Goal: Contribute content: Contribute content

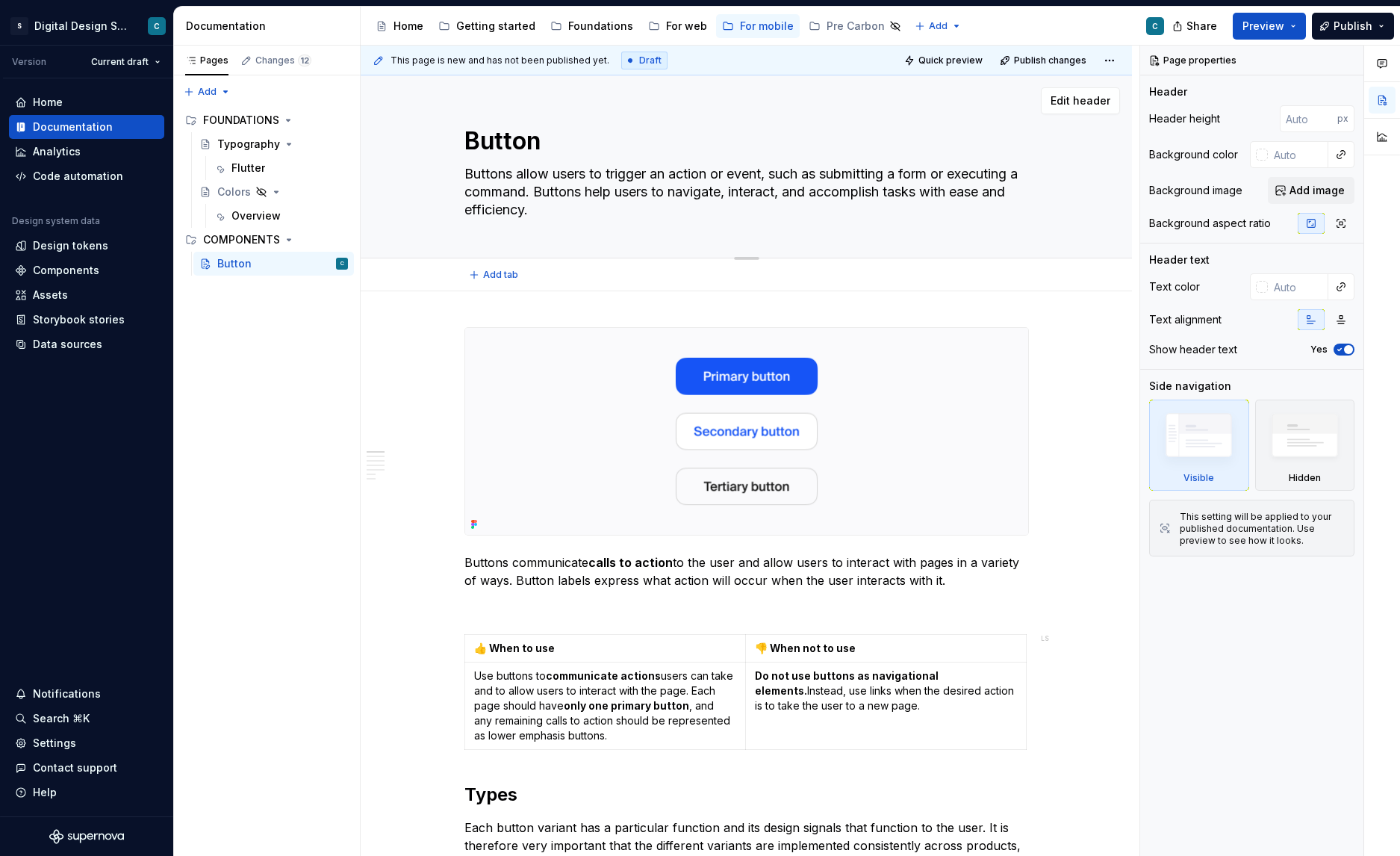
click at [836, 174] on textarea "Buttons allow users to trigger an action or event, such as submitting a form or…" at bounding box center [744, 192] width 565 height 60
drag, startPoint x: 833, startPoint y: 174, endPoint x: 943, endPoint y: 173, distance: 110.0
click at [943, 173] on textarea "Buttons allow users to trigger an action or event, such as submitting a form or…" at bounding box center [744, 192] width 565 height 60
click at [672, 187] on textarea "Buttons allow users to trigger an action or event, such as submitting a form or…" at bounding box center [744, 192] width 565 height 60
click at [250, 215] on div "Overview" at bounding box center [256, 216] width 49 height 15
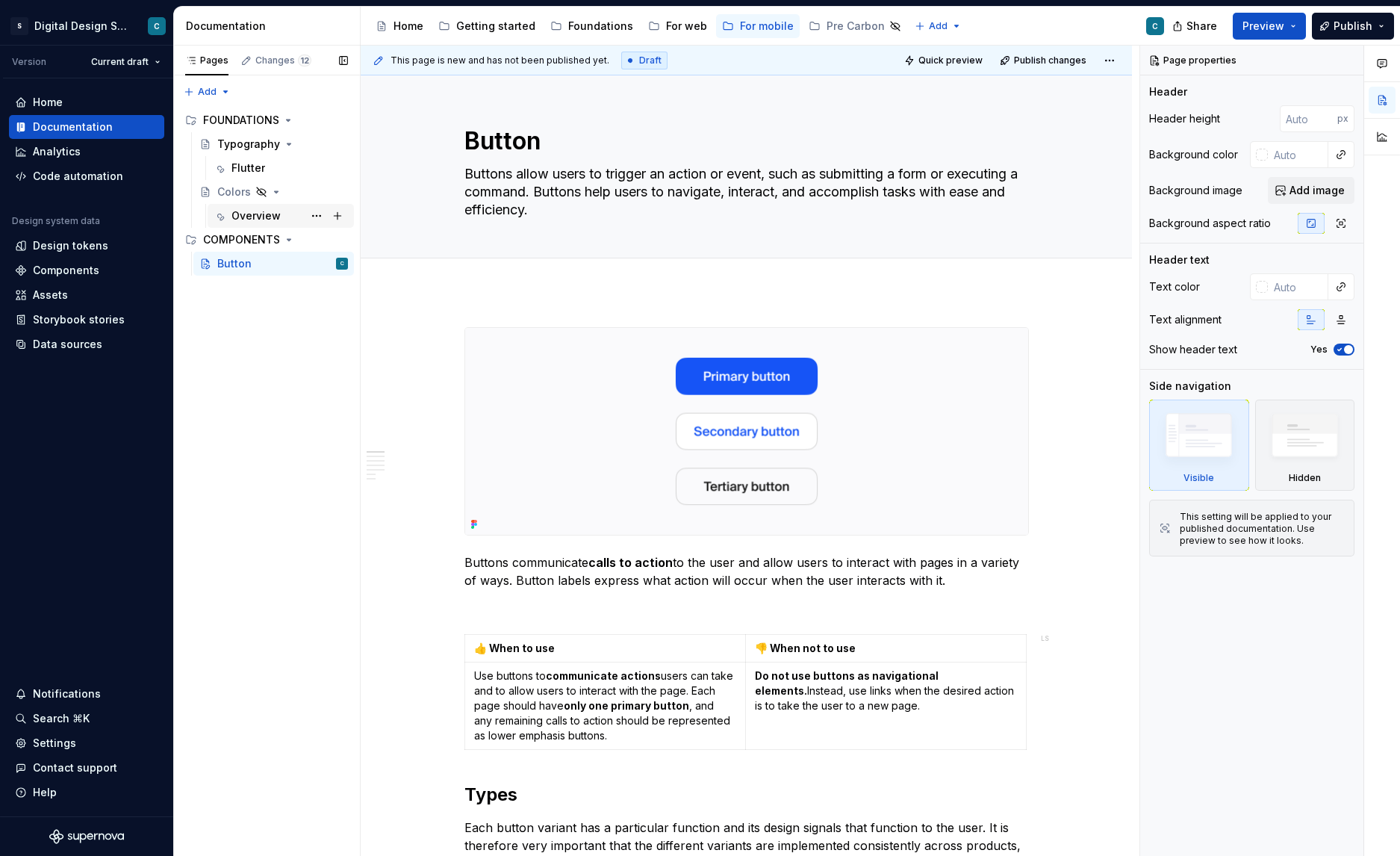
type textarea "*"
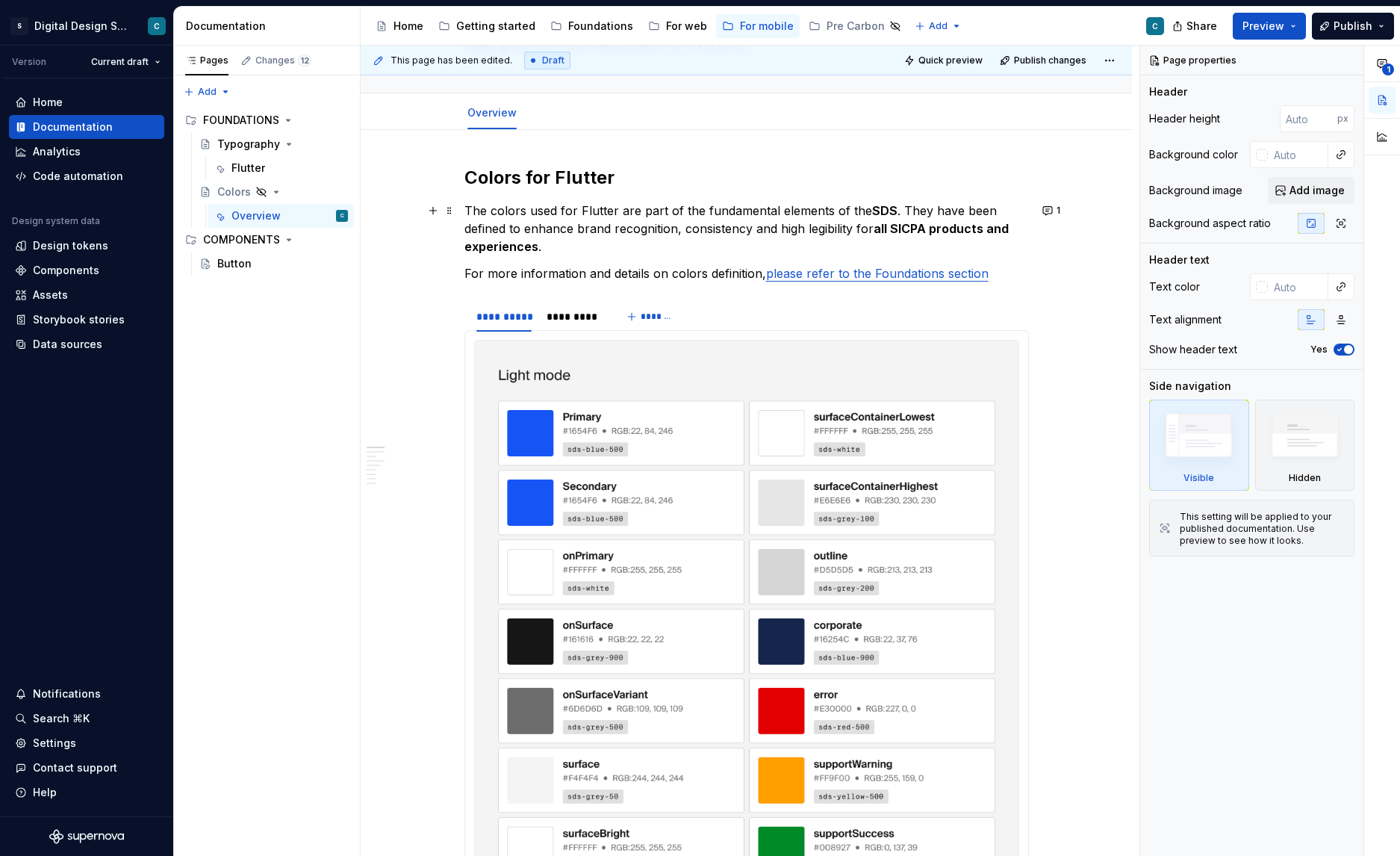
scroll to position [152, 0]
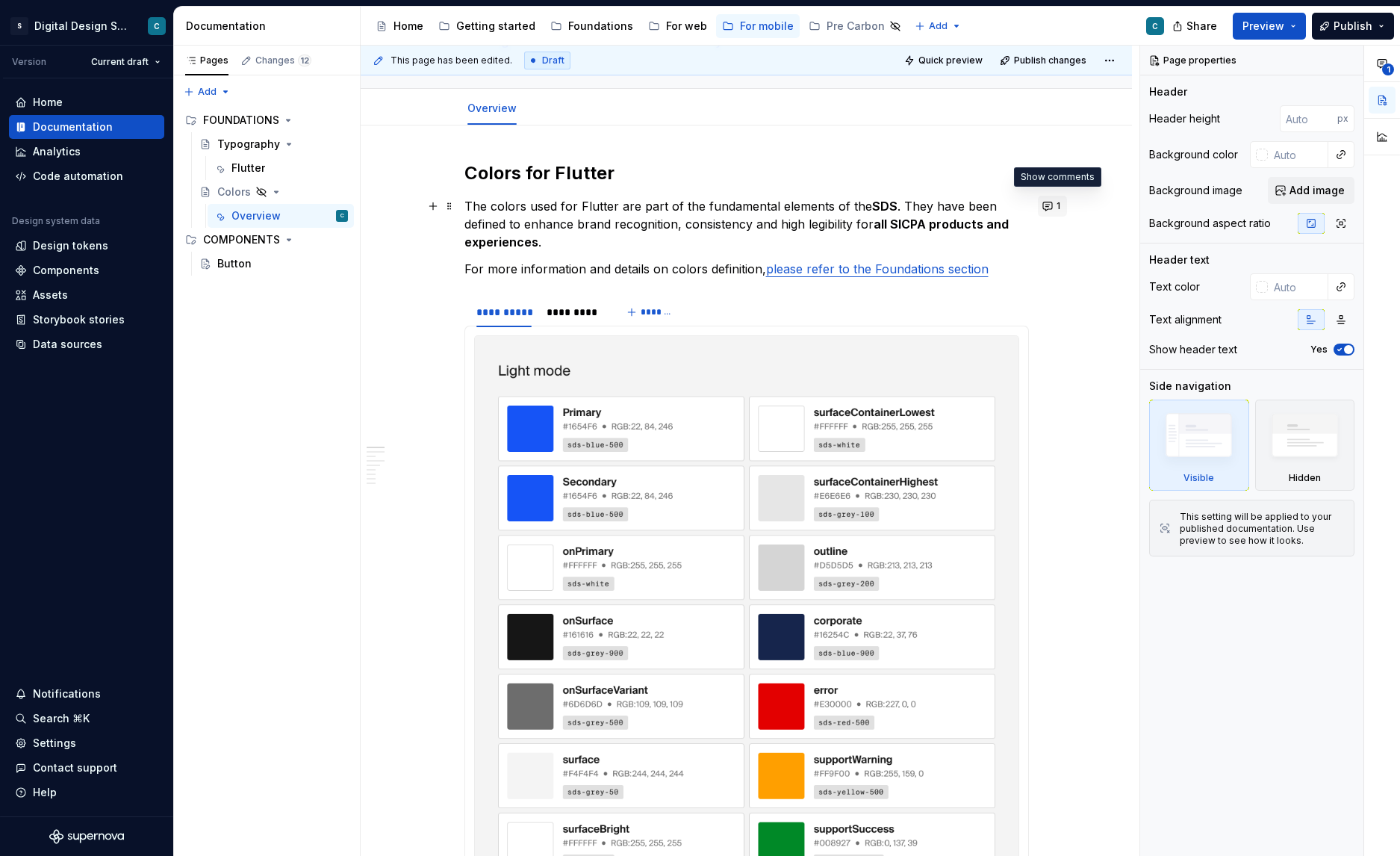
click at [1052, 205] on button "1" at bounding box center [1052, 206] width 29 height 21
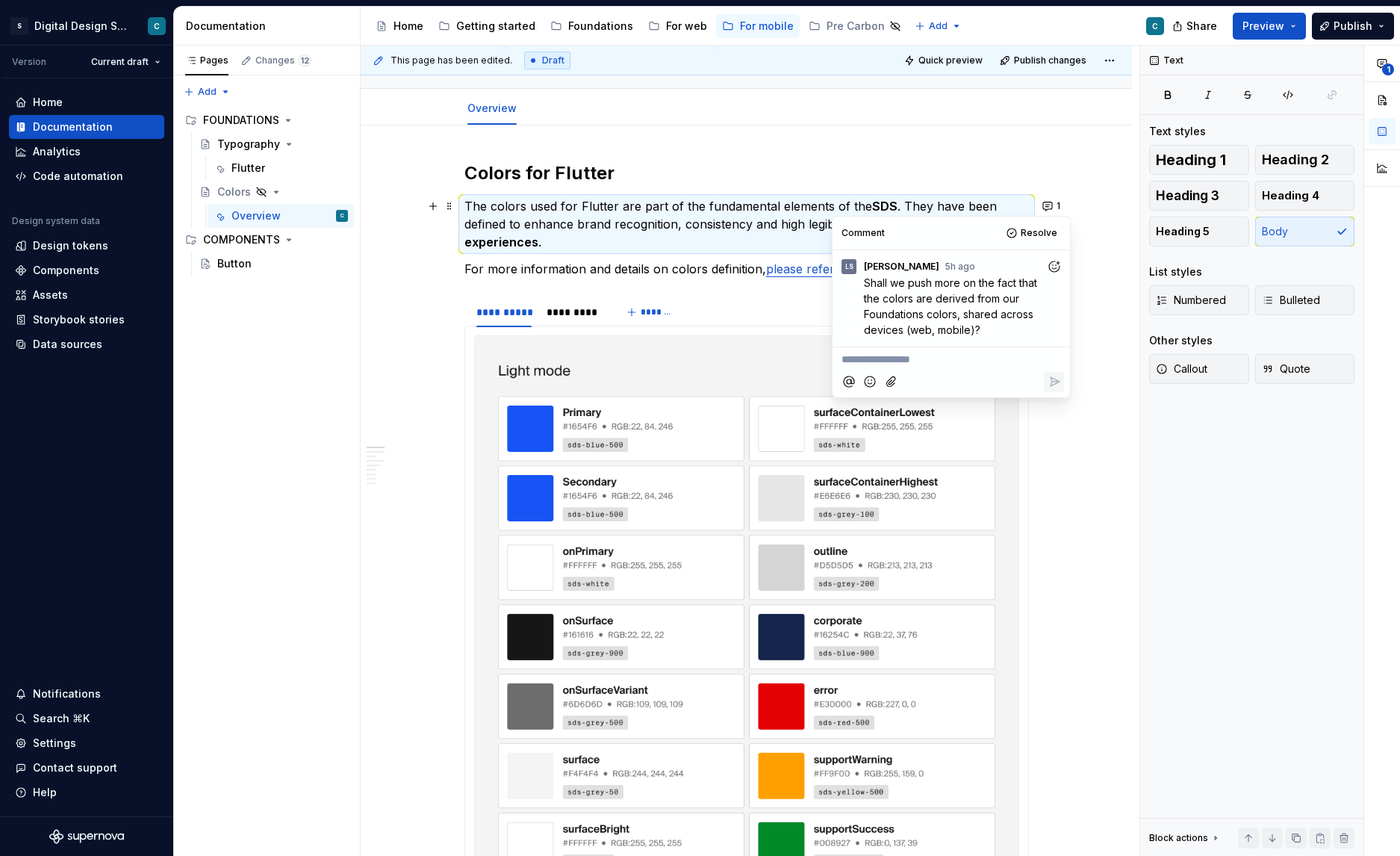
scroll to position [155, 0]
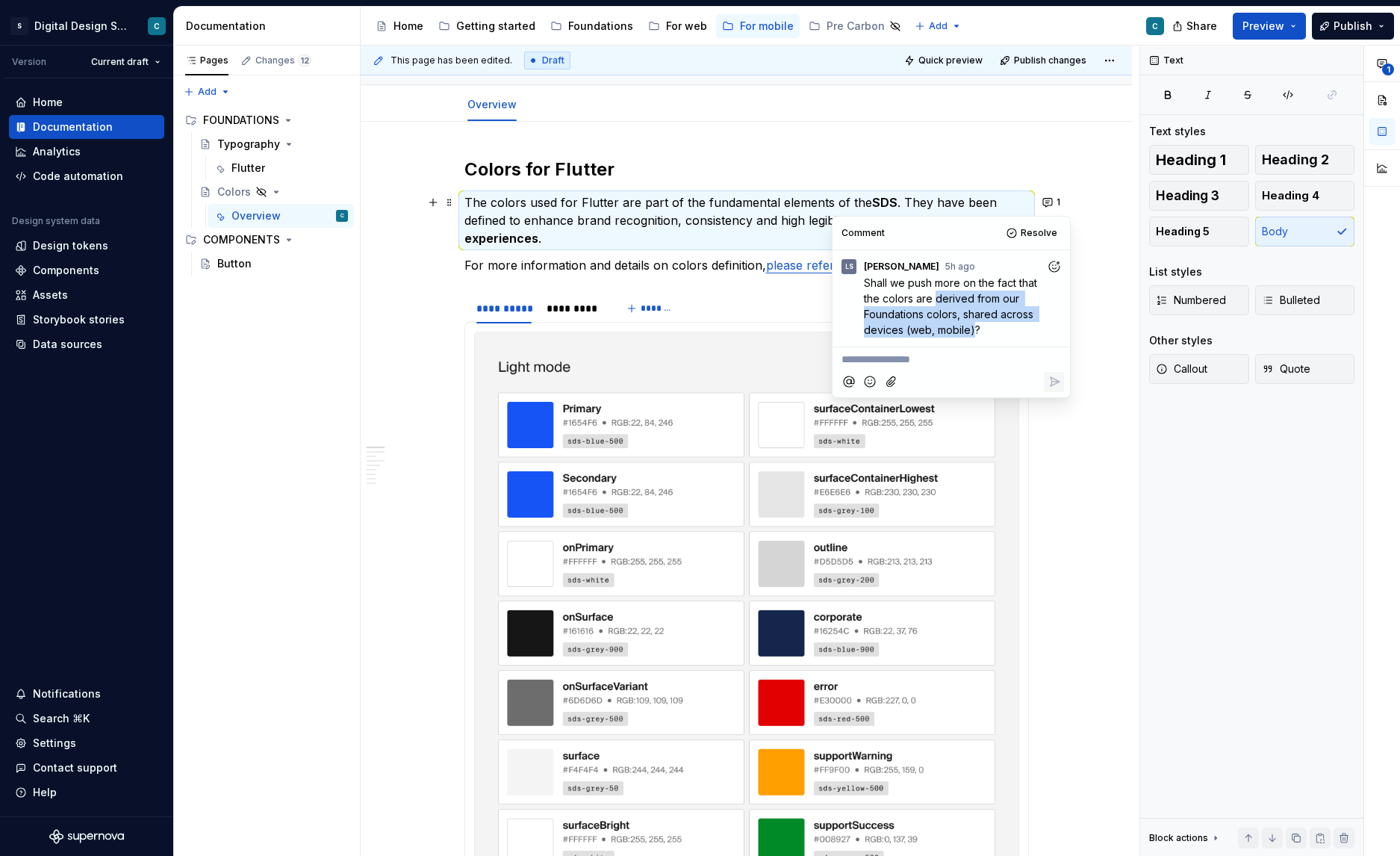
drag, startPoint x: 938, startPoint y: 300, endPoint x: 971, endPoint y: 325, distance: 41.4
click at [971, 325] on span "Shall we push more on the fact that the colors are derived from our Foundations…" at bounding box center [953, 306] width 176 height 60
copy span "derived from our Foundations colors, shared across devices (web, mobile)"
click at [713, 214] on p "The colors used for Flutter are part of the fundamental elements of the SDS . T…" at bounding box center [747, 220] width 565 height 54
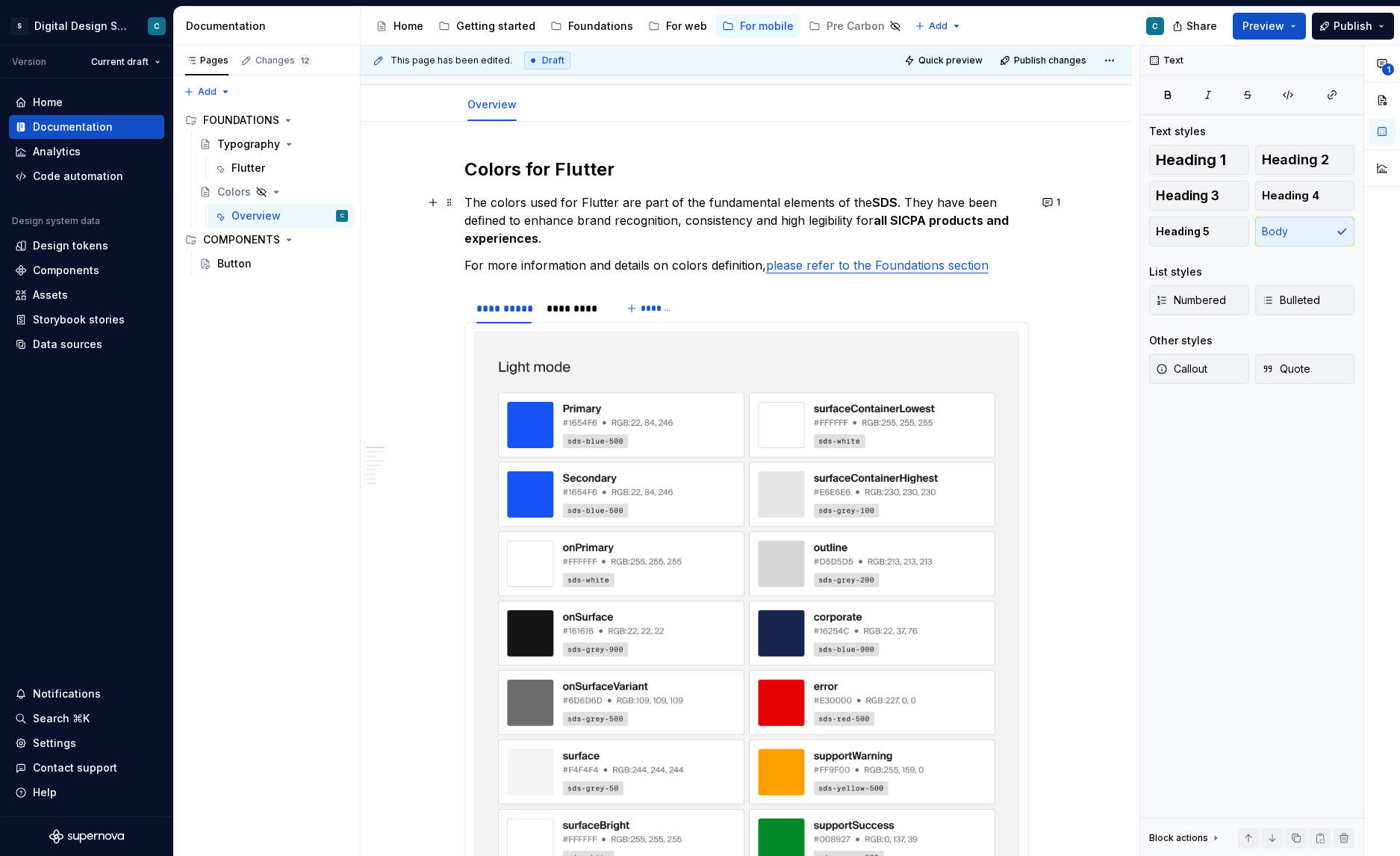
click at [654, 204] on p "The colors used for Flutter are part of the fundamental elements of the SDS . T…" at bounding box center [747, 220] width 565 height 54
click at [655, 204] on p "The colors used for Flutter are part of the fundamental elements of the SDS . T…" at bounding box center [747, 220] width 565 height 54
drag, startPoint x: 643, startPoint y: 202, endPoint x: 895, endPoint y: 201, distance: 252.0
click at [895, 201] on p "The colors used for Flutter are part of the fundamental elements of the SDS . T…" at bounding box center [747, 220] width 565 height 54
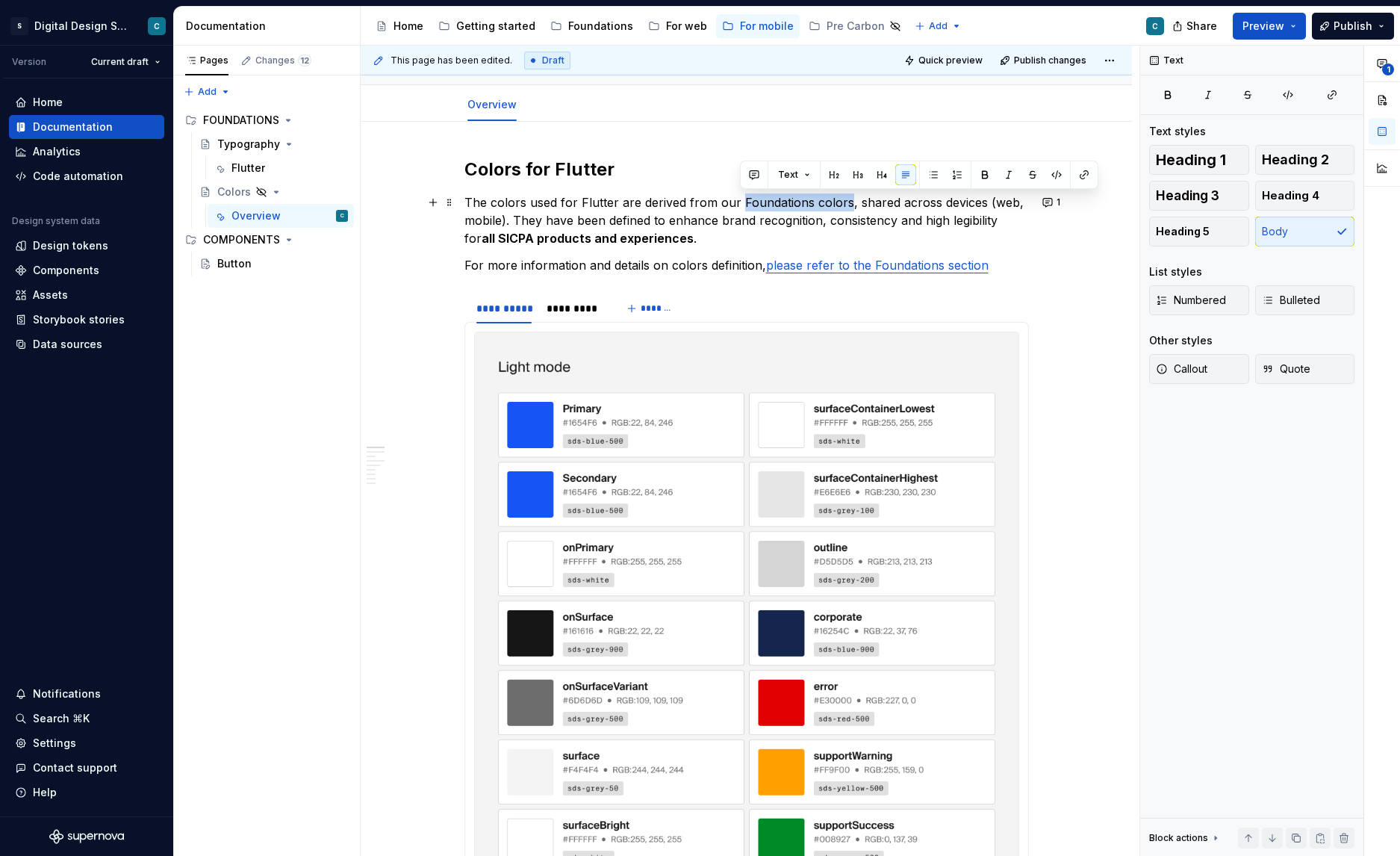
drag, startPoint x: 741, startPoint y: 202, endPoint x: 847, endPoint y: 201, distance: 106.0
click at [847, 201] on p "The colors used for Flutter are derived from our Foundations colors, shared acr…" at bounding box center [747, 220] width 565 height 54
click at [987, 175] on button "button" at bounding box center [985, 174] width 20 height 21
click at [693, 218] on p "The colors used for Flutter are derived from our Foundations colors , shared ac…" at bounding box center [747, 220] width 565 height 54
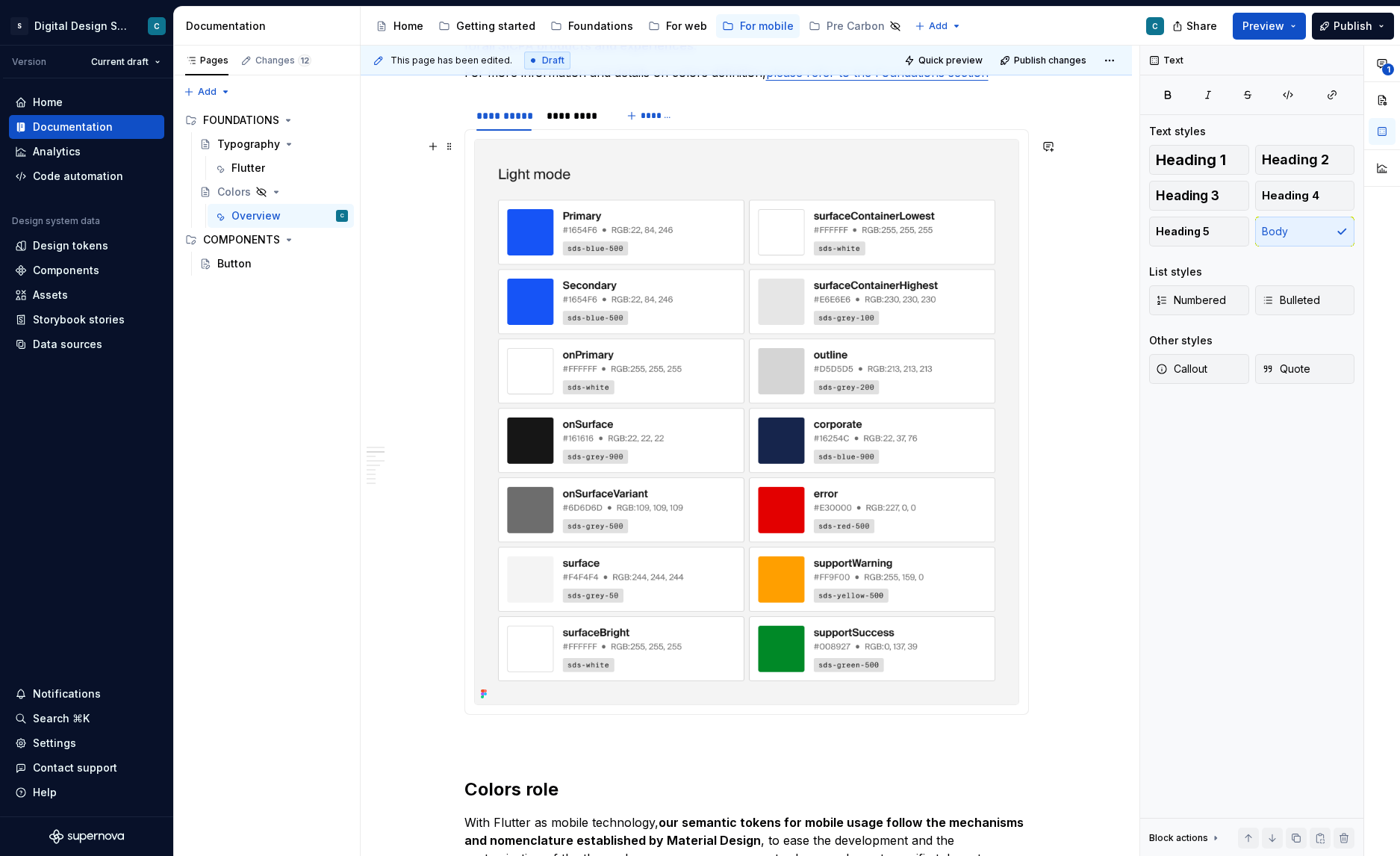
scroll to position [268, 0]
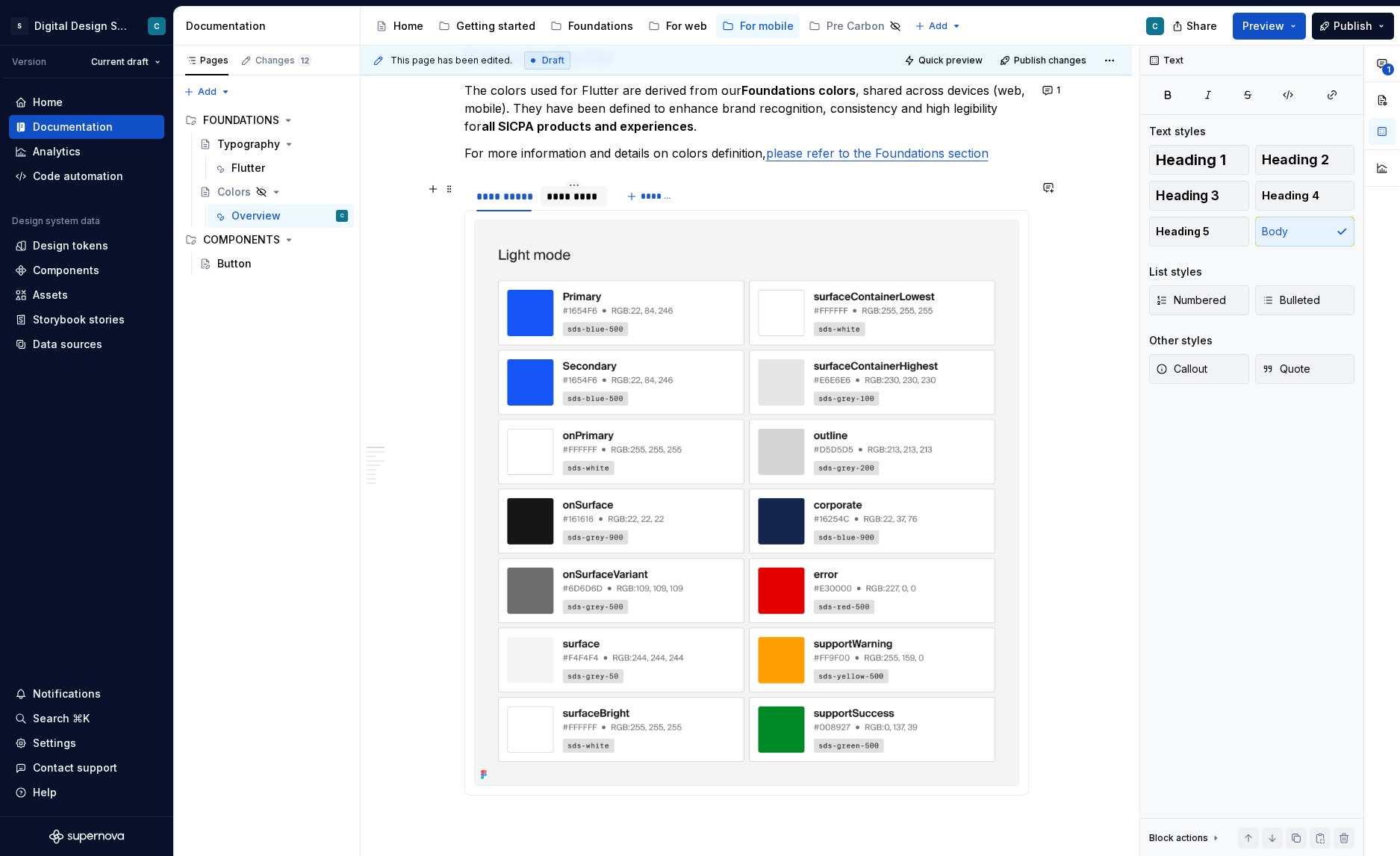
click at [590, 194] on div "*********" at bounding box center [574, 196] width 54 height 15
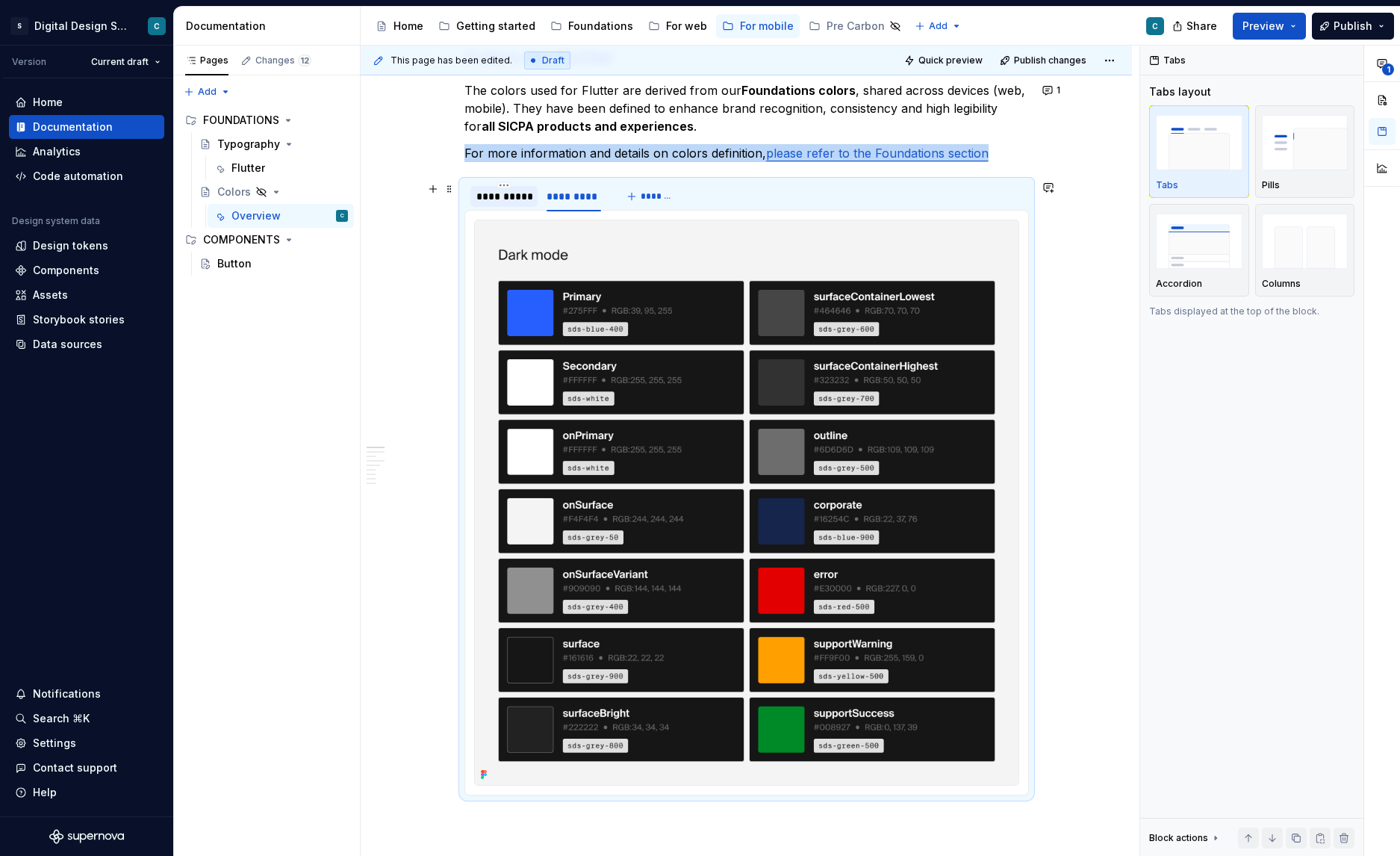
click at [518, 197] on div "**********" at bounding box center [504, 196] width 56 height 15
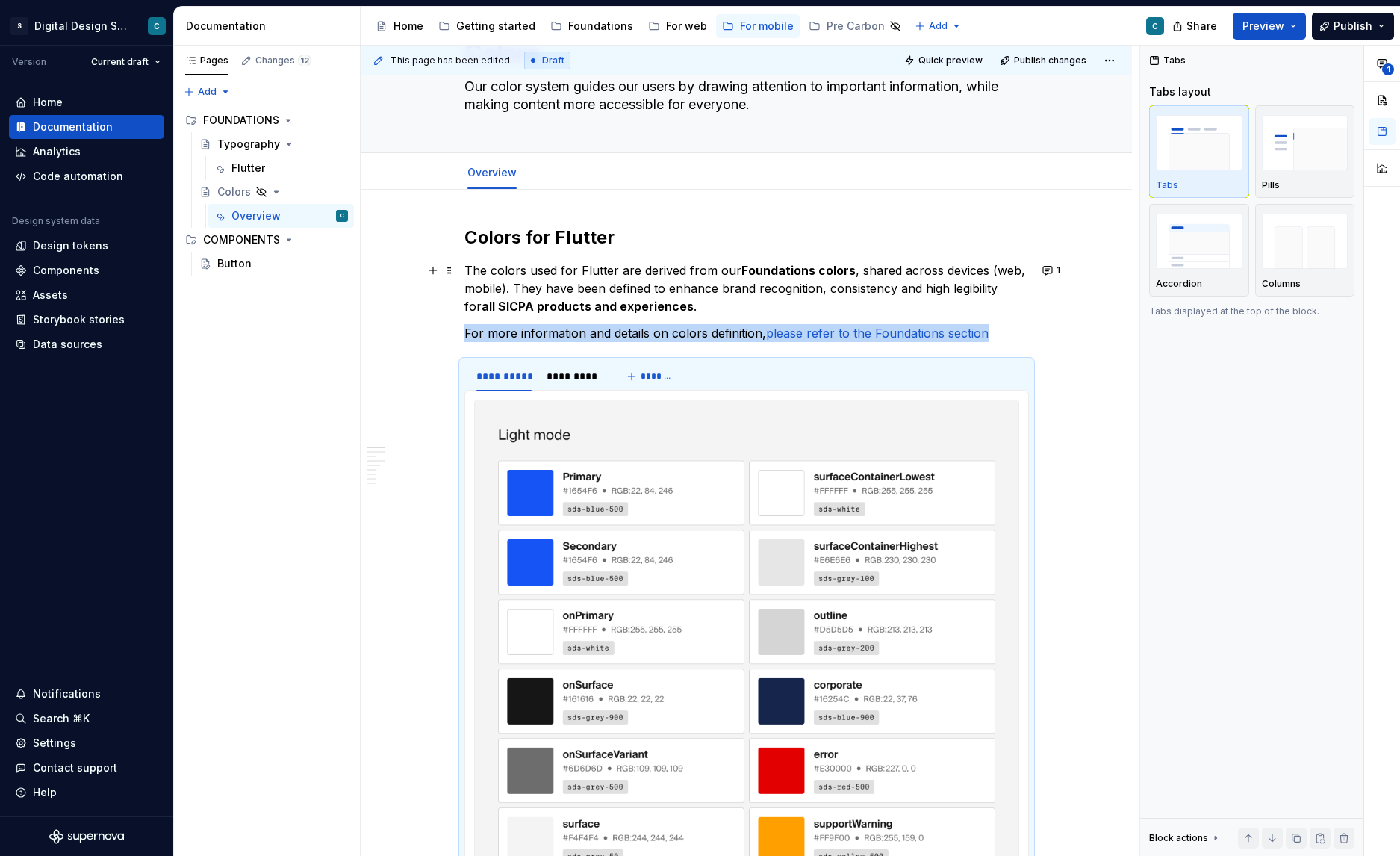
scroll to position [86, 0]
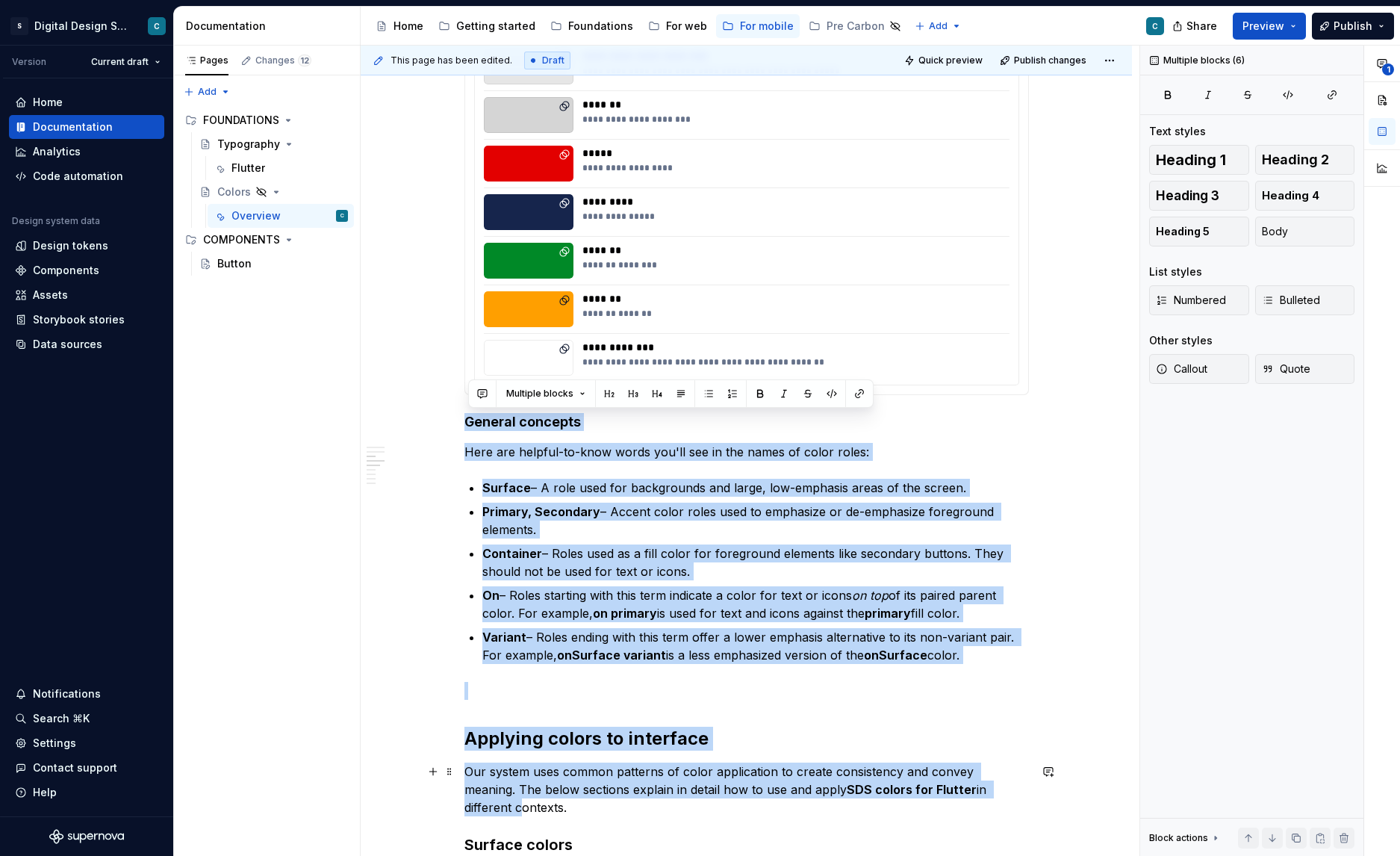
scroll to position [1641, 0]
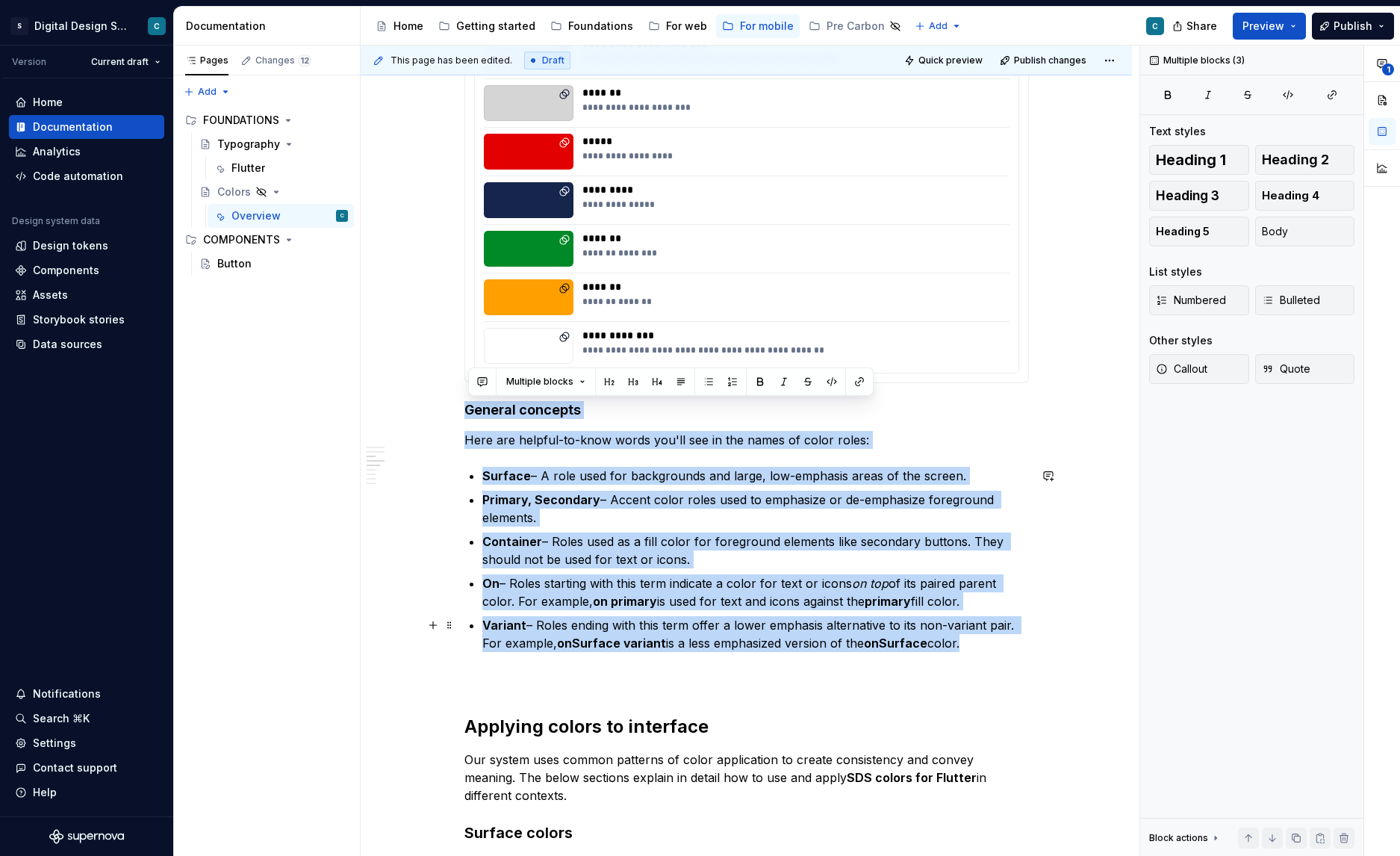
drag, startPoint x: 471, startPoint y: 449, endPoint x: 1057, endPoint y: 646, distance: 618.2
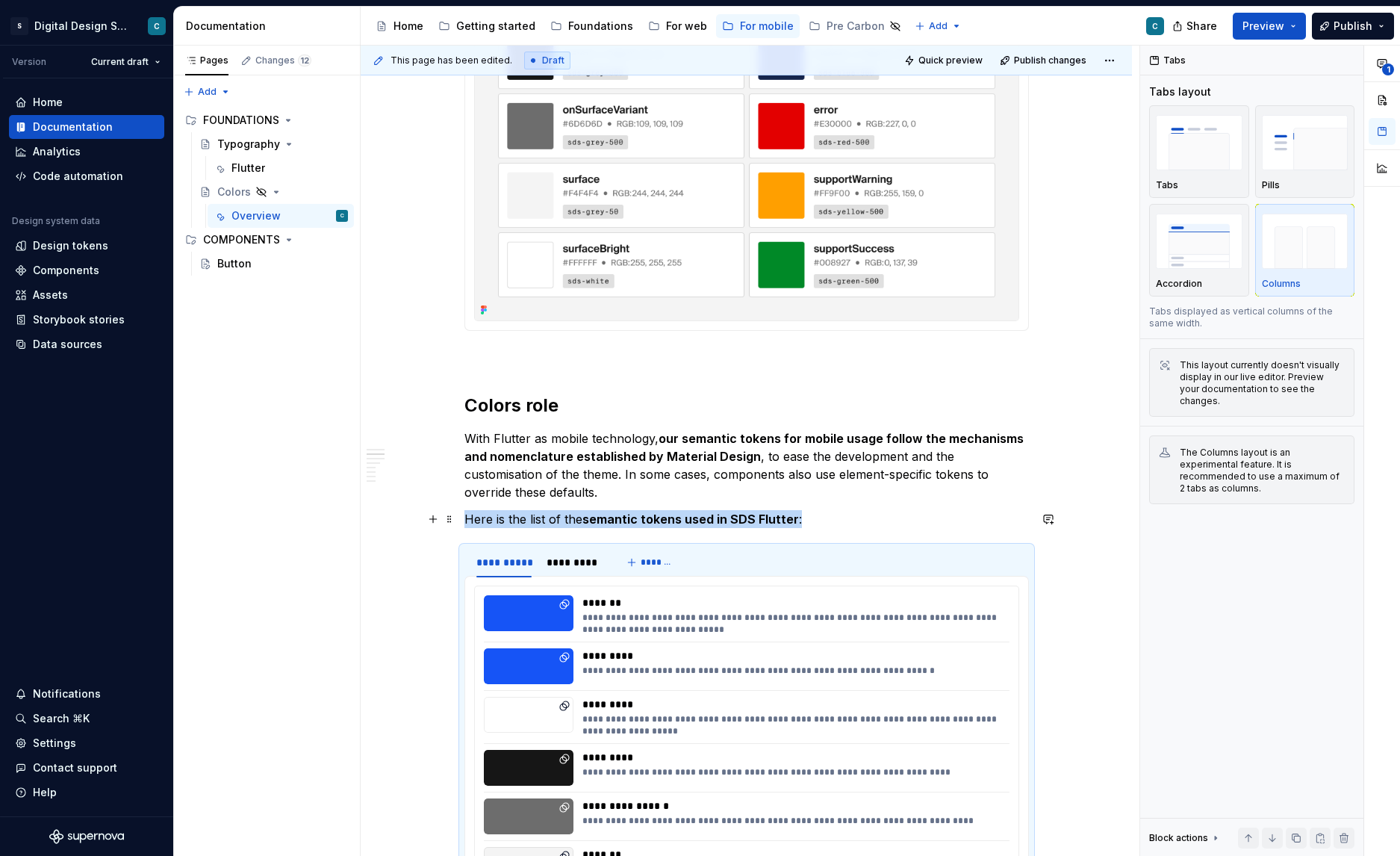
scroll to position [675, 0]
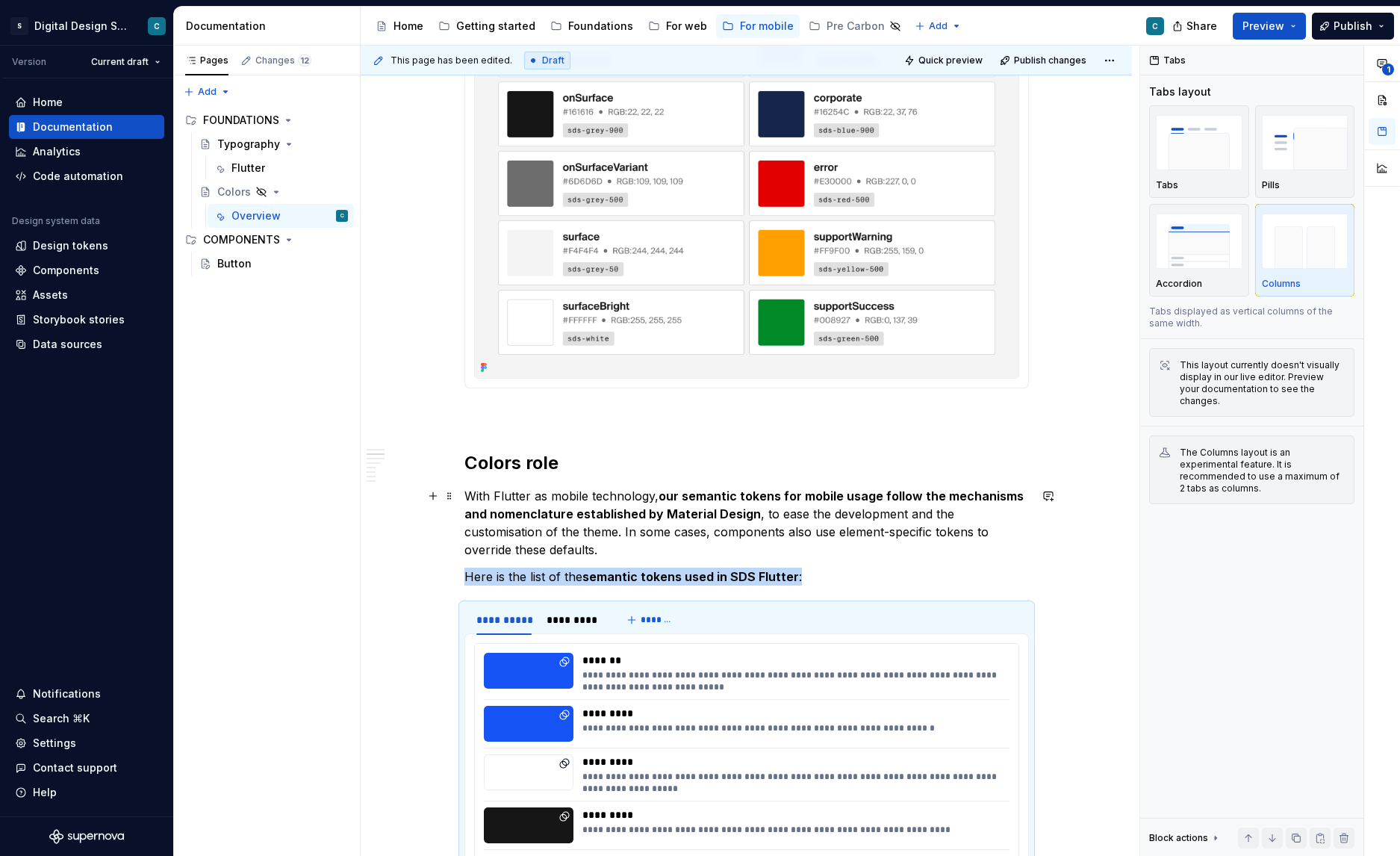
click at [537, 553] on p "With Flutter as mobile technology, our semantic tokens for mobile usage follow …" at bounding box center [747, 523] width 565 height 71
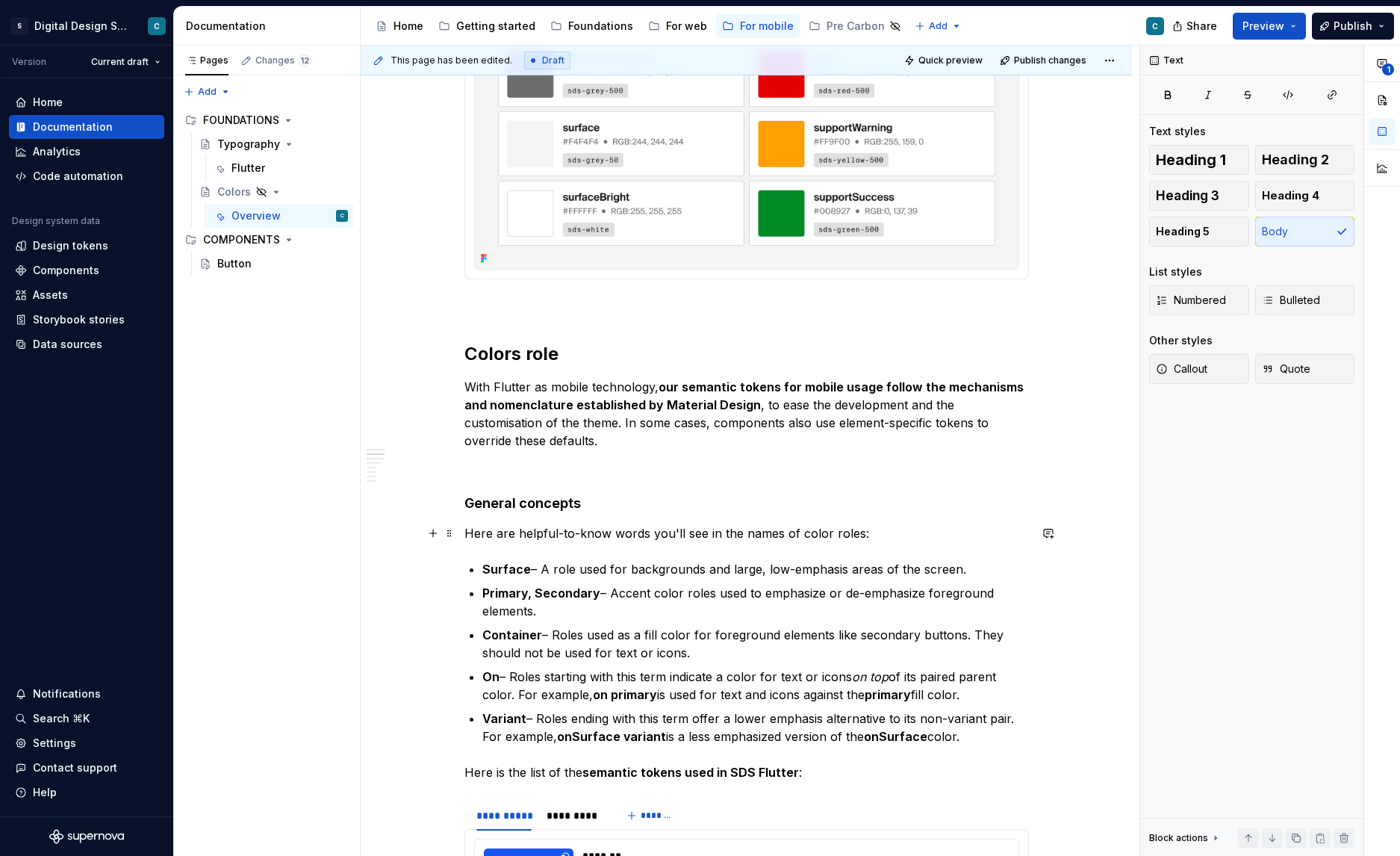
scroll to position [811, 0]
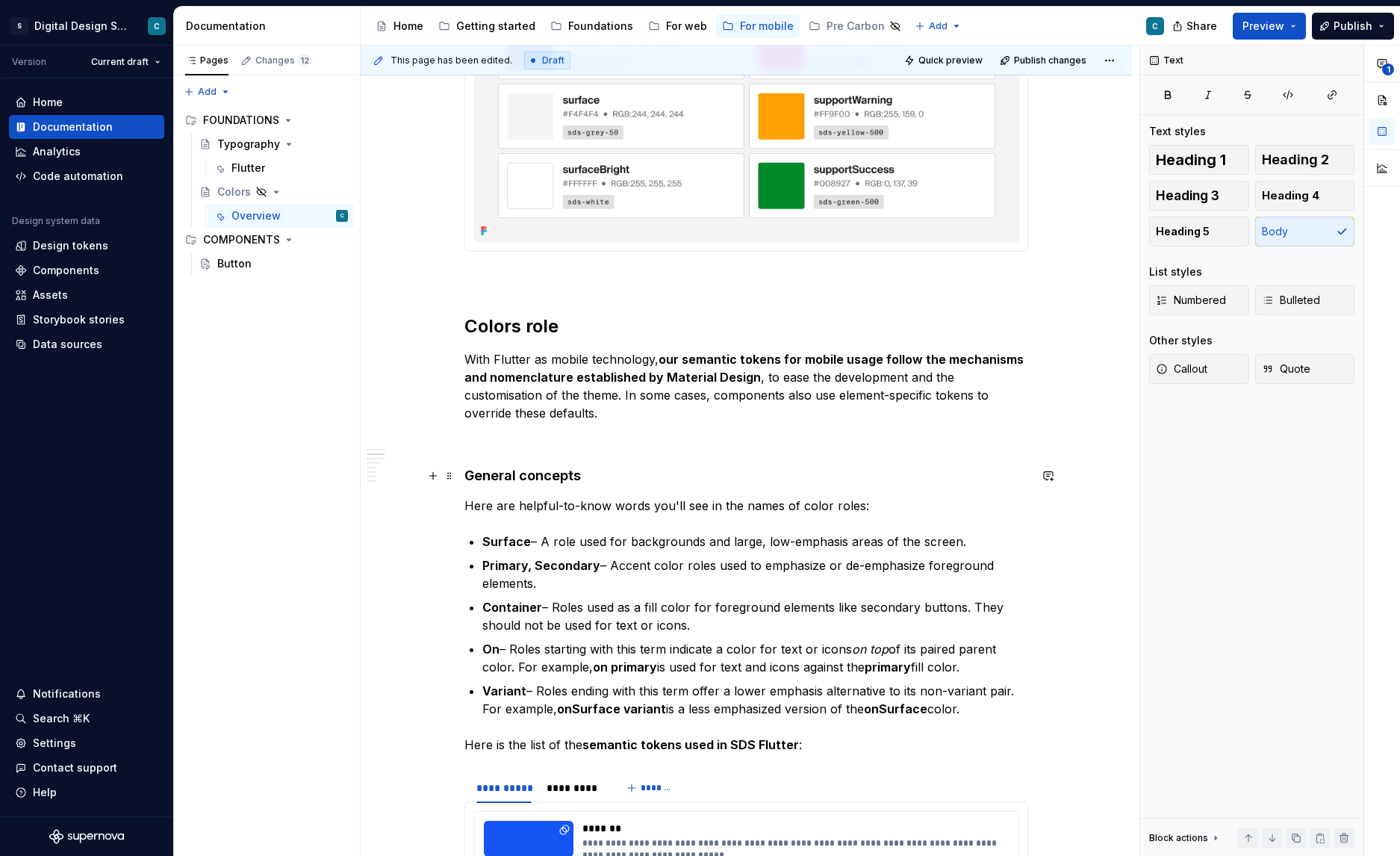
click at [533, 473] on h4 "General concepts" at bounding box center [747, 476] width 565 height 18
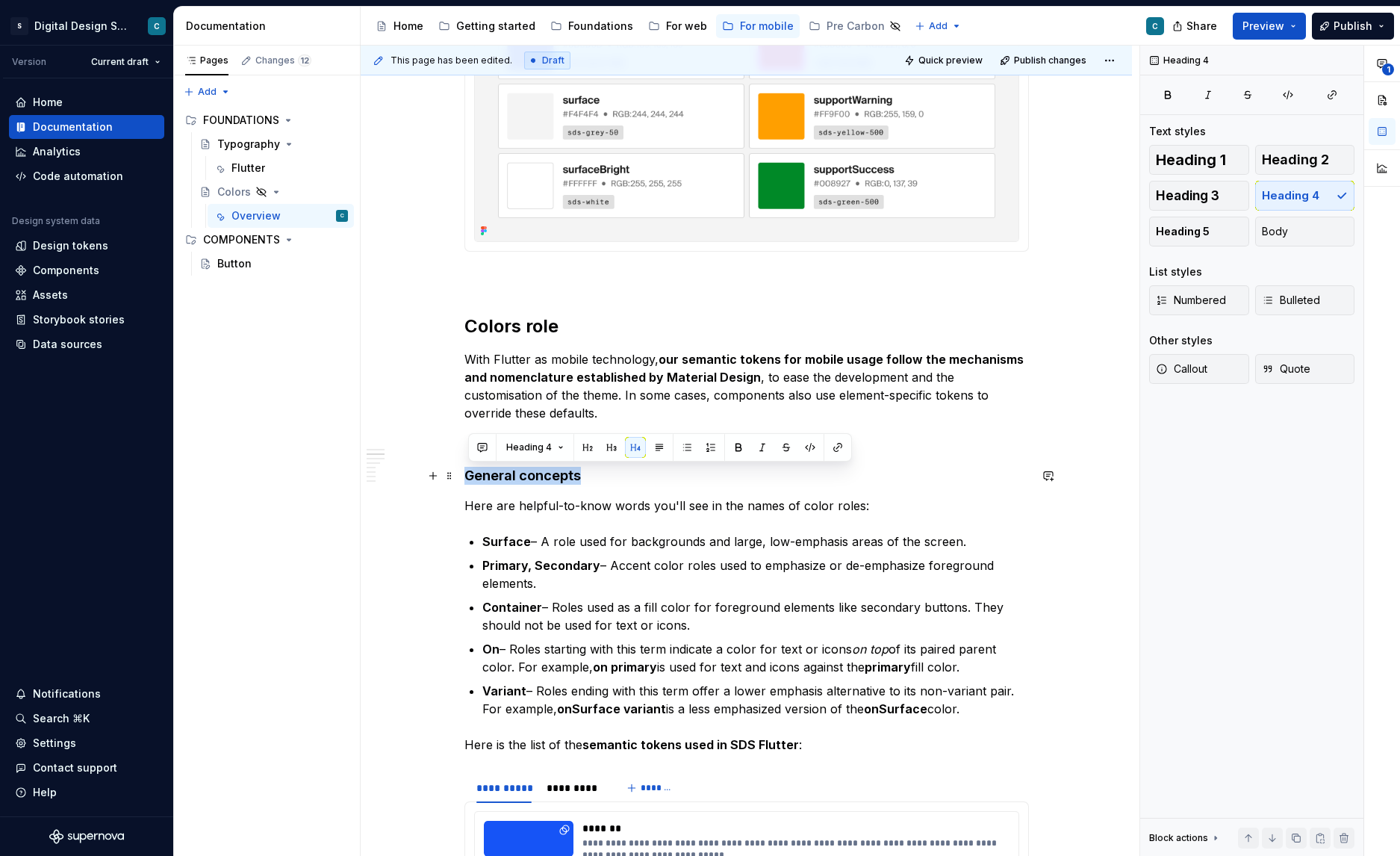
click at [533, 473] on h4 "General concepts" at bounding box center [747, 476] width 565 height 18
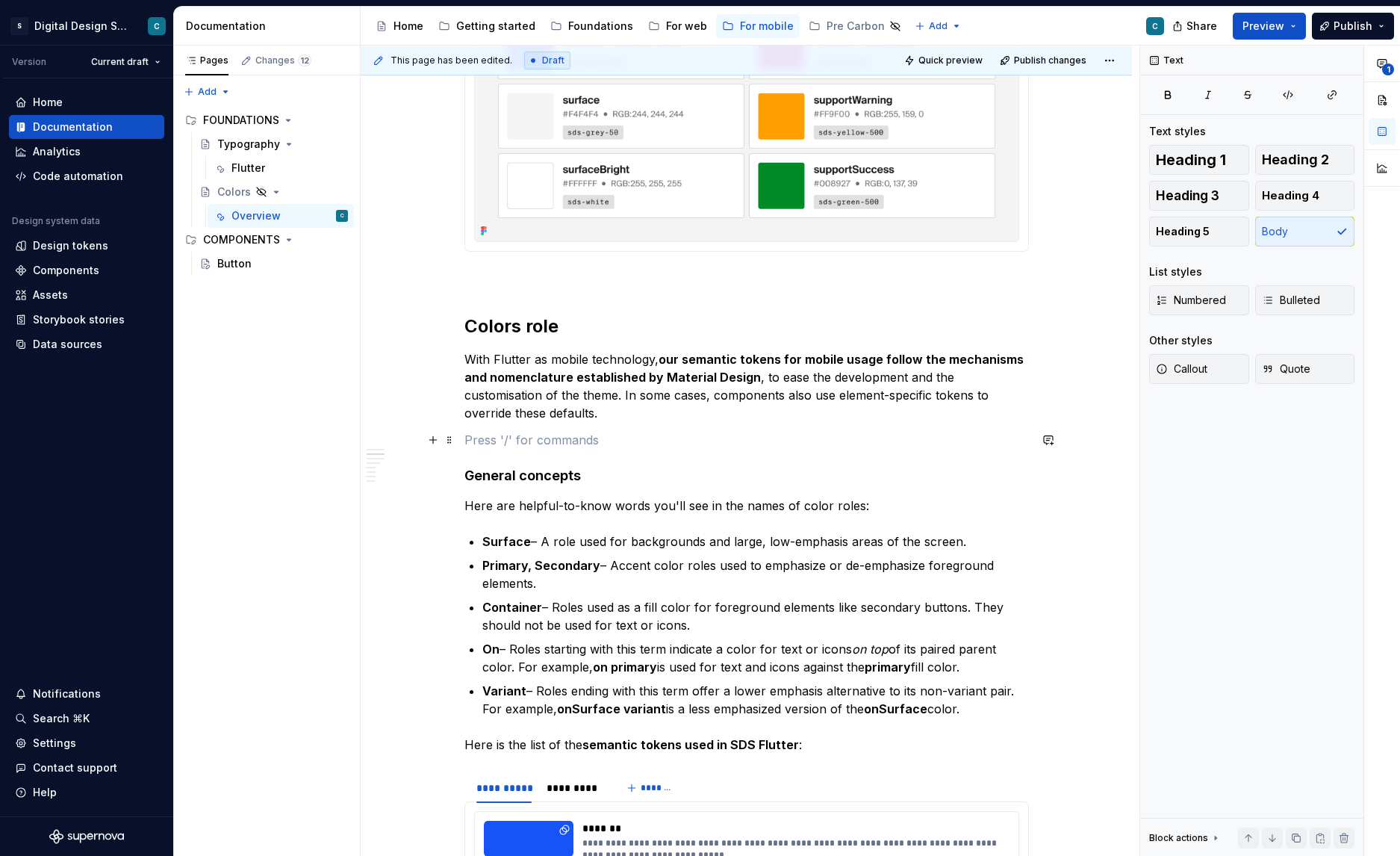
click at [483, 441] on p at bounding box center [747, 440] width 565 height 18
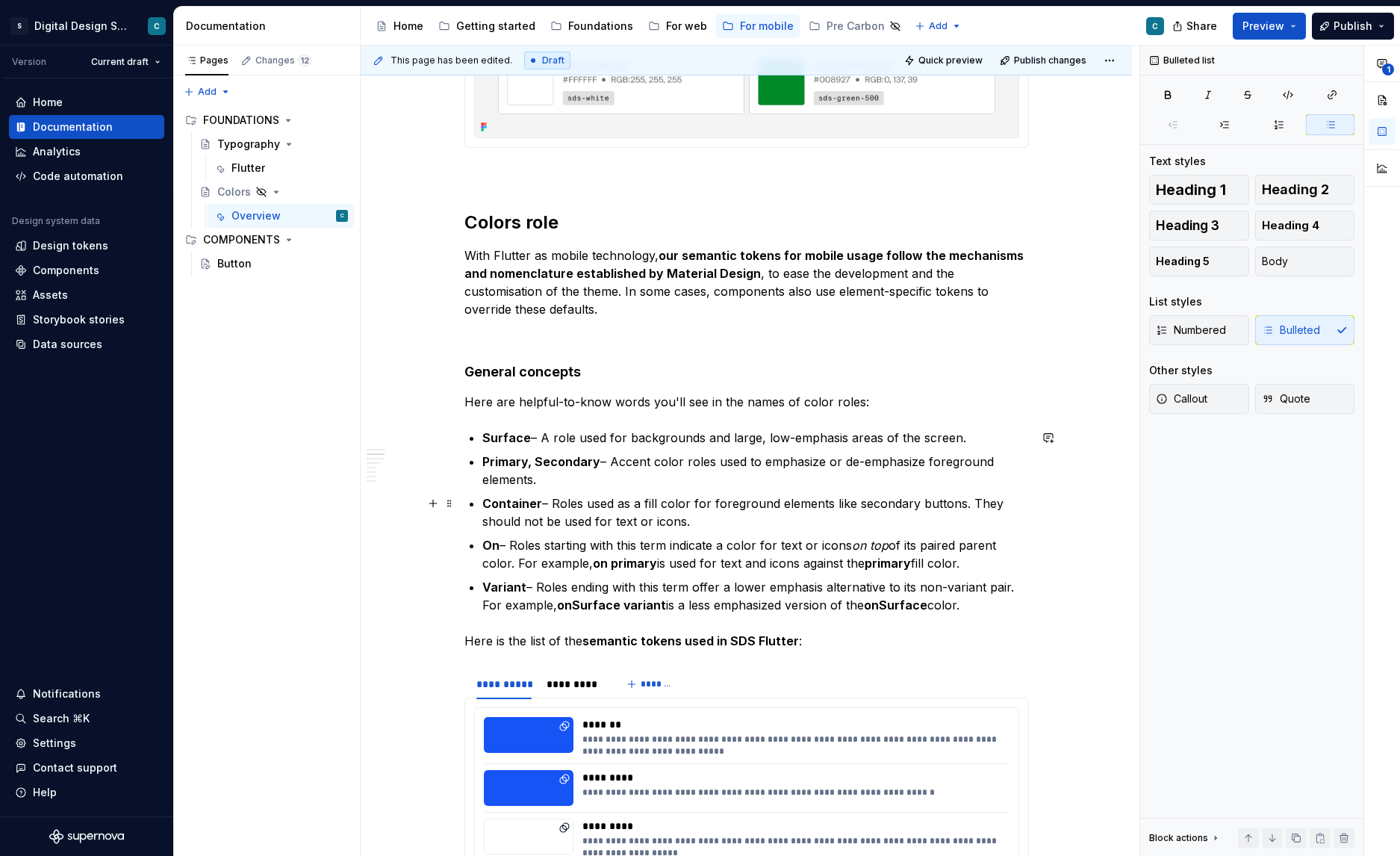
scroll to position [1093, 0]
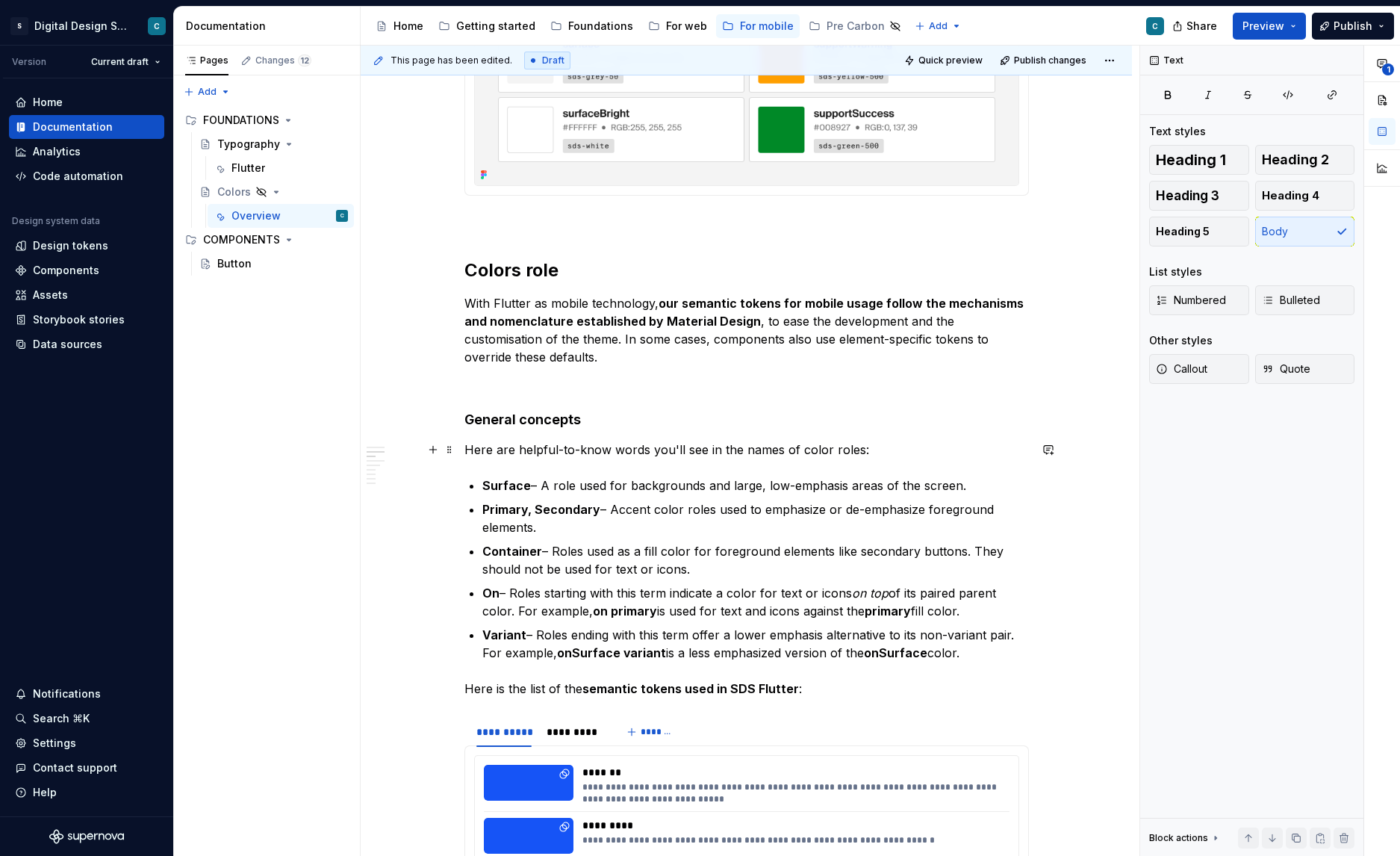
scroll to position [806, 0]
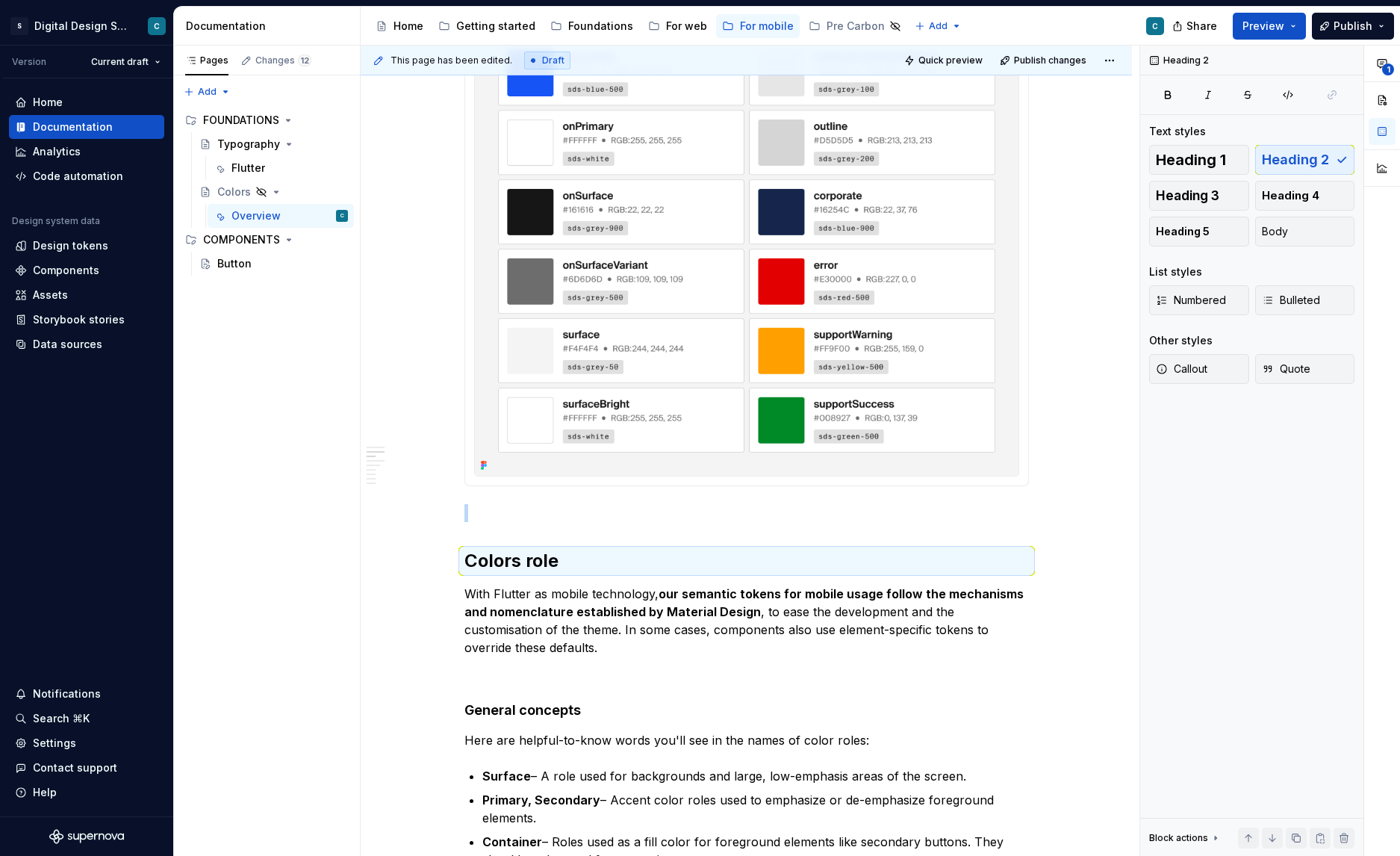
scroll to position [603, 0]
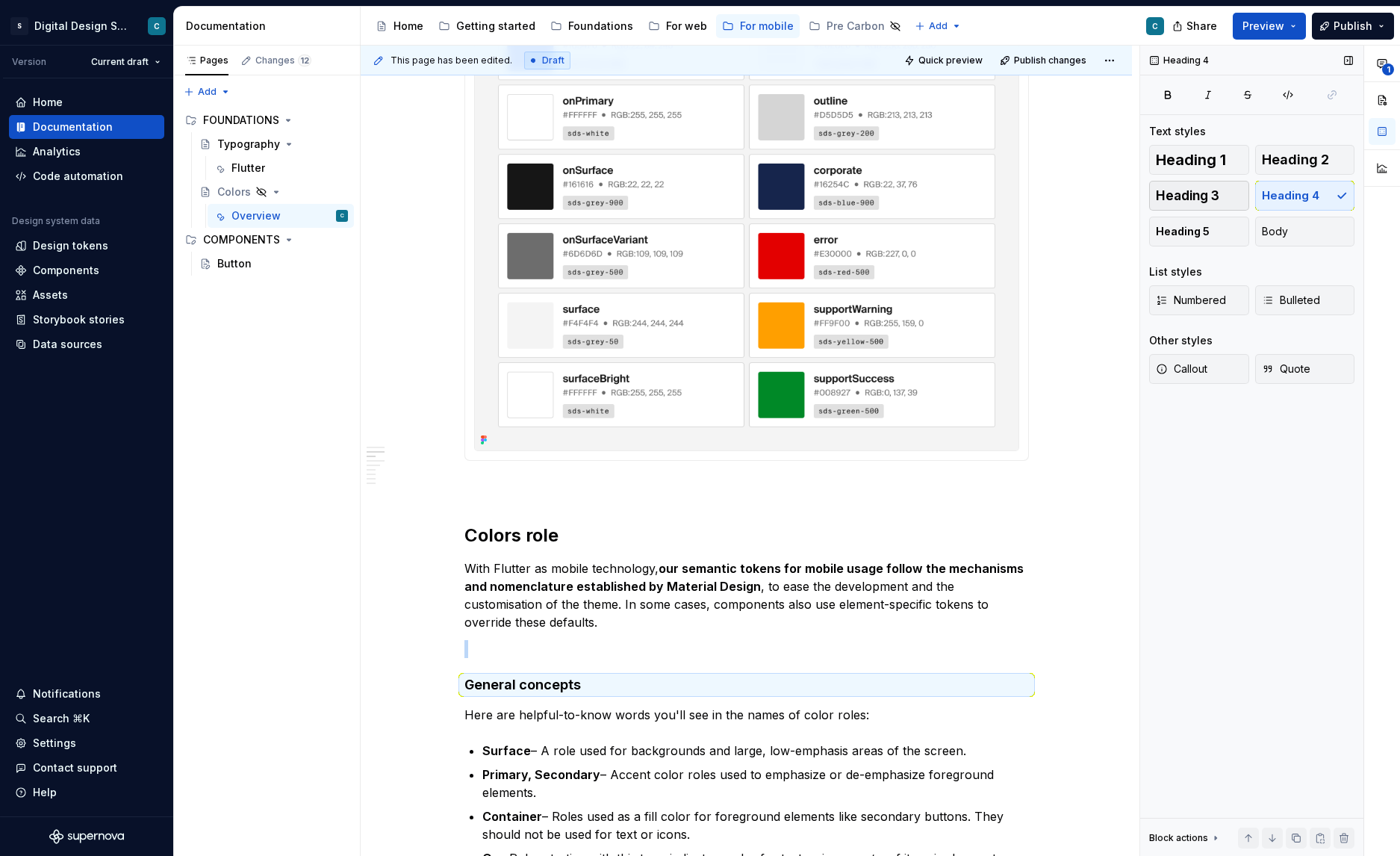
click at [1194, 202] on span "Heading 3" at bounding box center [1187, 195] width 63 height 15
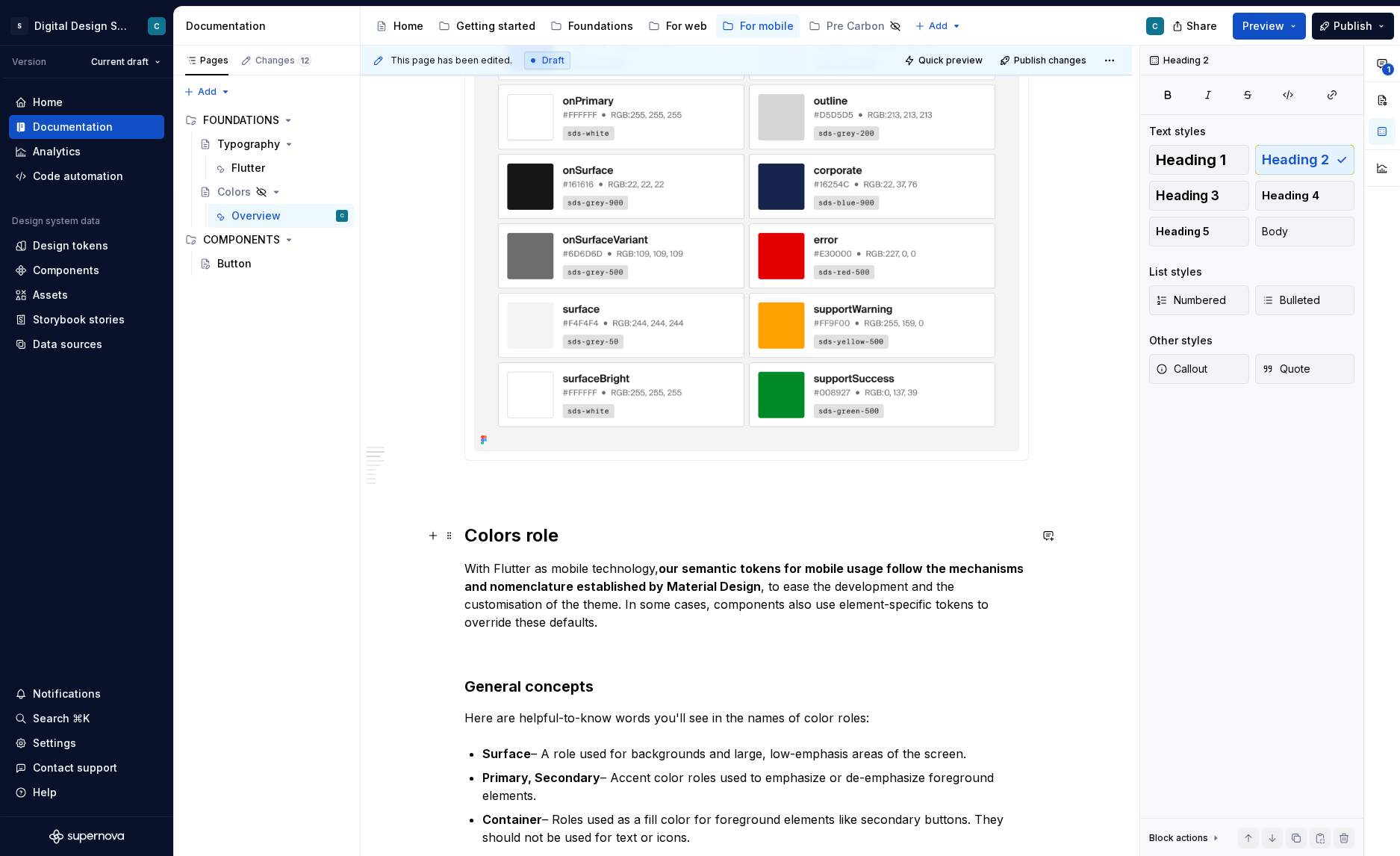
click at [528, 535] on h2 "Colors role" at bounding box center [747, 536] width 565 height 24
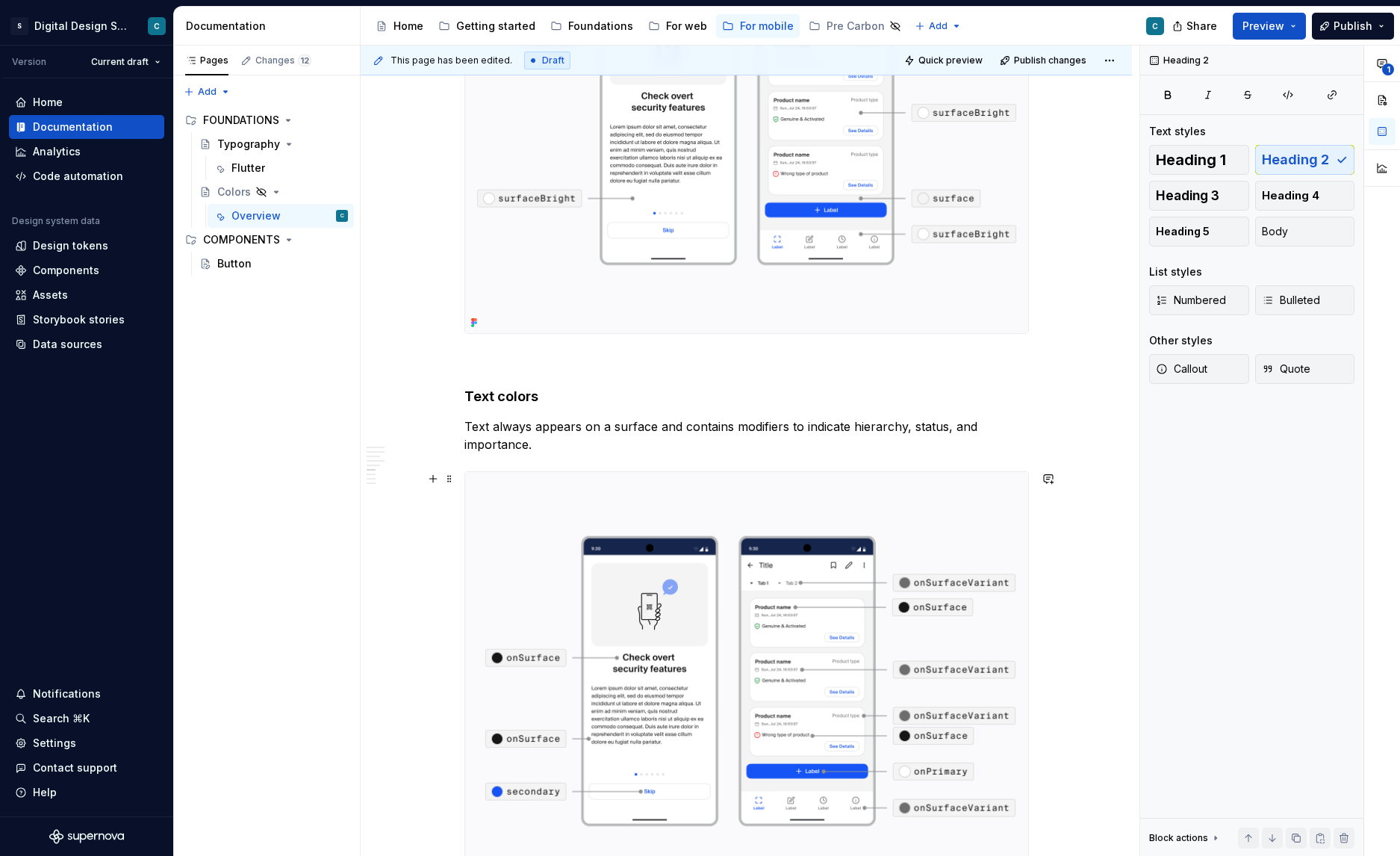
scroll to position [2749, 0]
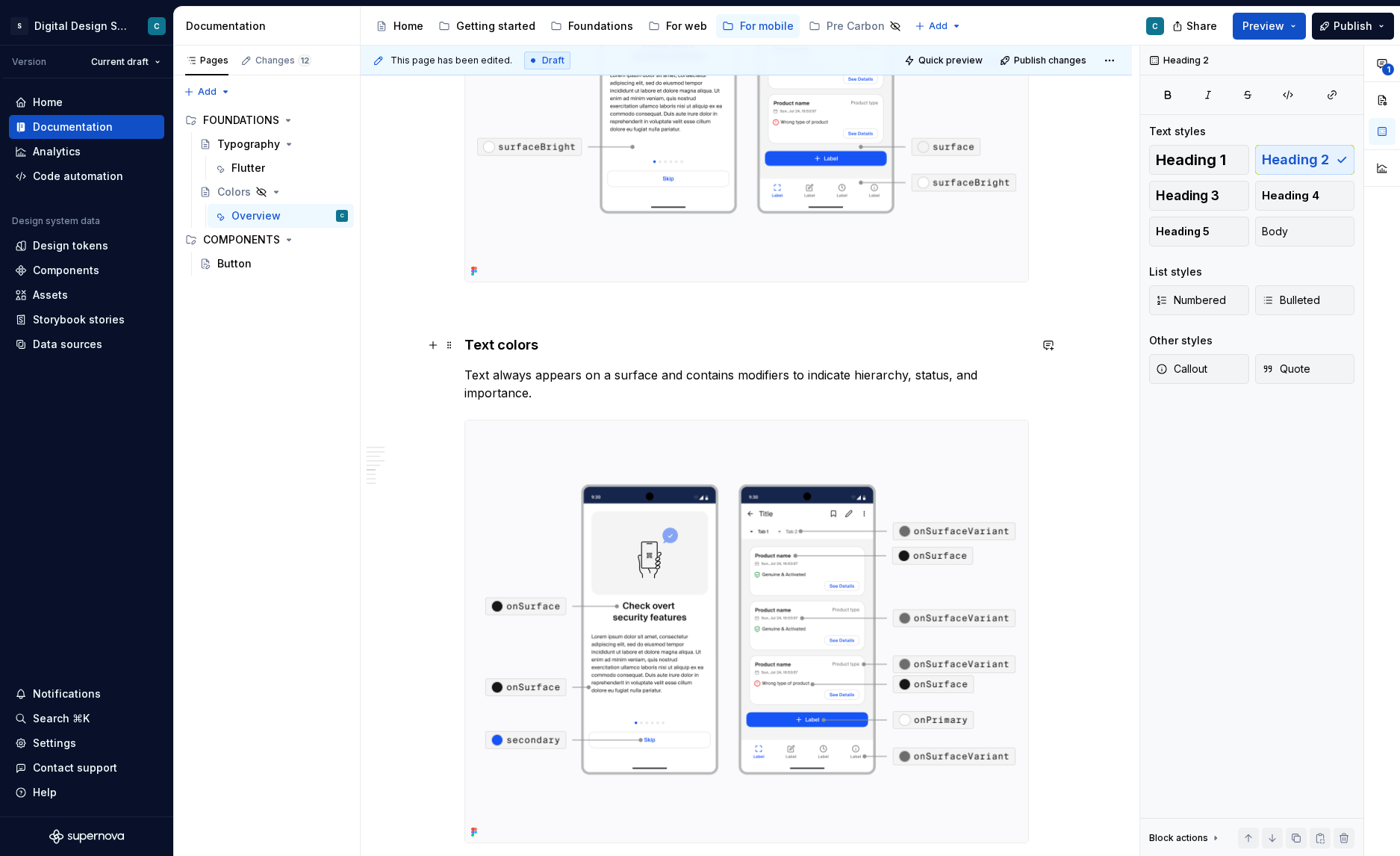
click at [484, 344] on h4 "Text colors" at bounding box center [747, 345] width 565 height 18
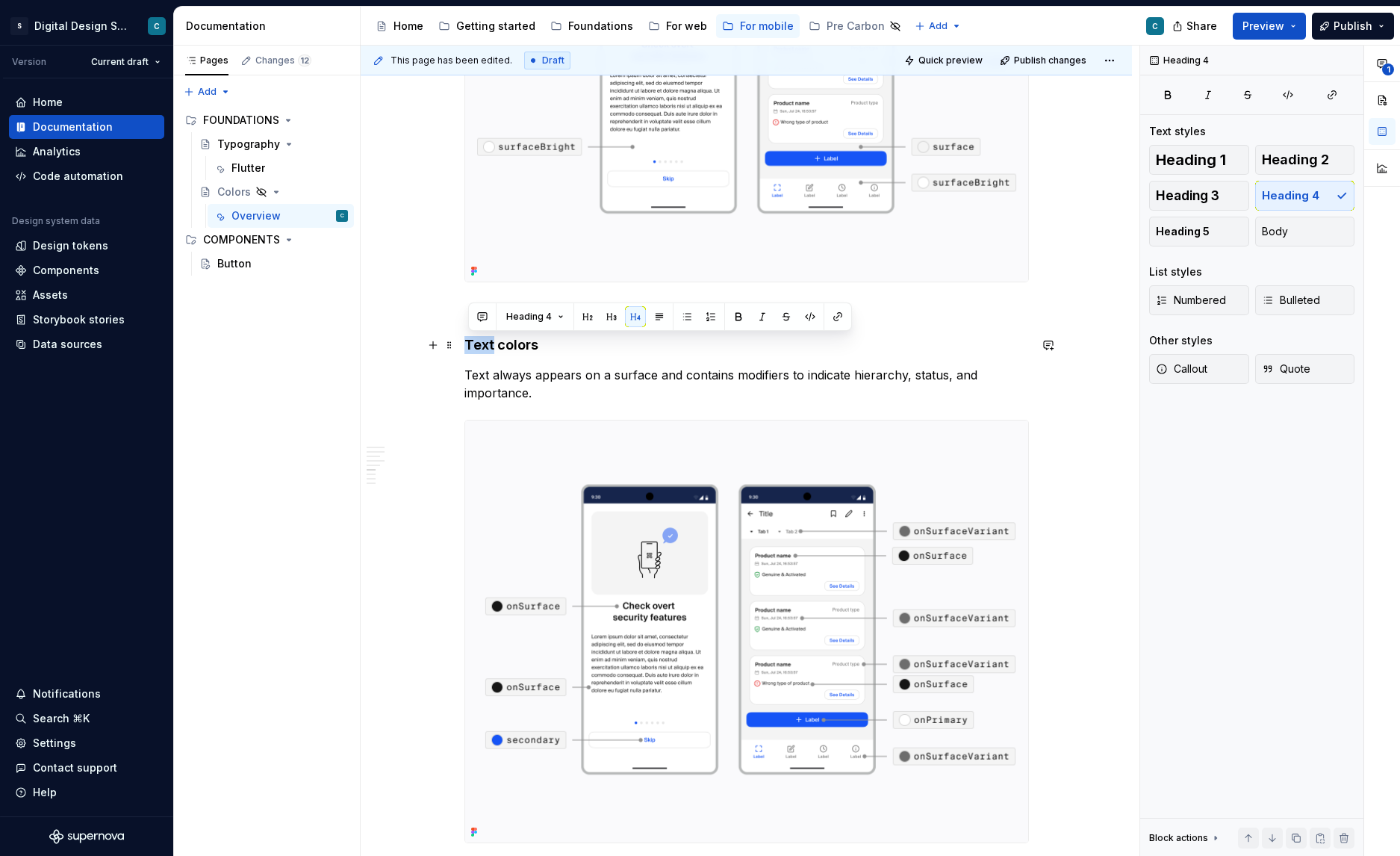
click at [484, 344] on h4 "Text colors" at bounding box center [747, 345] width 565 height 18
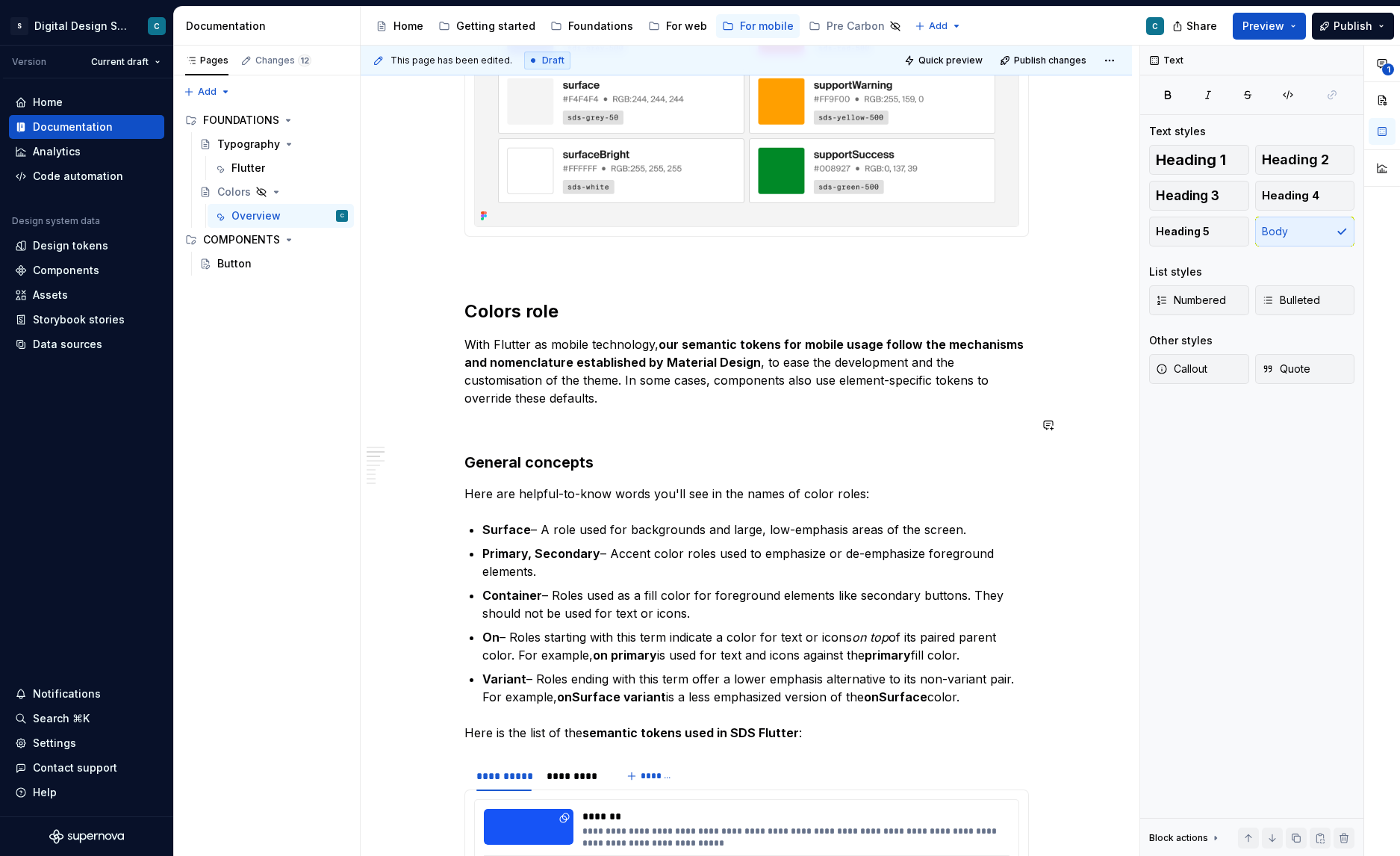
scroll to position [2209, 0]
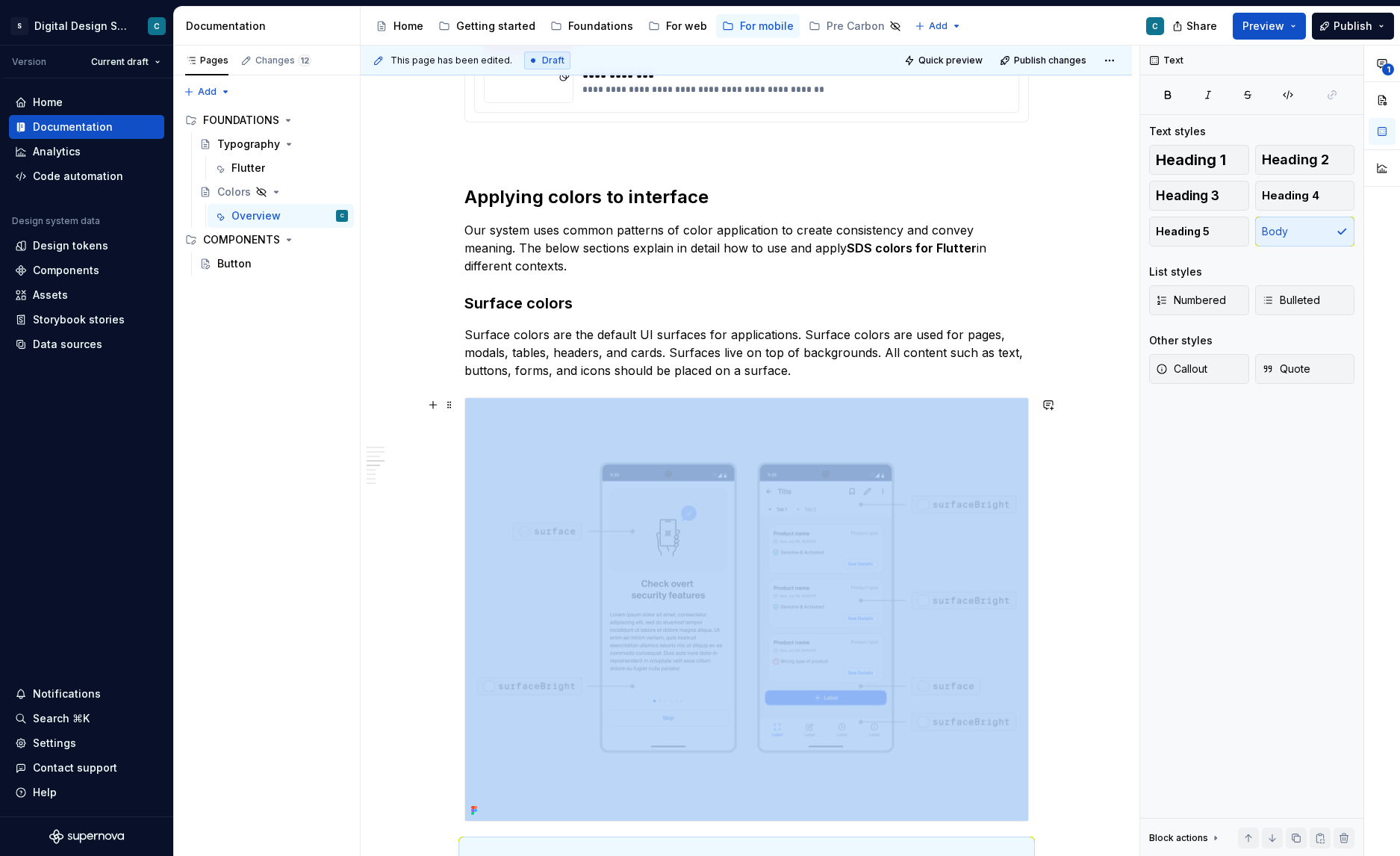
type textarea "*"
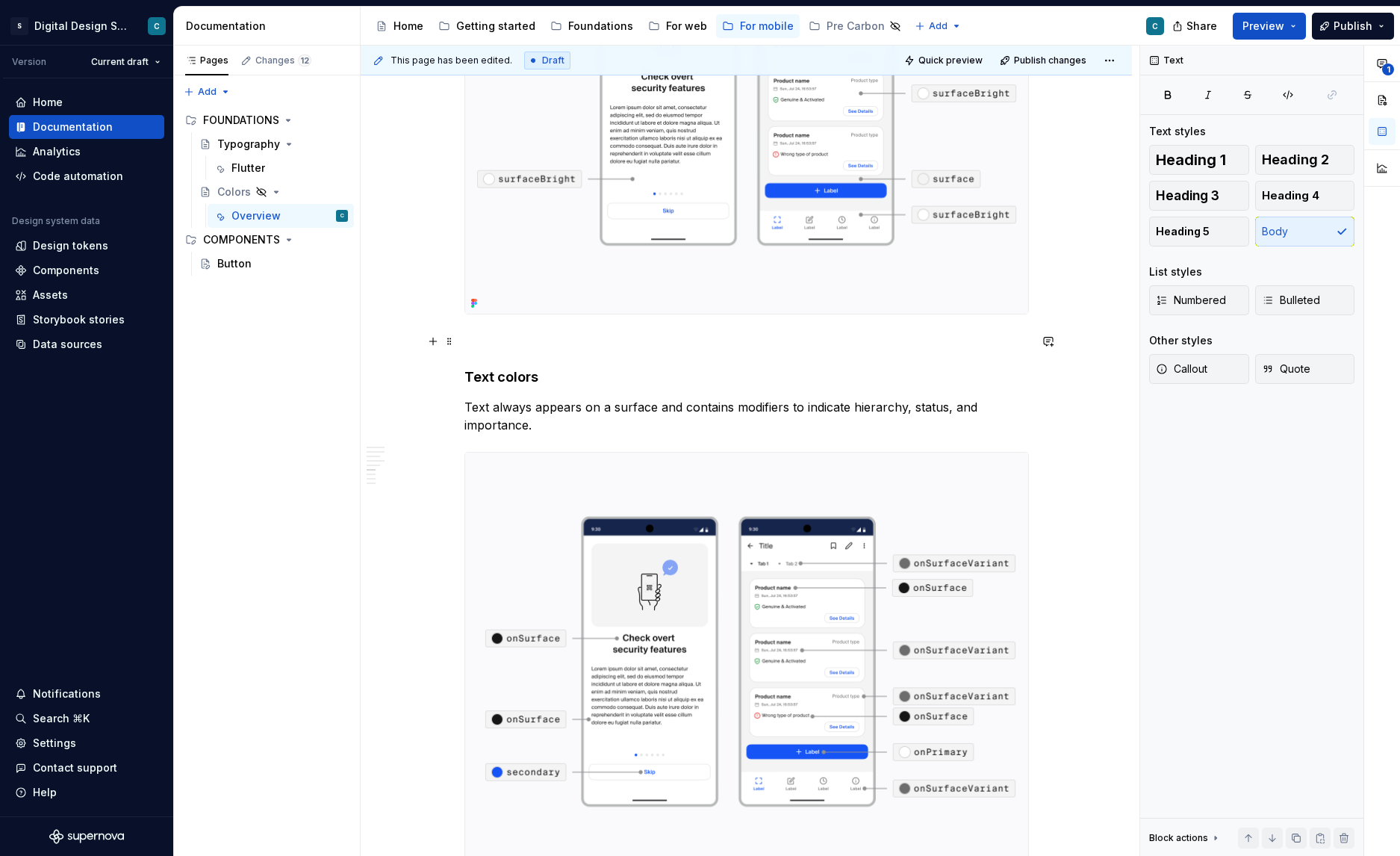
scroll to position [2716, 0]
click at [511, 376] on h4 "Text colors" at bounding box center [747, 378] width 565 height 18
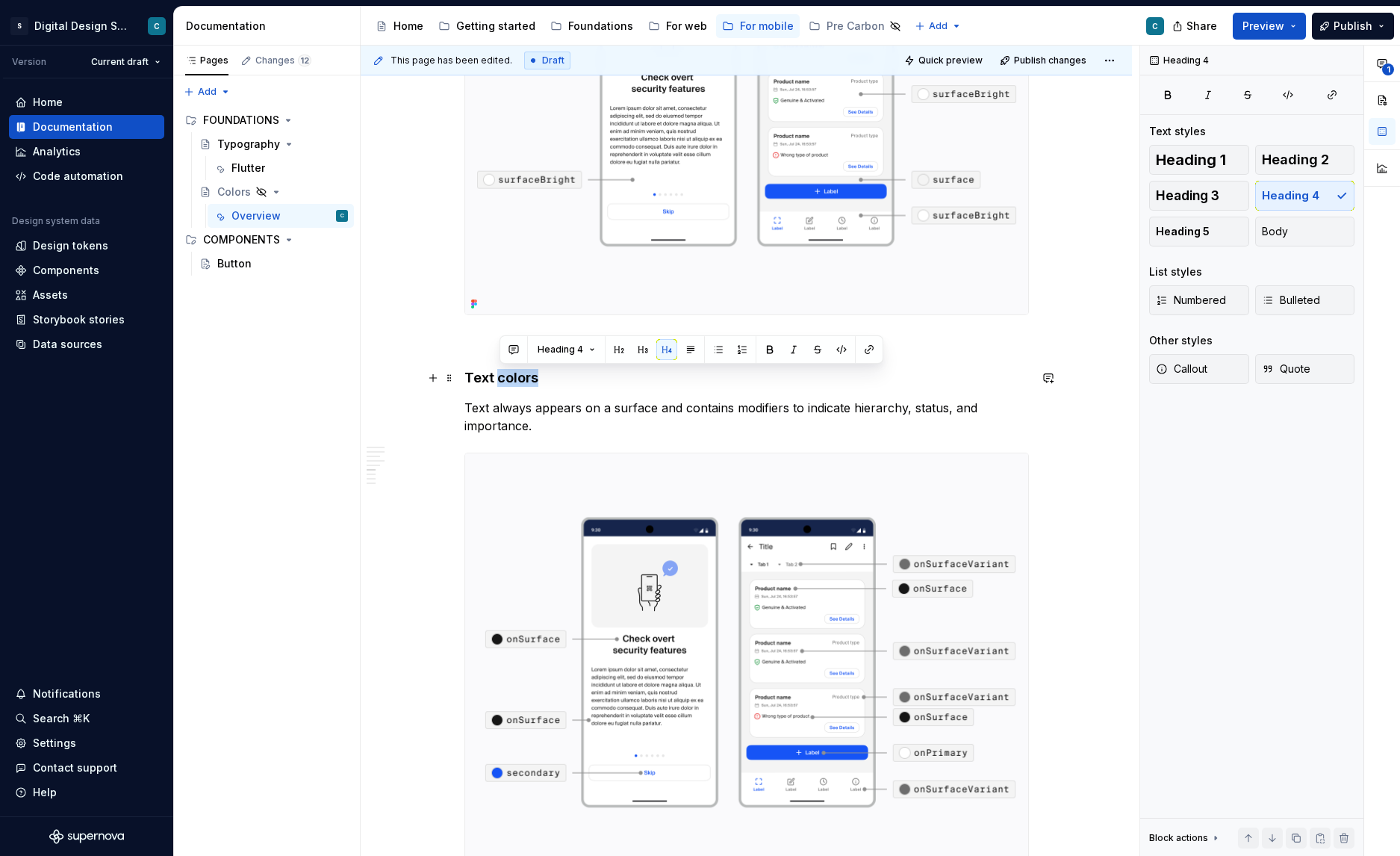
click at [511, 376] on h4 "Text colors" at bounding box center [747, 378] width 565 height 18
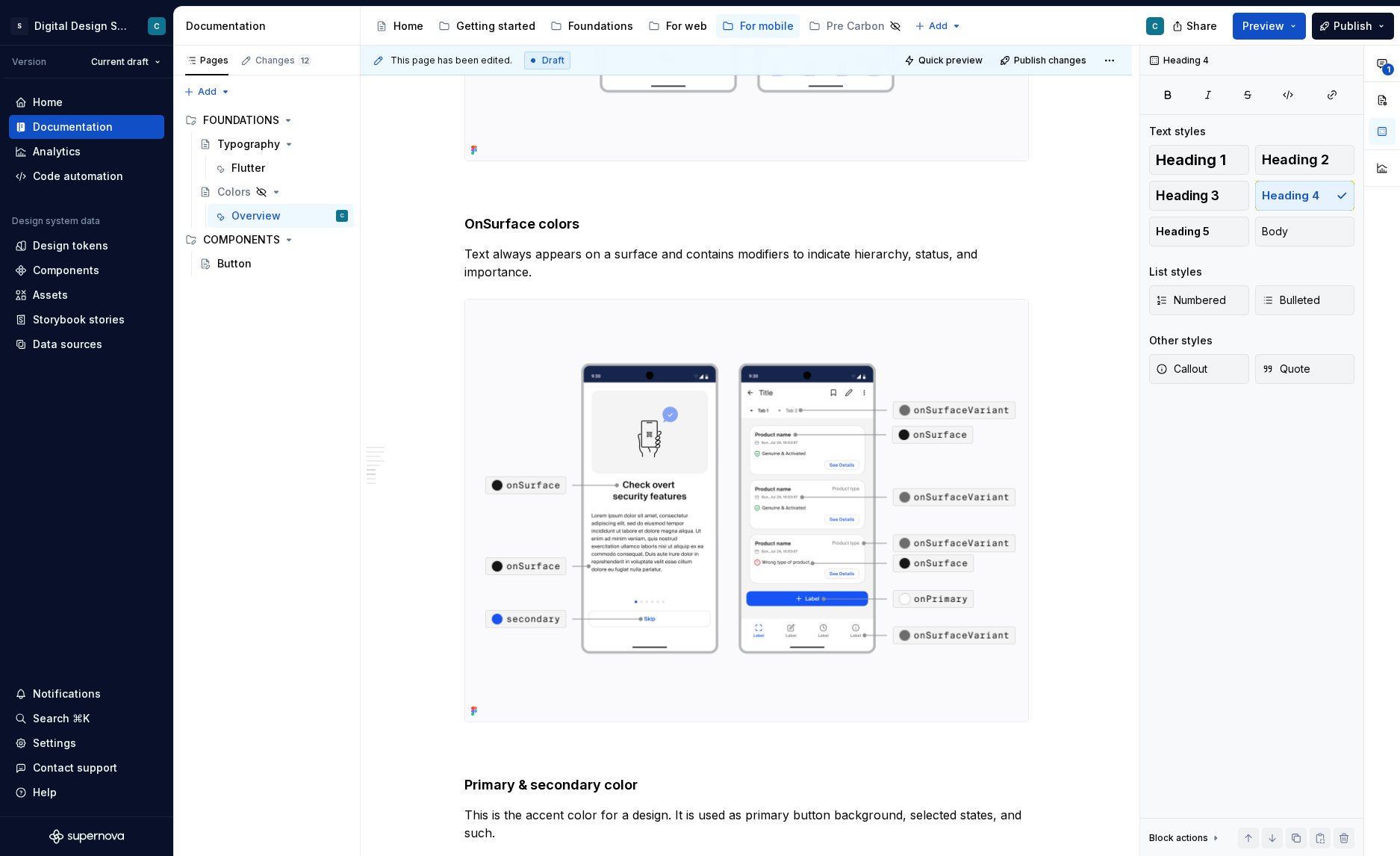
scroll to position [2893, 0]
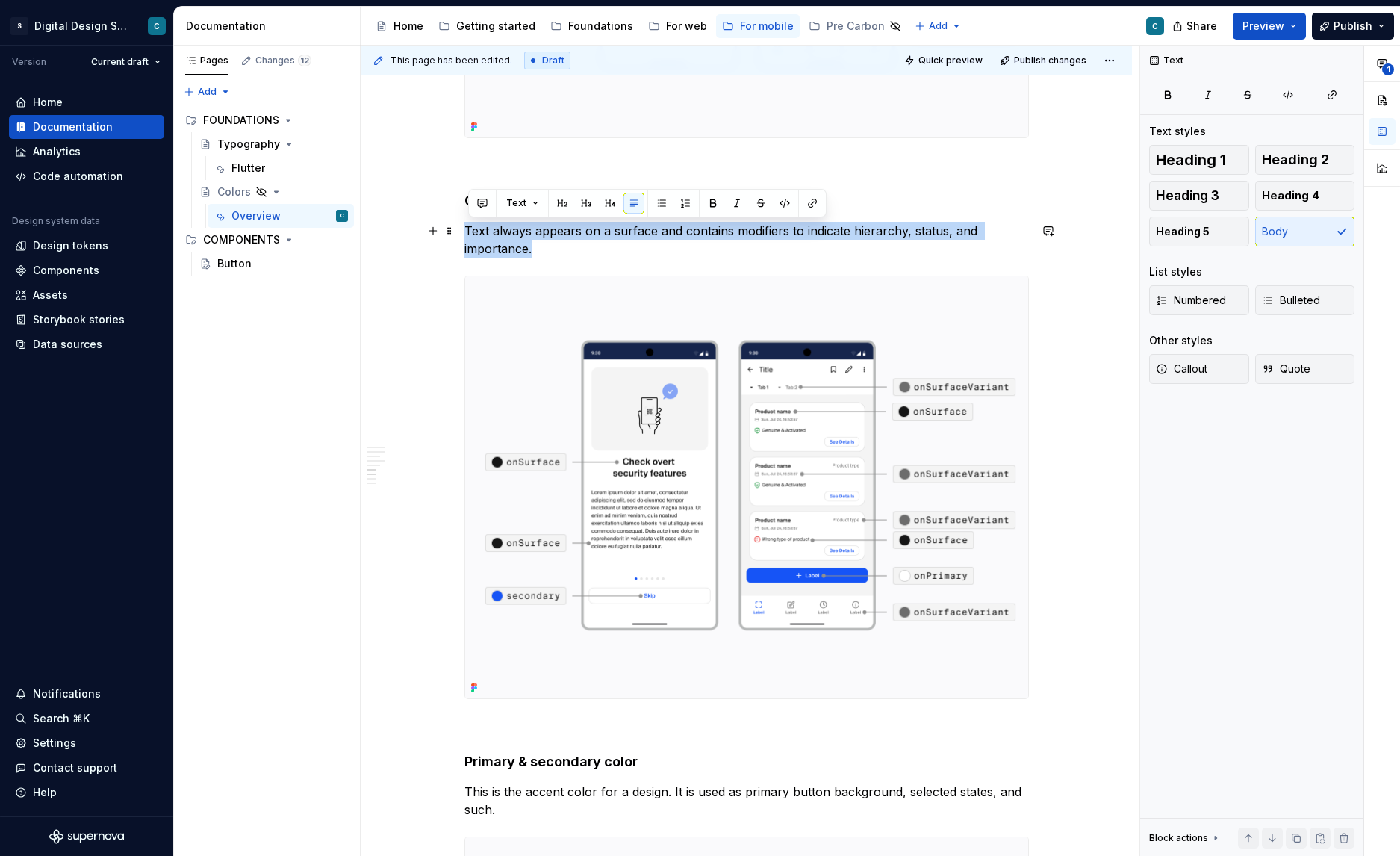
drag, startPoint x: 537, startPoint y: 252, endPoint x: 463, endPoint y: 229, distance: 77.5
click at [463, 229] on div "**********" at bounding box center [747, 13] width 772 height 5257
copy p "Text always appears on a surface and contains modifiers to indicate hierarchy, …"
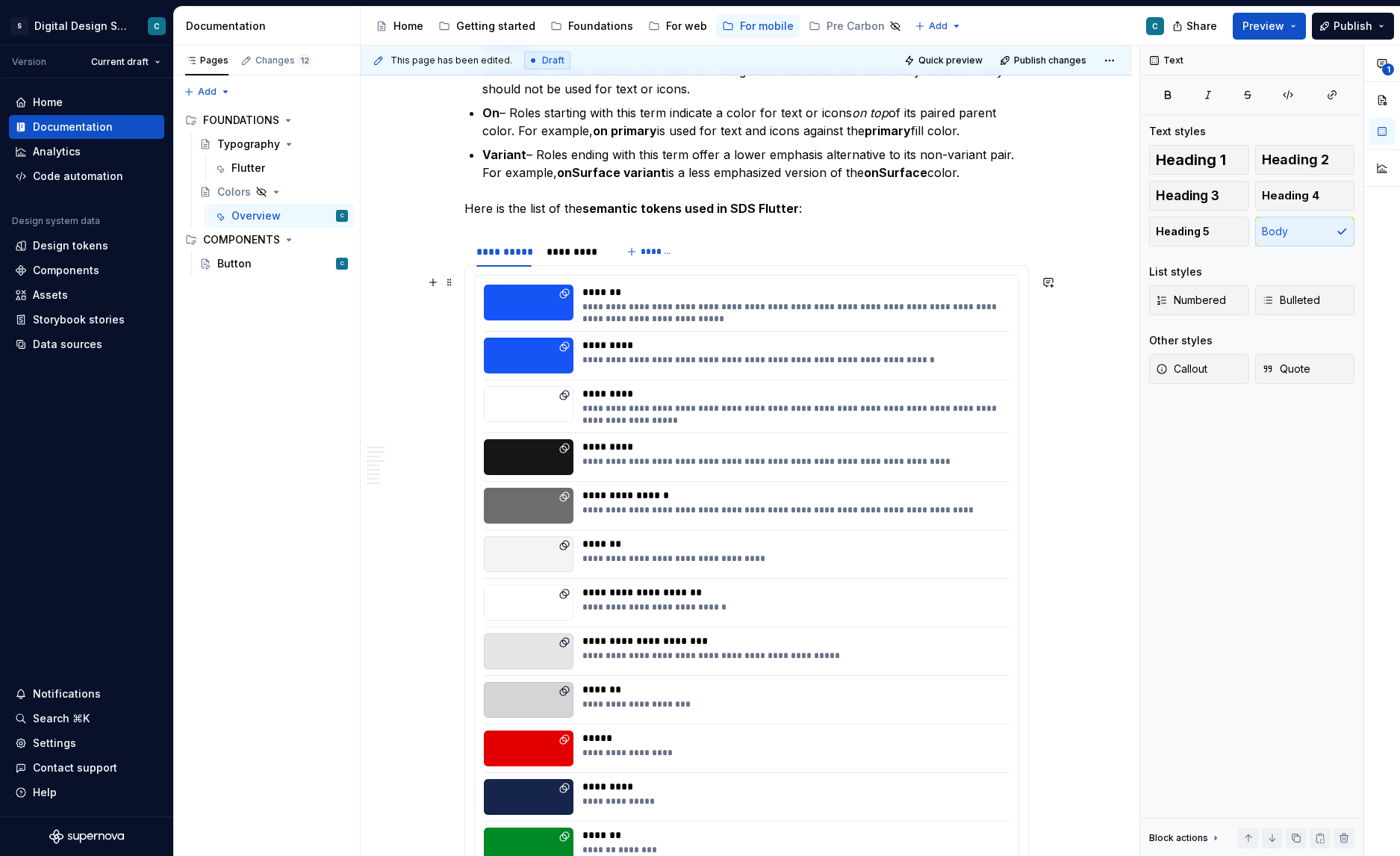
scroll to position [1286, 0]
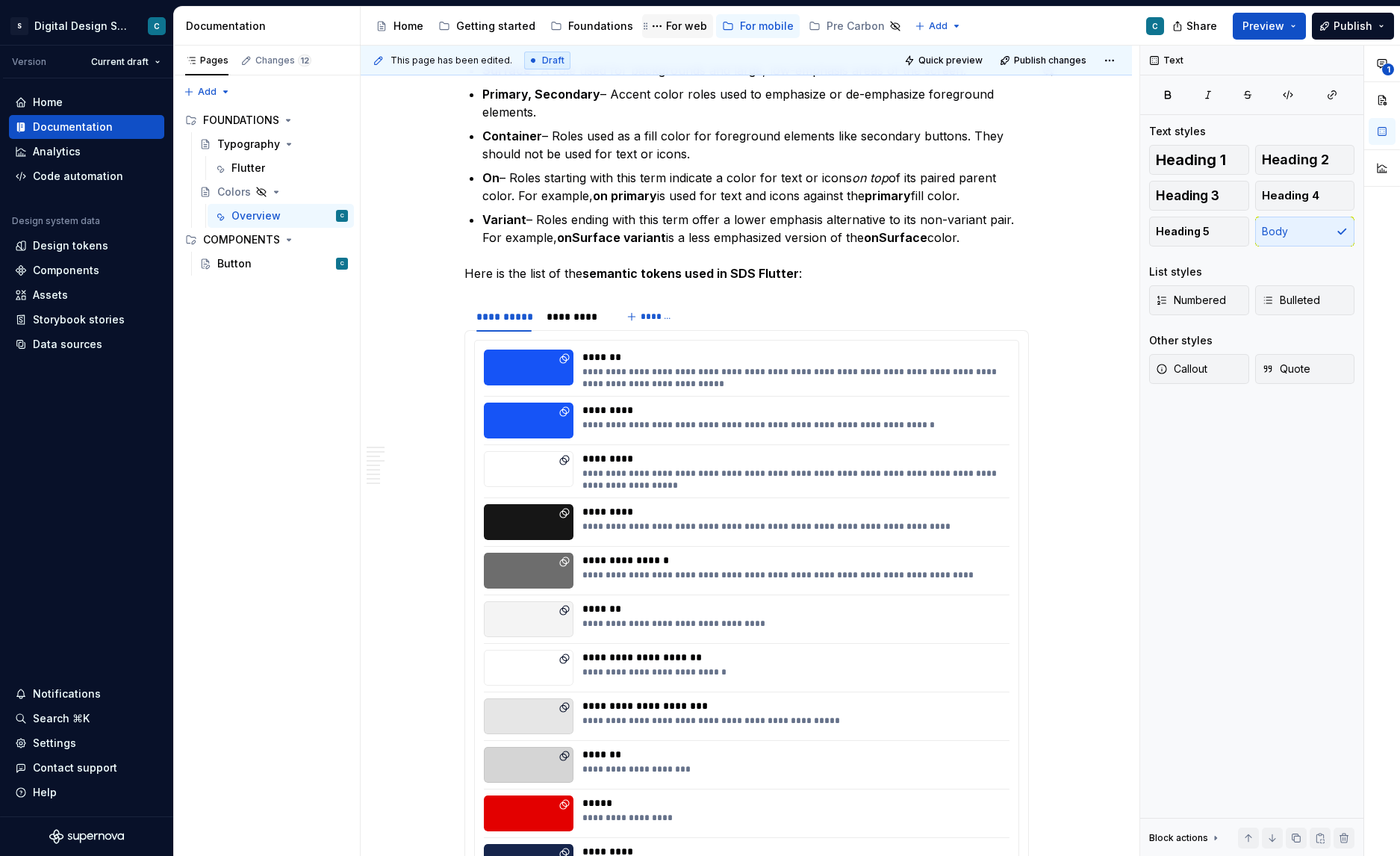
click at [675, 28] on div "For web" at bounding box center [687, 26] width 41 height 15
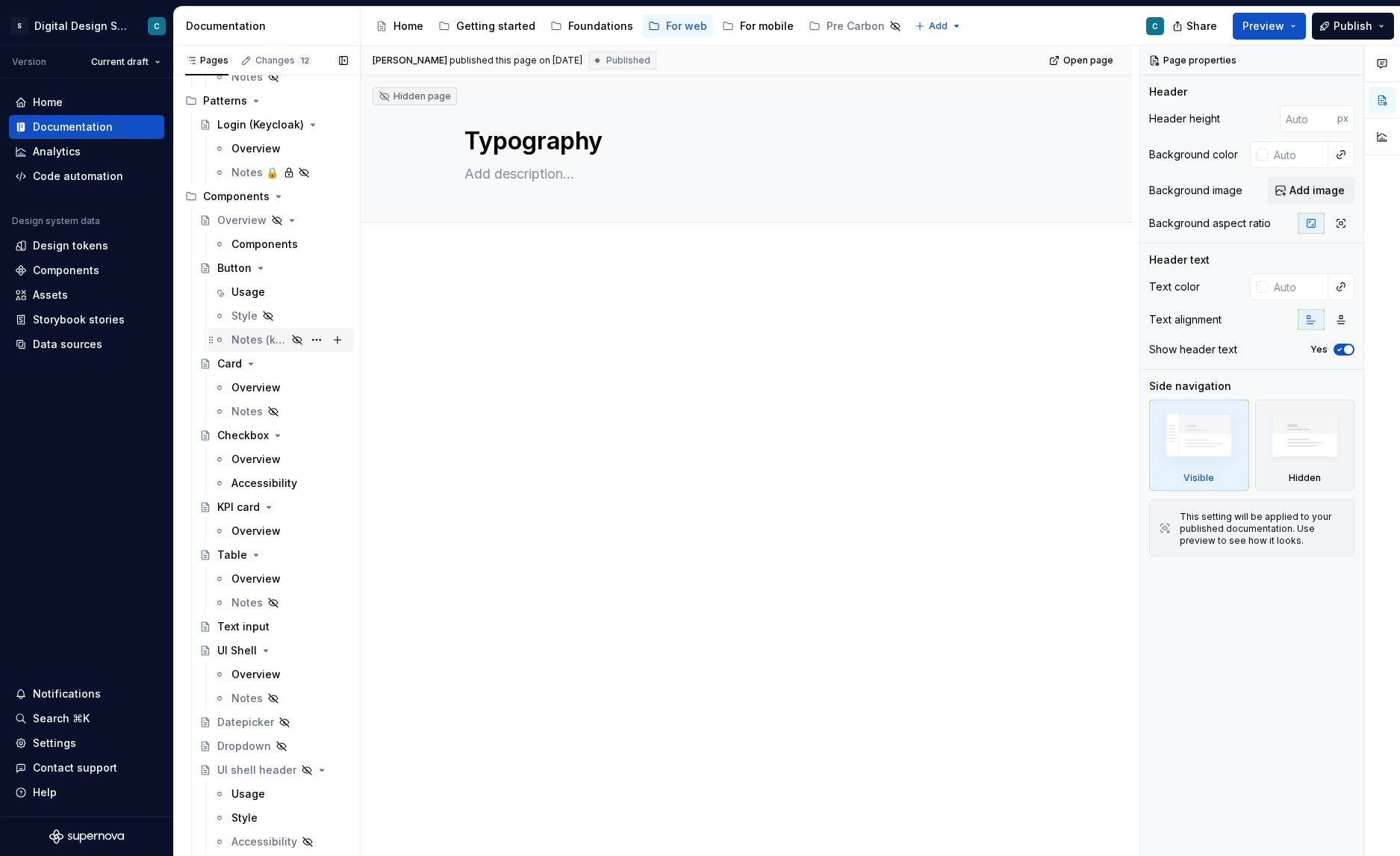
scroll to position [31, 0]
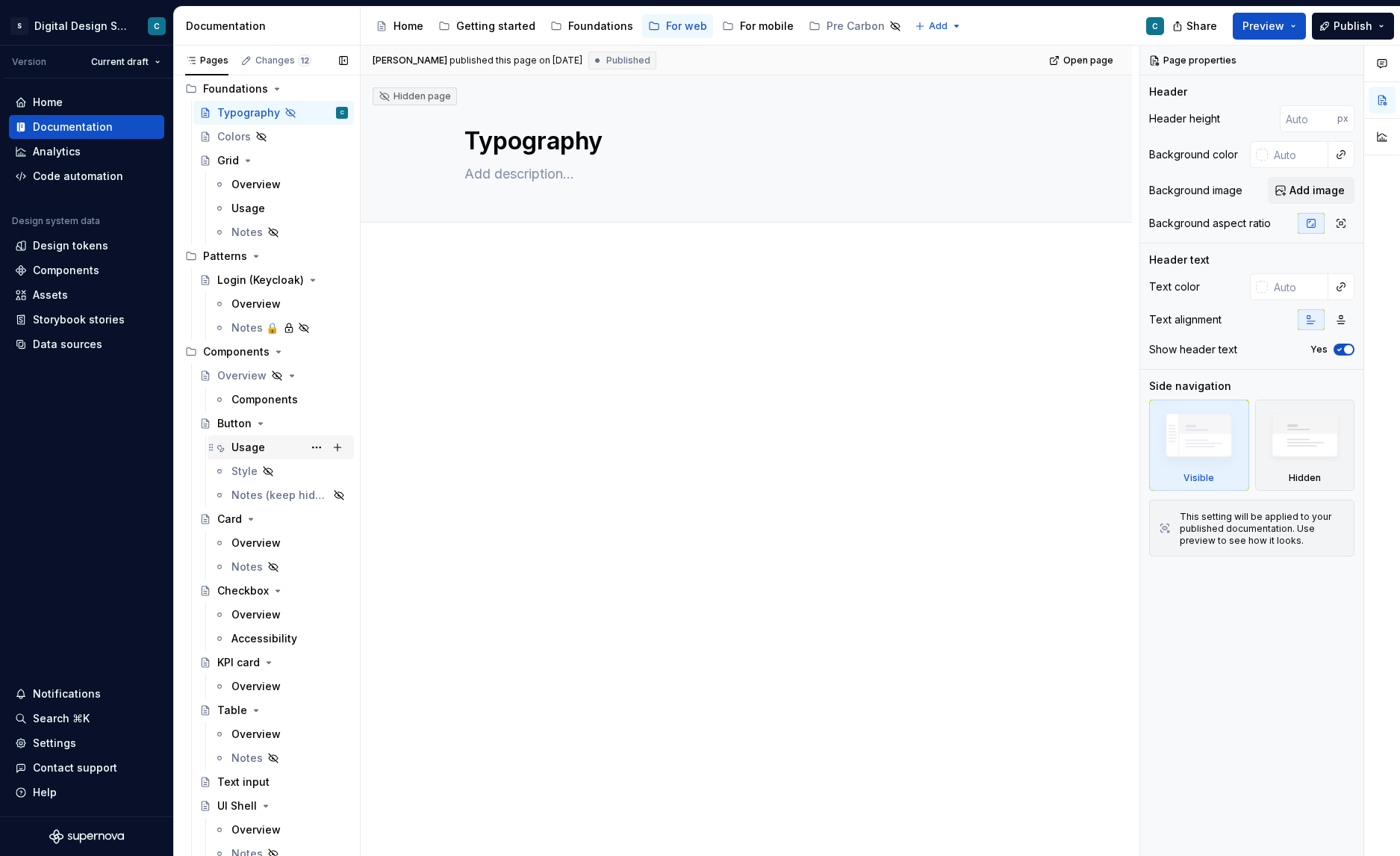
click at [248, 443] on div "Usage" at bounding box center [249, 448] width 34 height 15
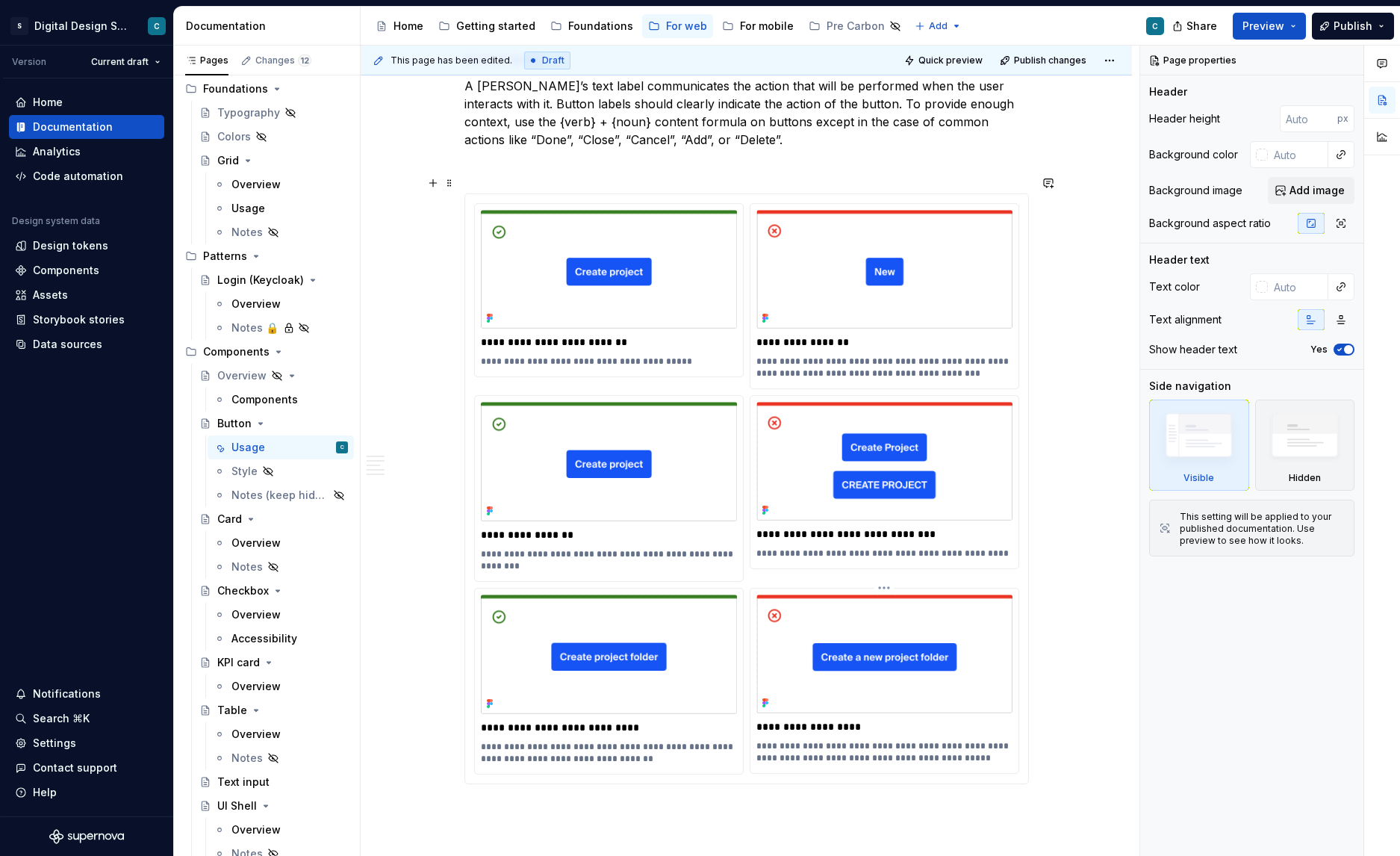
scroll to position [2028, 0]
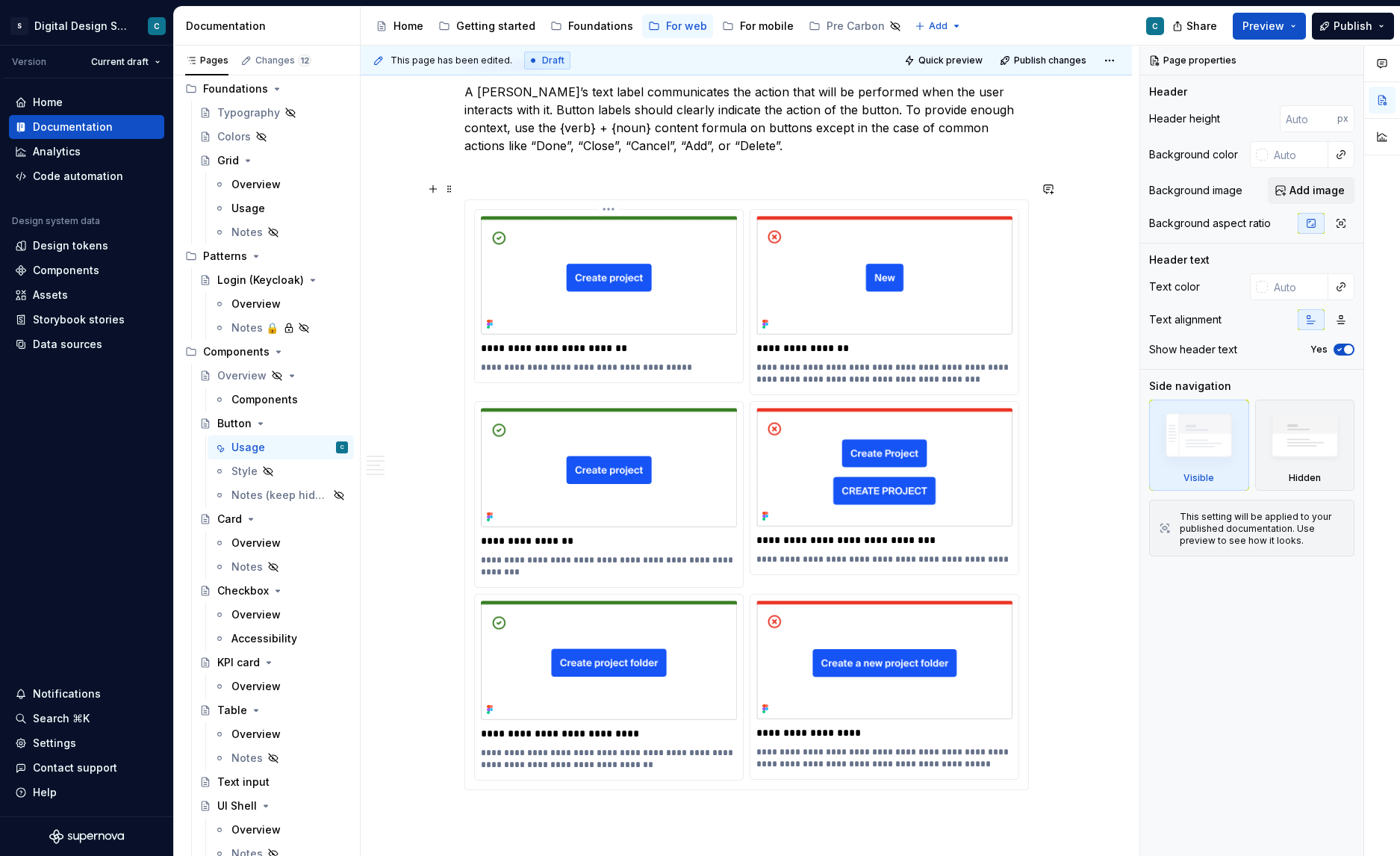
click at [575, 341] on p "**********" at bounding box center [609, 348] width 256 height 15
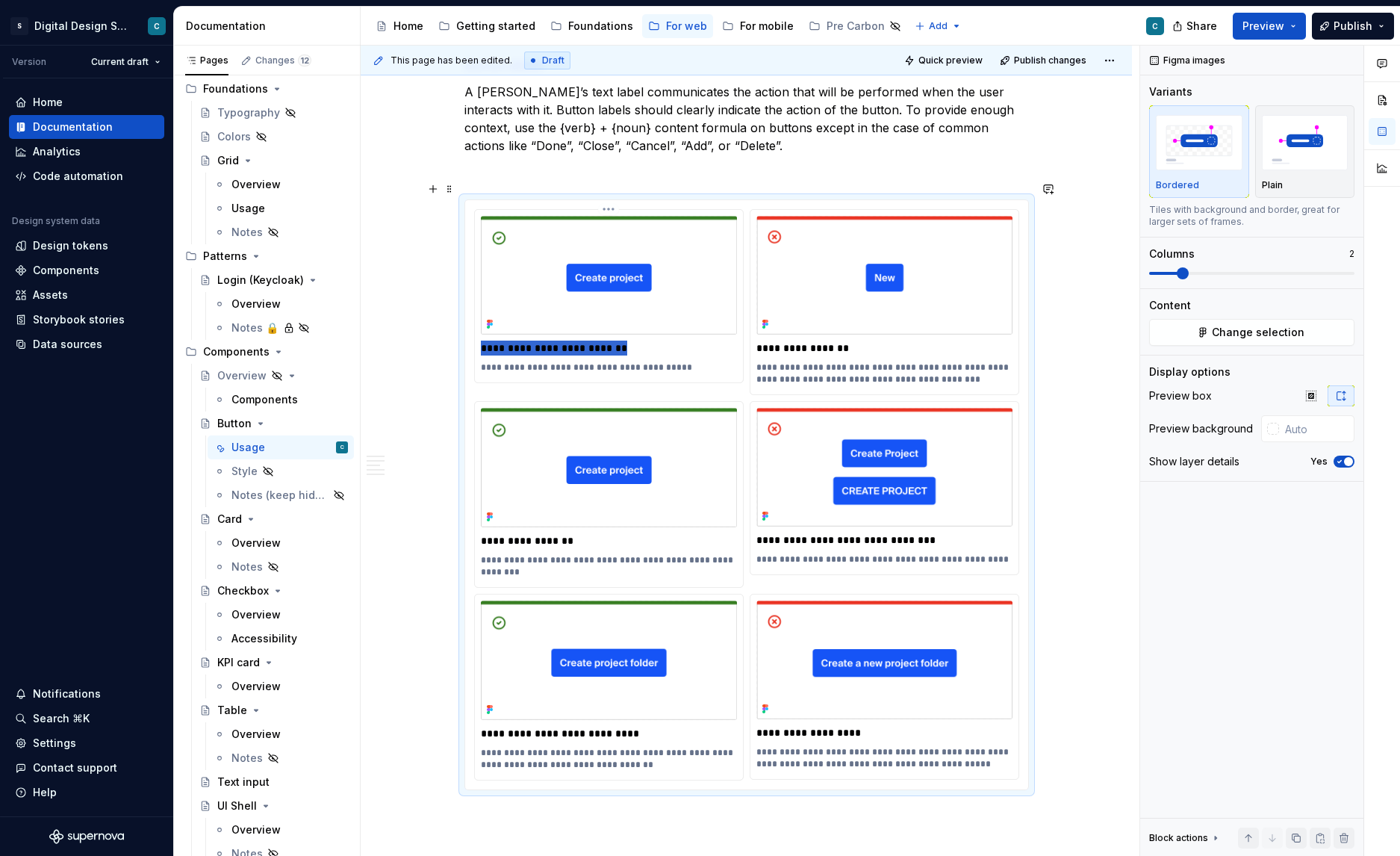
click at [575, 341] on p "**********" at bounding box center [609, 348] width 256 height 15
click at [795, 341] on p "**********" at bounding box center [884, 348] width 256 height 15
click at [579, 362] on p "**********" at bounding box center [609, 367] width 256 height 12
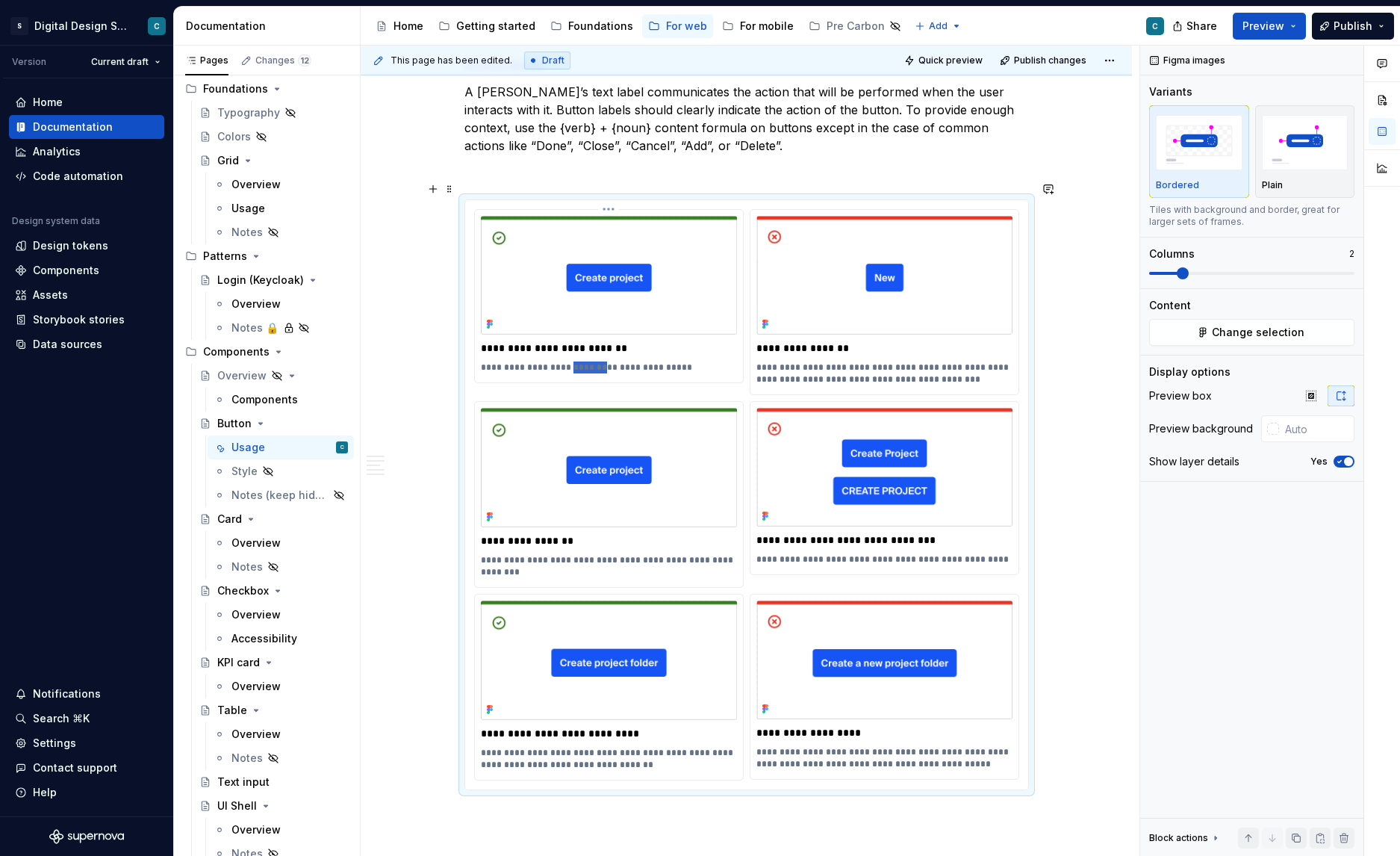
click at [579, 362] on p "**********" at bounding box center [609, 367] width 256 height 12
click at [904, 362] on p "**********" at bounding box center [884, 374] width 256 height 24
click at [545, 533] on p "**********" at bounding box center [609, 540] width 256 height 15
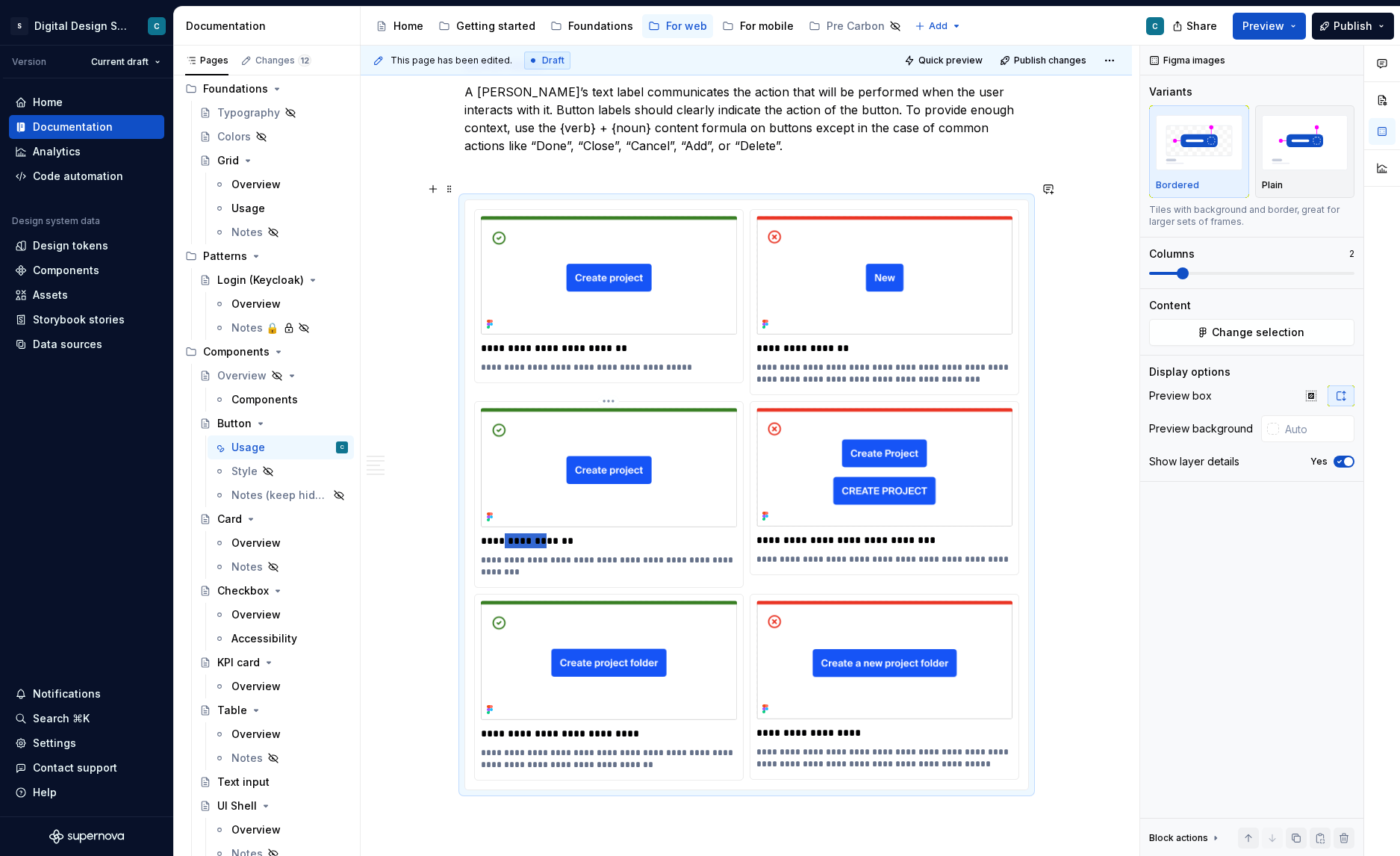
click at [545, 533] on p "**********" at bounding box center [609, 540] width 256 height 15
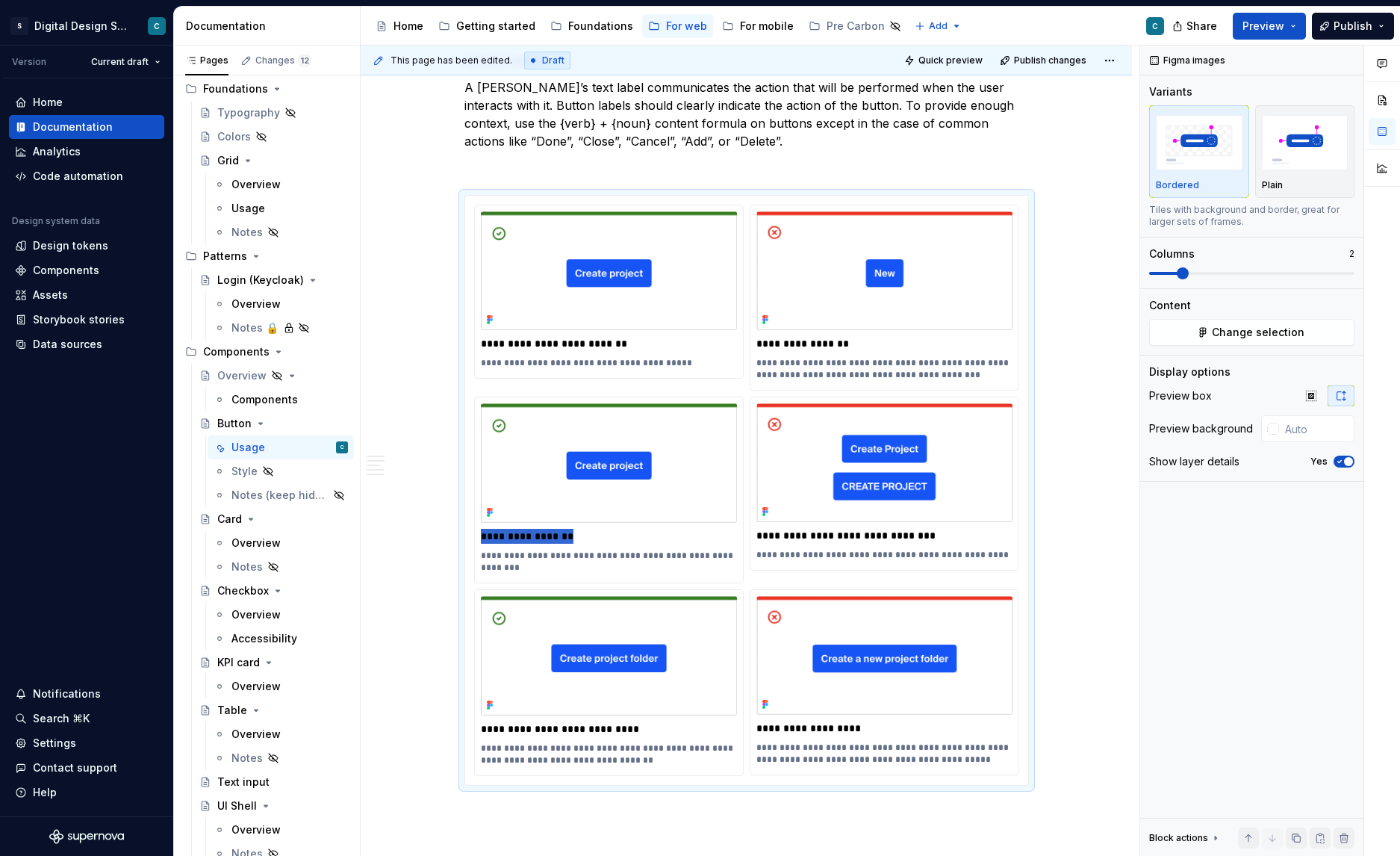
scroll to position [2036, 0]
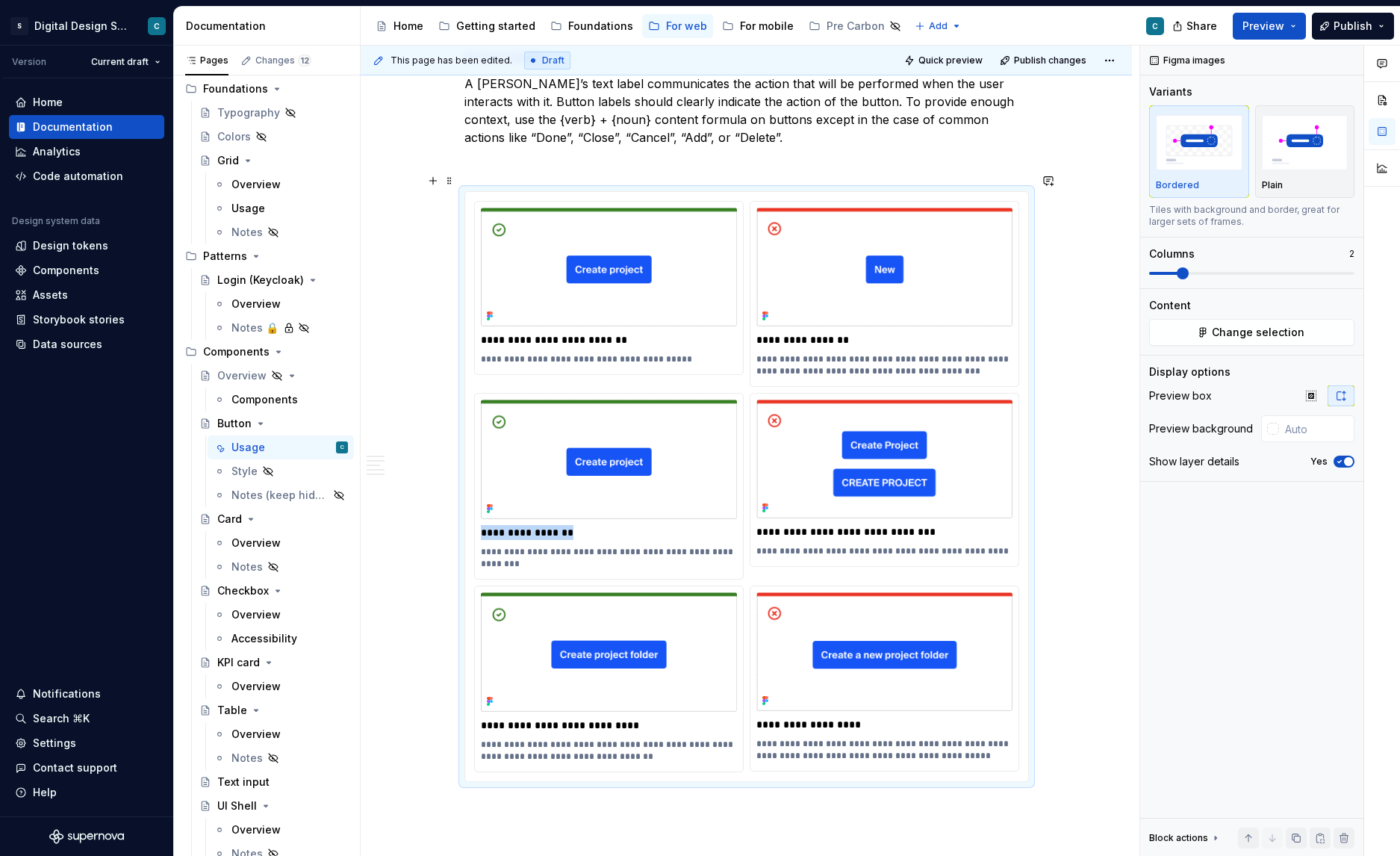
click at [510, 547] on p "**********" at bounding box center [609, 558] width 256 height 24
drag, startPoint x: 520, startPoint y: 547, endPoint x: 474, endPoint y: 536, distance: 47.3
click at [474, 536] on div "**********" at bounding box center [747, 486] width 563 height 589
click at [809, 524] on p "**********" at bounding box center [884, 531] width 256 height 15
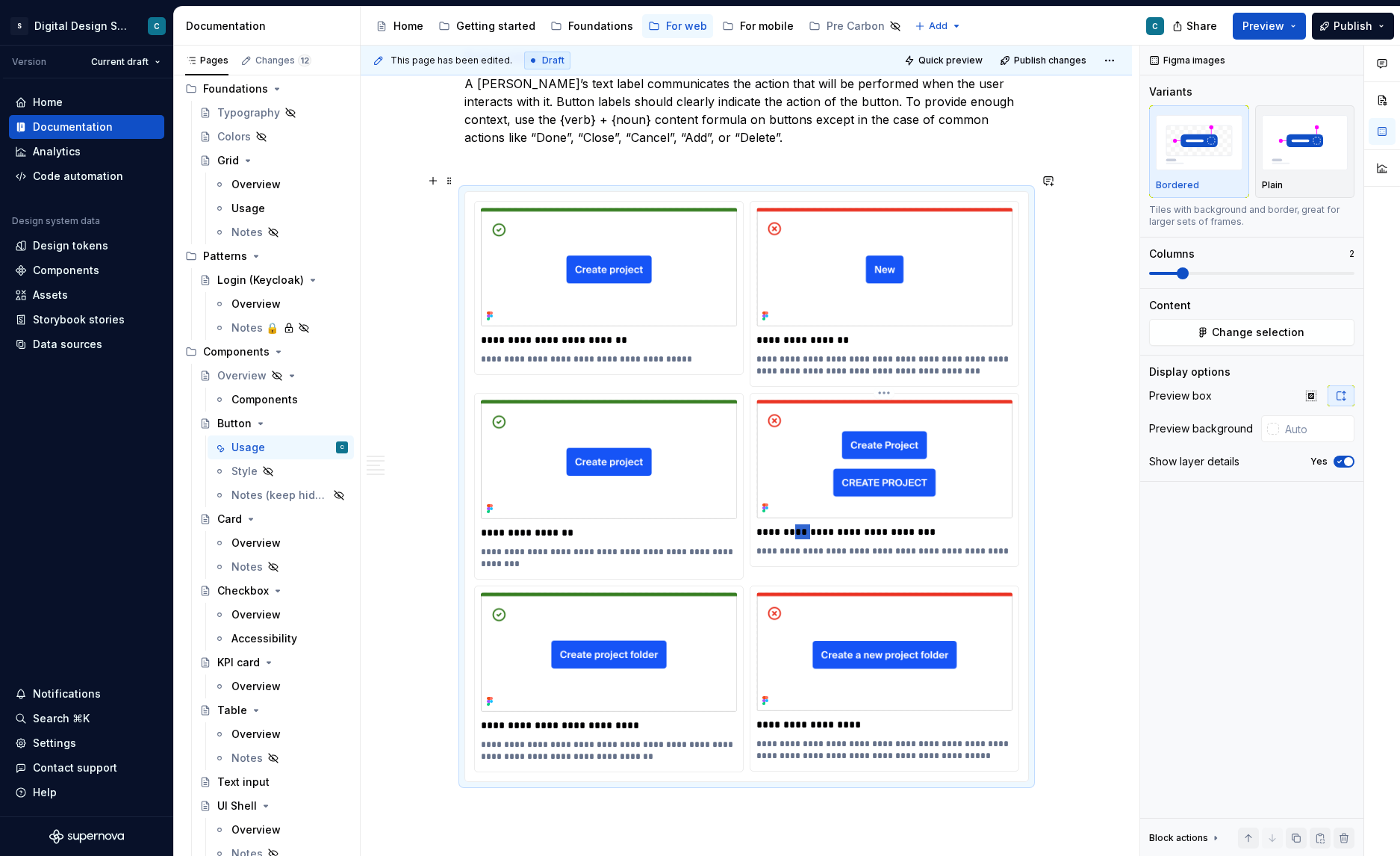
click at [809, 524] on p "**********" at bounding box center [884, 531] width 256 height 15
click at [794, 546] on p "**********" at bounding box center [884, 551] width 256 height 12
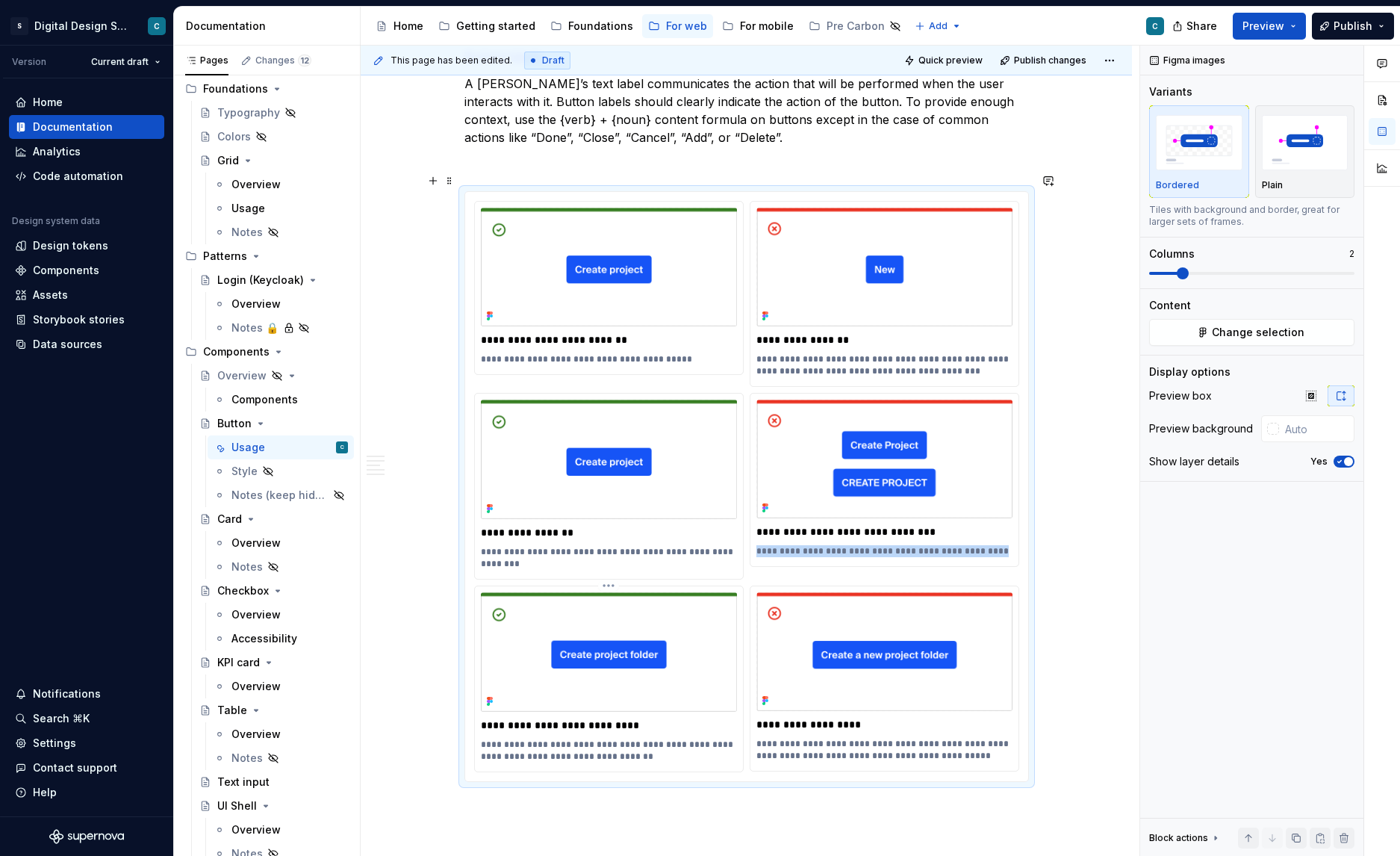
click at [561, 718] on p "**********" at bounding box center [609, 725] width 256 height 15
click at [801, 718] on p "**********" at bounding box center [884, 725] width 256 height 15
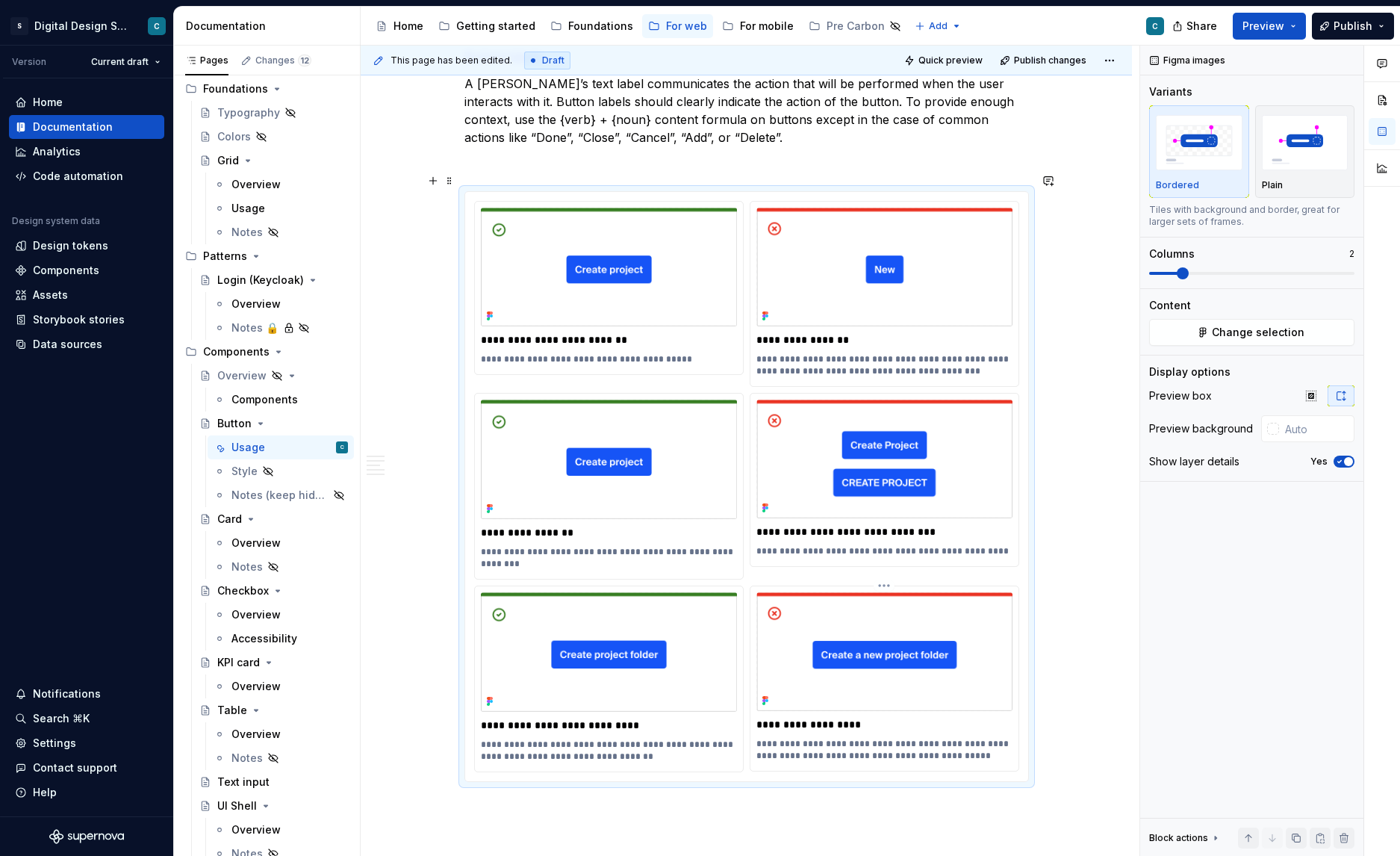
click at [801, 718] on p "**********" at bounding box center [884, 725] width 256 height 15
click at [604, 739] on p "**********" at bounding box center [609, 751] width 256 height 24
click at [942, 738] on p "**********" at bounding box center [884, 750] width 256 height 24
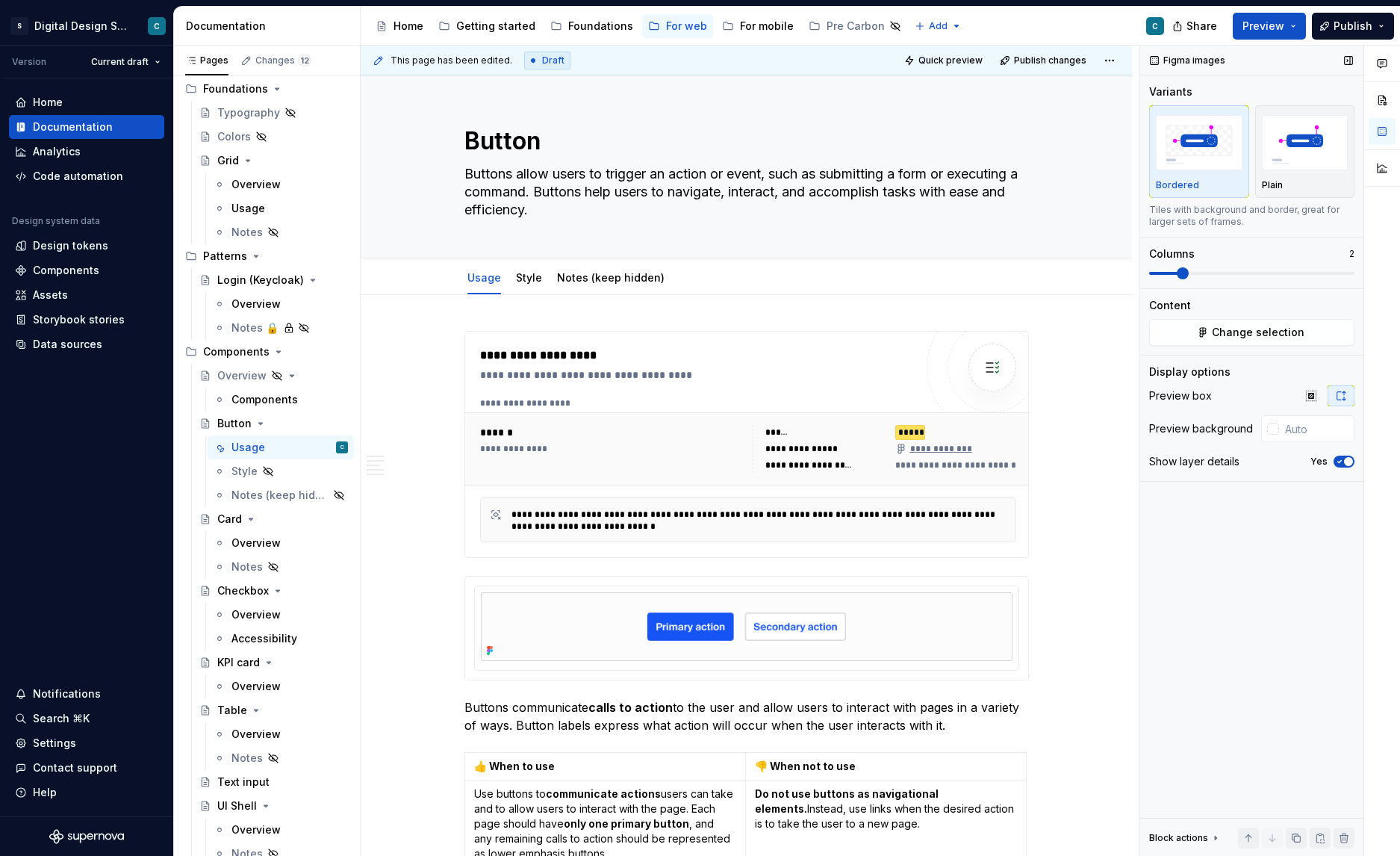
scroll to position [0, 0]
type textarea "*"
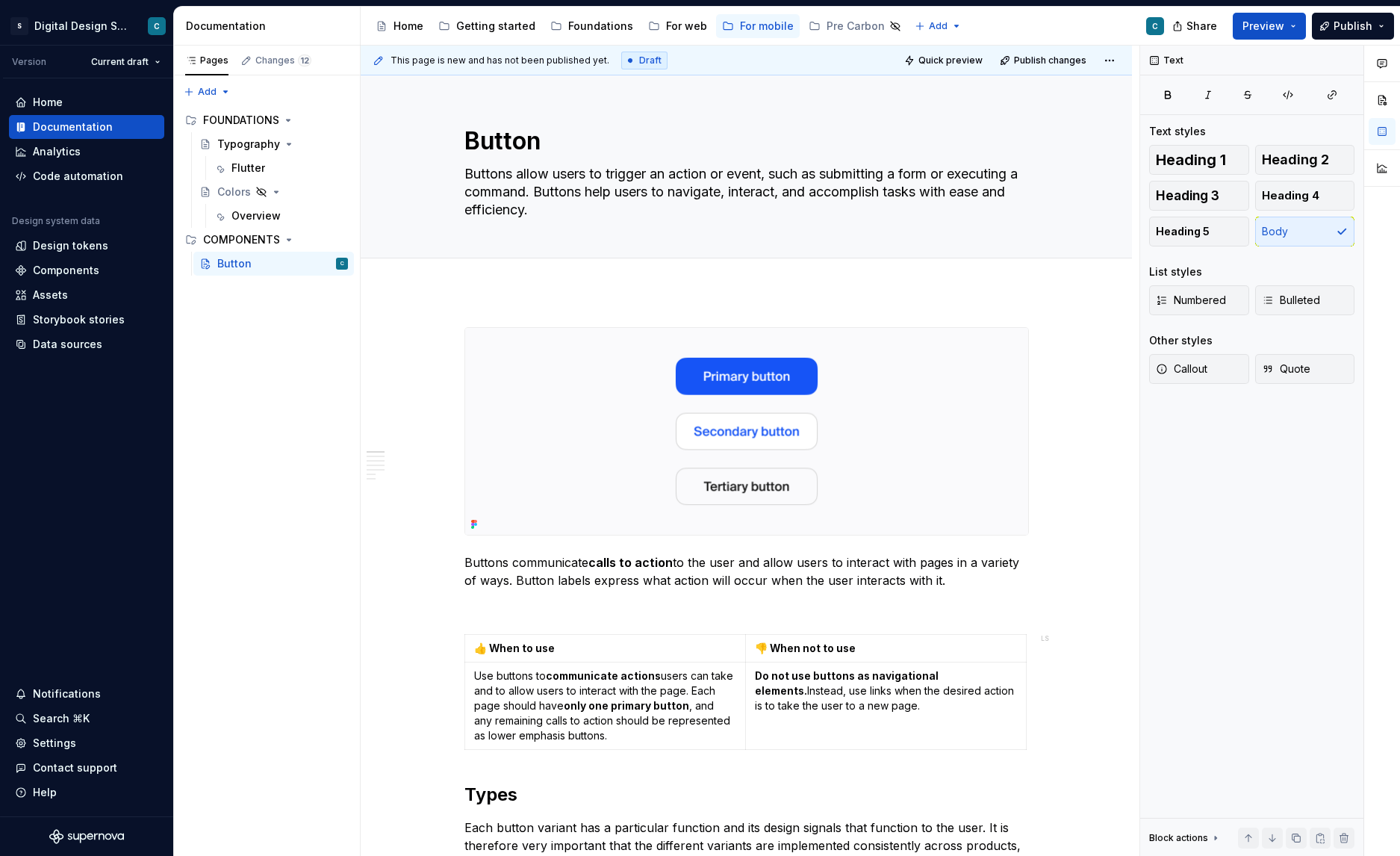
scroll to position [1, 0]
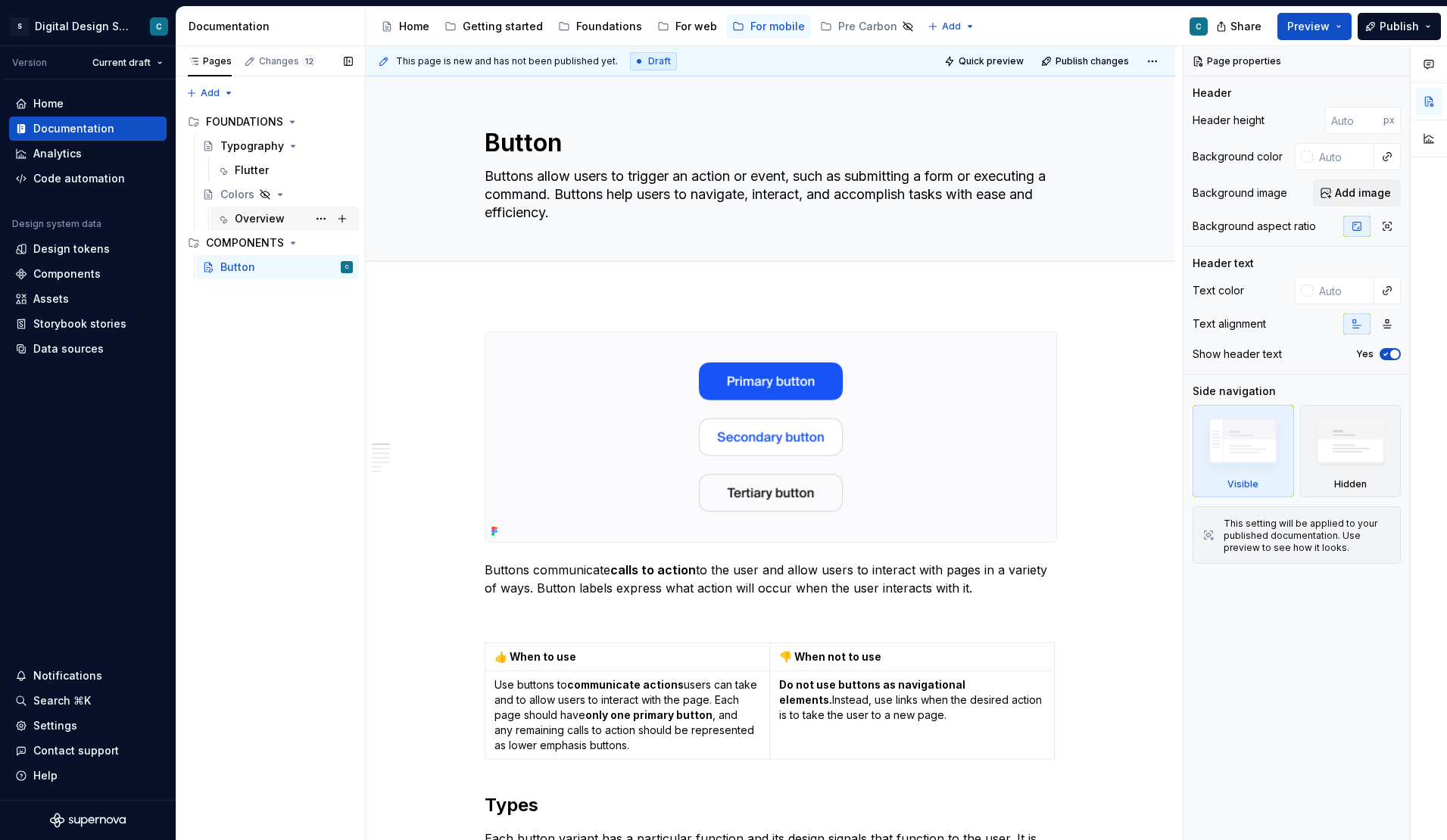
click at [249, 221] on div "Overview" at bounding box center [259, 219] width 50 height 15
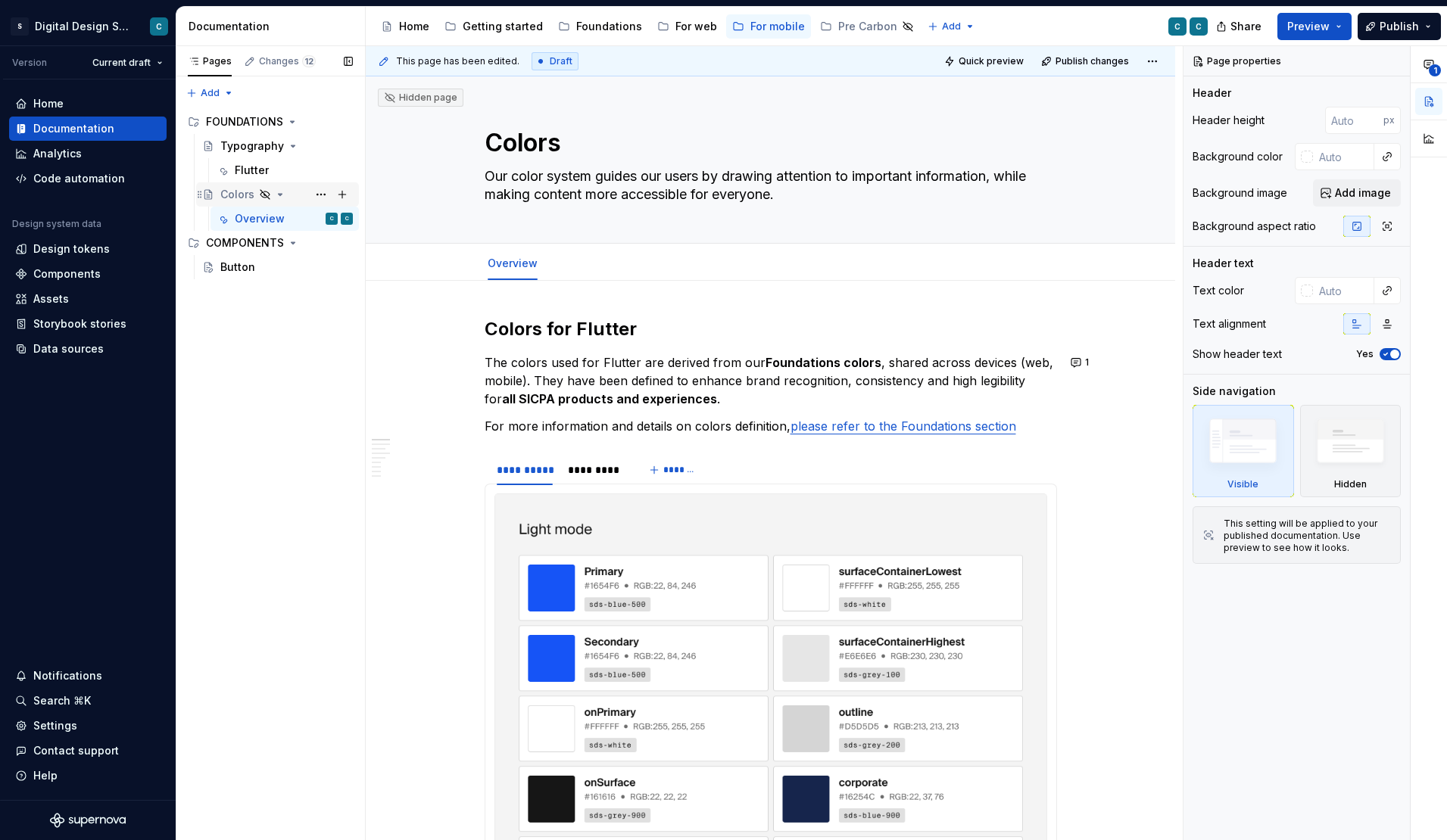
click at [263, 198] on icon "Page tree" at bounding box center [265, 194] width 9 height 9
click at [262, 194] on icon "Page tree" at bounding box center [265, 194] width 12 height 12
click at [275, 194] on icon "Page tree" at bounding box center [279, 194] width 12 height 12
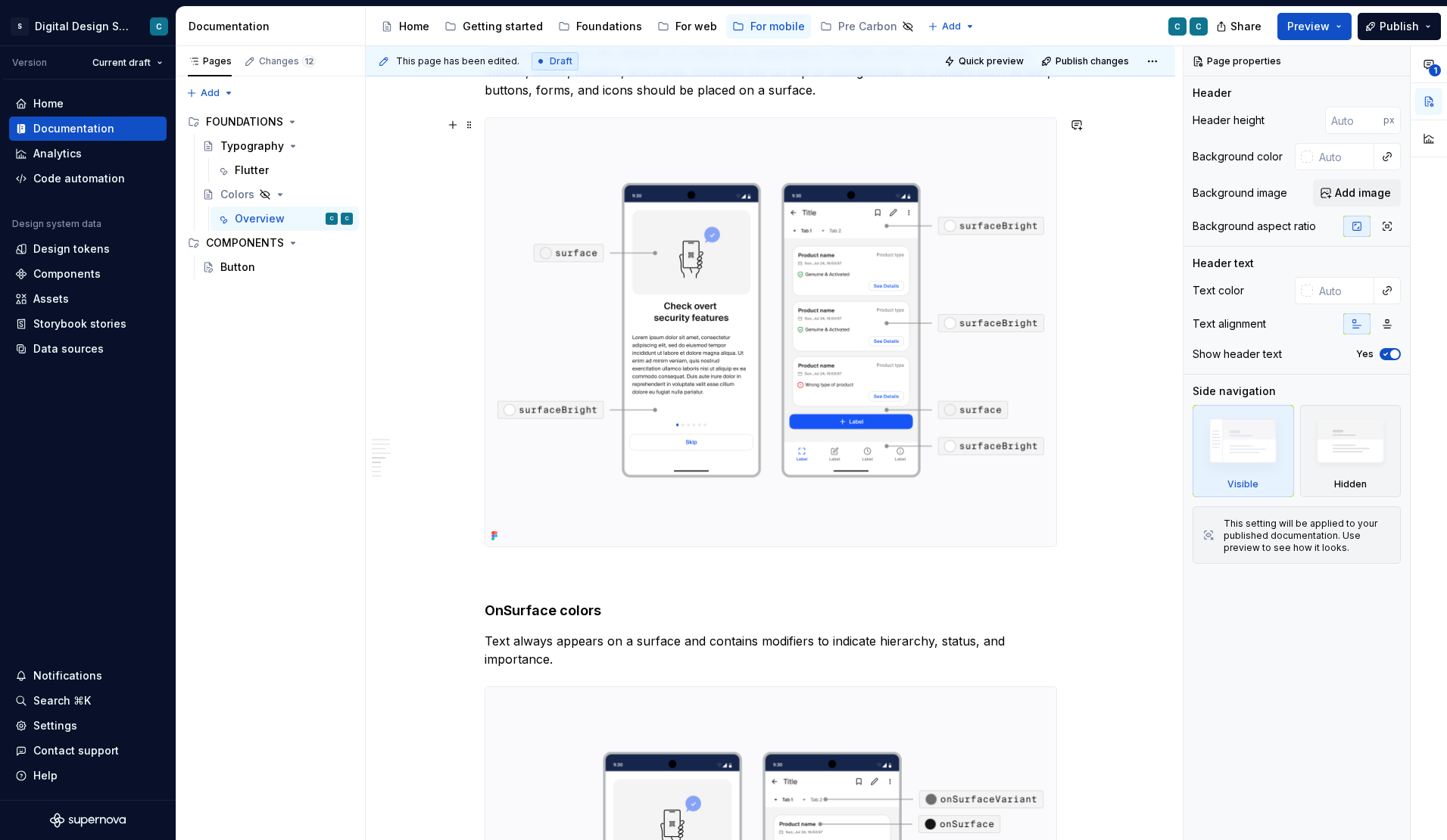
scroll to position [2585, 0]
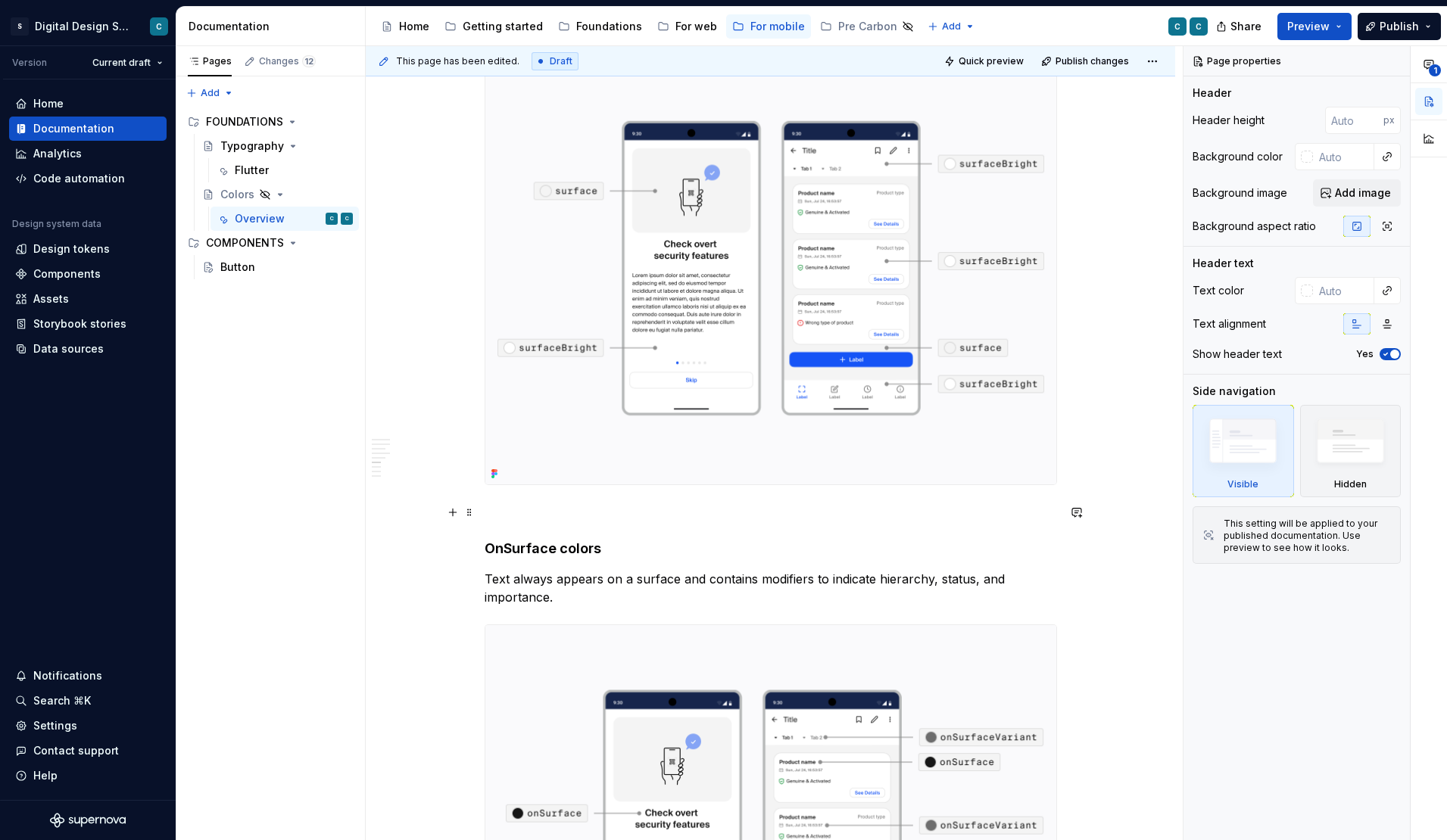
click at [510, 509] on p at bounding box center [770, 512] width 573 height 18
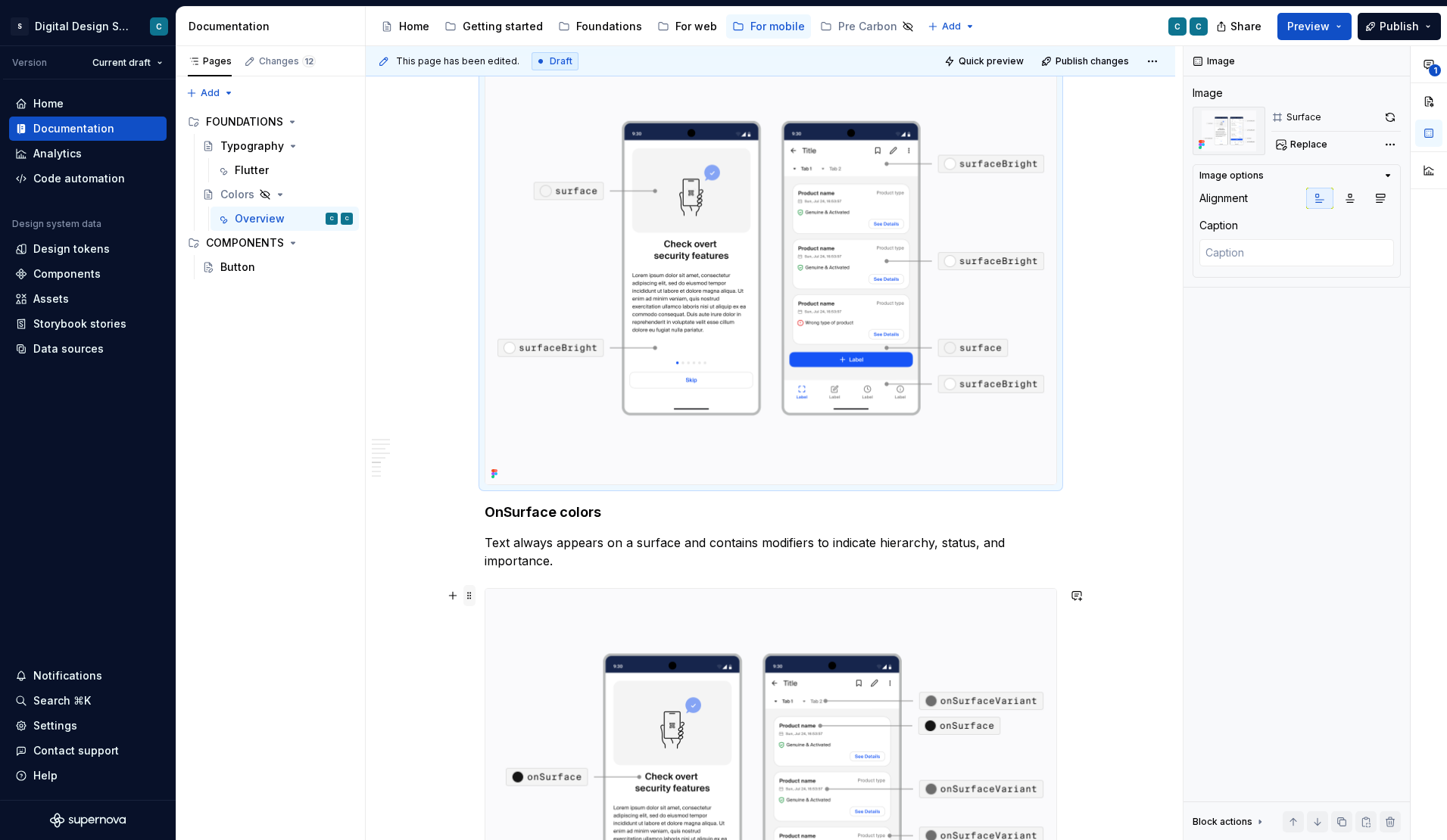
click at [475, 601] on span at bounding box center [469, 595] width 12 height 21
click at [395, 649] on div "**********" at bounding box center [770, 337] width 809 height 5282
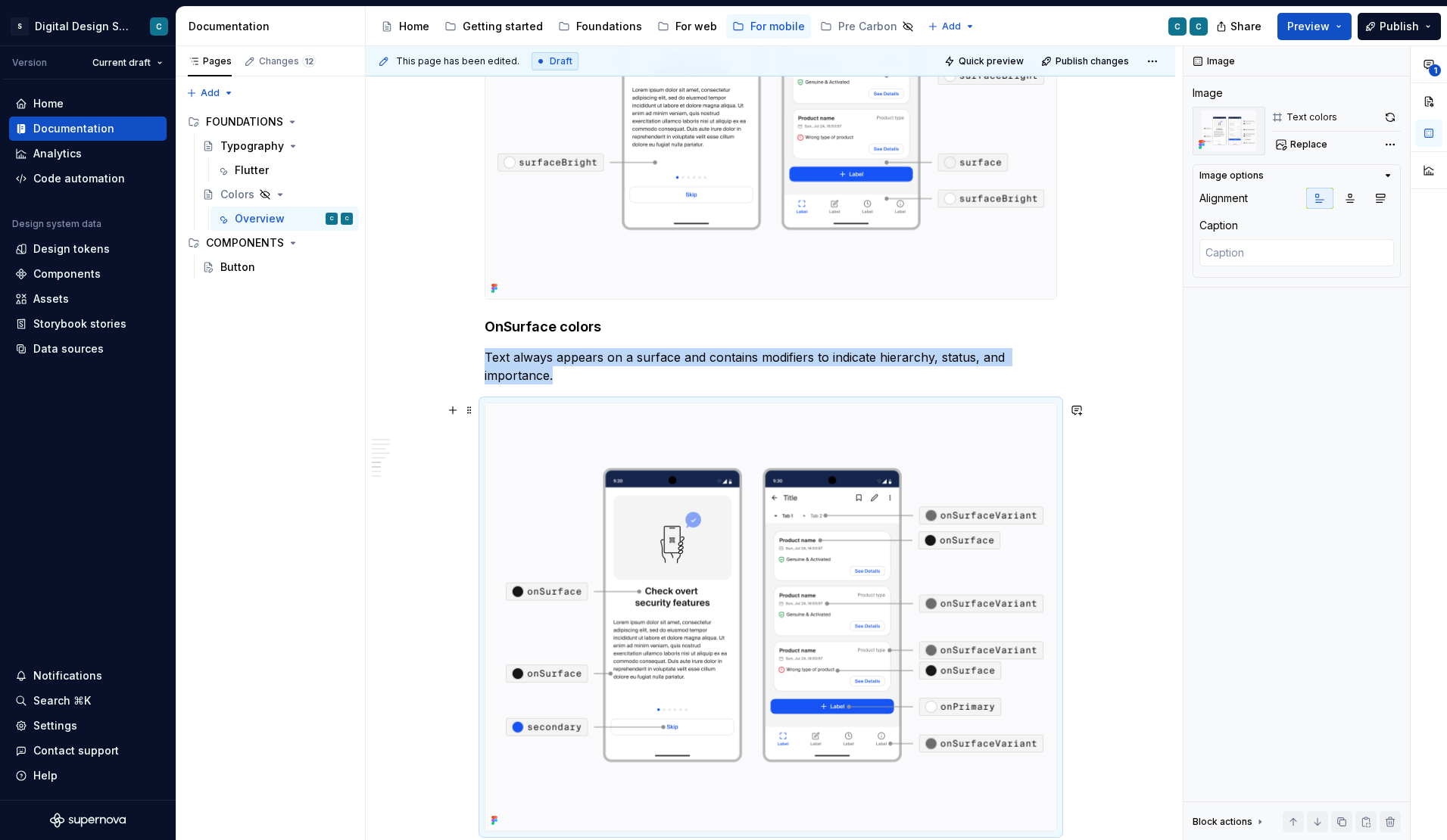
scroll to position [2640, 0]
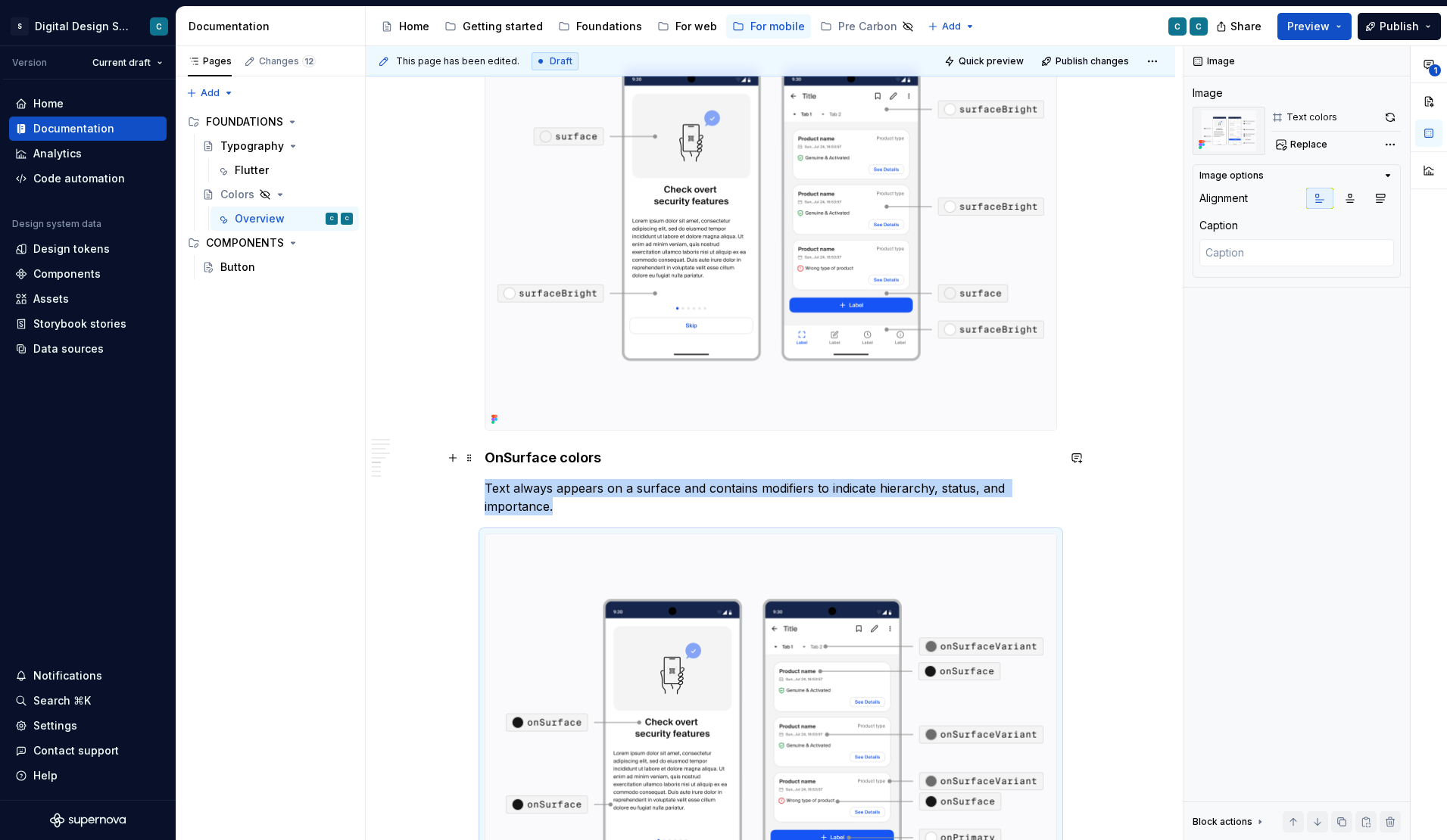
type textarea "*"
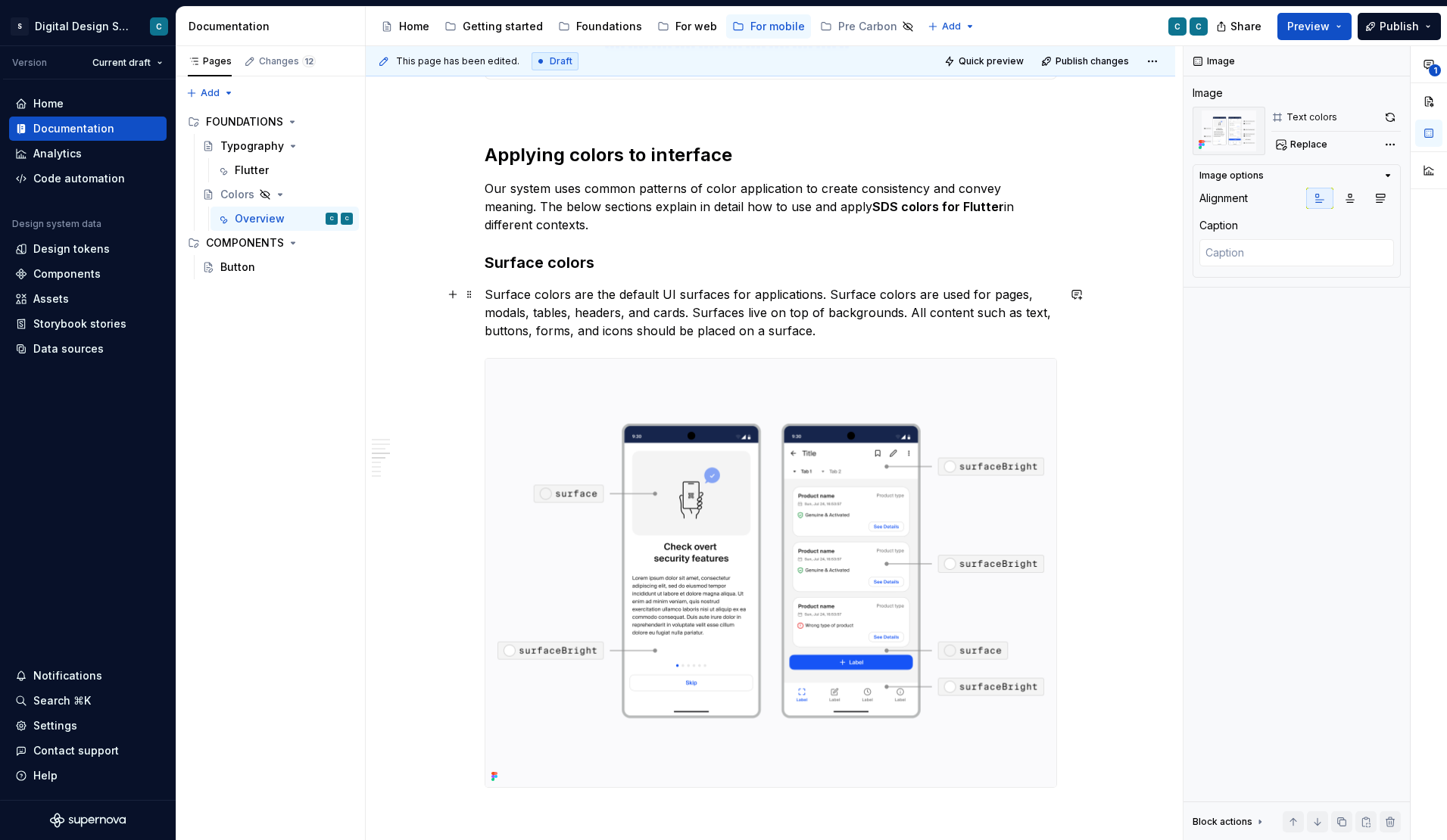
scroll to position [2197, 0]
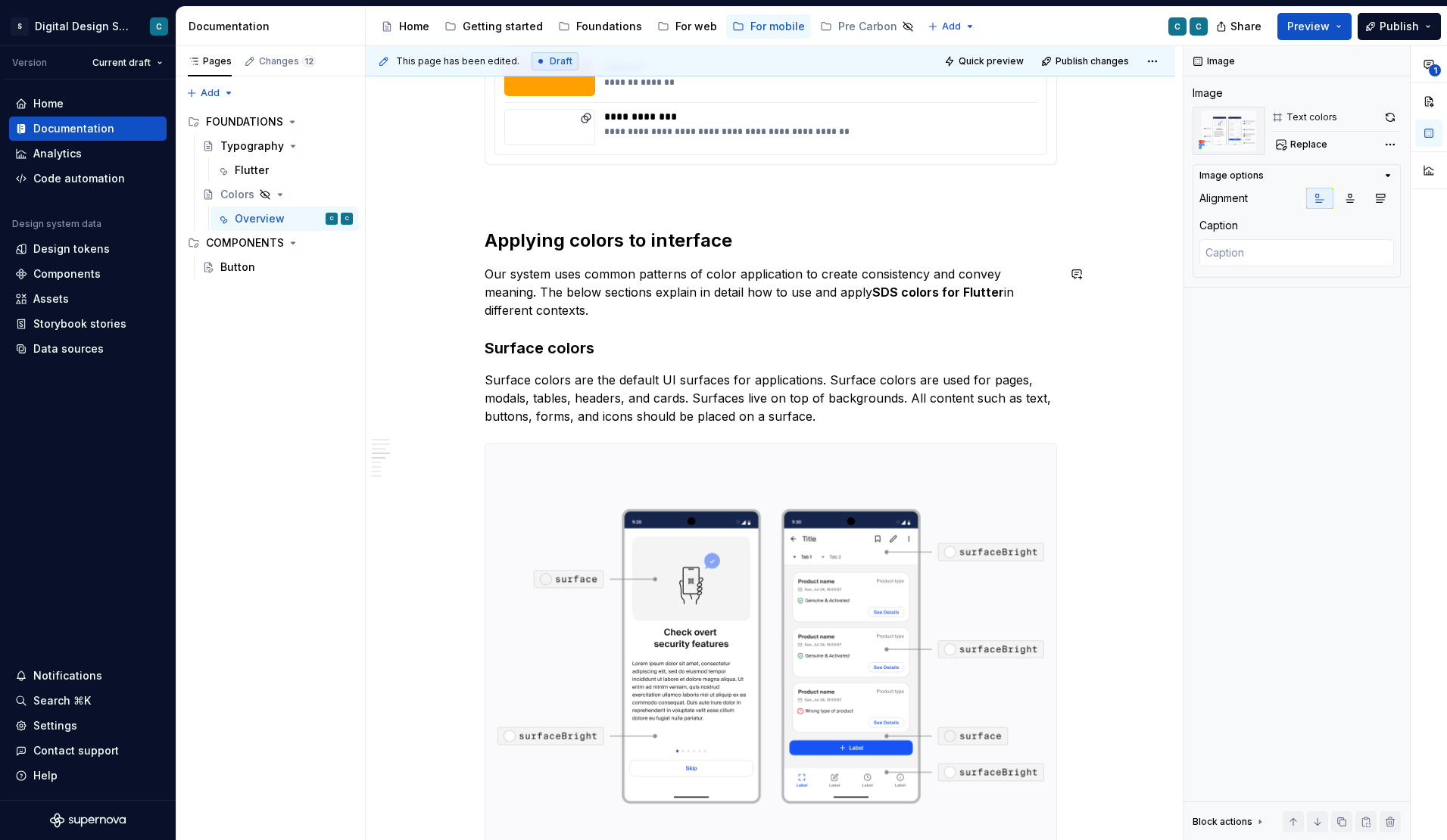
click at [568, 323] on div "**********" at bounding box center [770, 626] width 573 height 5011
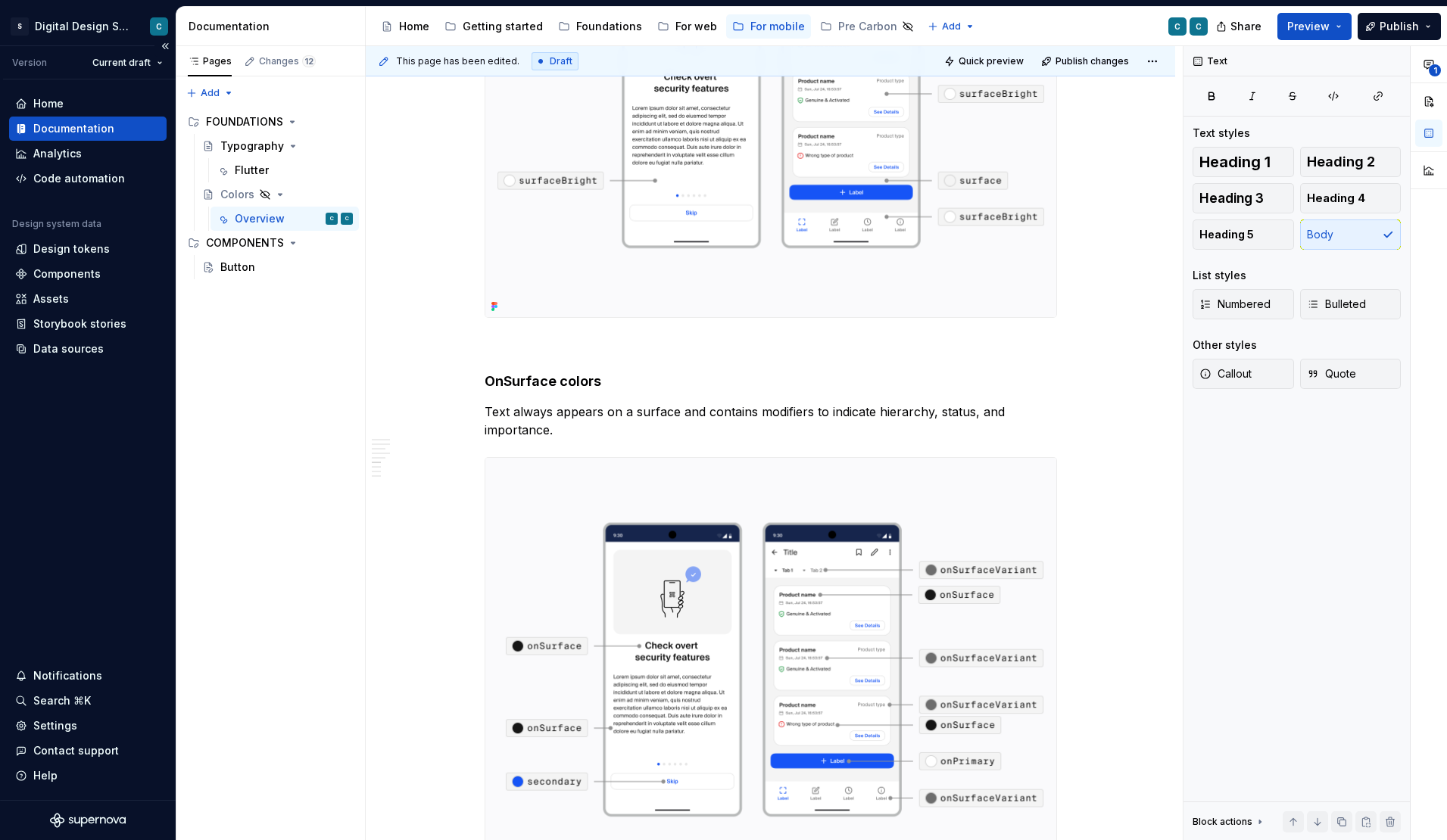
scroll to position [2161, 0]
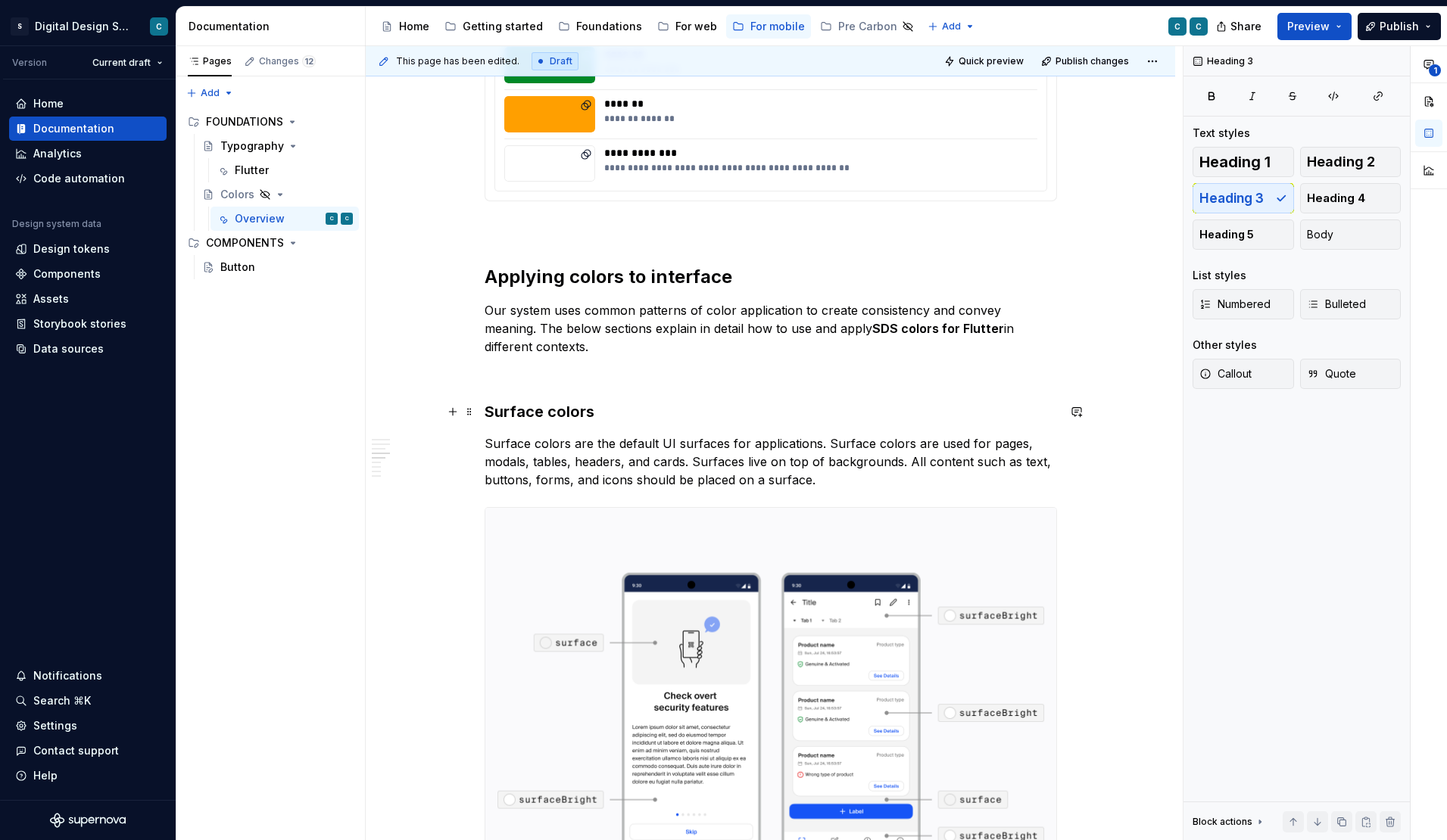
click at [537, 410] on h3 "Surface colors" at bounding box center [770, 411] width 573 height 21
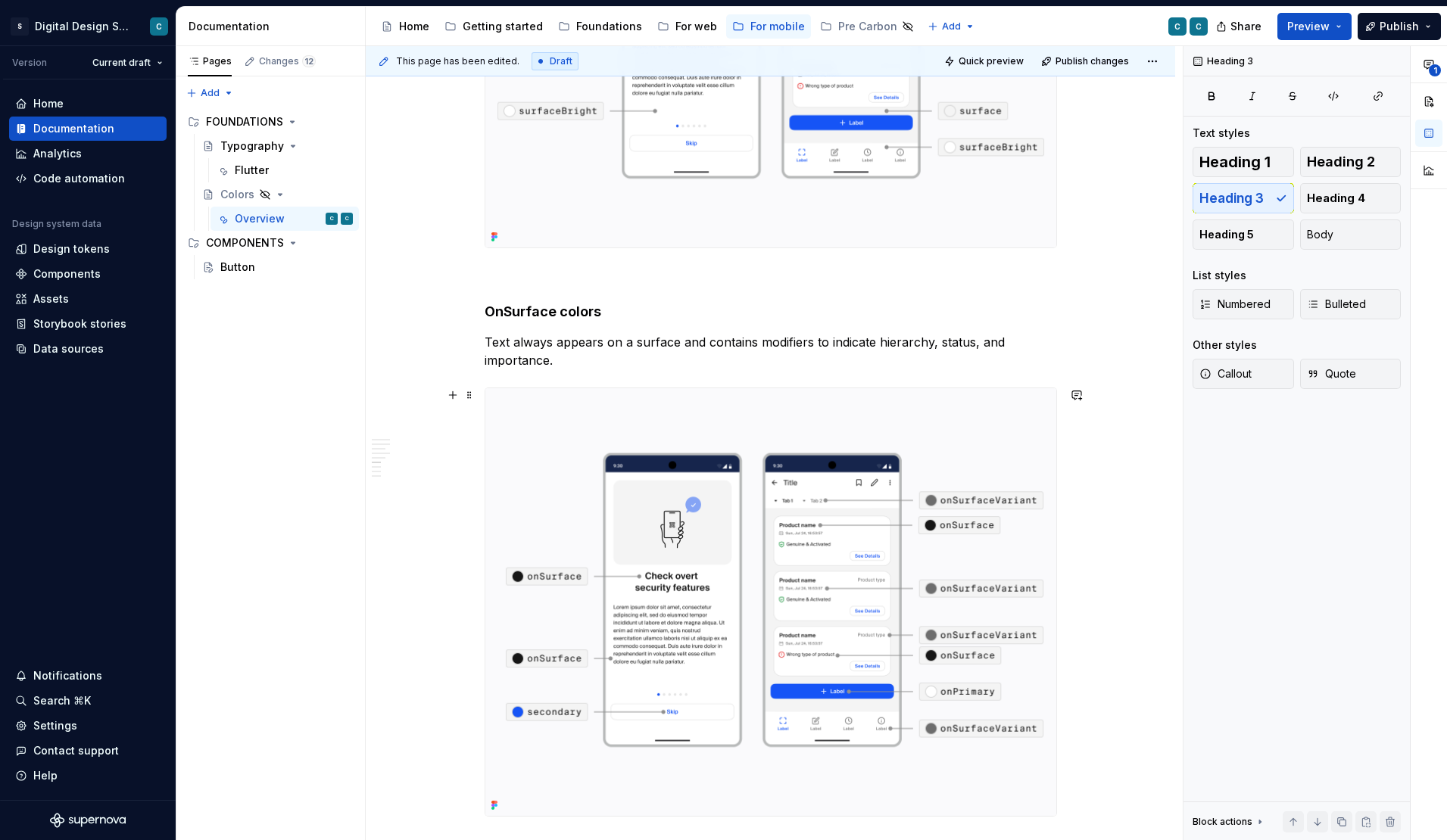
scroll to position [2879, 0]
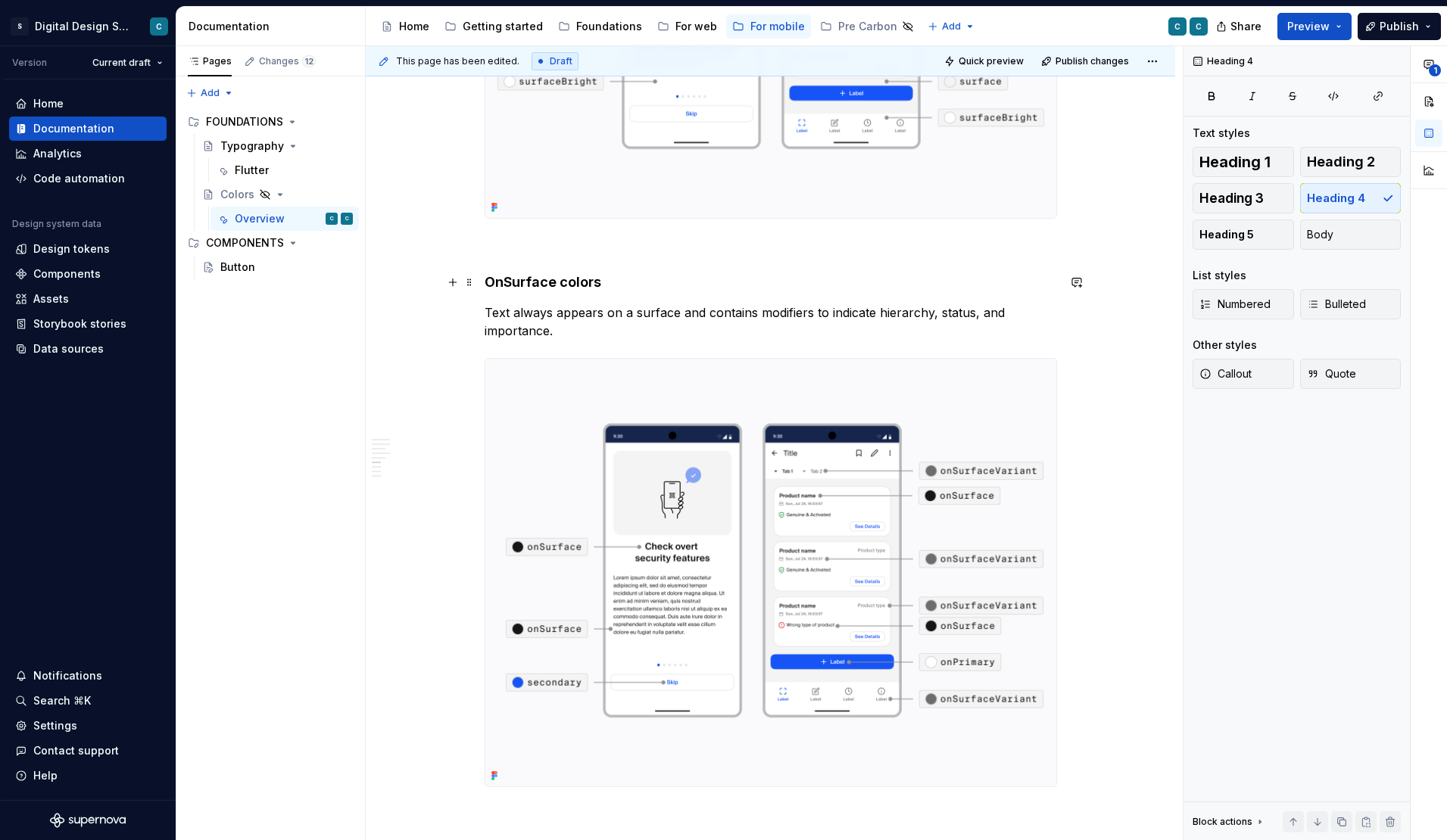
click at [535, 278] on h4 "OnSurface colors" at bounding box center [770, 283] width 573 height 18
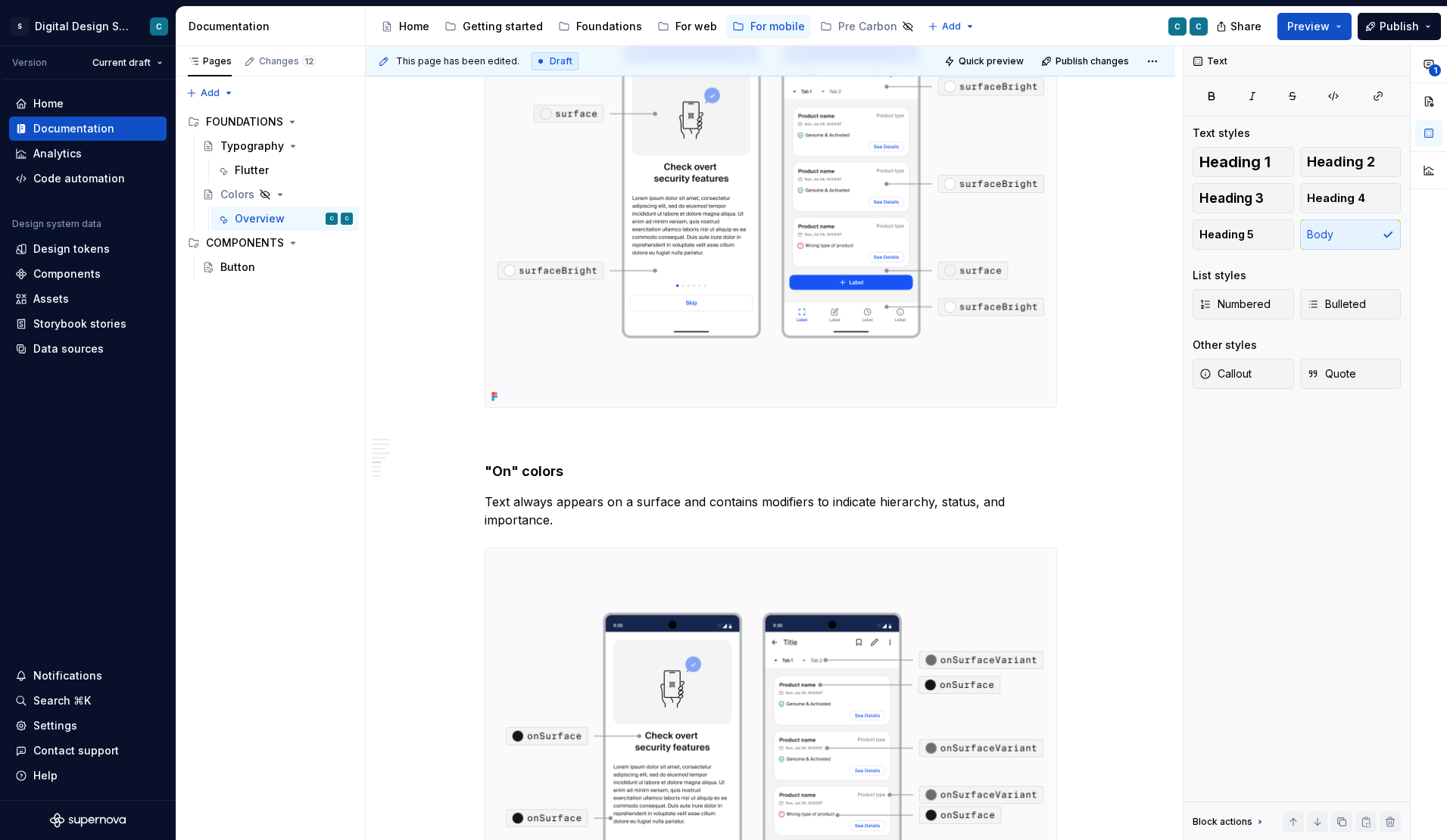
scroll to position [2693, 0]
click at [566, 507] on p "Text always appears on a surface and contains modifiers to indicate hierarchy, …" at bounding box center [770, 508] width 573 height 36
click at [557, 515] on p "Text always appears on a surface and contains modifiers to indicate hierarchy, …" at bounding box center [770, 508] width 573 height 36
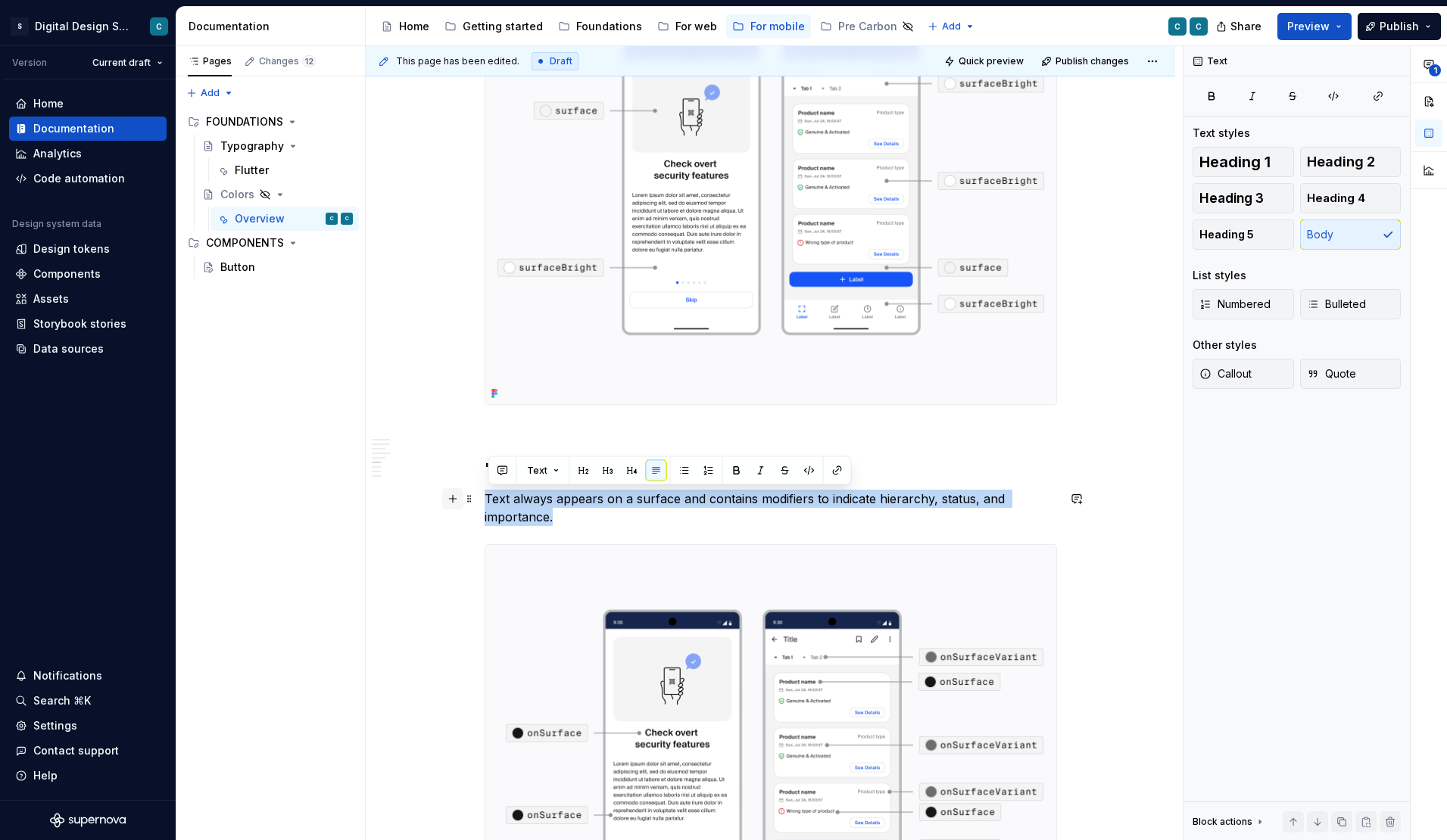
drag, startPoint x: 557, startPoint y: 515, endPoint x: 455, endPoint y: 499, distance: 103.2
click at [484, 499] on div "**********" at bounding box center [770, 153] width 573 height 5057
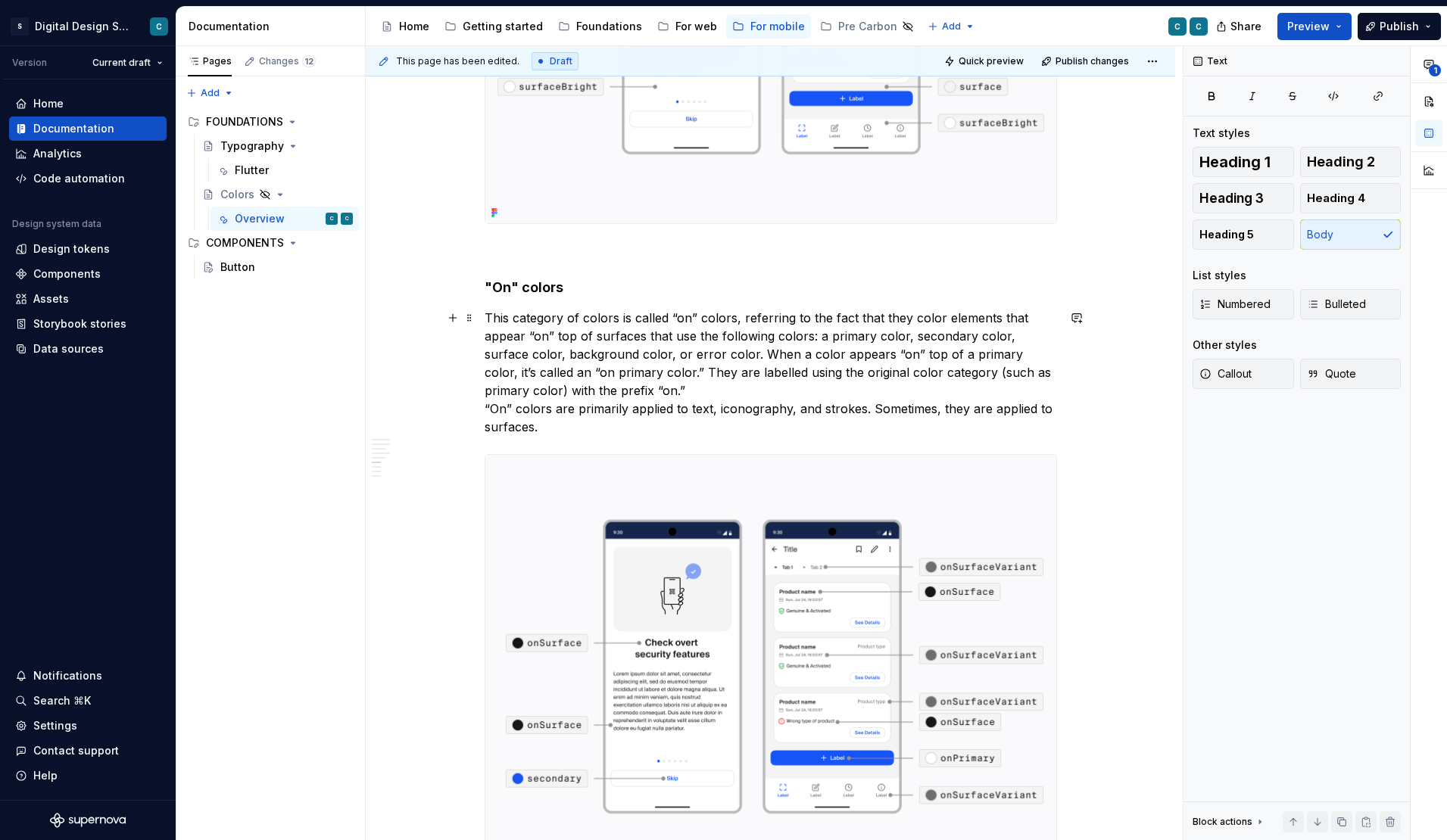
scroll to position [2875, 0]
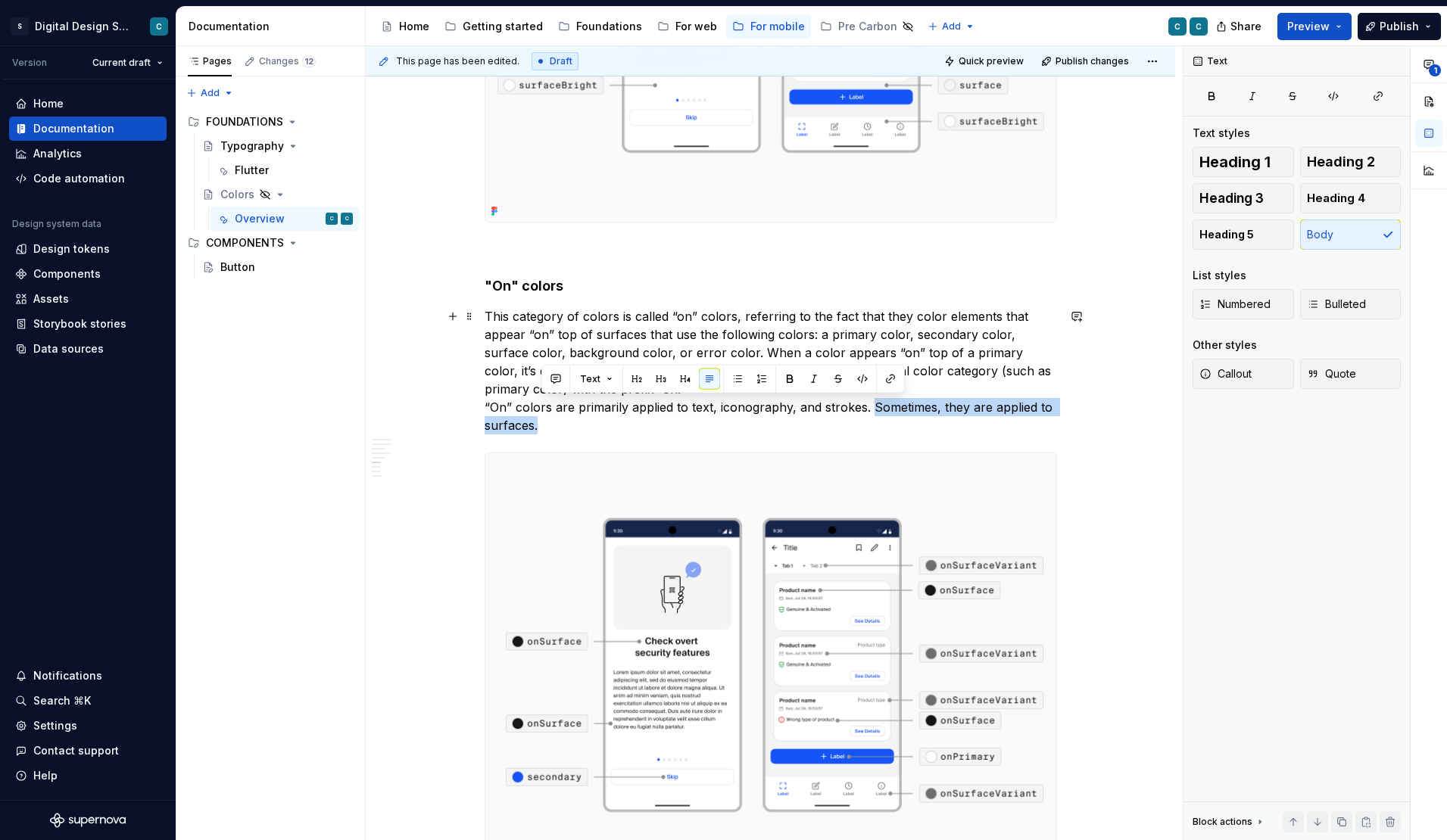
drag, startPoint x: 873, startPoint y: 406, endPoint x: 882, endPoint y: 415, distance: 12.7
click at [882, 415] on p "This category of colors is called “on” colors, referring to the fact that they …" at bounding box center [770, 370] width 573 height 127
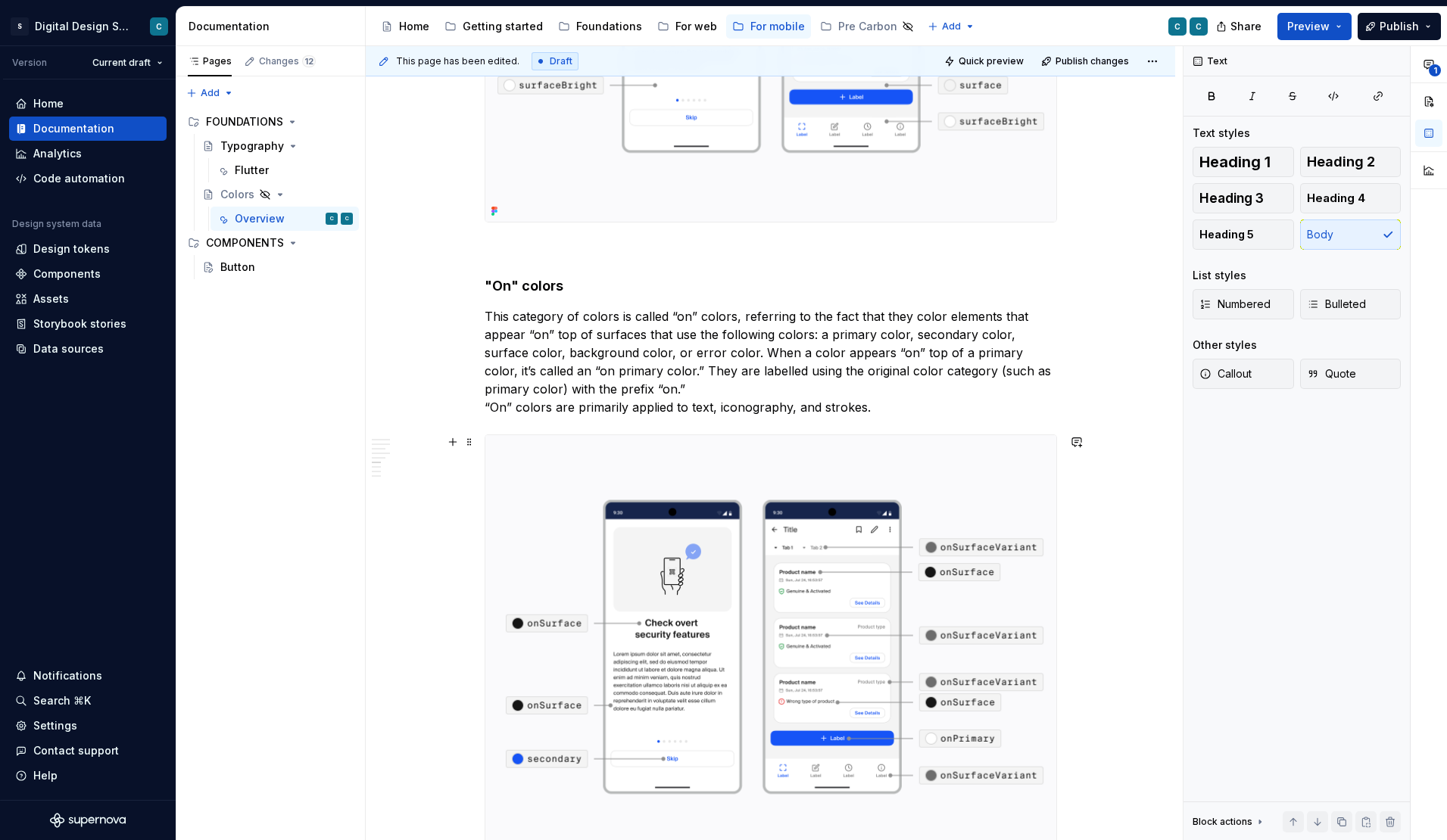
scroll to position [2898, 0]
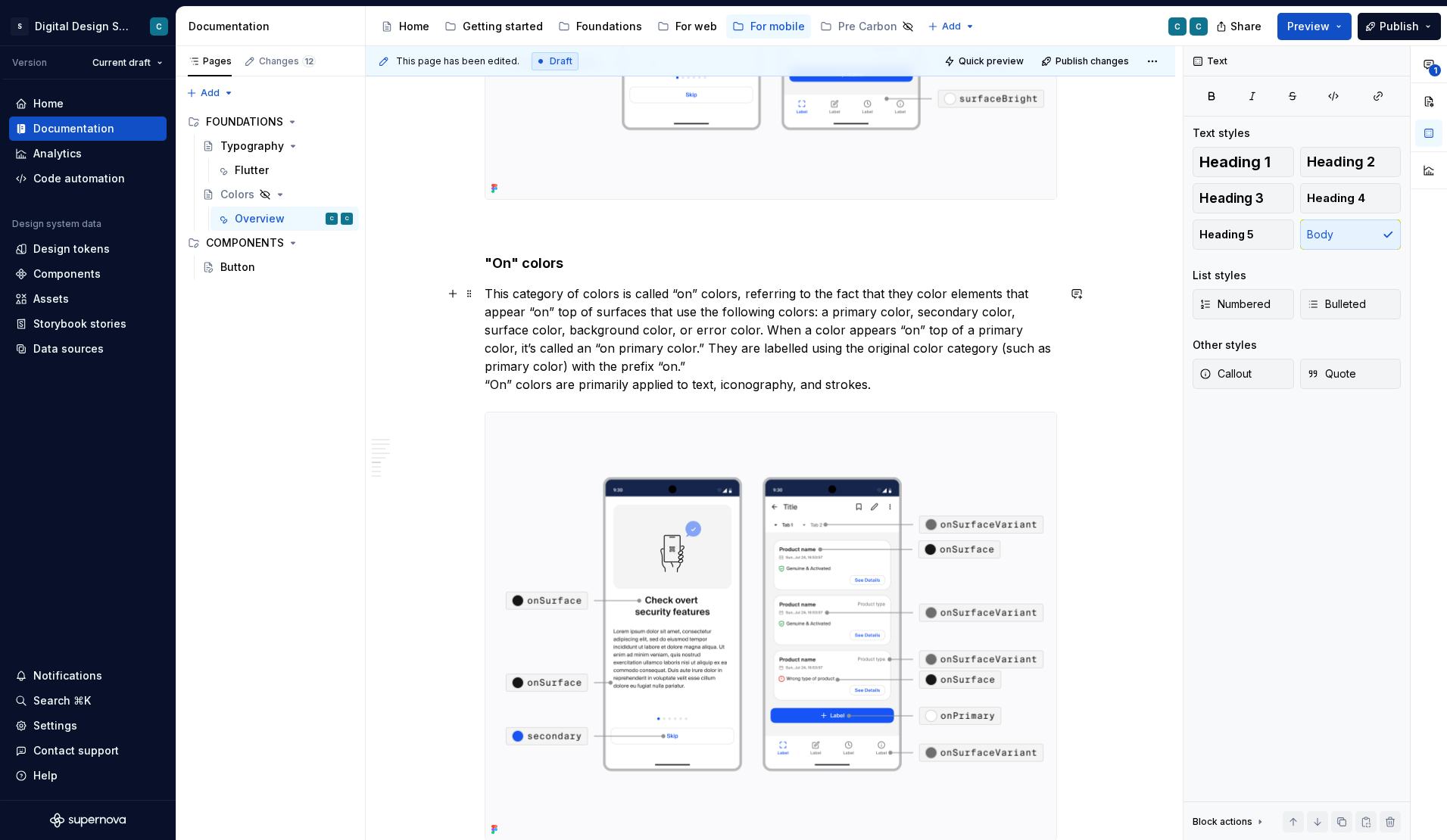
click at [717, 387] on p "This category of colors is called “on” colors, referring to the fact that they …" at bounding box center [770, 339] width 573 height 109
drag, startPoint x: 812, startPoint y: 386, endPoint x: 883, endPoint y: 385, distance: 71.0
click at [883, 385] on p "This category of colors is called “on” colors, referring to the fact that they …" at bounding box center [770, 339] width 573 height 109
click at [671, 349] on p "This category of colors is called “on” colors, referring to the fact that they …" at bounding box center [770, 339] width 573 height 109
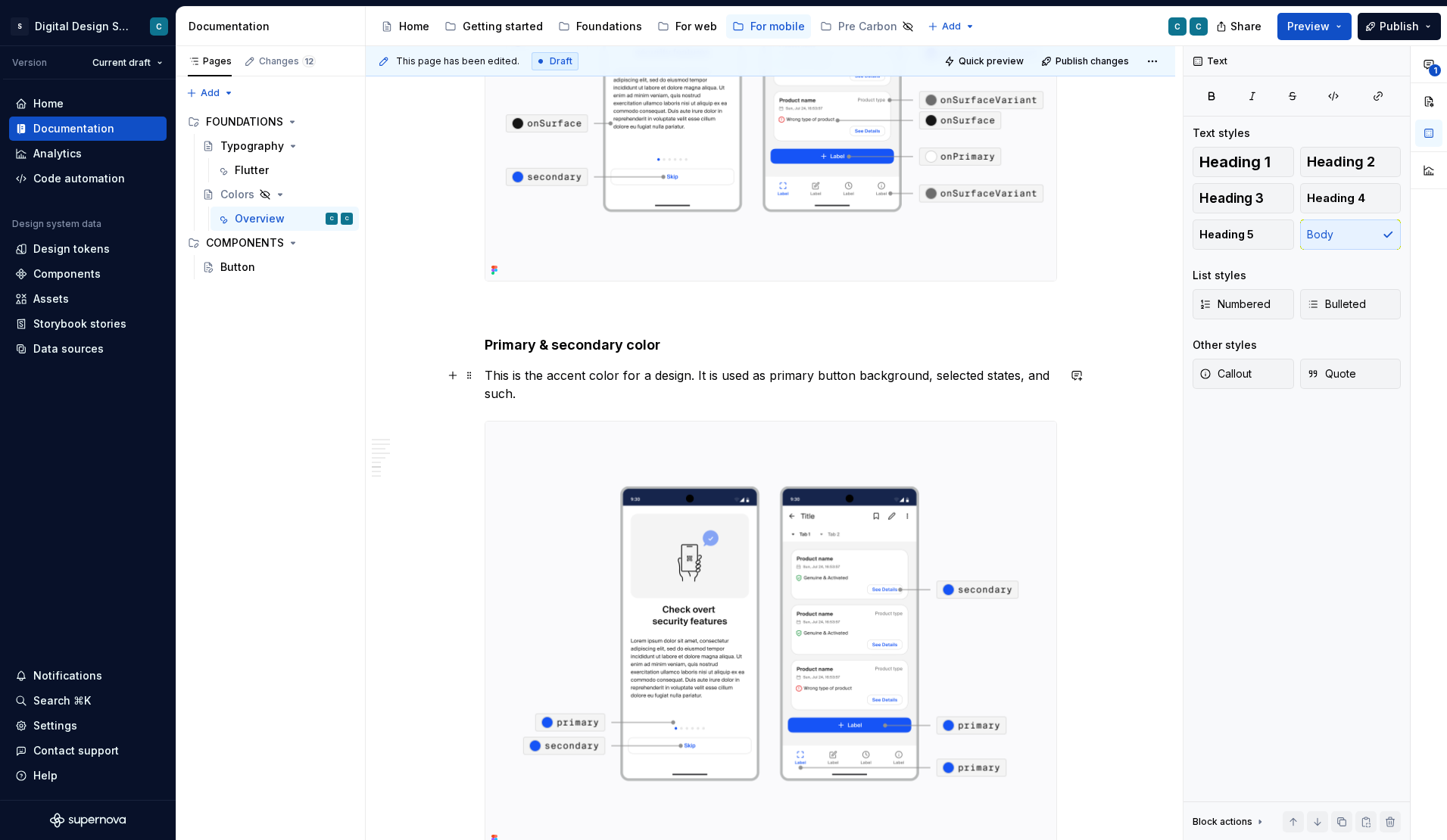
scroll to position [3406, 0]
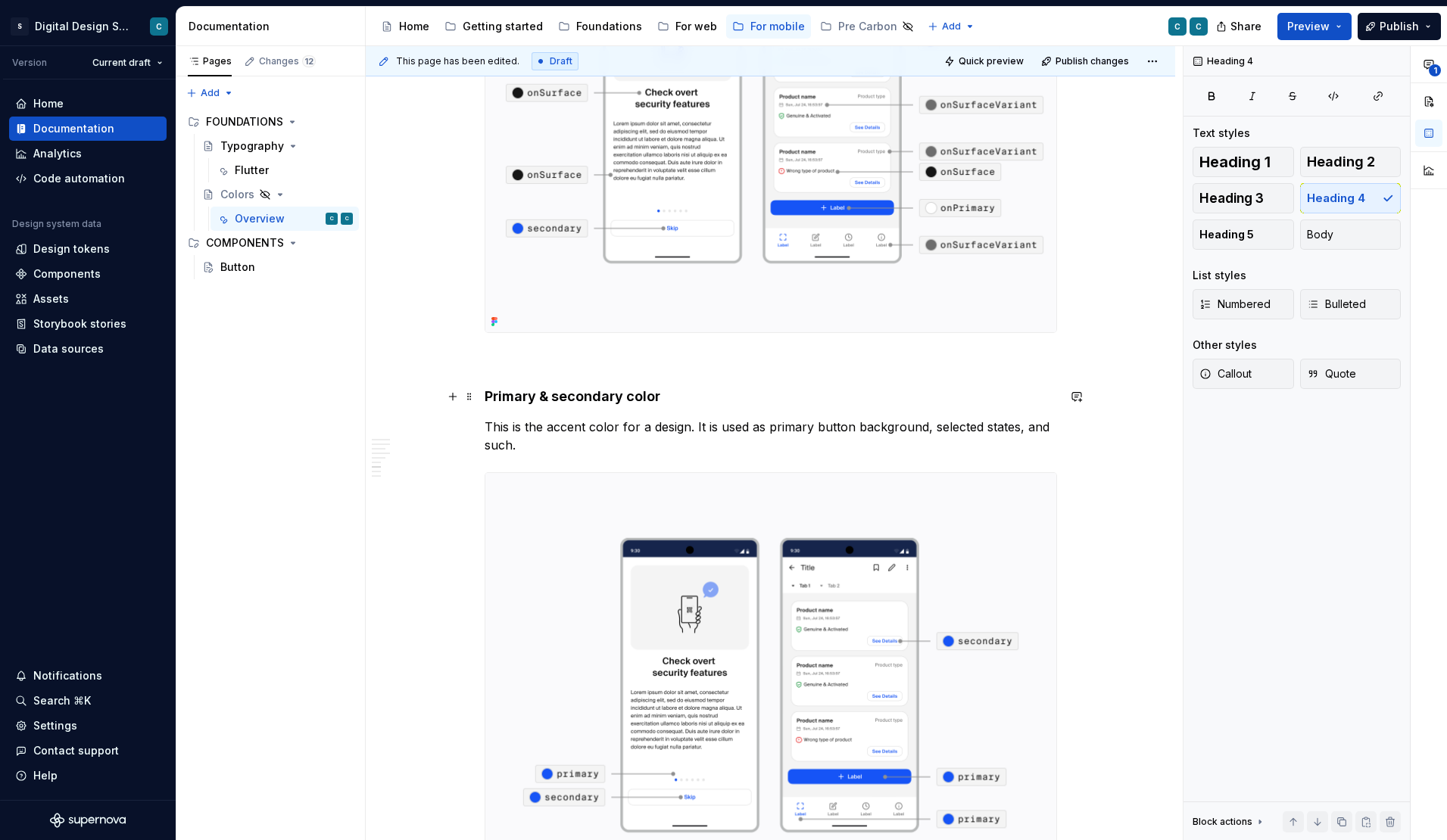
click at [664, 400] on h4 "Primary & secondary color" at bounding box center [770, 397] width 573 height 18
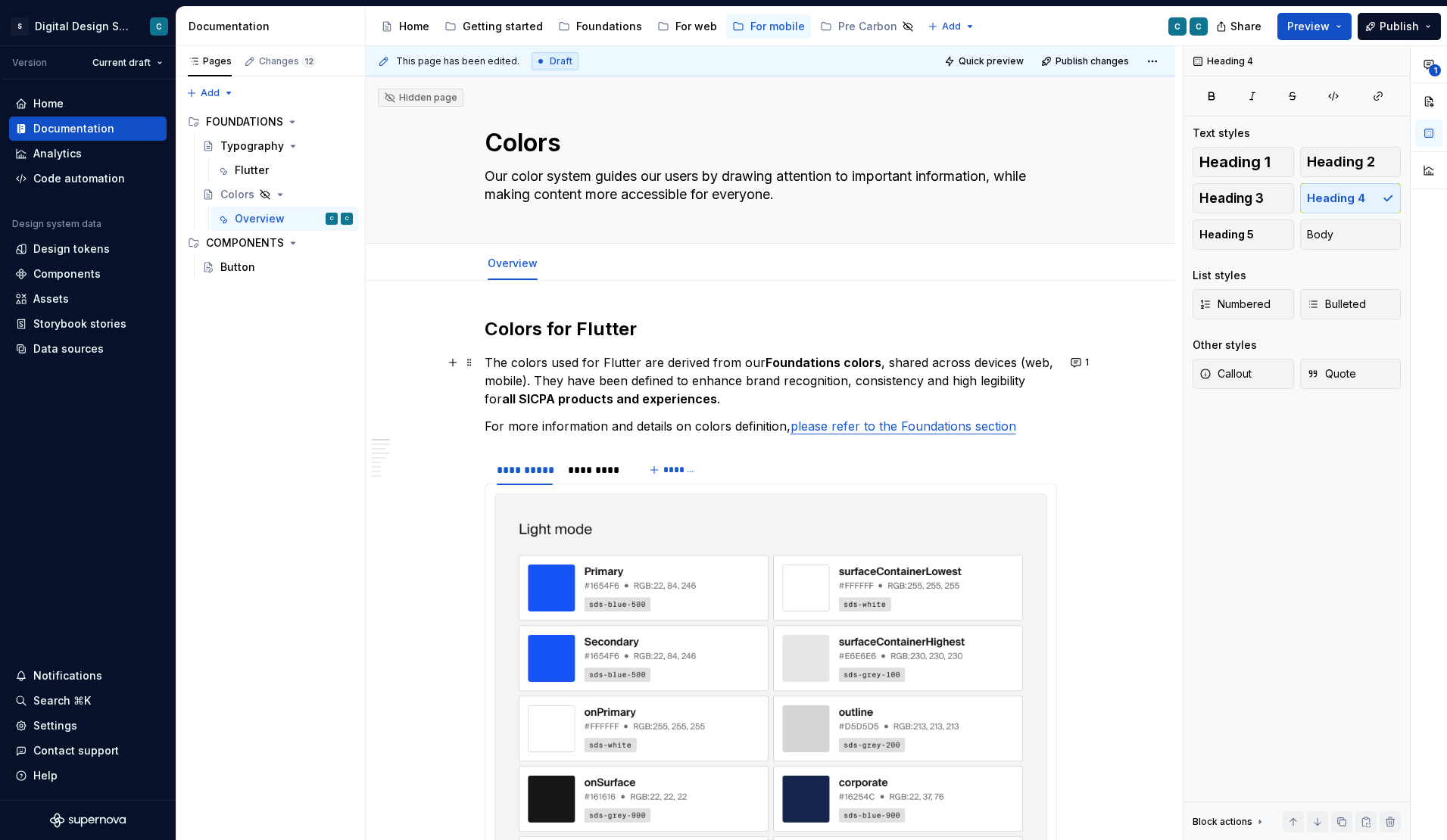
scroll to position [0, 0]
click at [554, 332] on h2 "Colors for Flutter" at bounding box center [770, 329] width 573 height 24
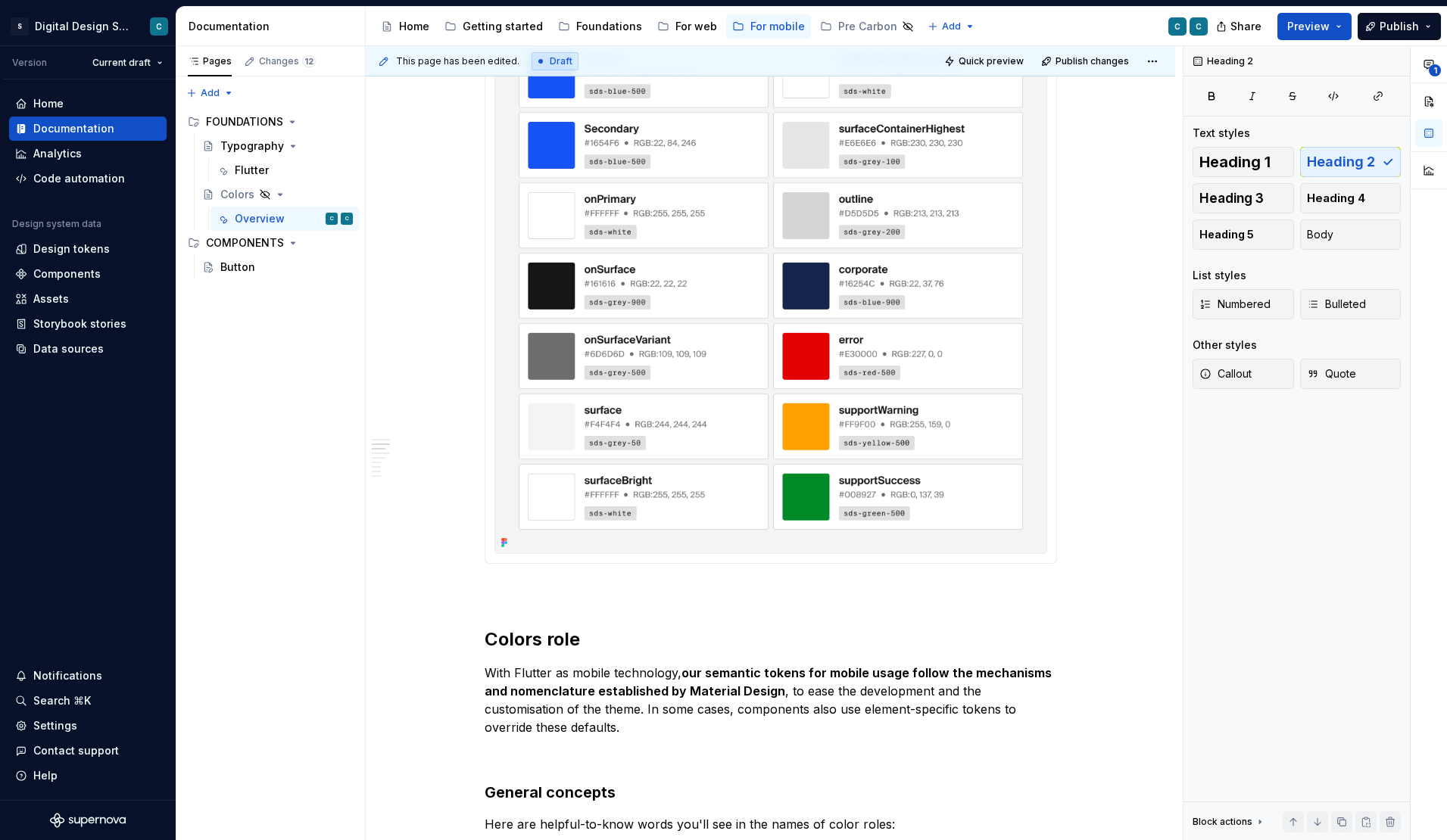
scroll to position [634, 0]
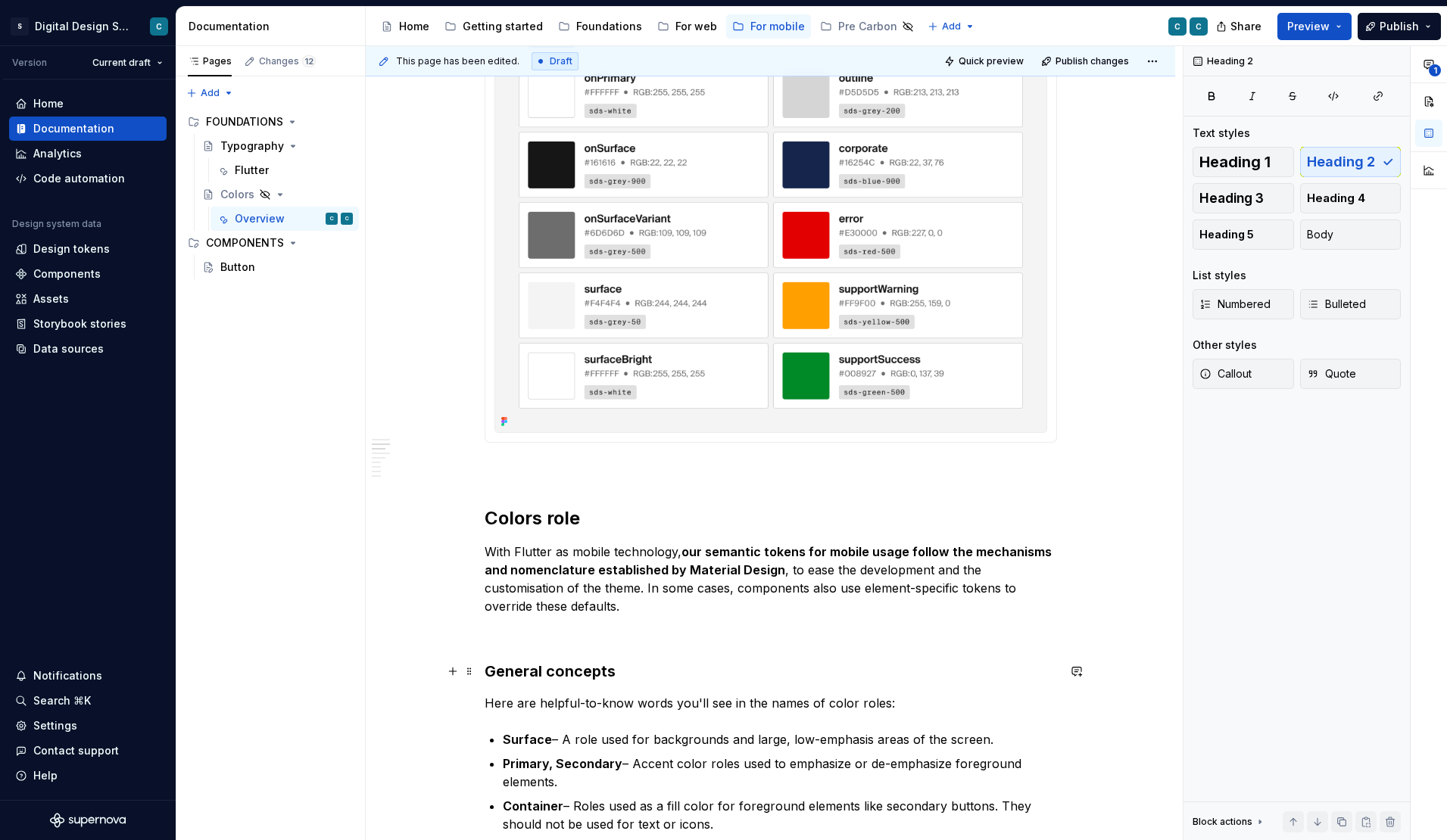
click at [570, 666] on h3 "General concepts" at bounding box center [770, 671] width 573 height 21
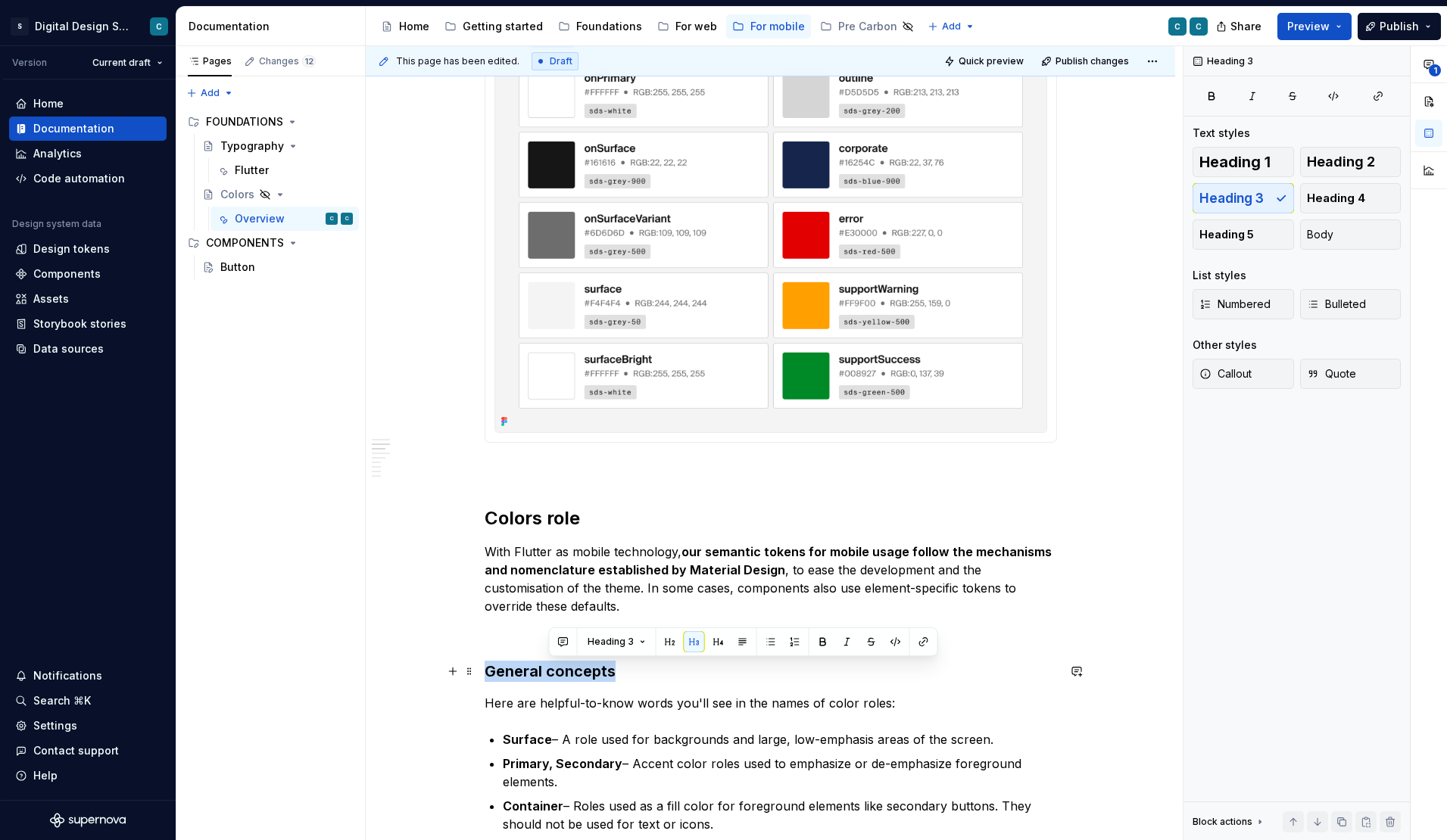
click at [570, 666] on h3 "General concepts" at bounding box center [770, 671] width 573 height 21
click at [1036, 666] on h3 "General concepts" at bounding box center [770, 671] width 573 height 21
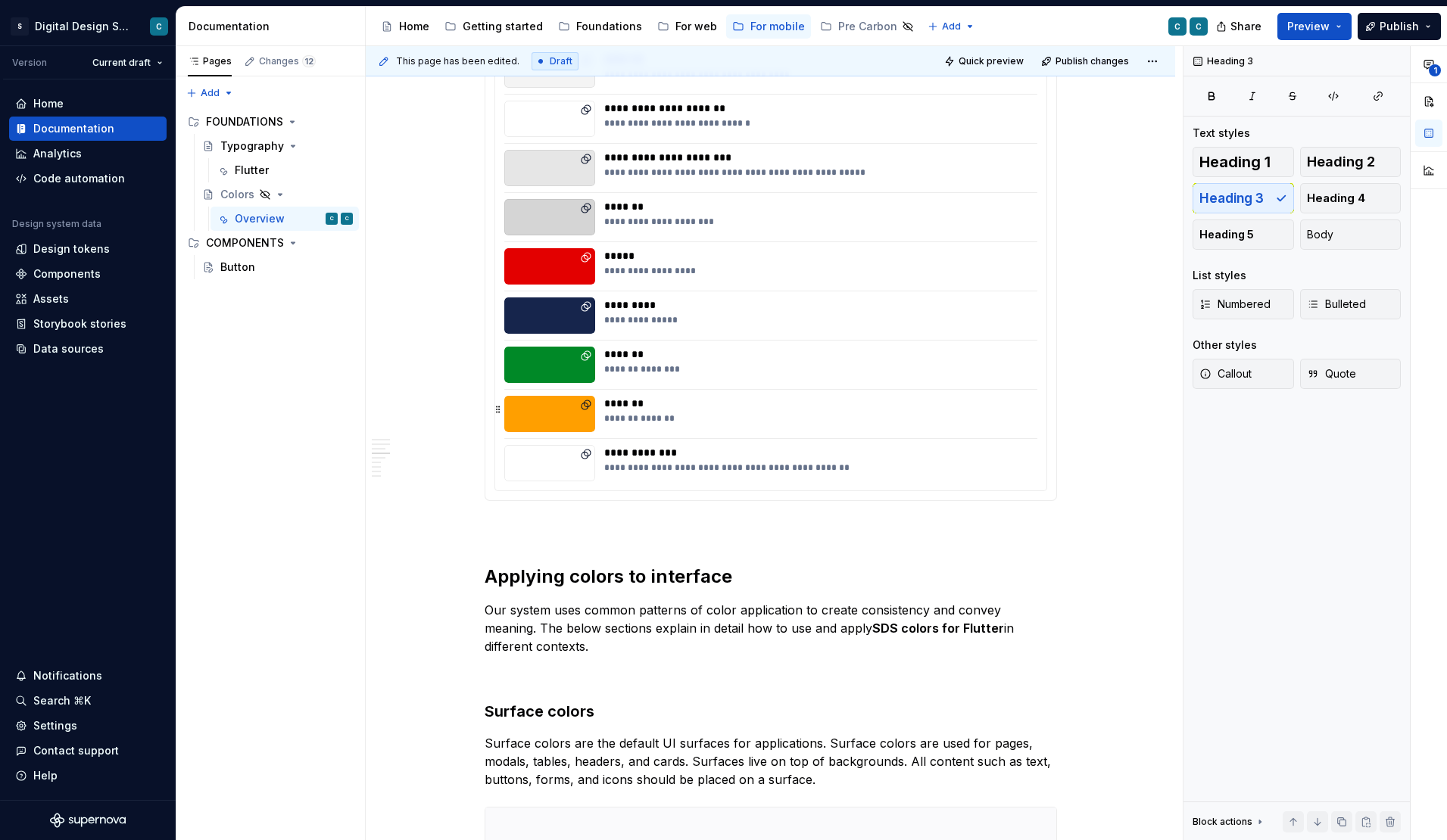
scroll to position [1965, 0]
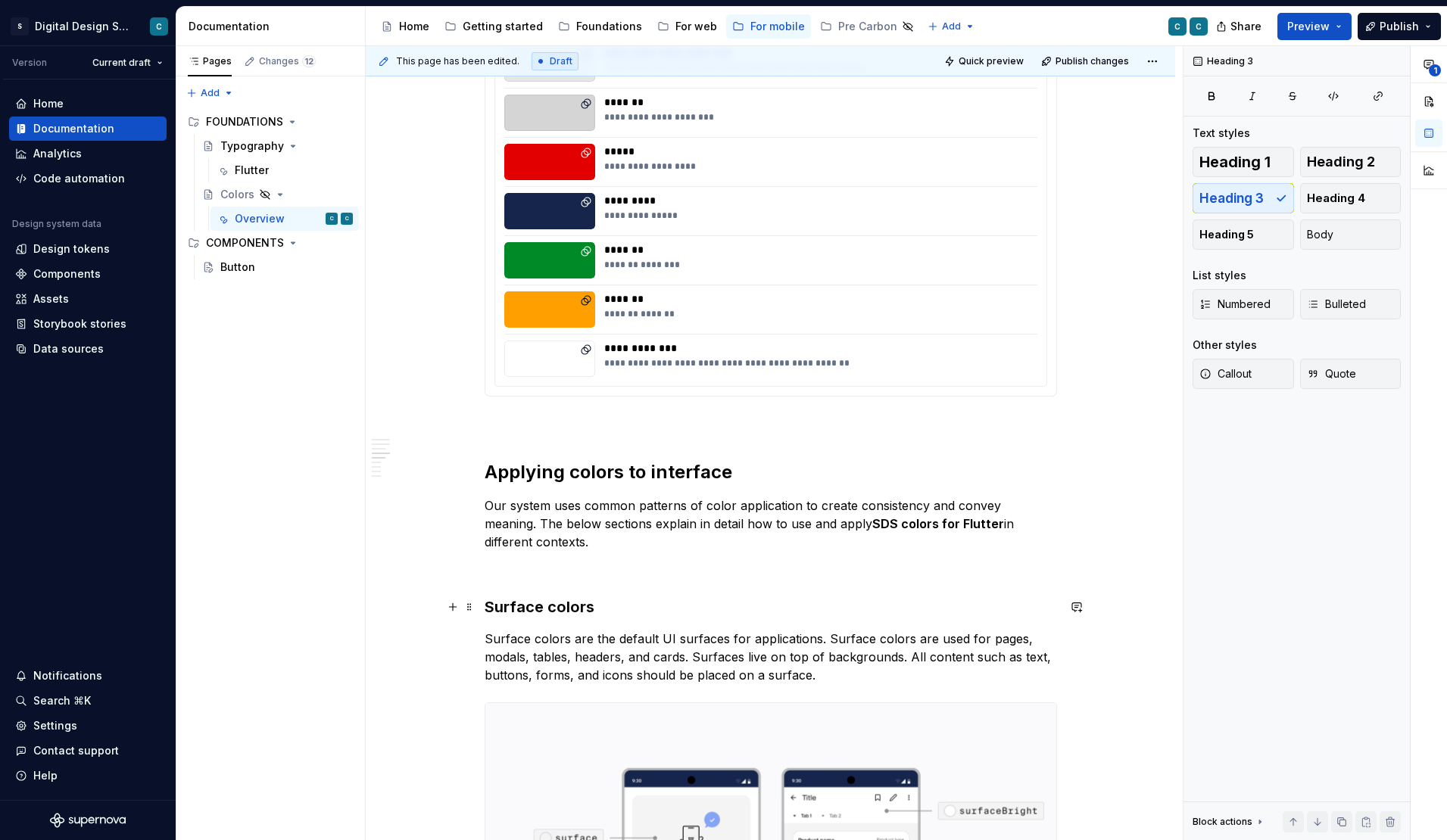
click at [555, 607] on h3 "Surface colors" at bounding box center [770, 606] width 573 height 21
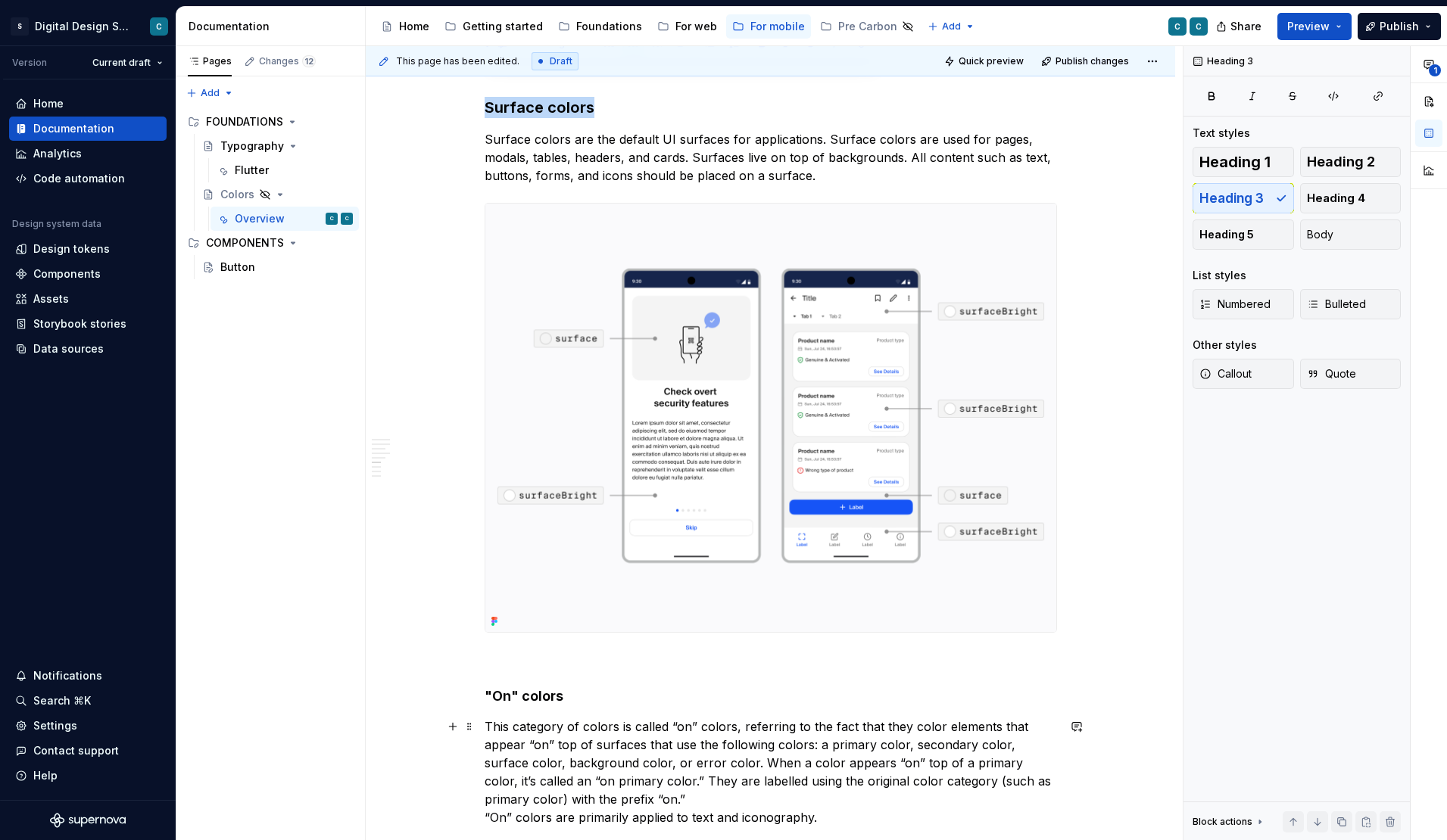
scroll to position [2600, 0]
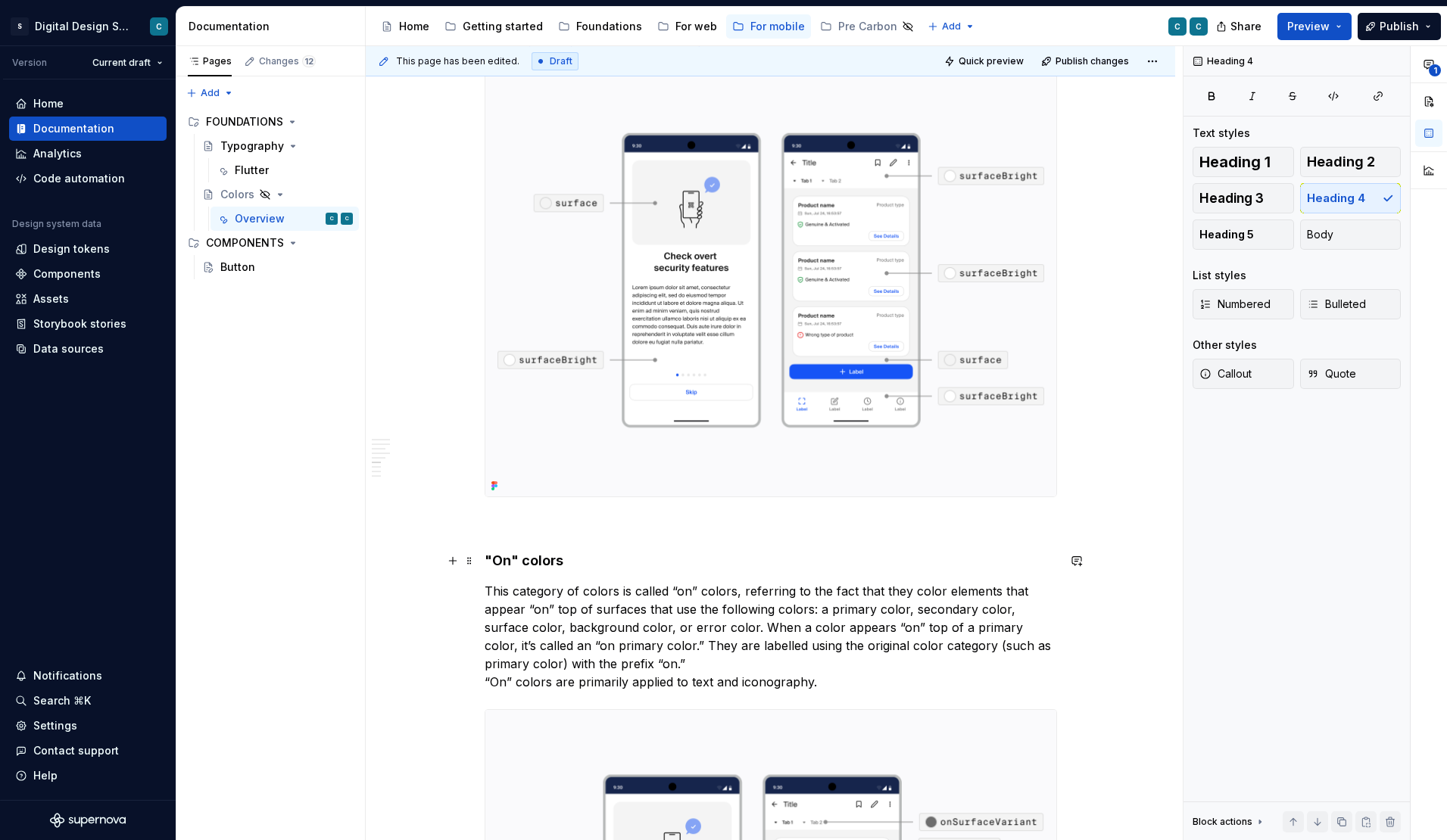
click at [540, 563] on h4 ""On" colors" at bounding box center [770, 561] width 573 height 18
click at [630, 533] on button "button" at bounding box center [633, 531] width 21 height 21
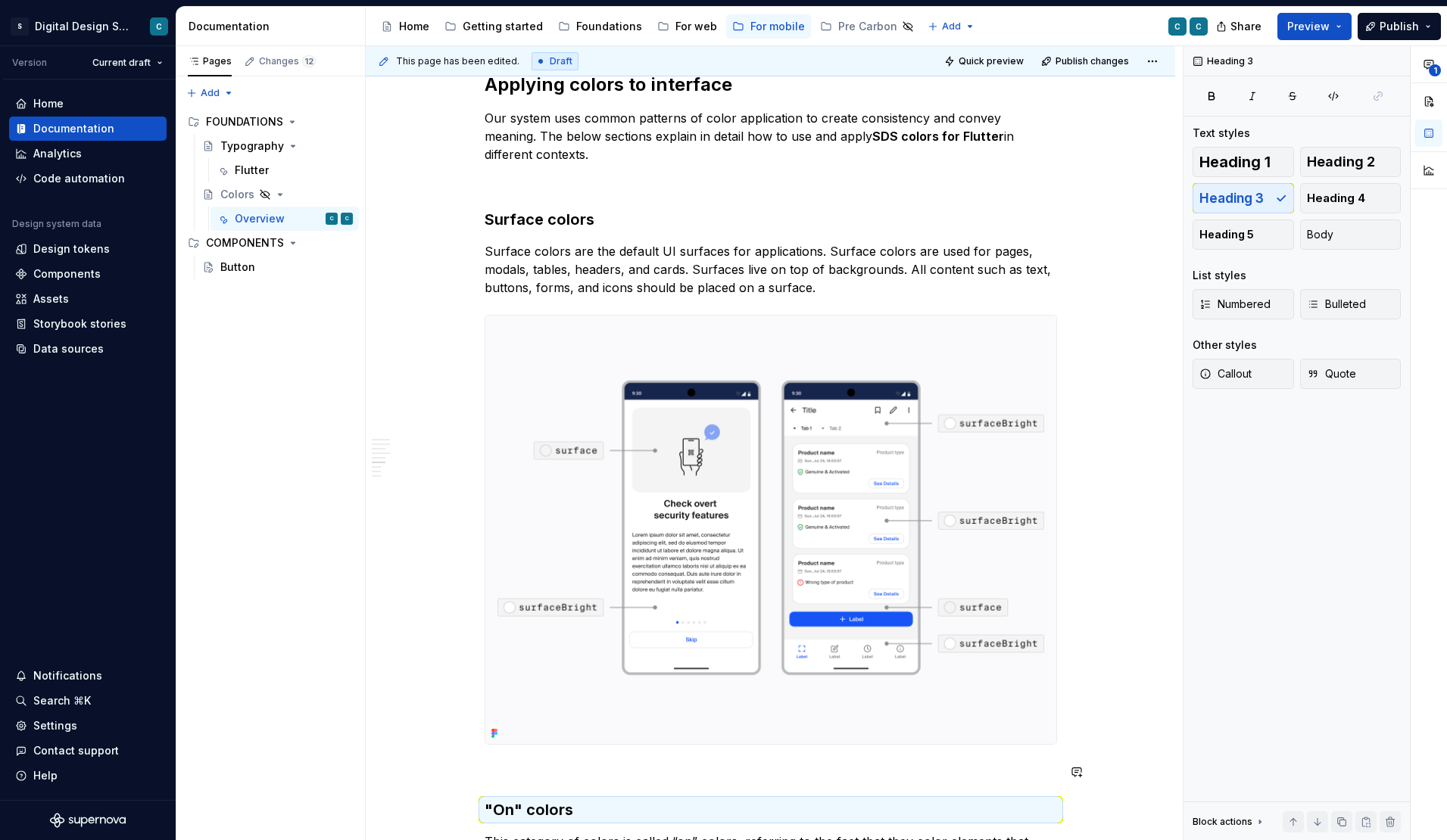
scroll to position [1863, 0]
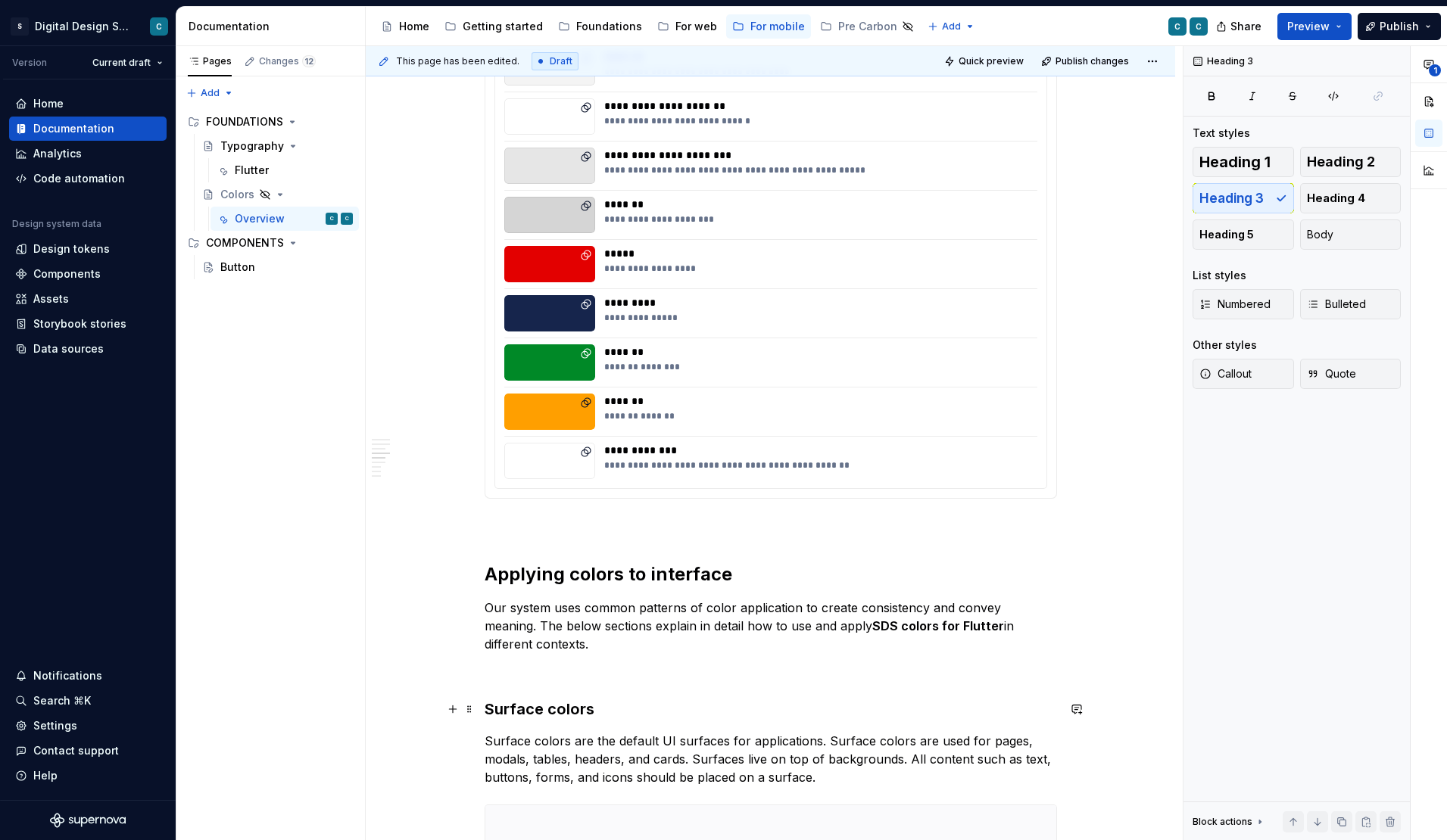
click at [530, 710] on h3 "Surface colors" at bounding box center [770, 709] width 573 height 21
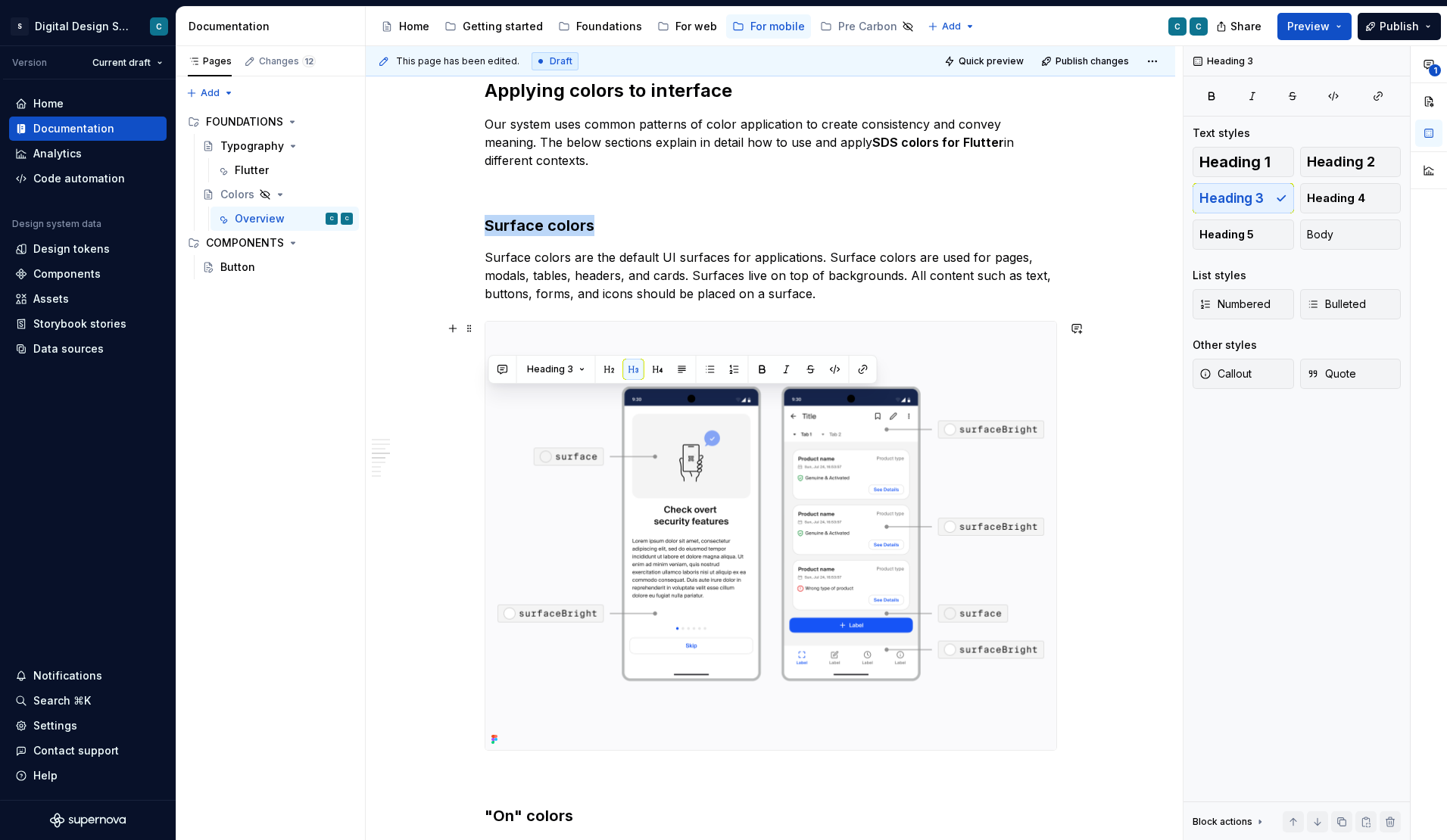
scroll to position [2565, 0]
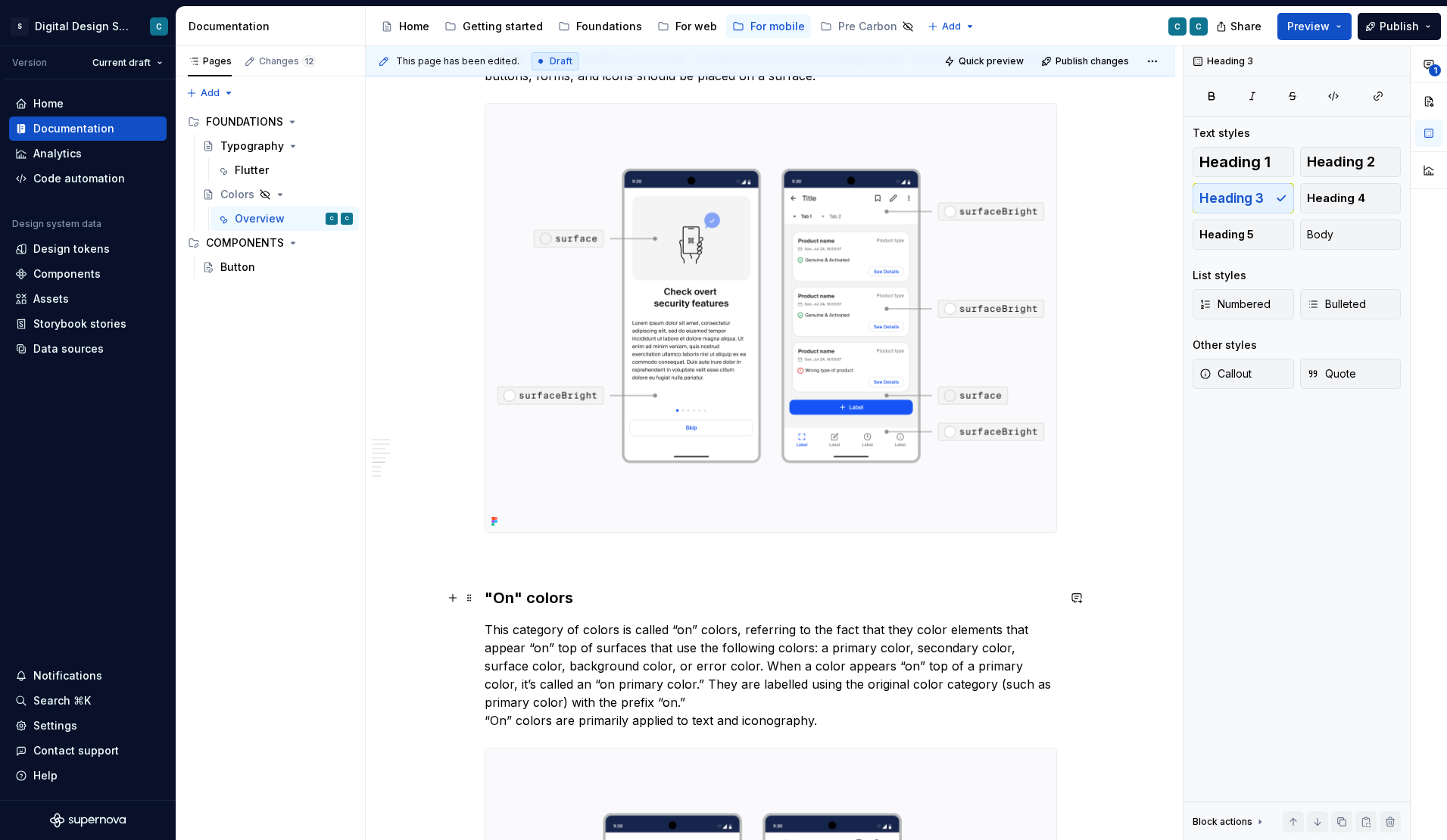
click at [539, 596] on h3 ""On" colors" at bounding box center [770, 597] width 573 height 21
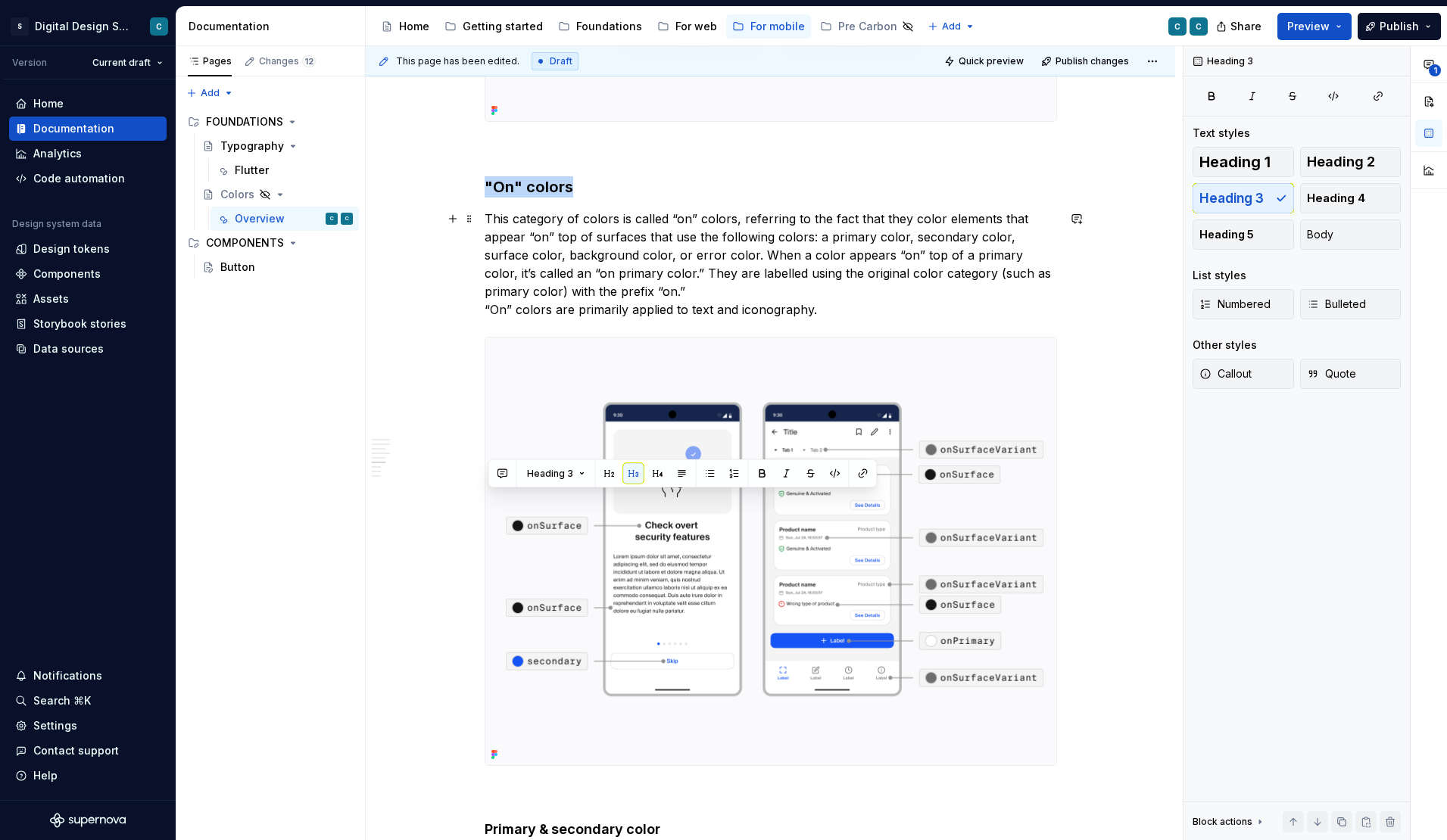
scroll to position [3076, 0]
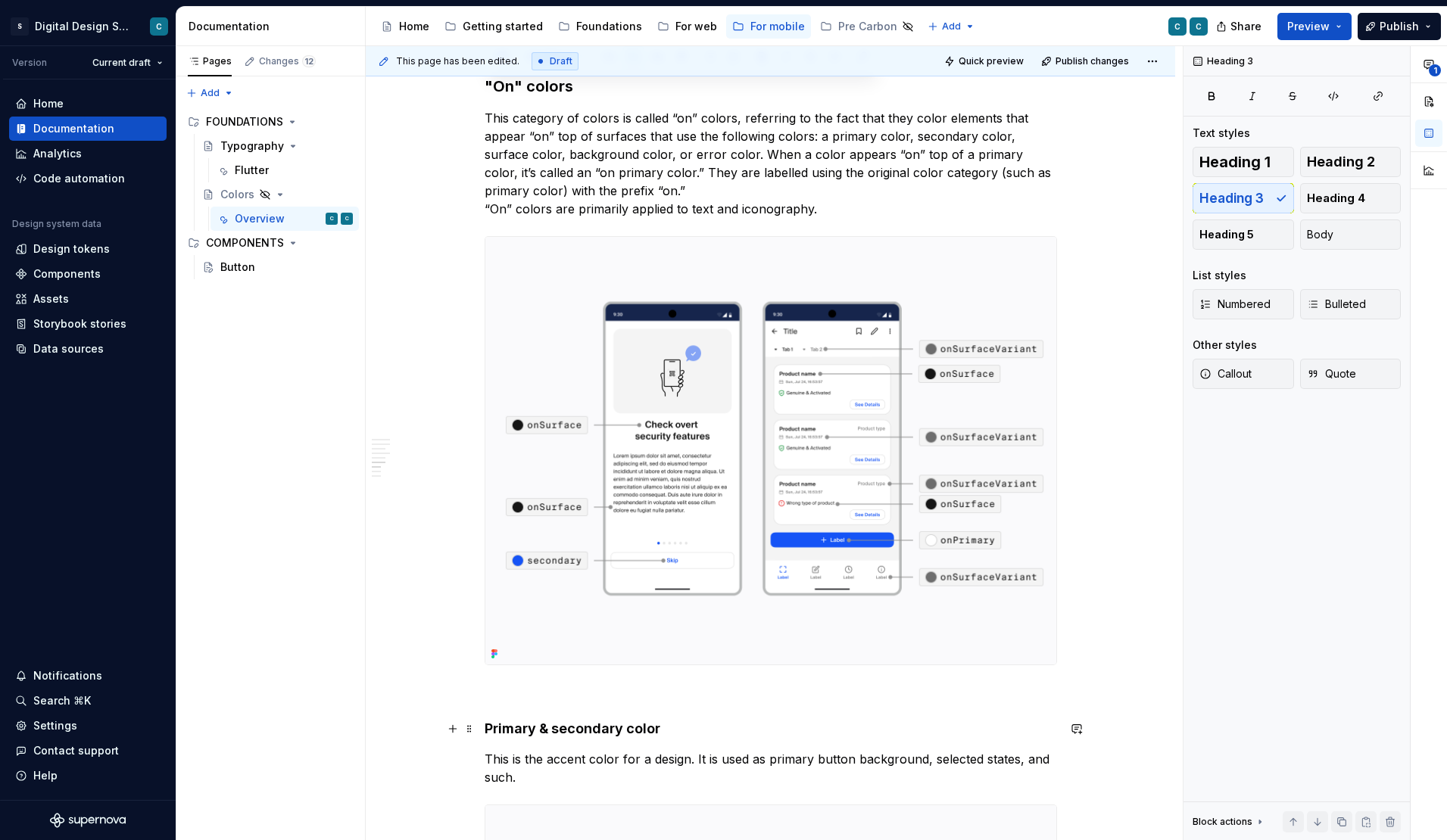
click at [554, 736] on h4 "Primary & secondary color" at bounding box center [770, 729] width 573 height 18
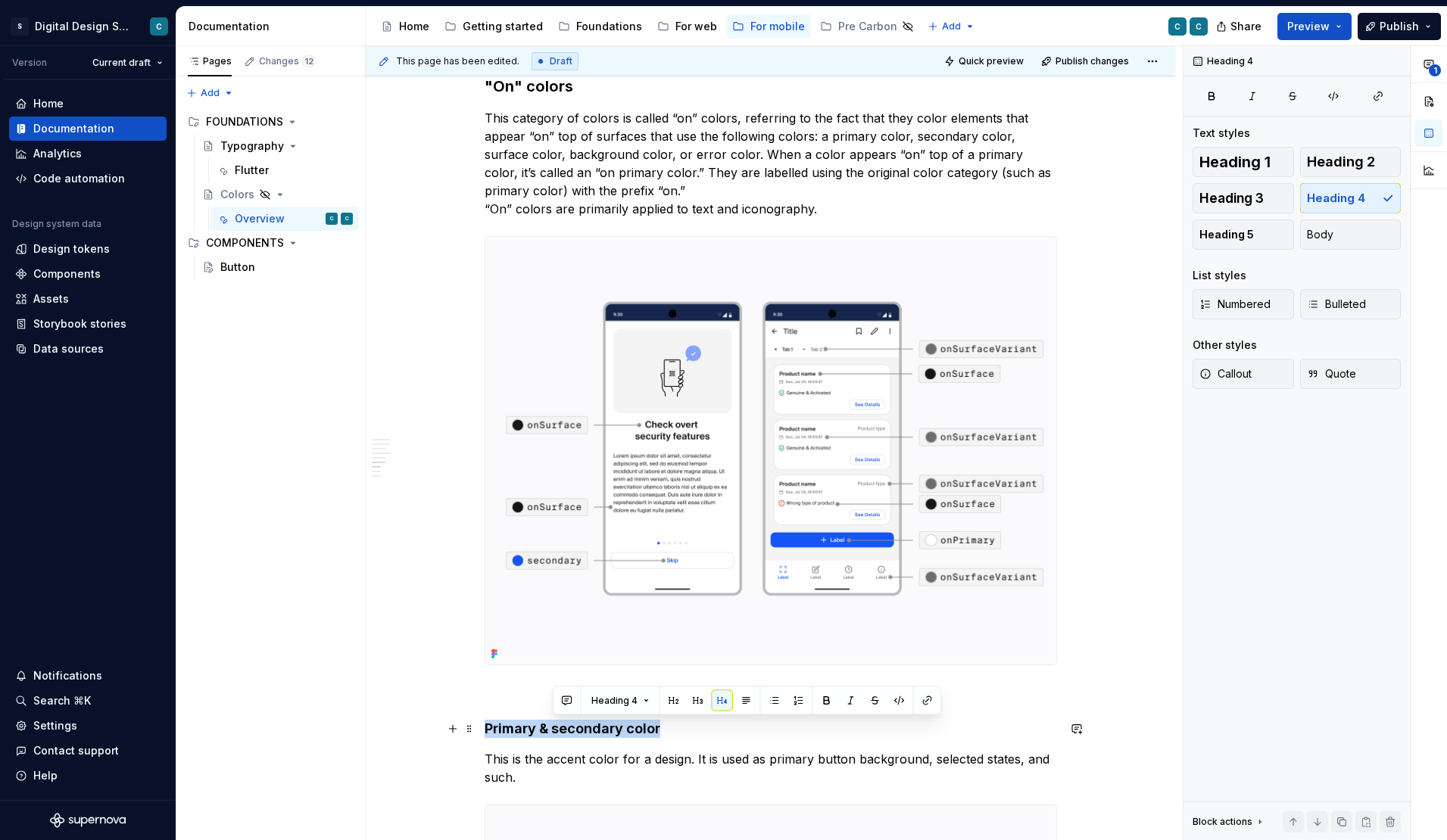
click at [554, 736] on h4 "Primary & secondary color" at bounding box center [770, 729] width 573 height 18
click at [634, 700] on button "button" at bounding box center [633, 700] width 21 height 21
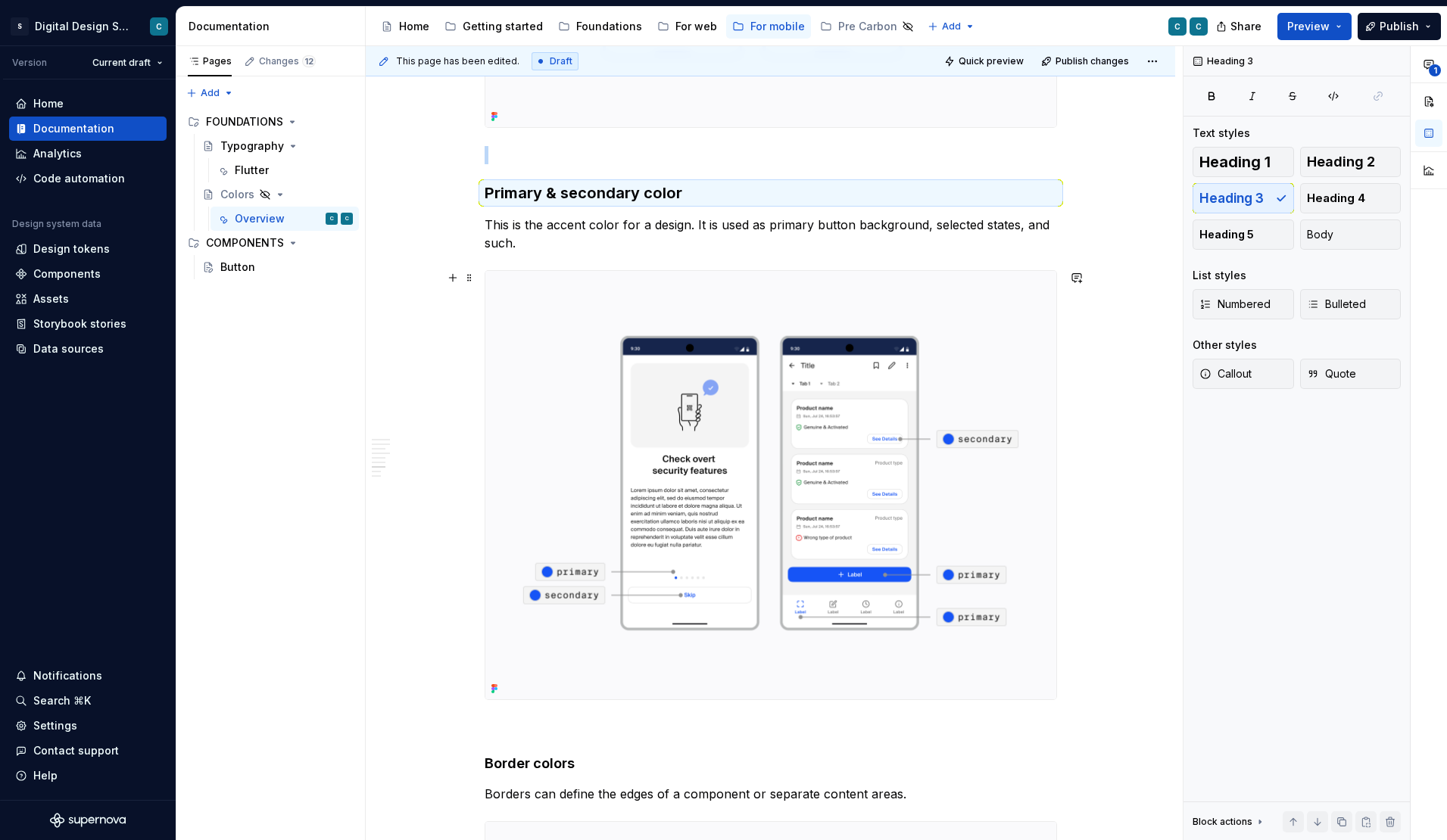
scroll to position [3928, 0]
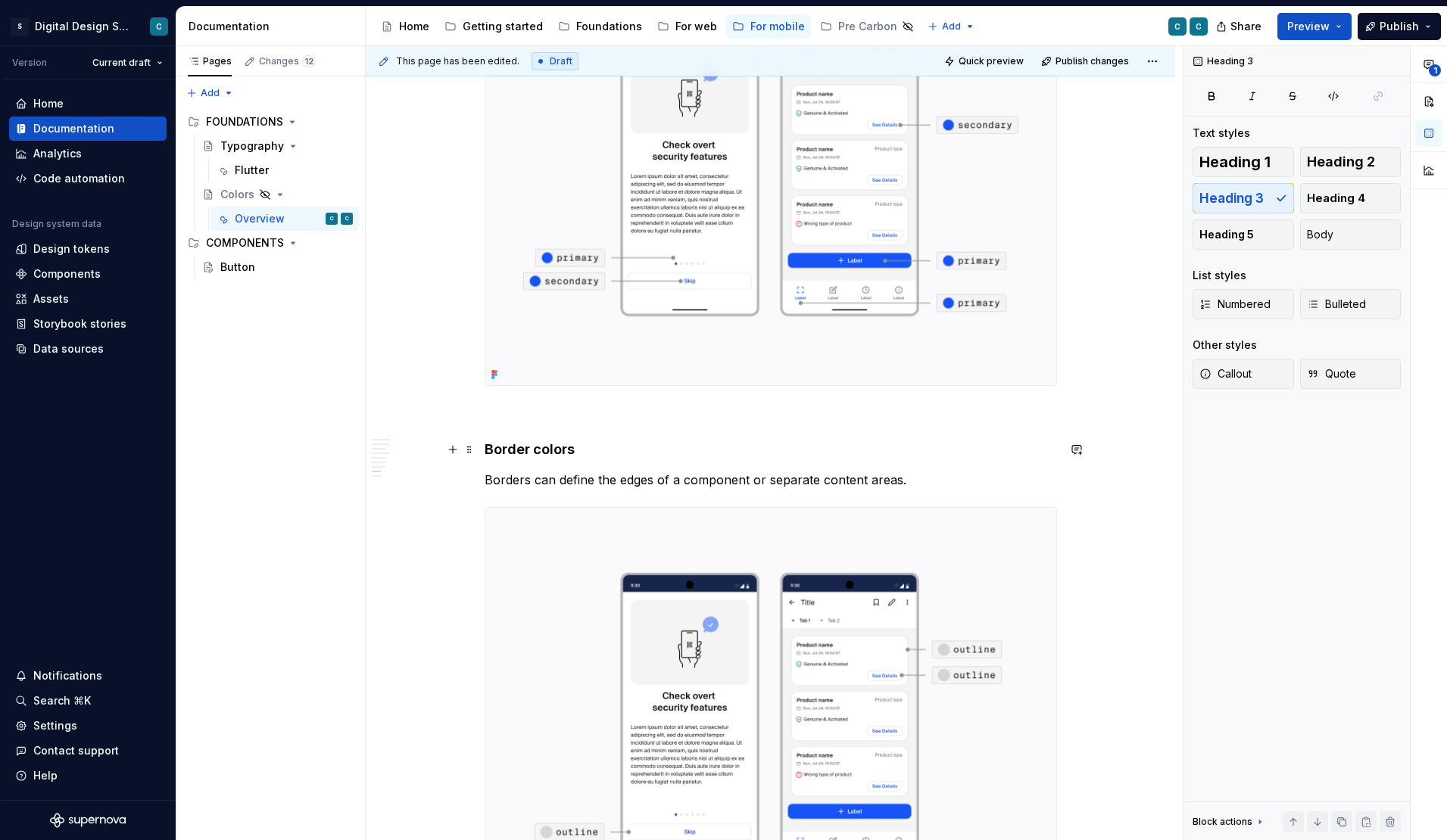
click at [528, 447] on h4 "Border colors" at bounding box center [770, 450] width 573 height 18
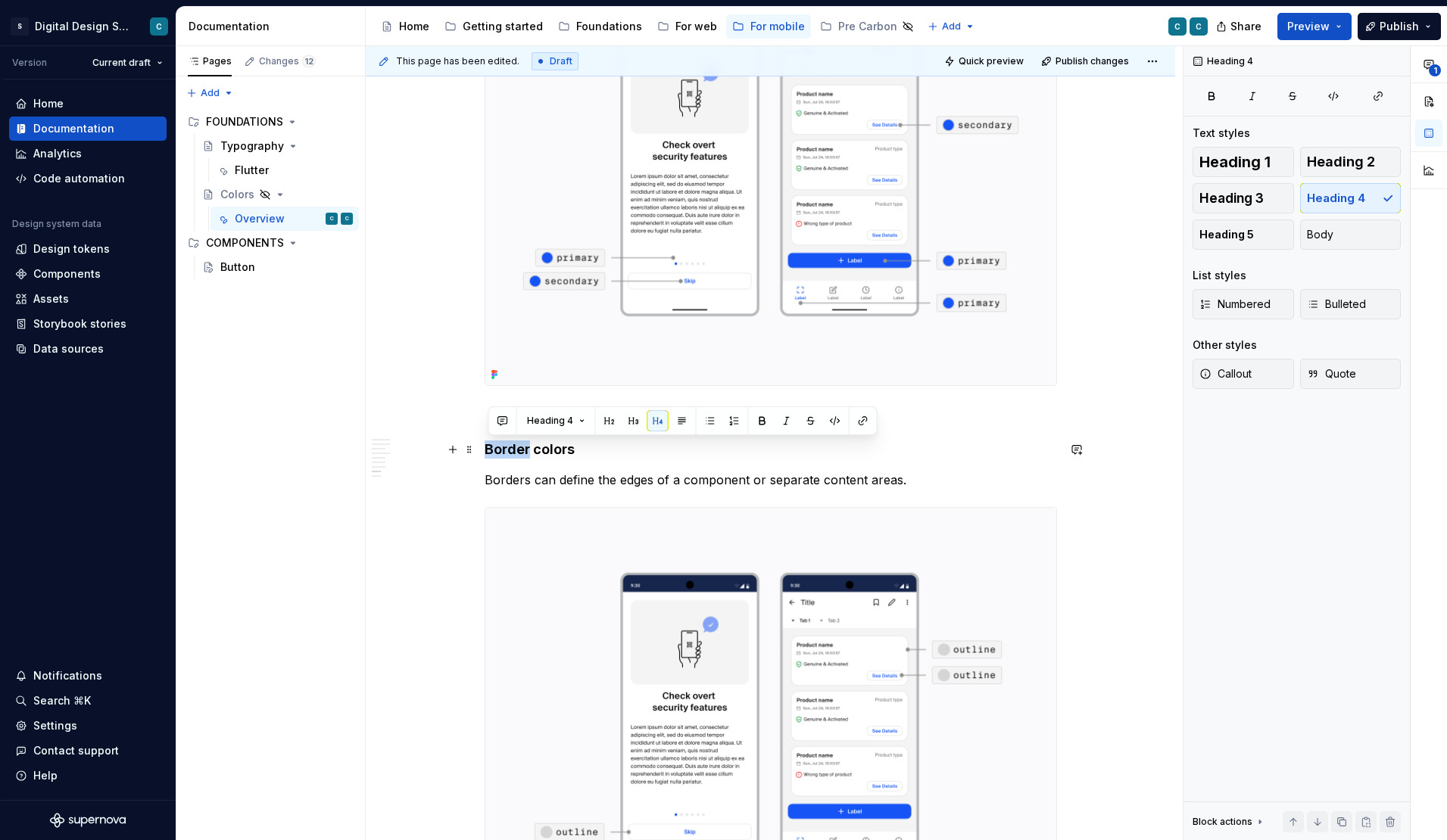
click at [528, 447] on h4 "Border colors" at bounding box center [770, 450] width 573 height 18
click at [630, 421] on button "button" at bounding box center [633, 420] width 21 height 21
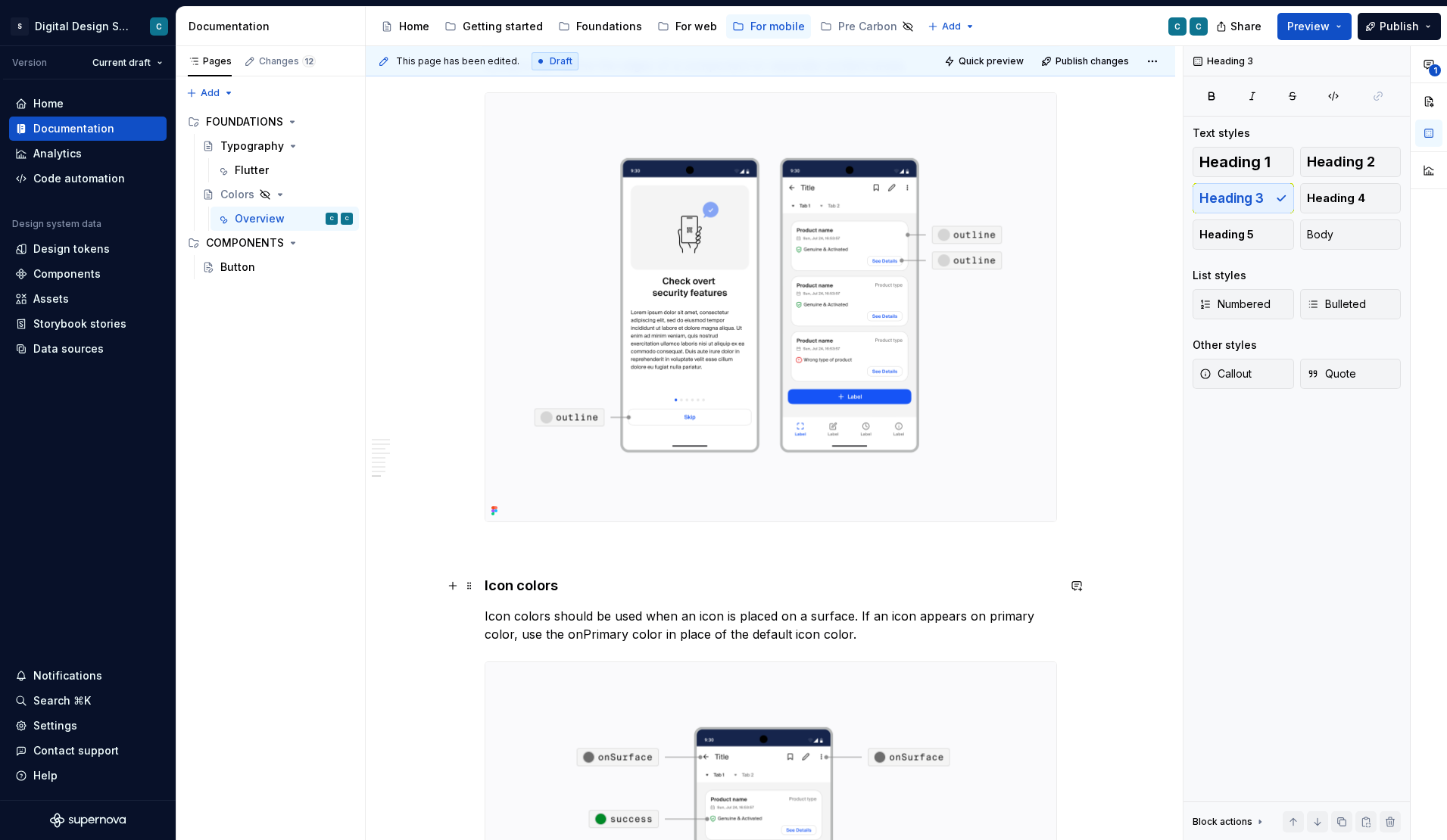
scroll to position [4526, 0]
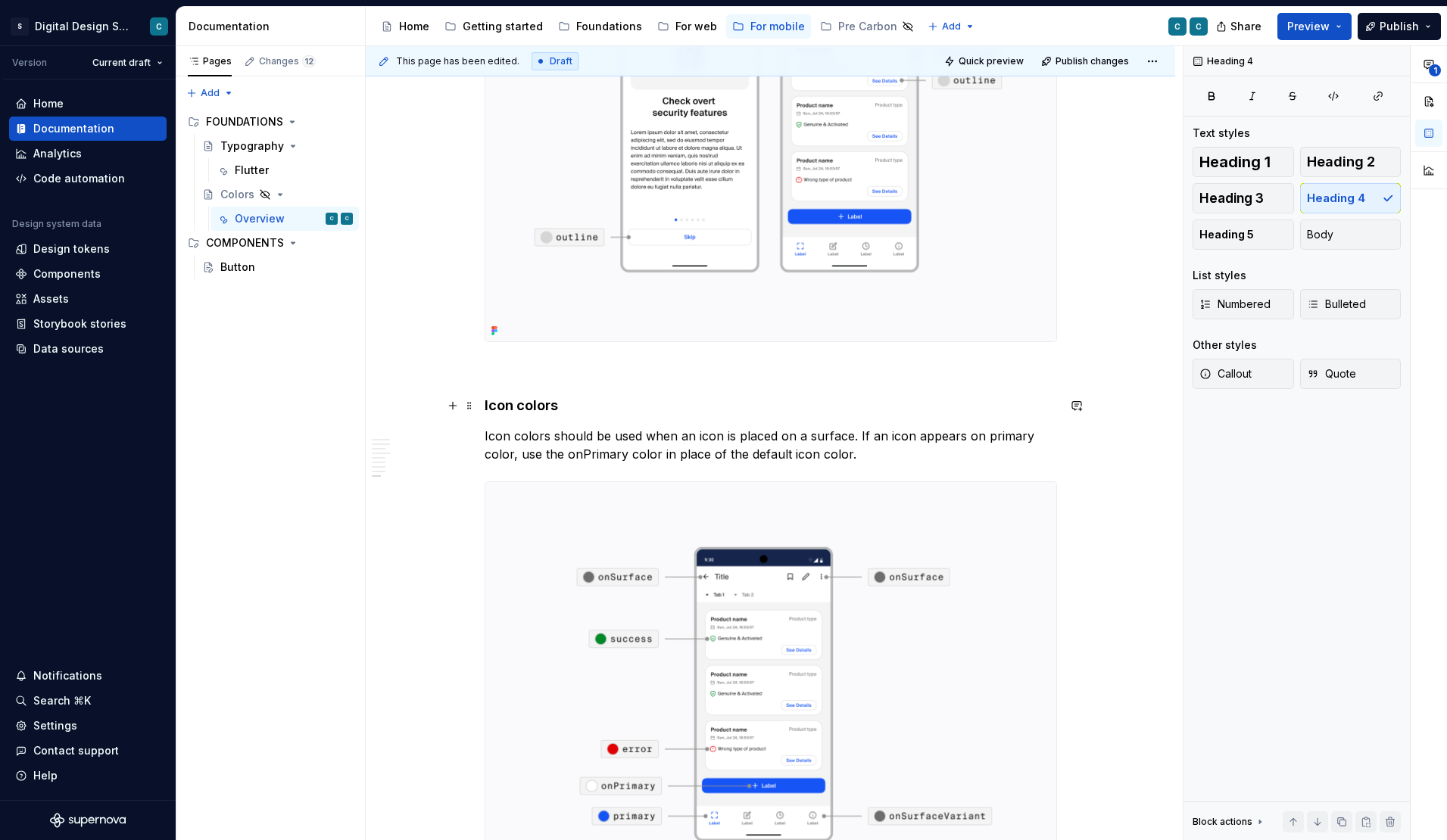
click at [546, 412] on h4 "Icon colors" at bounding box center [770, 406] width 573 height 18
click at [636, 379] on button "button" at bounding box center [633, 377] width 21 height 21
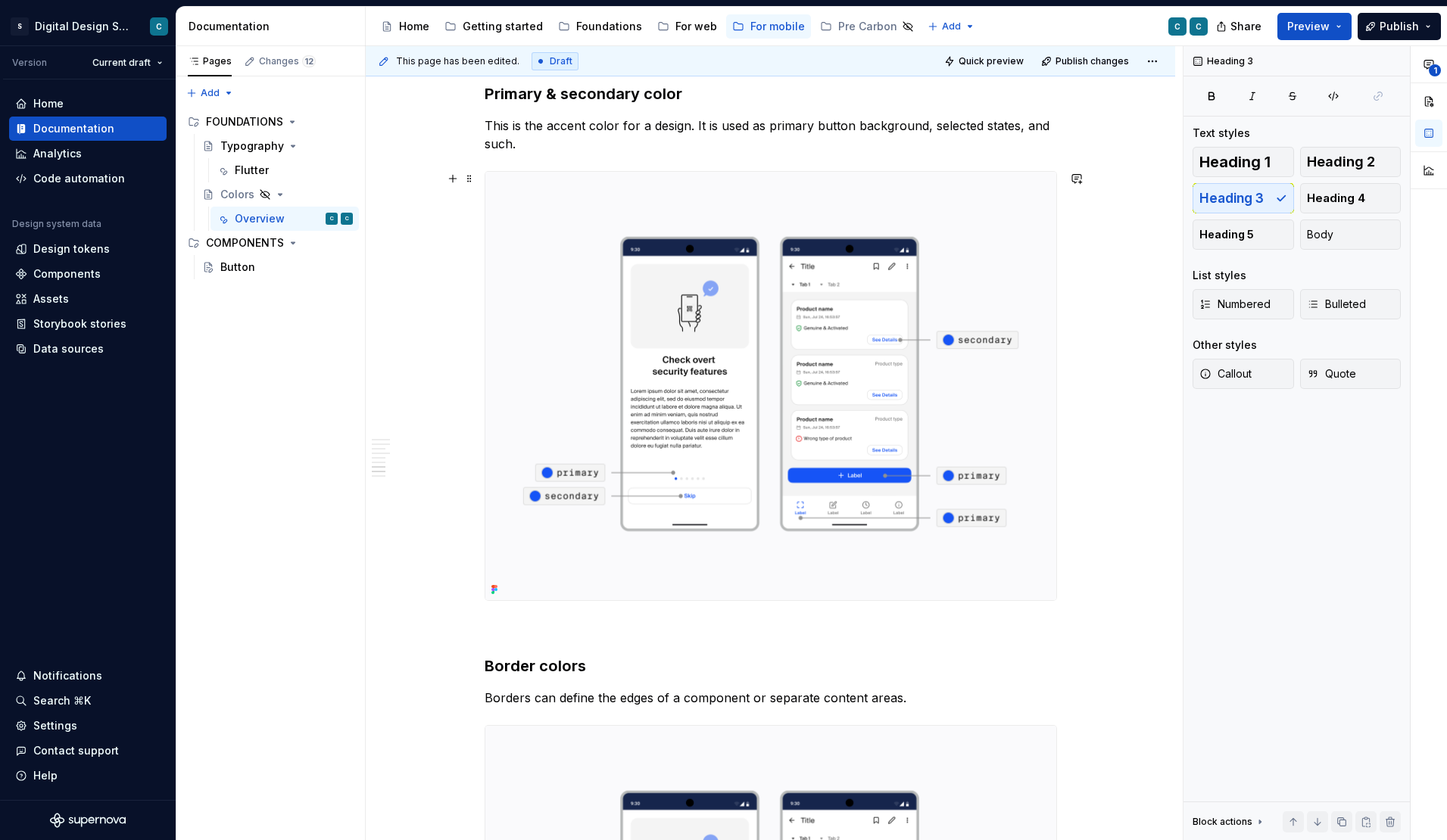
scroll to position [3595, 0]
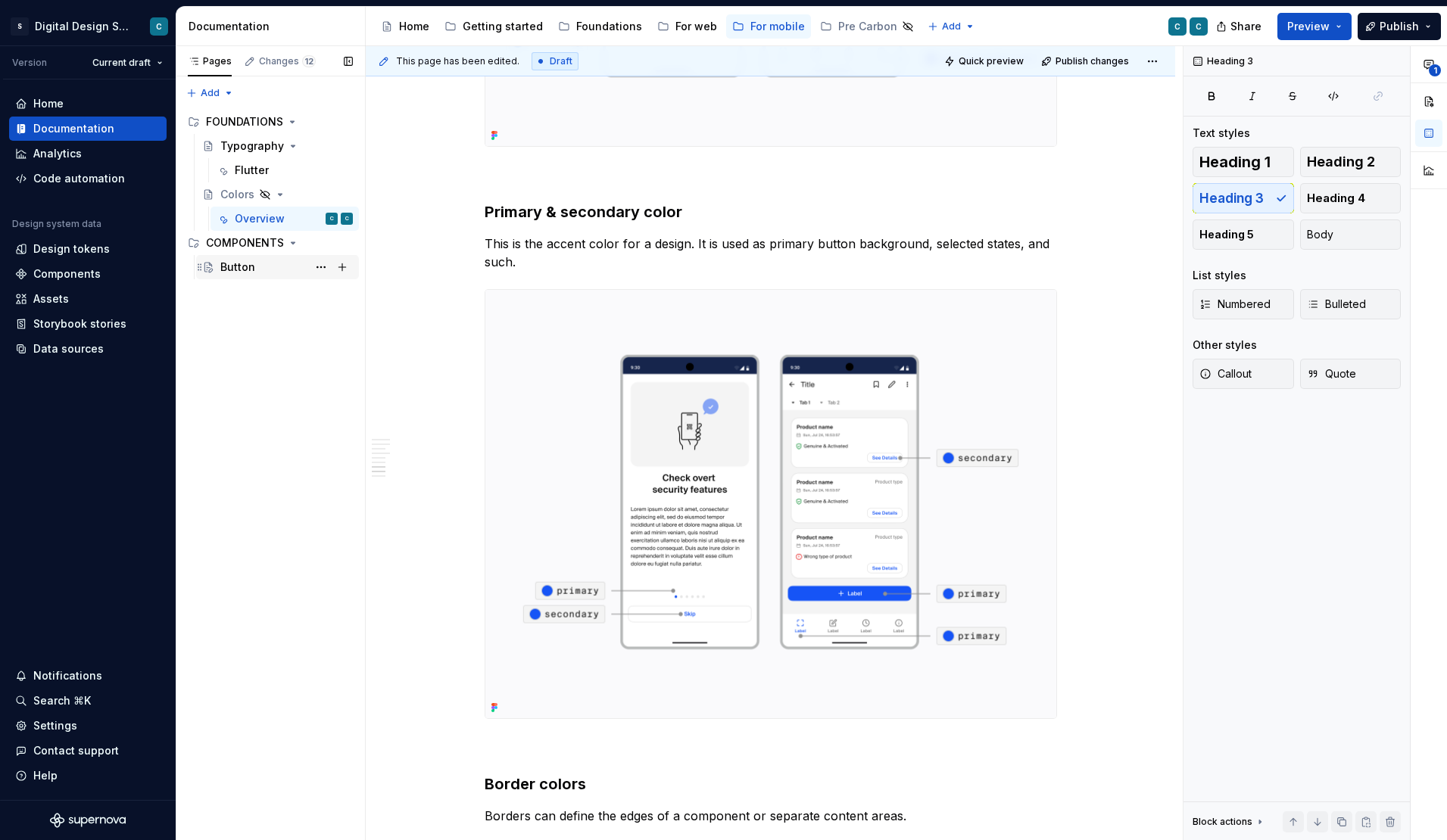
click at [240, 265] on div "Button" at bounding box center [238, 266] width 35 height 15
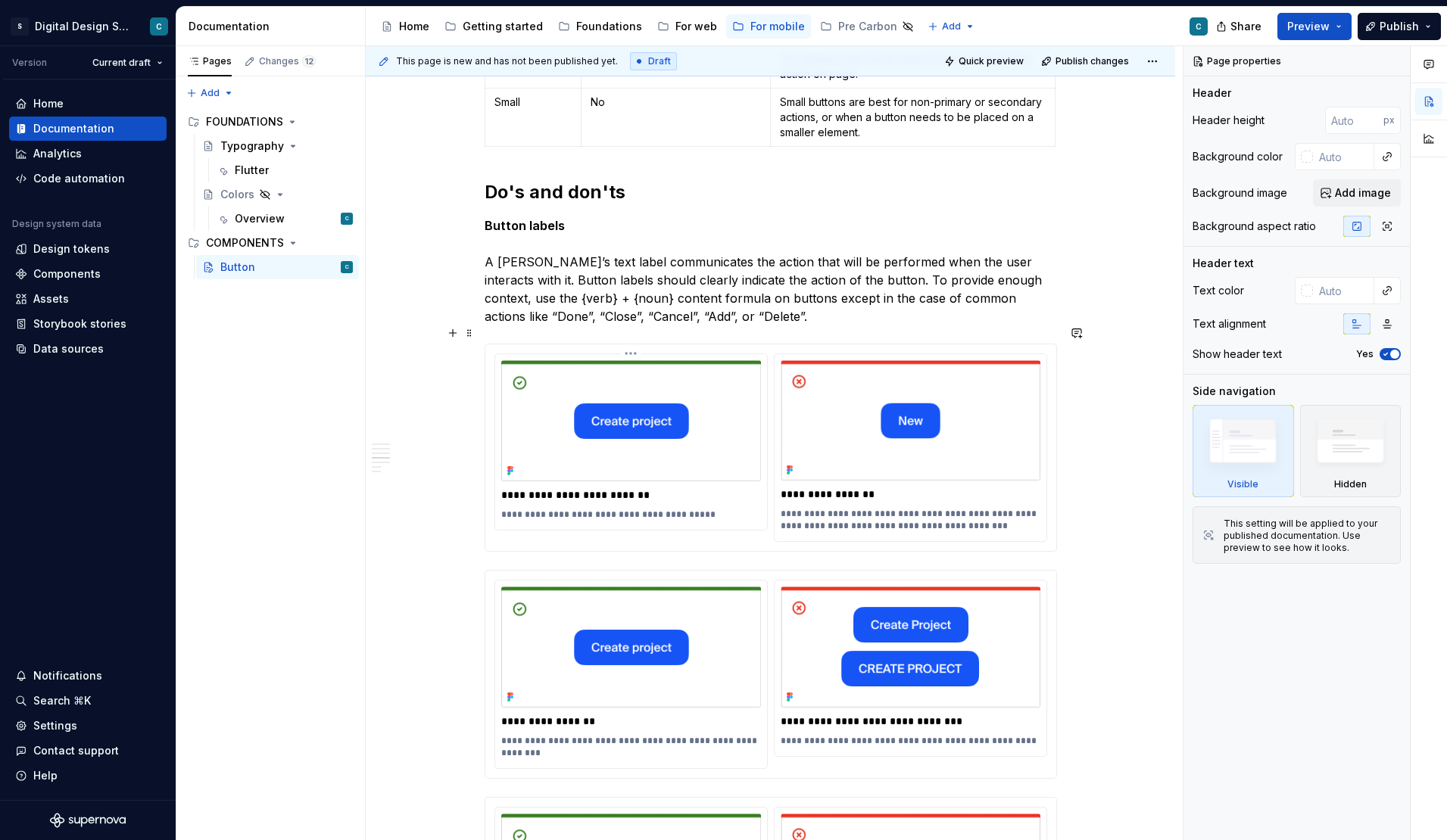
scroll to position [1875, 0]
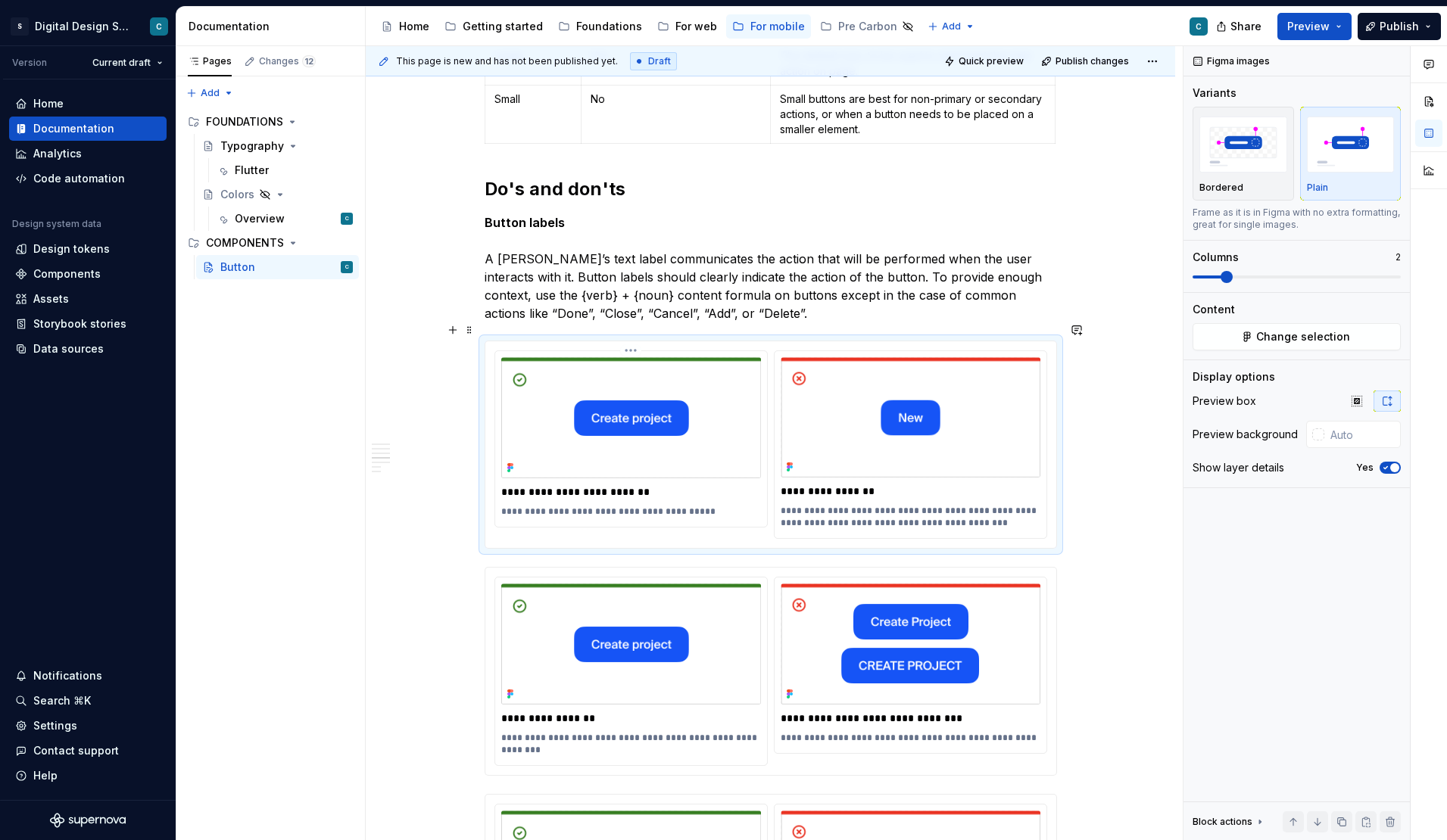
click at [732, 406] on img at bounding box center [630, 418] width 259 height 121
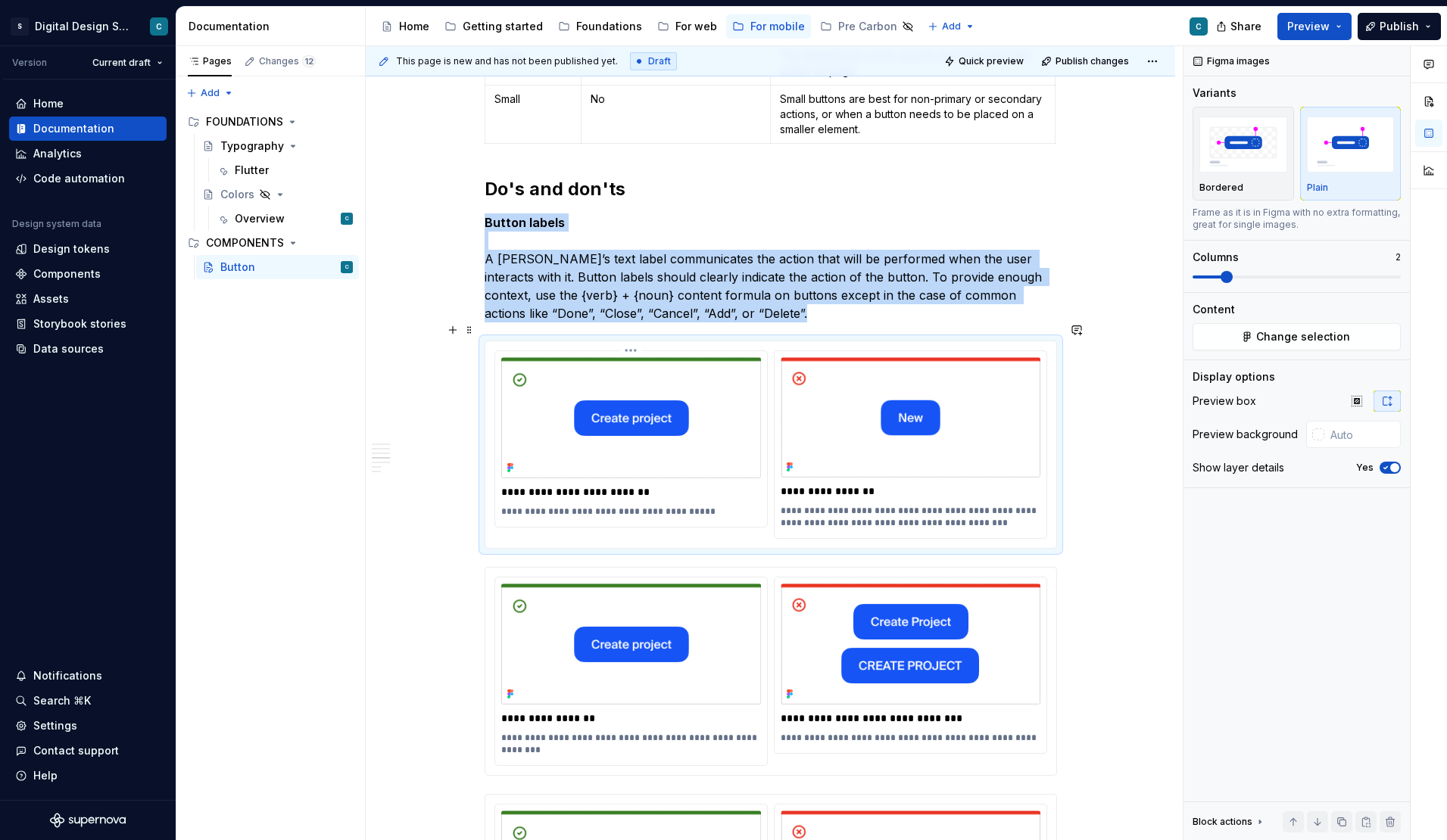
click at [728, 382] on img at bounding box center [630, 418] width 259 height 121
click at [1324, 339] on span "Change selection" at bounding box center [1302, 337] width 94 height 15
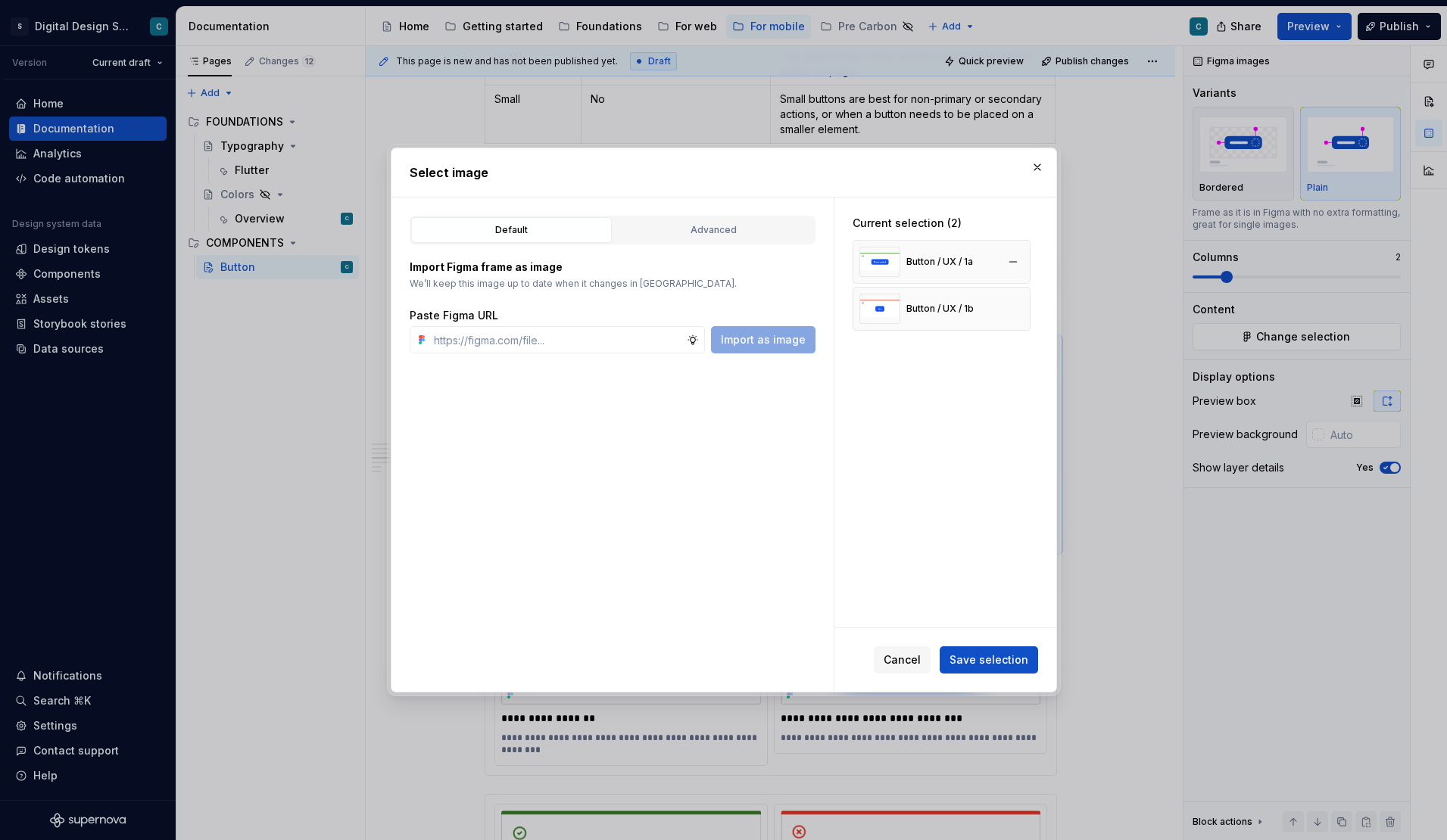
click at [952, 274] on div "Button / UX / 1a" at bounding box center [916, 262] width 114 height 31
click at [937, 258] on div "Button / UX / 1a" at bounding box center [939, 261] width 67 height 12
type textarea "*"
click at [489, 341] on input "text" at bounding box center [557, 340] width 259 height 27
paste input "https://www.figma.com/design/lYZybnRfpO0vyQ22B9yKEa/SDS-UI-Kit---Mobile?m=auto&…"
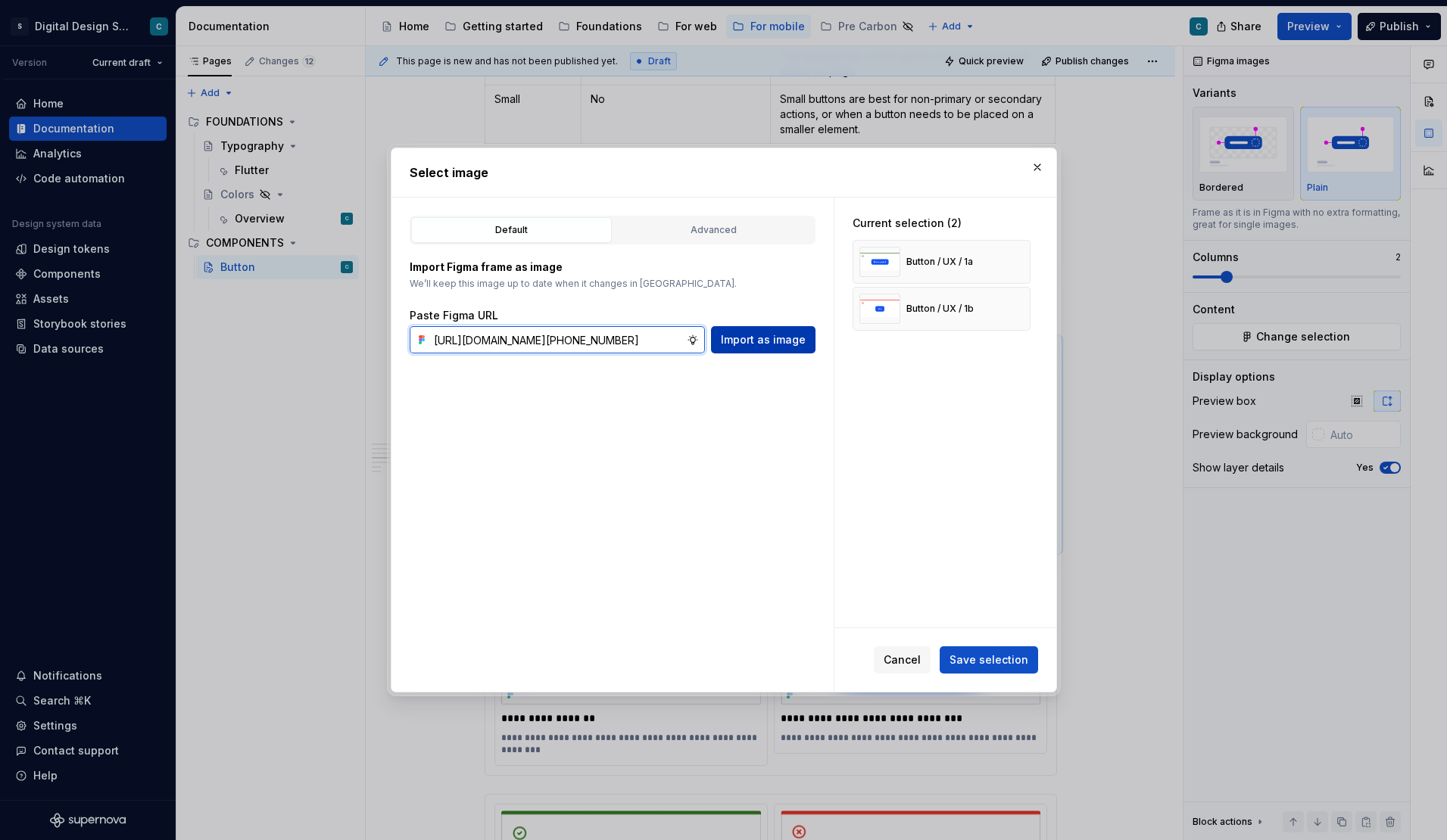
type input "https://www.figma.com/design/lYZybnRfpO0vyQ22B9yKEa/SDS-UI-Kit---Mobile?m=auto&…"
click at [751, 339] on span "Import as image" at bounding box center [763, 340] width 85 height 15
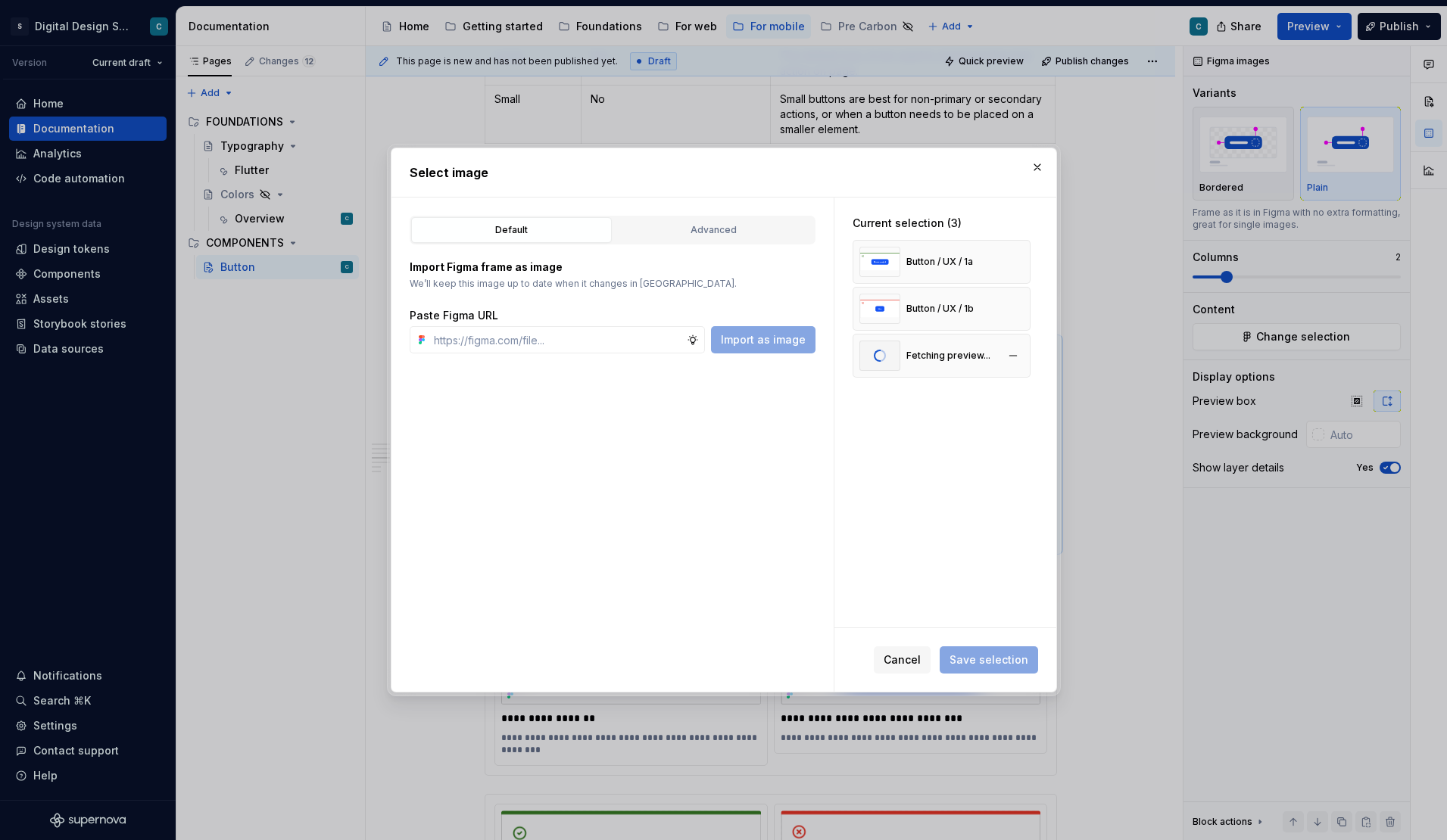
type textarea "*"
click at [949, 356] on div "Button / UX / 1a" at bounding box center [939, 355] width 67 height 12
click at [933, 353] on div "Button / UX / 1a" at bounding box center [939, 355] width 67 height 12
click at [961, 353] on div "Button / UX / 1a" at bounding box center [939, 355] width 67 height 12
drag, startPoint x: 940, startPoint y: 359, endPoint x: 944, endPoint y: 343, distance: 16.5
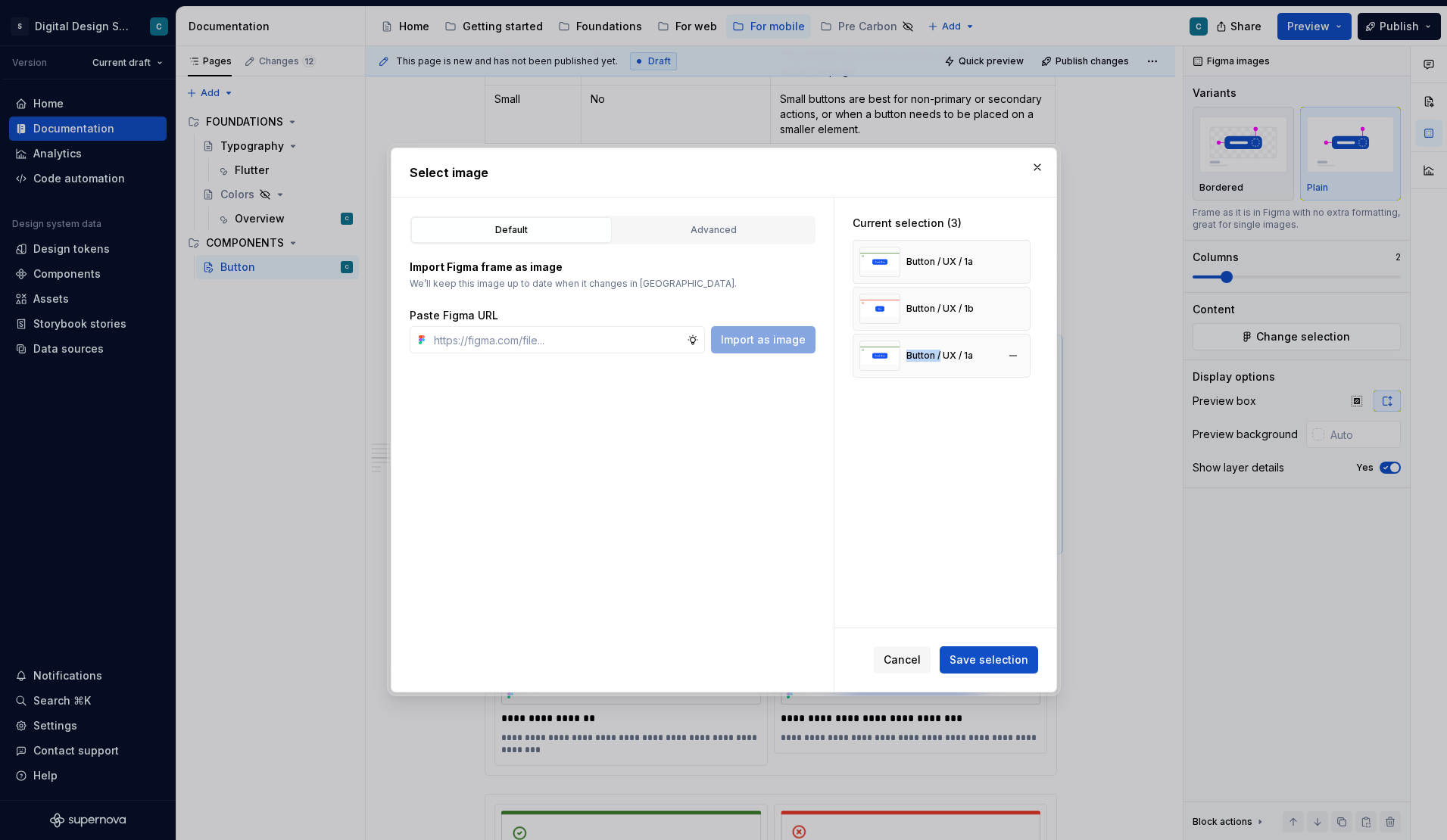
click at [944, 343] on div "Button / UX / 1a" at bounding box center [916, 356] width 114 height 31
click at [859, 355] on img at bounding box center [879, 356] width 41 height 31
click at [957, 309] on div "Button / UX / 1b" at bounding box center [939, 308] width 68 height 12
click at [979, 259] on div "Button / UX / 1a" at bounding box center [941, 262] width 178 height 44
click at [1017, 258] on button "button" at bounding box center [1013, 261] width 21 height 21
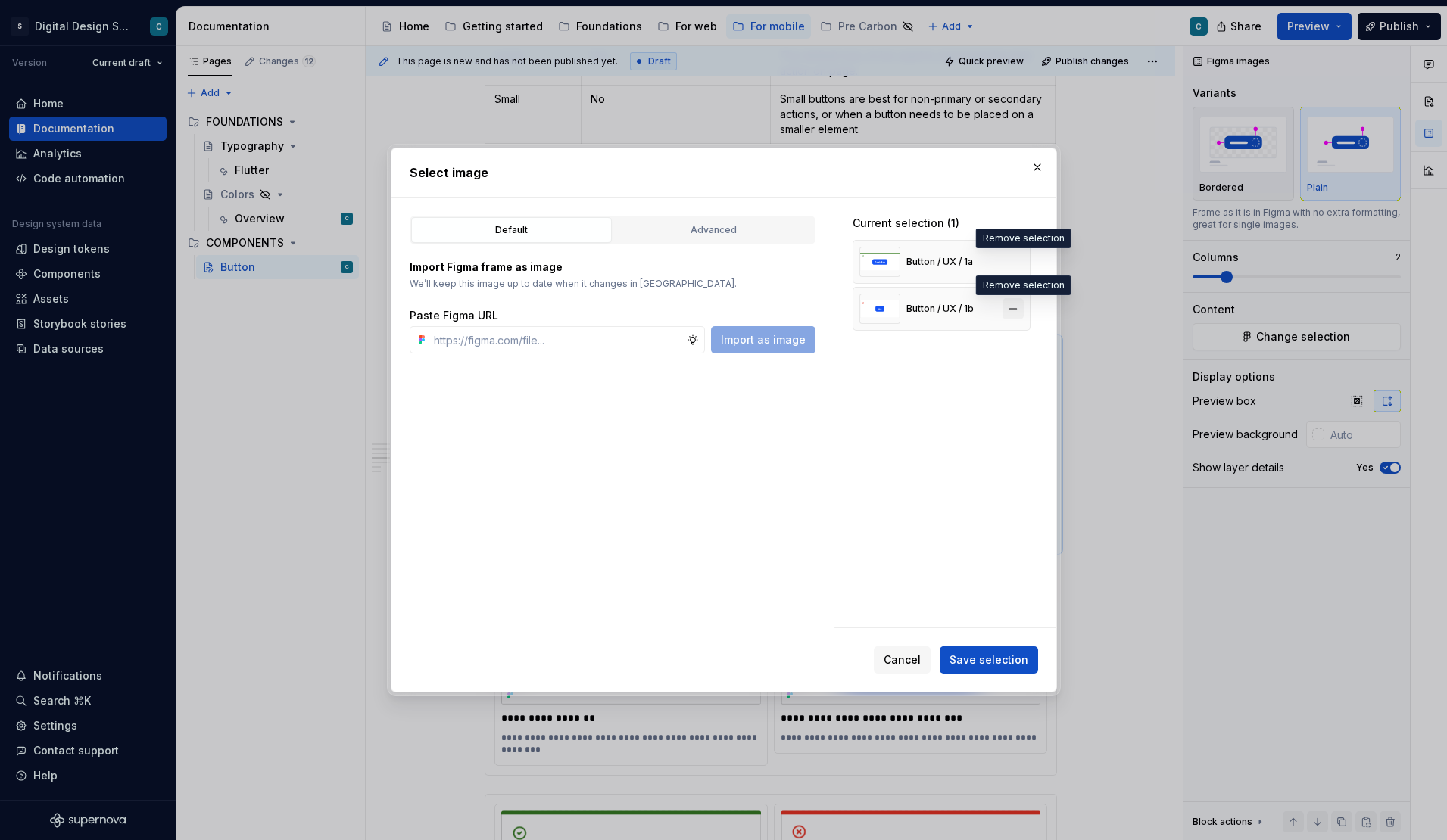
click at [1022, 311] on button "button" at bounding box center [1013, 308] width 21 height 21
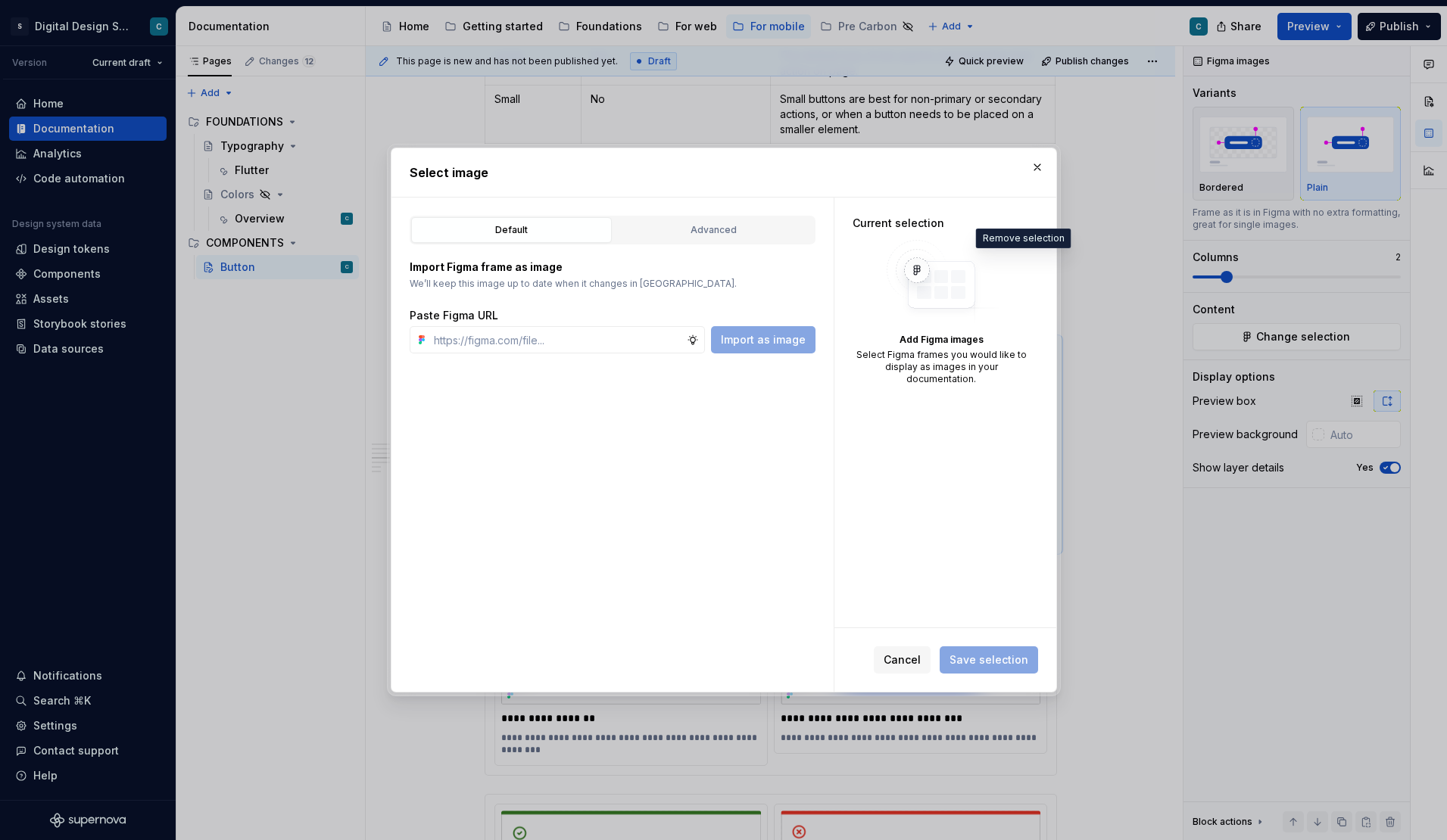
click at [877, 305] on div "Add Figma images Select Figma frames you would like to display as images in you…" at bounding box center [941, 313] width 178 height 145
click at [475, 341] on input "text" at bounding box center [557, 340] width 259 height 27
paste input "https://www.figma.com/design/lYZybnRfpO0vyQ22B9yKEa/SDS-UI-Kit---Mobile?m=auto&…"
type input "https://www.figma.com/design/lYZybnRfpO0vyQ22B9yKEa/SDS-UI-Kit---Mobile?m=auto&…"
click at [764, 337] on span "Import as image" at bounding box center [763, 340] width 85 height 15
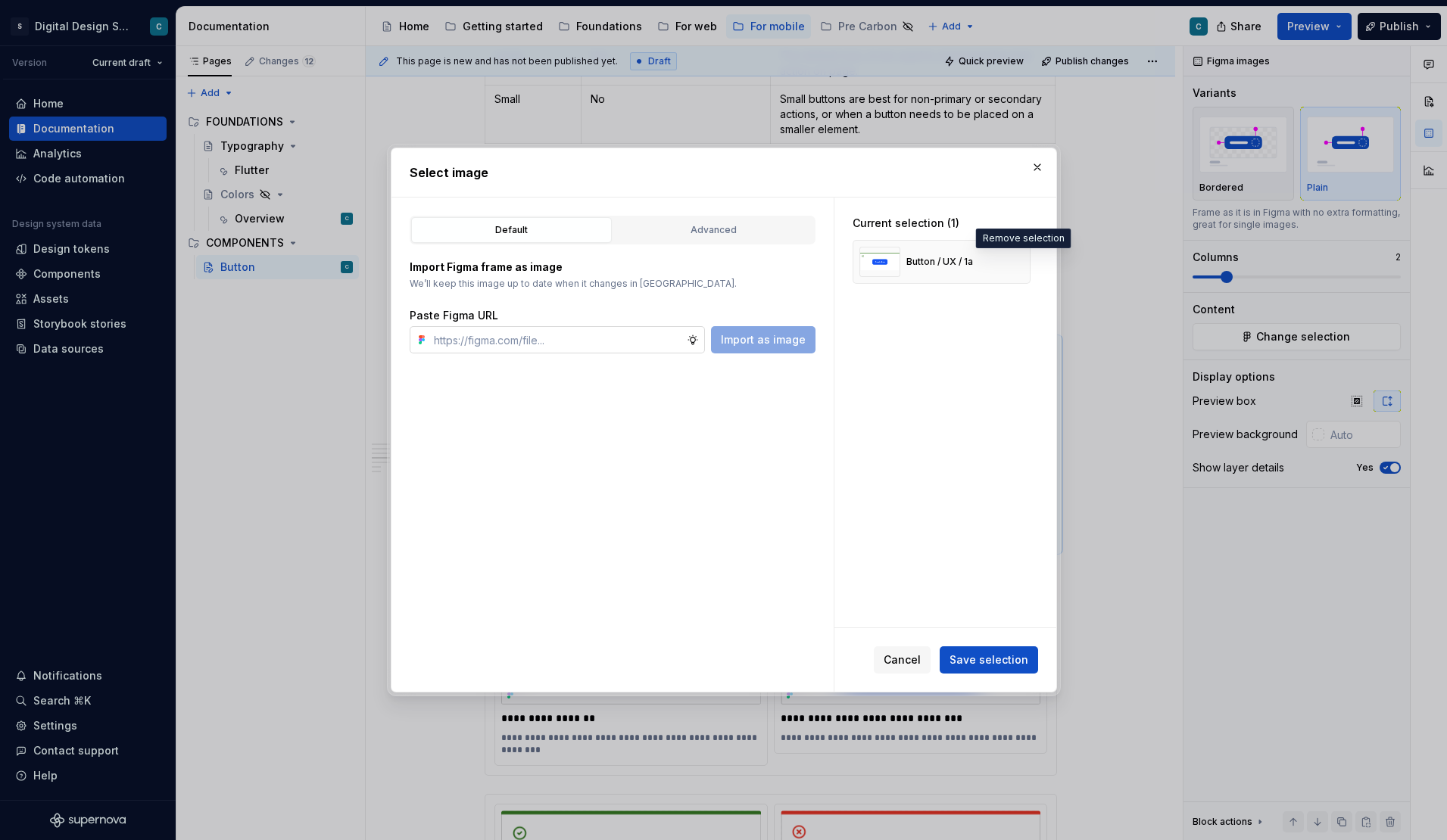
click at [456, 336] on input "text" at bounding box center [557, 340] width 259 height 27
paste input "https://www.figma.com/design/lYZybnRfpO0vyQ22B9yKEa/SDS-UI-Kit---Mobile?m=auto&…"
type input "https://www.figma.com/design/lYZybnRfpO0vyQ22B9yKEa/SDS-UI-Kit---Mobile?m=auto&…"
click at [724, 338] on button "Import as image" at bounding box center [763, 340] width 105 height 27
click at [1004, 667] on span "Save selection" at bounding box center [988, 659] width 79 height 15
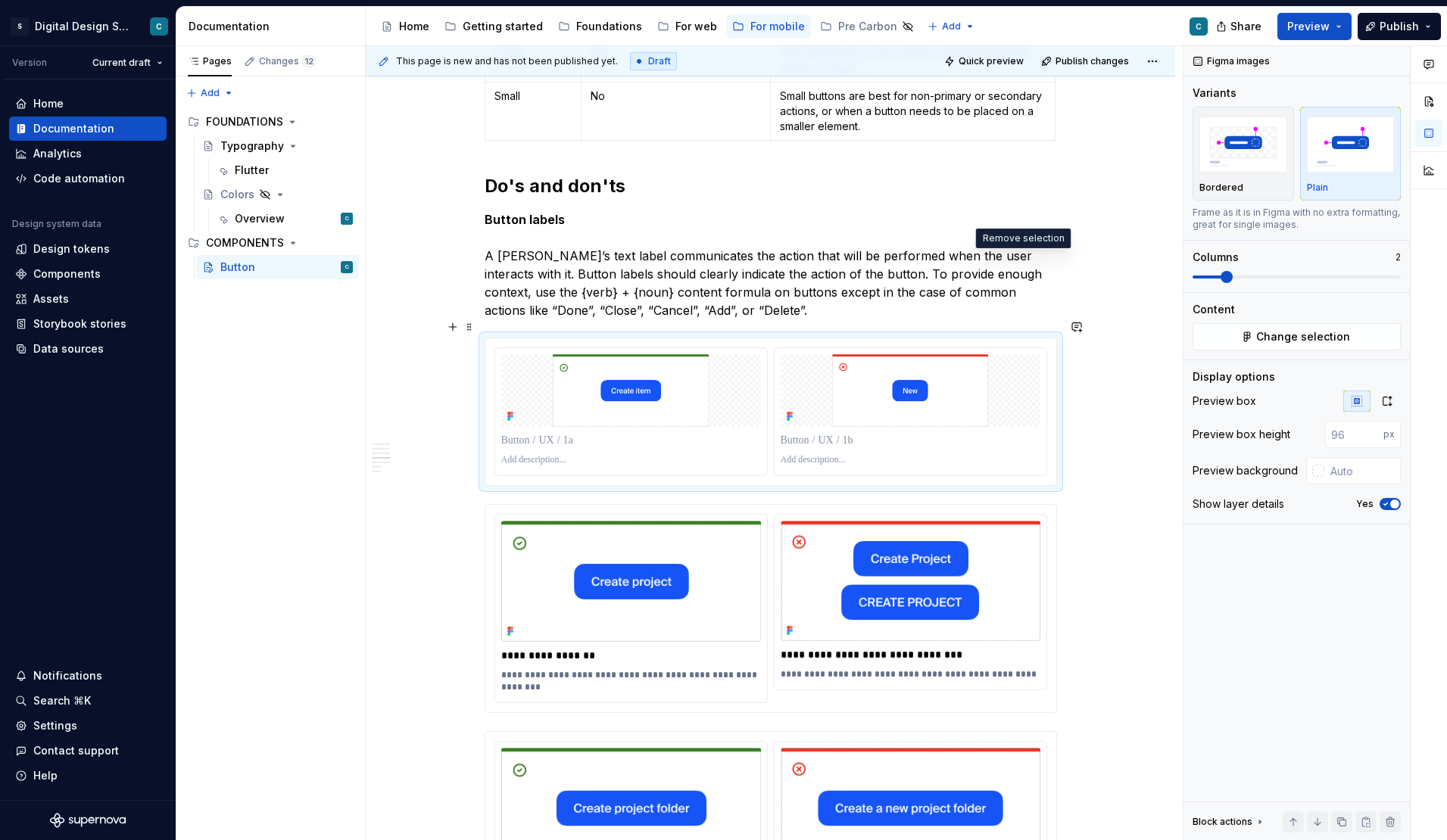
scroll to position [1876, 0]
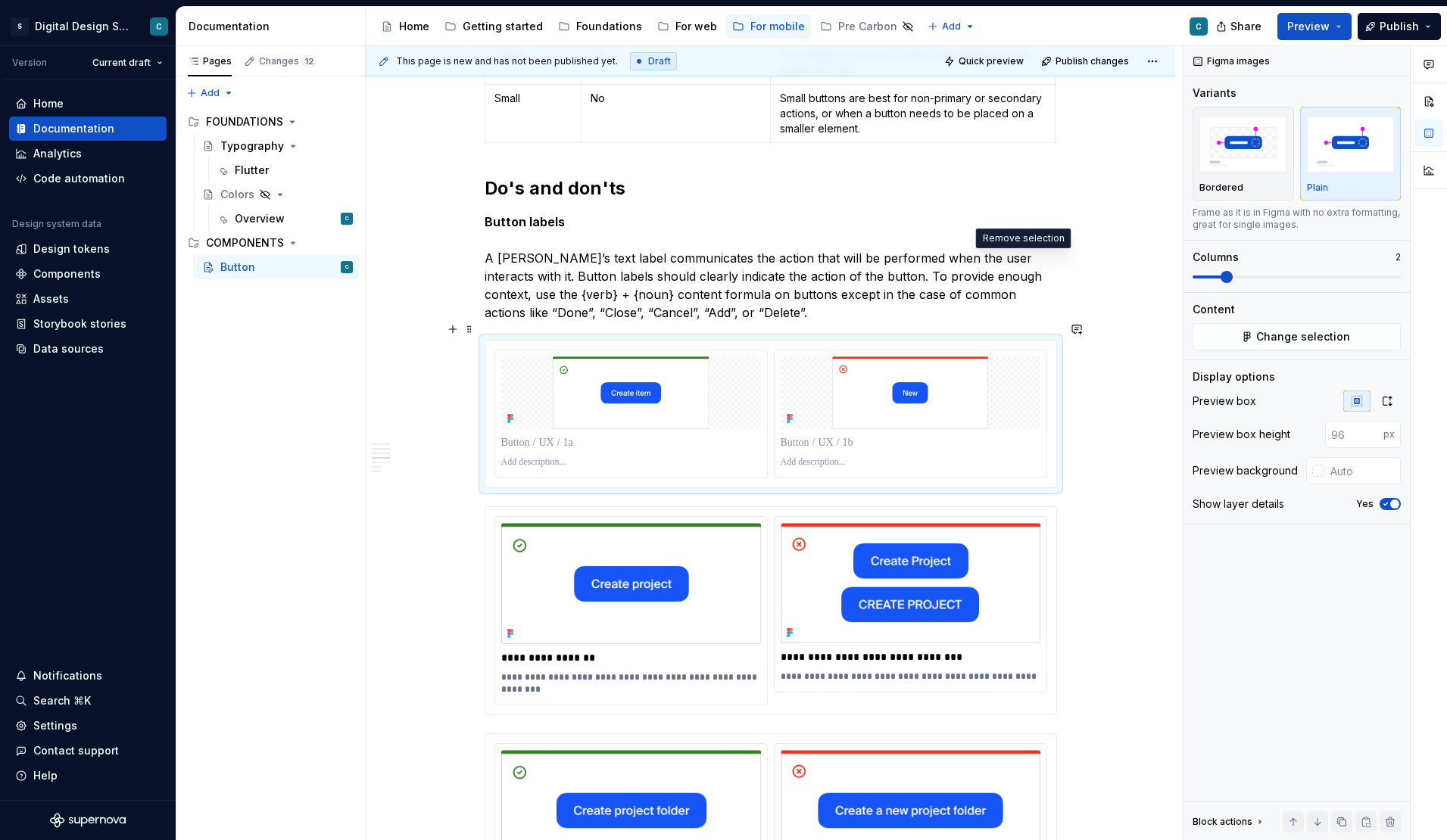
click at [1116, 335] on div "Buttons communicate calls to action to the user and allow users to interact wit…" at bounding box center [770, 513] width 809 height 4187
click at [1100, 408] on div "Buttons communicate calls to action to the user and allow users to interact wit…" at bounding box center [770, 513] width 809 height 4187
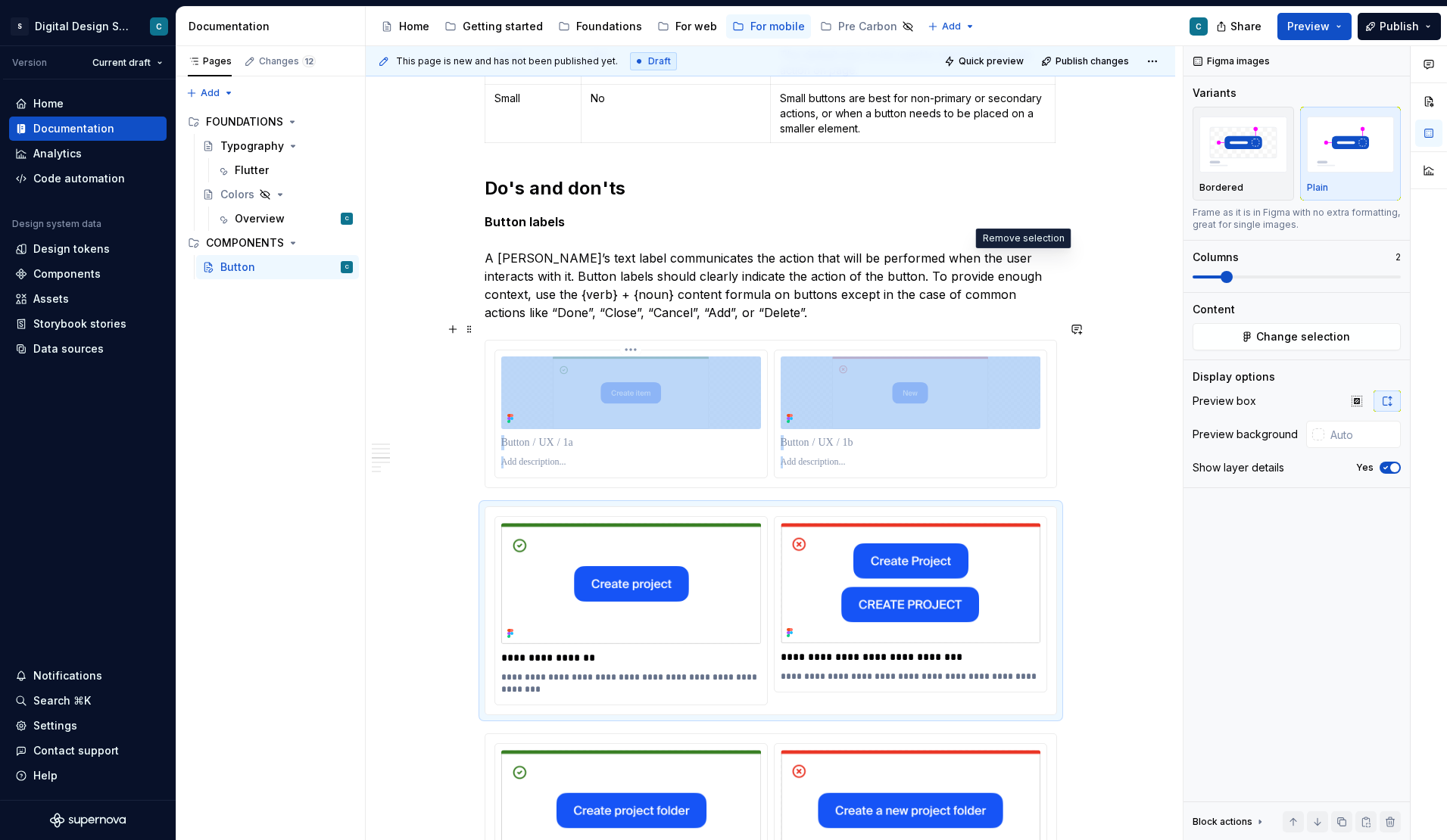
click at [596, 364] on img at bounding box center [630, 393] width 259 height 72
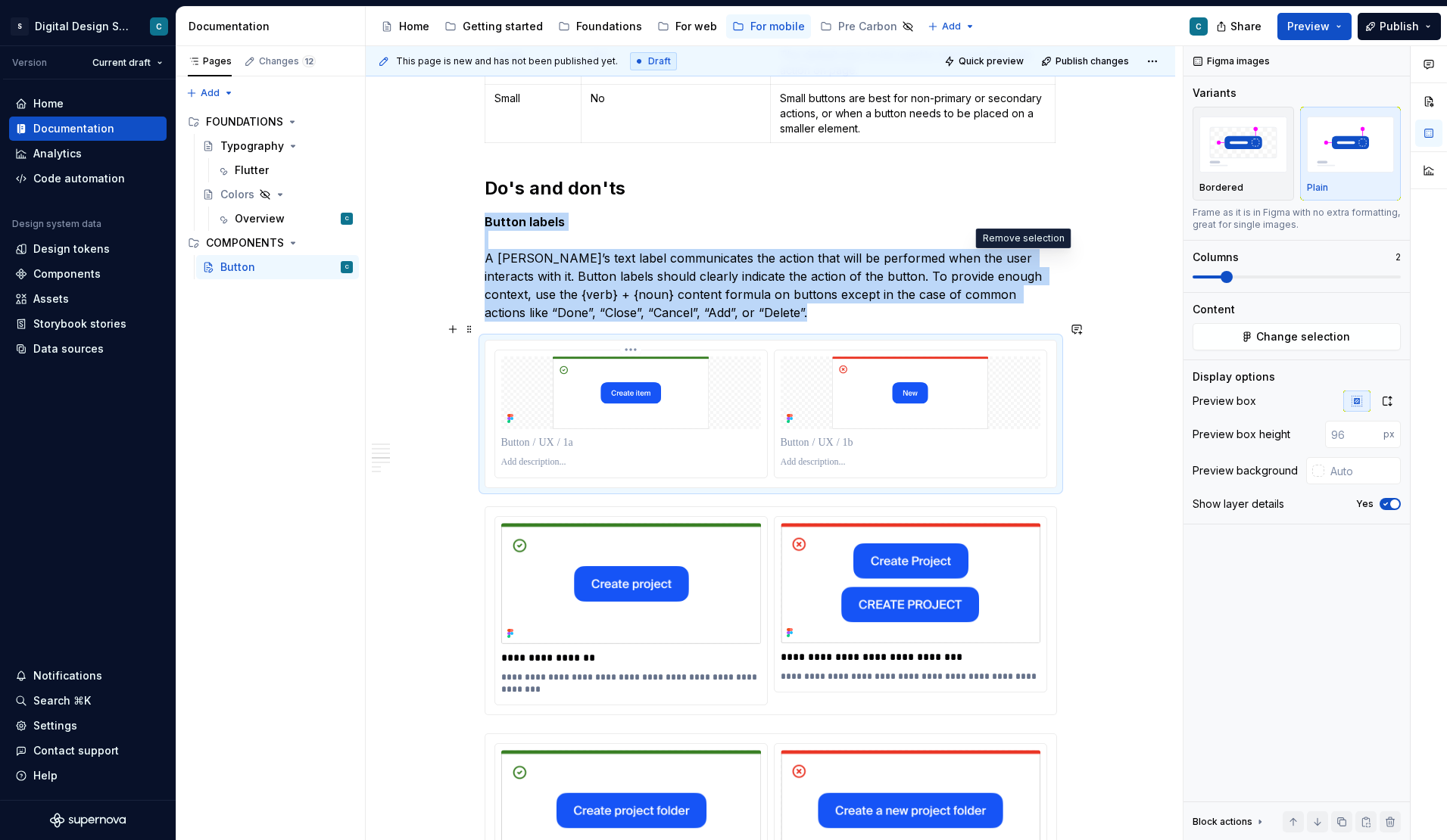
click at [704, 366] on img at bounding box center [630, 393] width 259 height 72
click at [1386, 405] on icon "button" at bounding box center [1386, 400] width 12 height 12
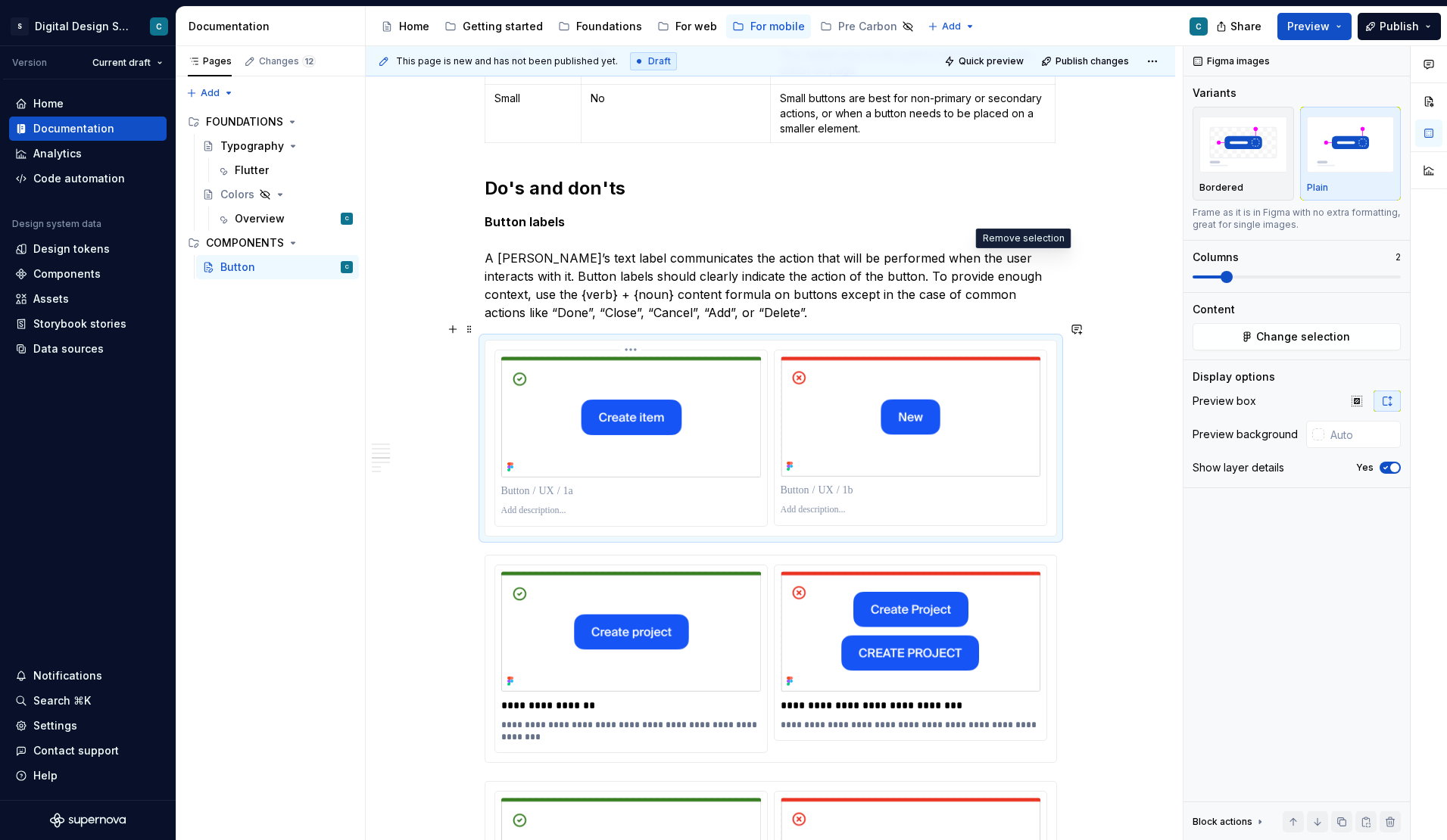
click at [544, 484] on p at bounding box center [630, 491] width 259 height 15
click at [826, 483] on p at bounding box center [910, 490] width 259 height 15
click at [534, 505] on p at bounding box center [630, 510] width 259 height 12
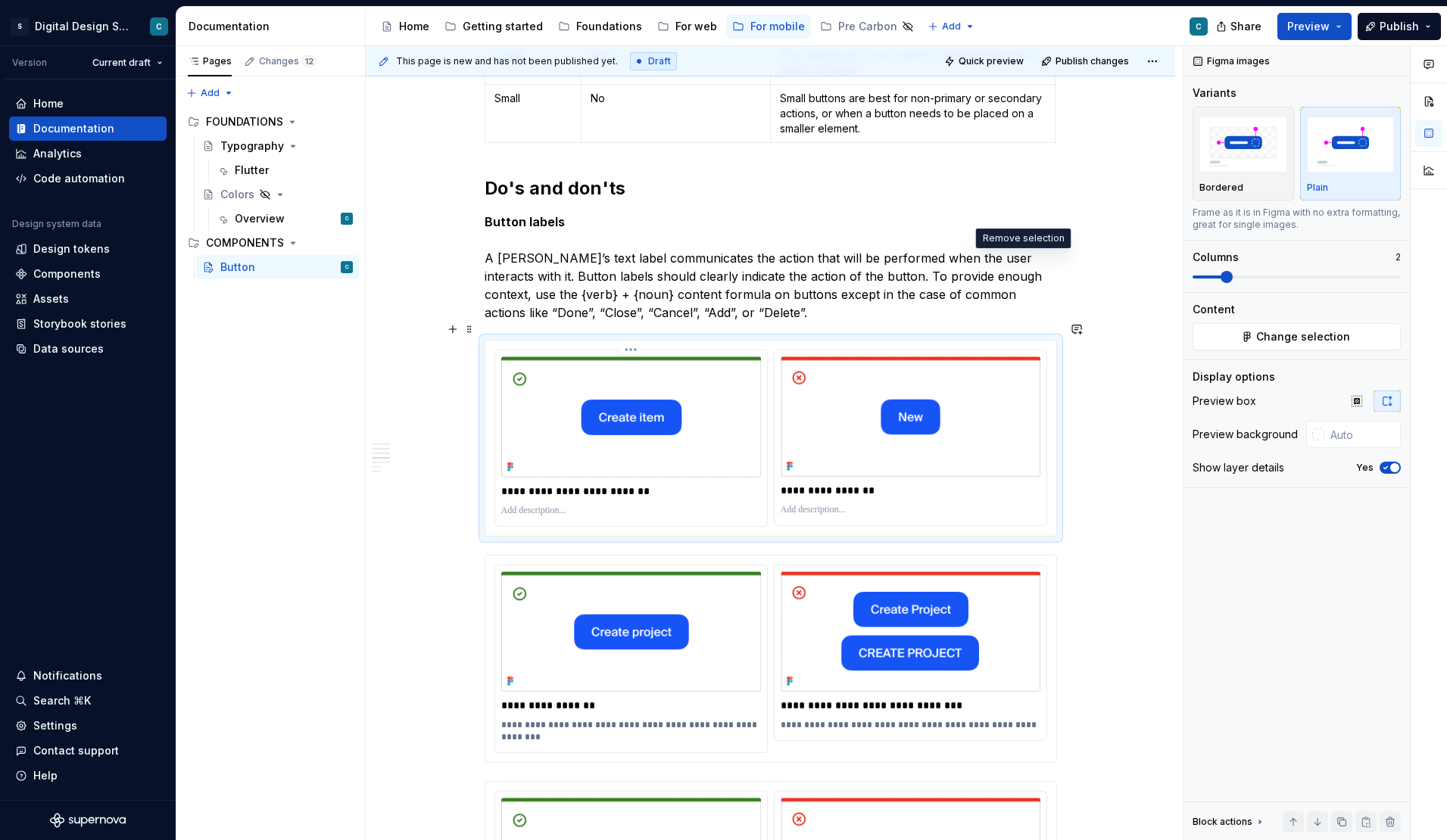
click at [534, 505] on p at bounding box center [630, 510] width 259 height 12
click at [797, 504] on p at bounding box center [910, 509] width 259 height 12
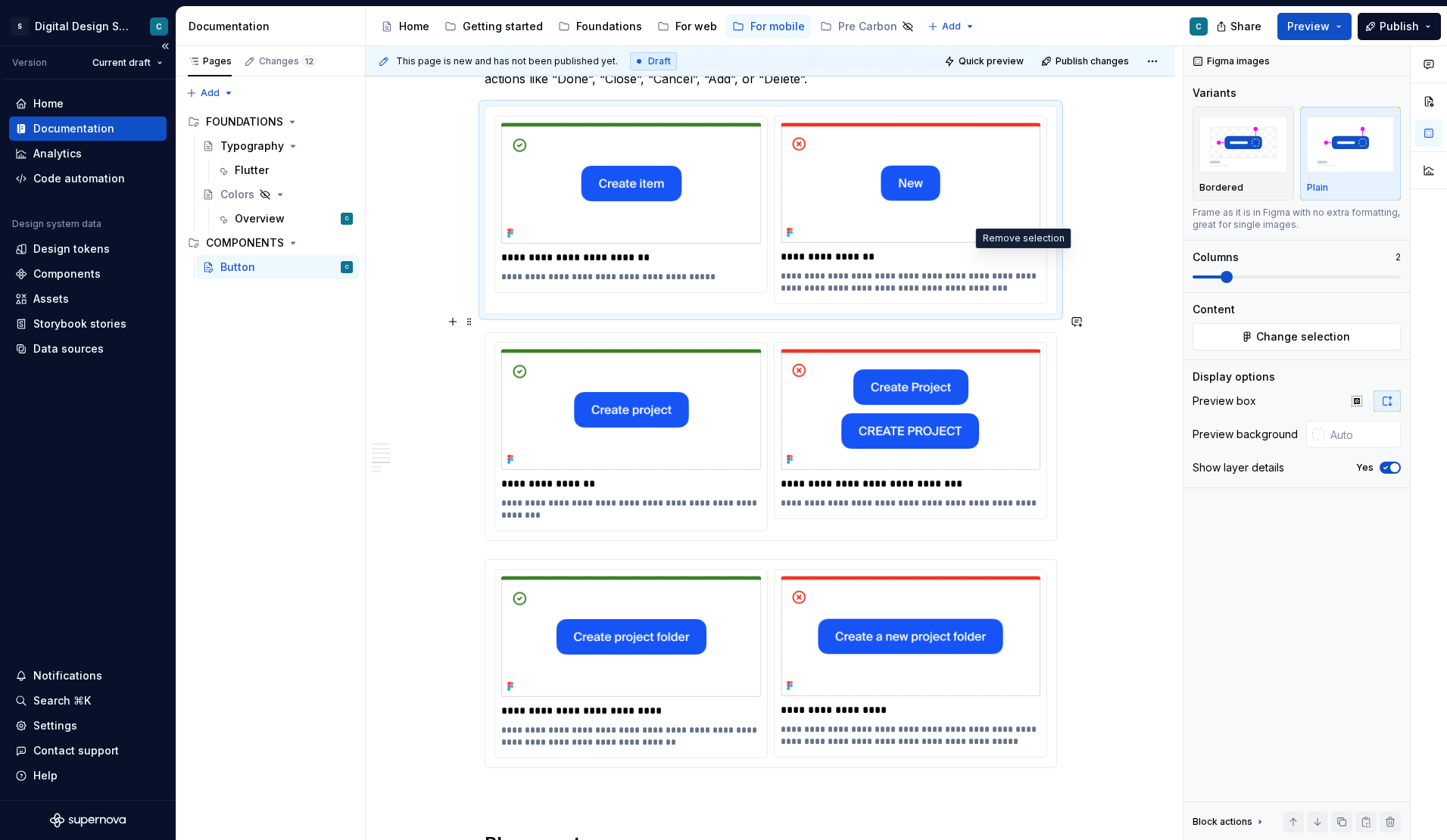
scroll to position [2116, 0]
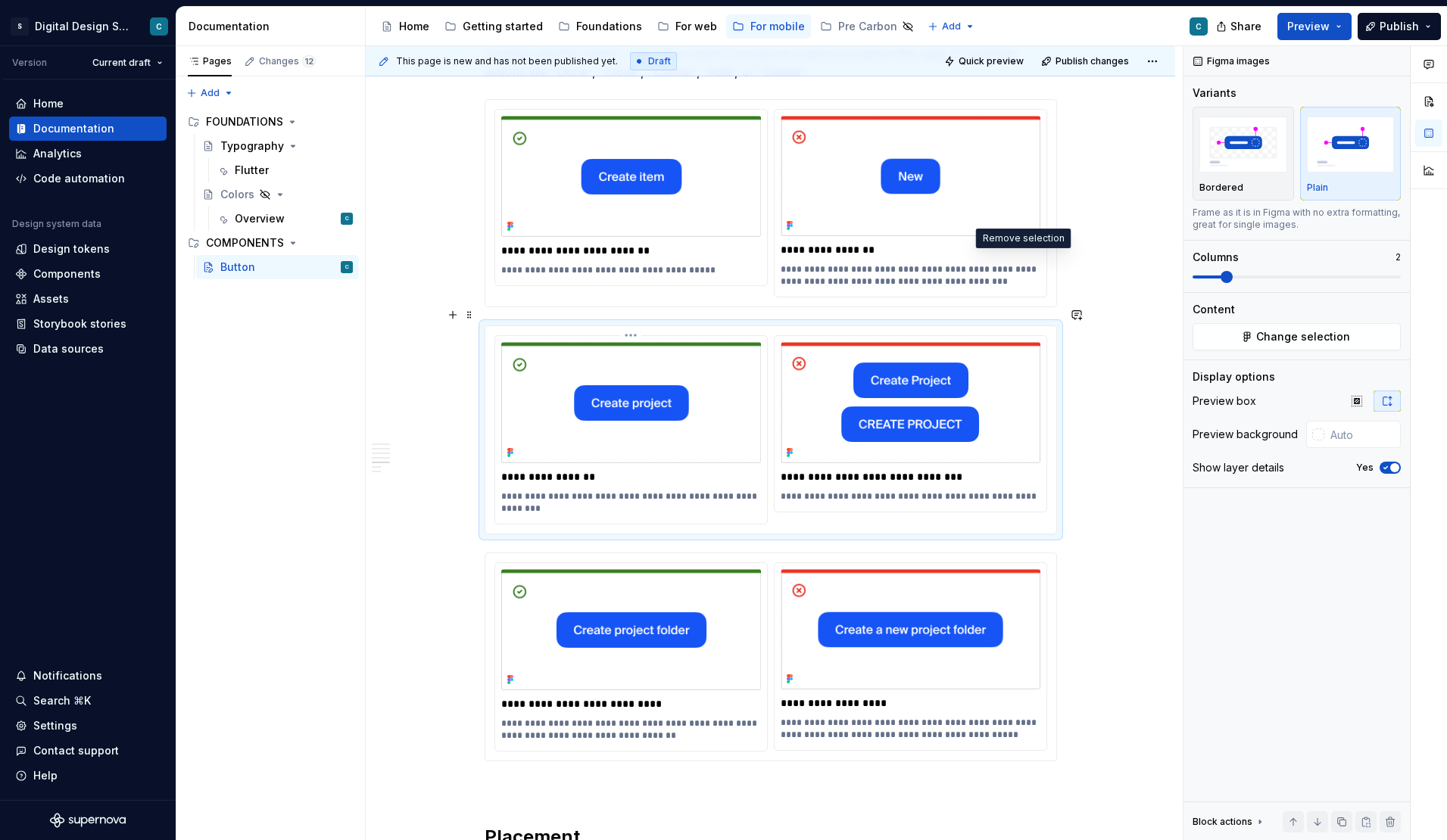
click at [559, 347] on img at bounding box center [630, 403] width 259 height 121
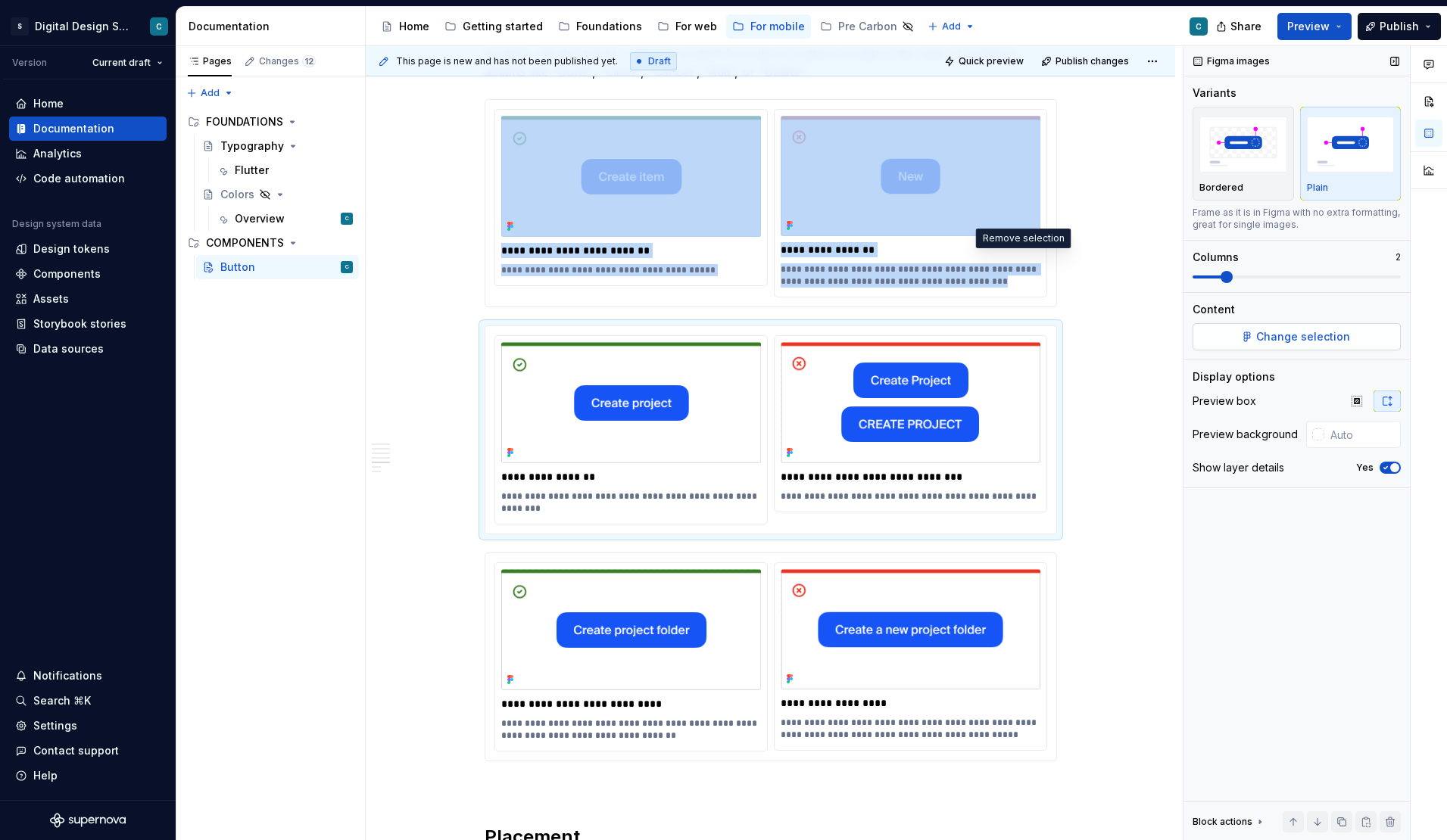
click at [1322, 338] on span "Change selection" at bounding box center [1302, 337] width 94 height 15
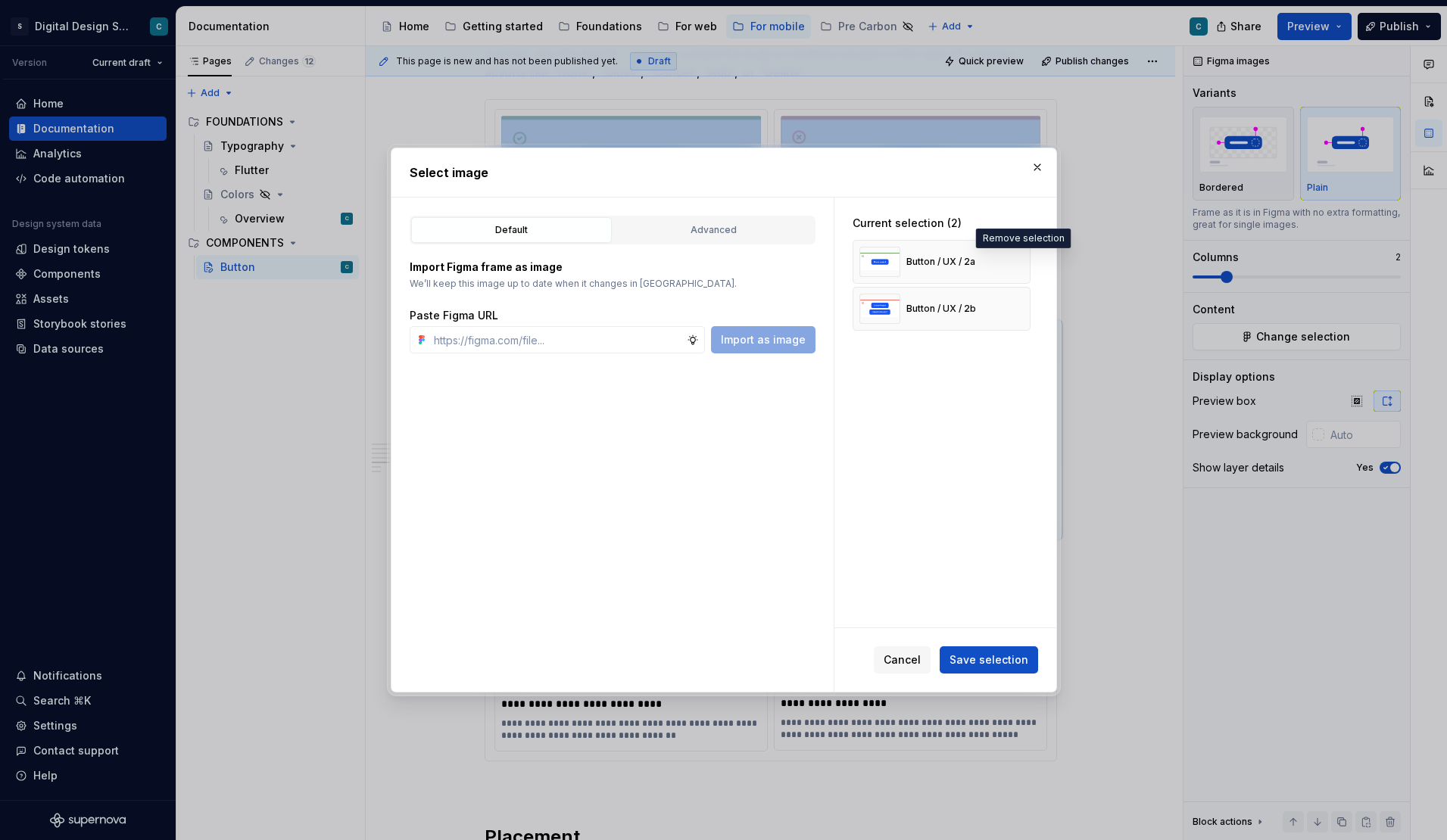
type textarea "*"
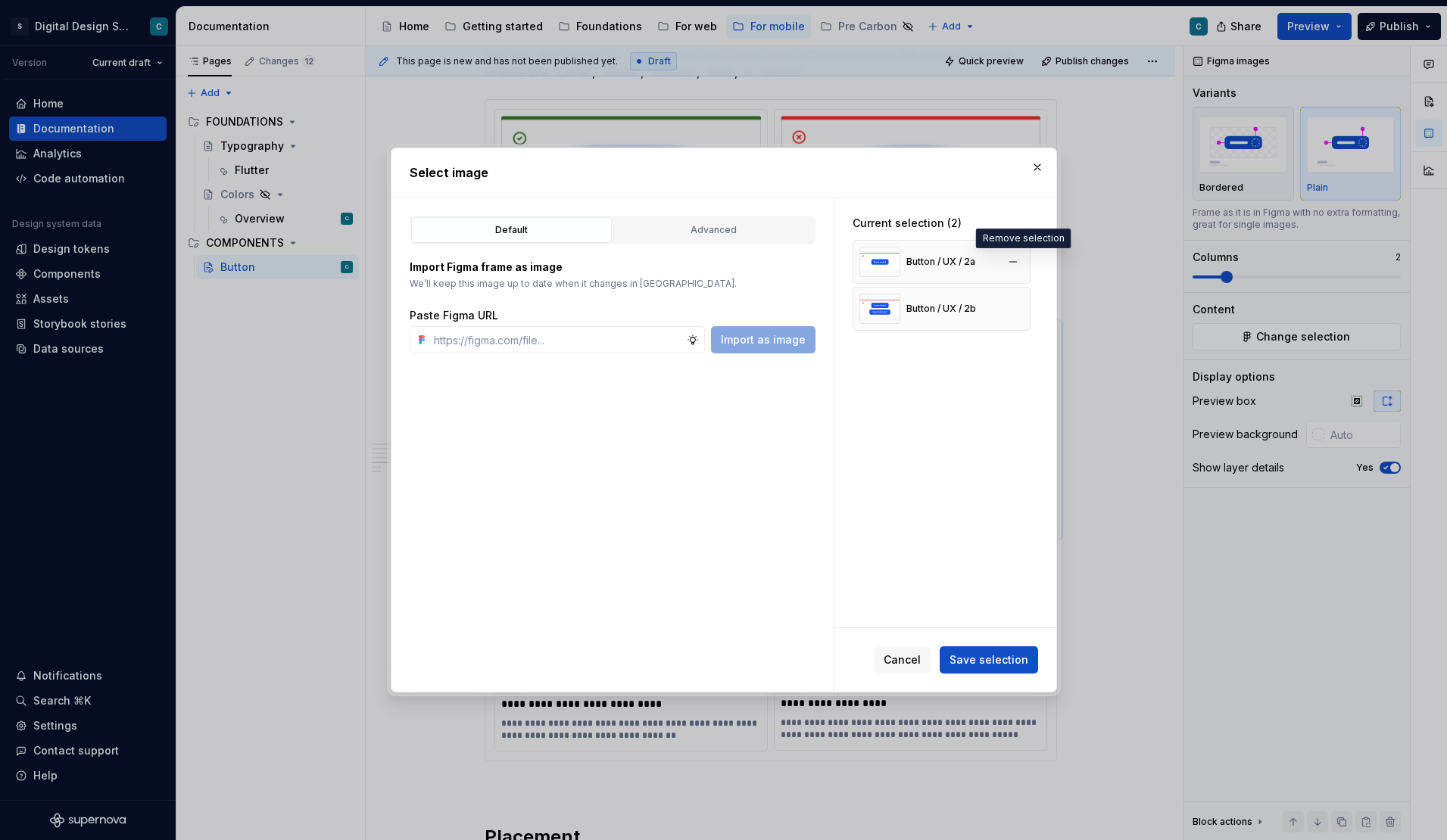
click at [961, 266] on div "Button / UX / 2a" at bounding box center [940, 261] width 69 height 12
click at [704, 241] on button "Advanced" at bounding box center [714, 230] width 201 height 25
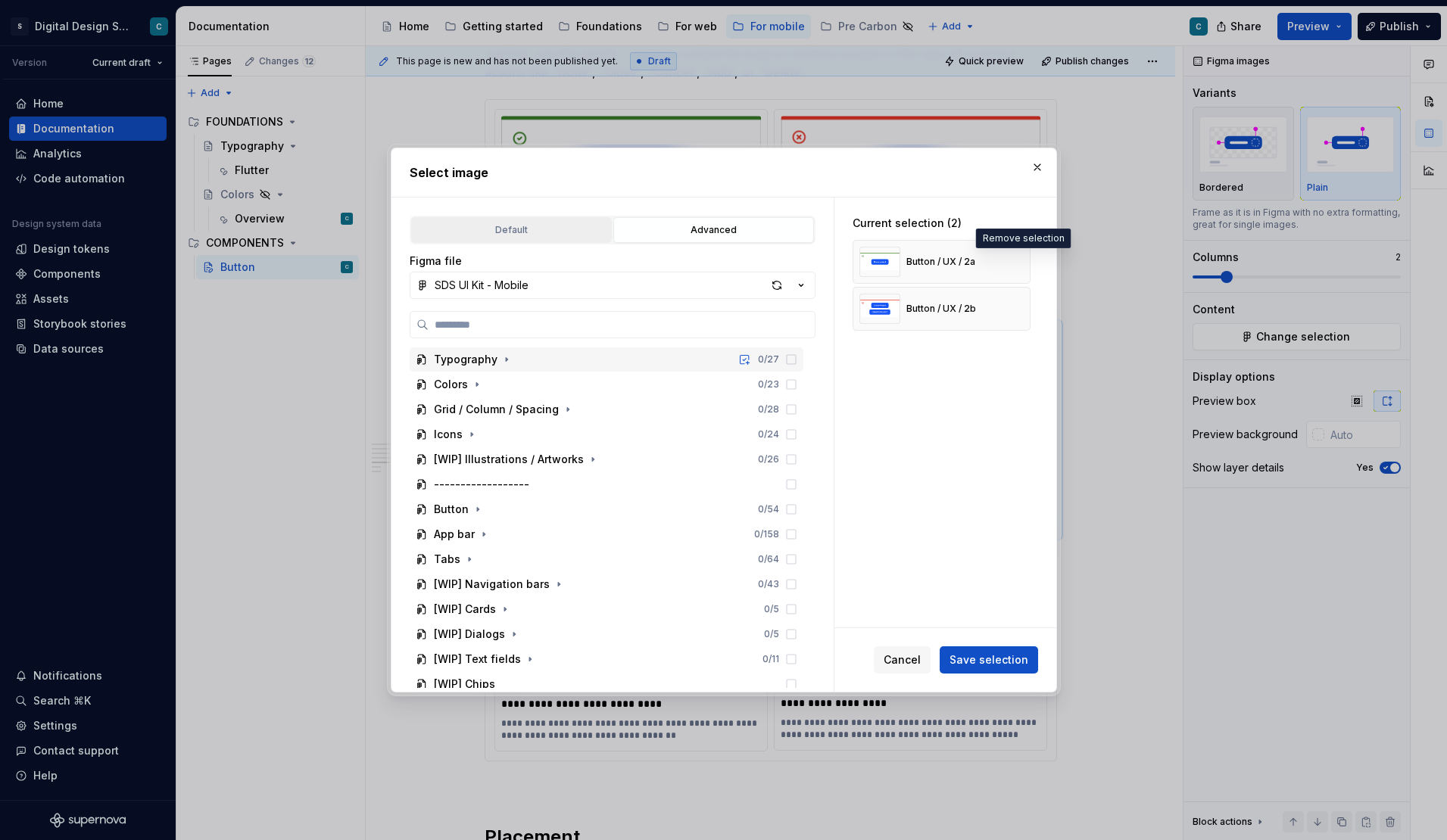
scroll to position [0, 0]
click at [521, 220] on button "Default" at bounding box center [511, 230] width 201 height 25
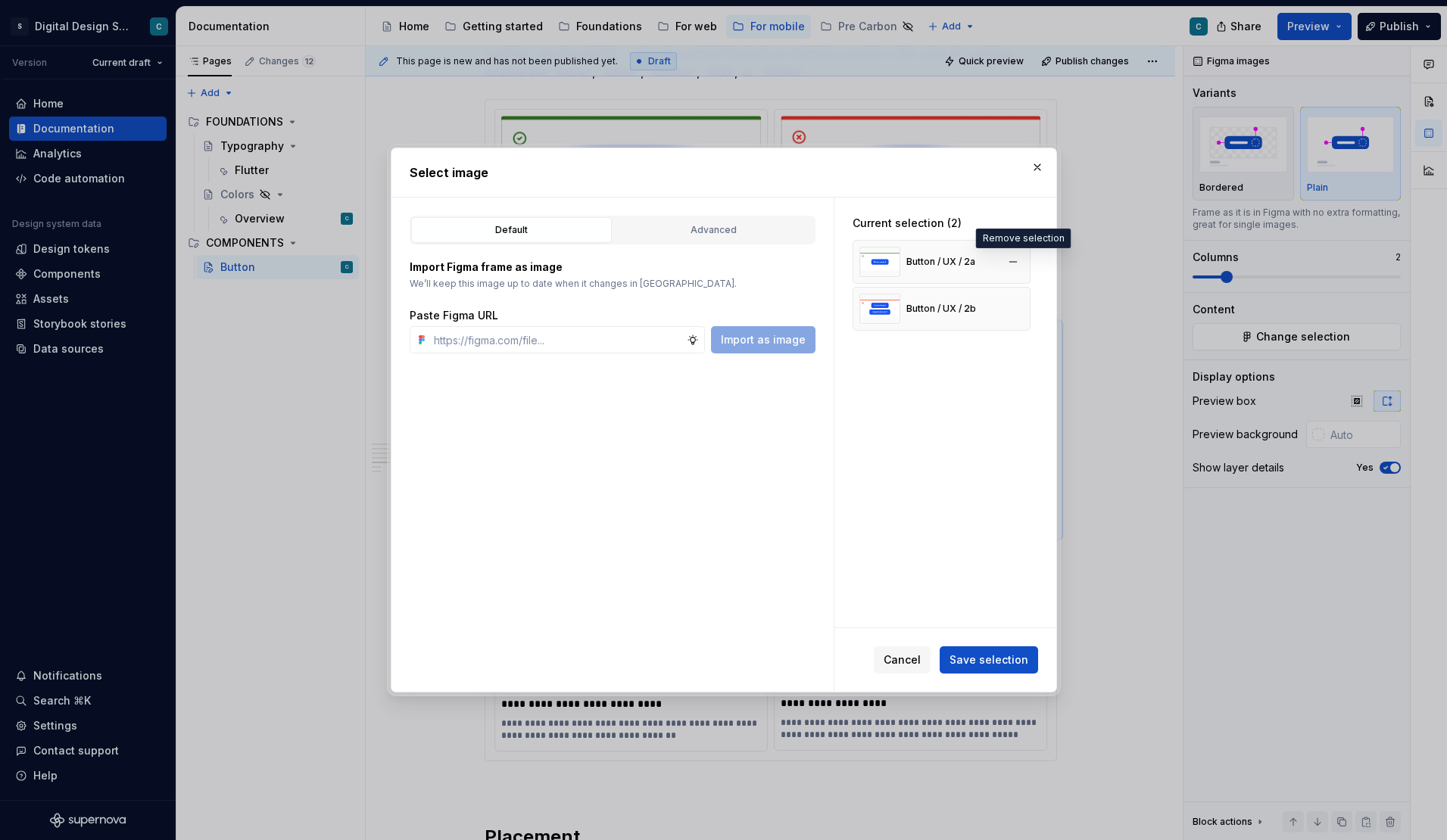
click at [957, 264] on div "Button / UX / 2a" at bounding box center [940, 261] width 69 height 12
click at [1023, 259] on button "button" at bounding box center [1013, 261] width 21 height 21
click at [1013, 258] on button "button" at bounding box center [1013, 261] width 21 height 21
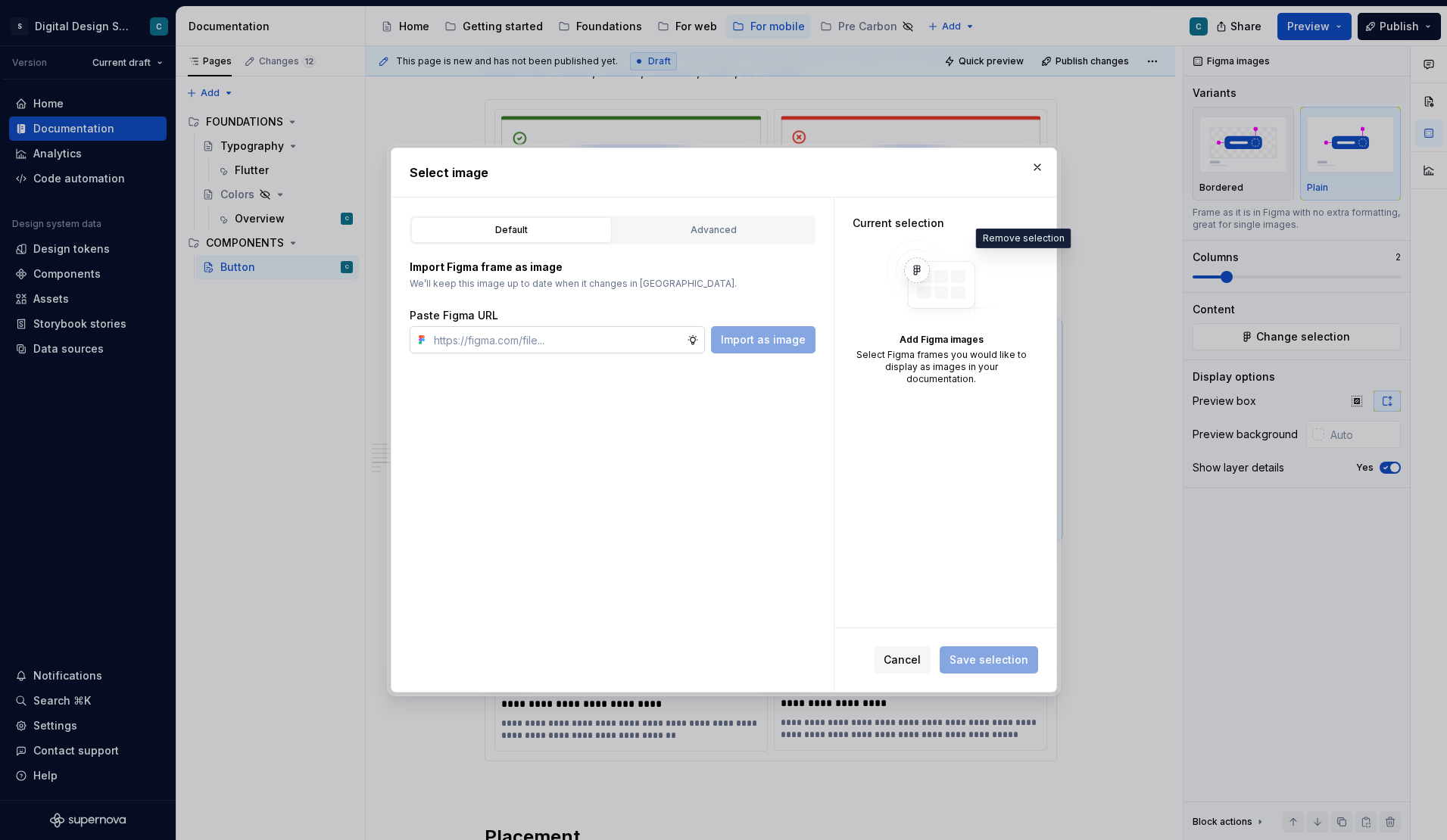
click at [479, 341] on input "text" at bounding box center [557, 340] width 259 height 27
paste input "https://www.figma.com/design/lYZybnRfpO0vyQ22B9yKEa/SDS-UI-Kit---Mobile?m=auto&…"
type input "https://www.figma.com/design/lYZybnRfpO0vyQ22B9yKEa/SDS-UI-Kit---Mobile?m=auto&…"
click at [770, 342] on span "Import as image" at bounding box center [763, 340] width 85 height 15
click at [460, 342] on input "text" at bounding box center [557, 340] width 259 height 27
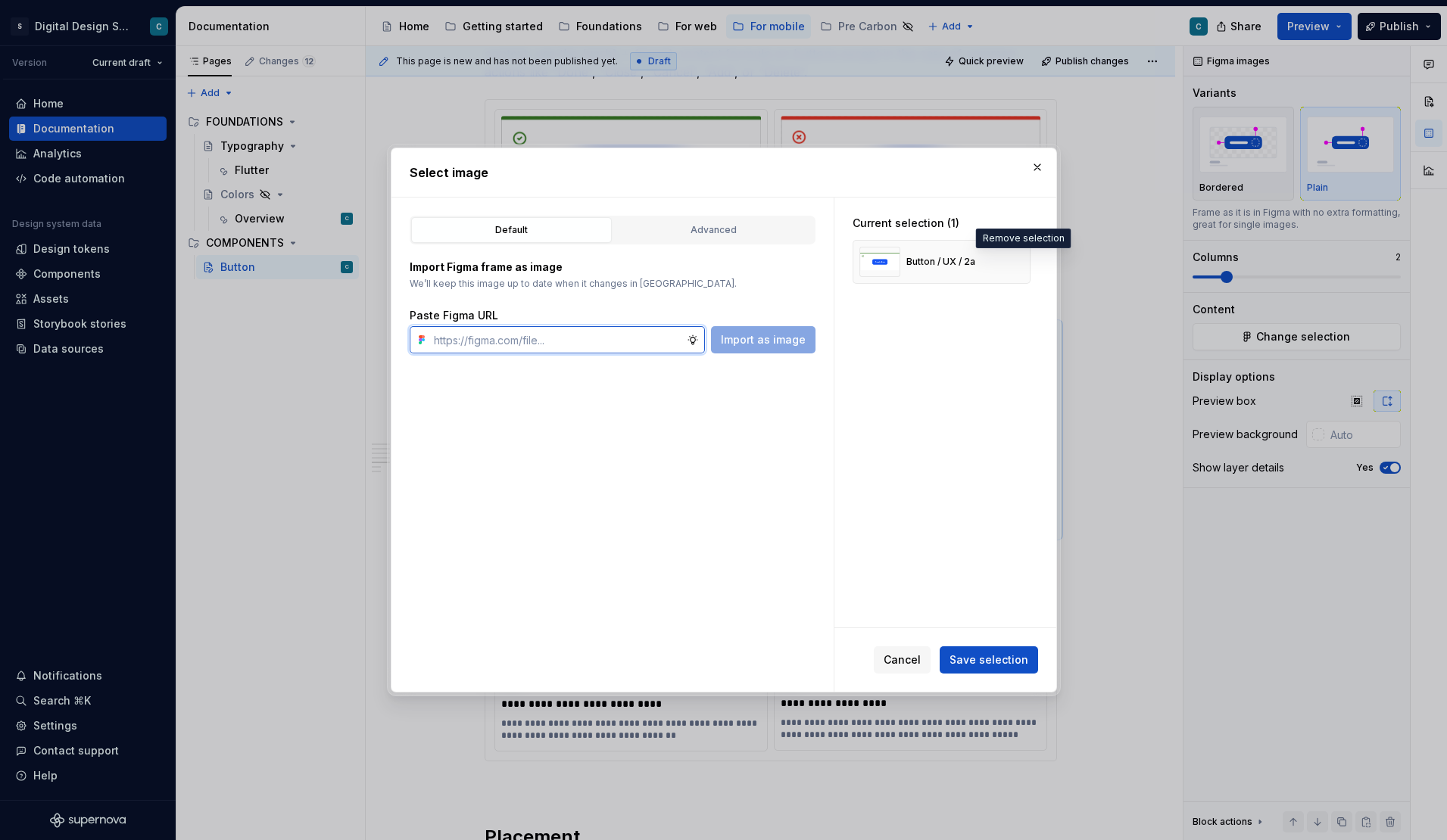
paste input "https://www.figma.com/design/lYZybnRfpO0vyQ22B9yKEa/SDS-UI-Kit---Mobile?m=auto&…"
type input "https://www.figma.com/design/lYZybnRfpO0vyQ22B9yKEa/SDS-UI-Kit---Mobile?m=auto&…"
click at [791, 334] on span "Import as image" at bounding box center [763, 340] width 85 height 15
type textarea "*"
click at [994, 659] on span "Save selection" at bounding box center [988, 659] width 79 height 15
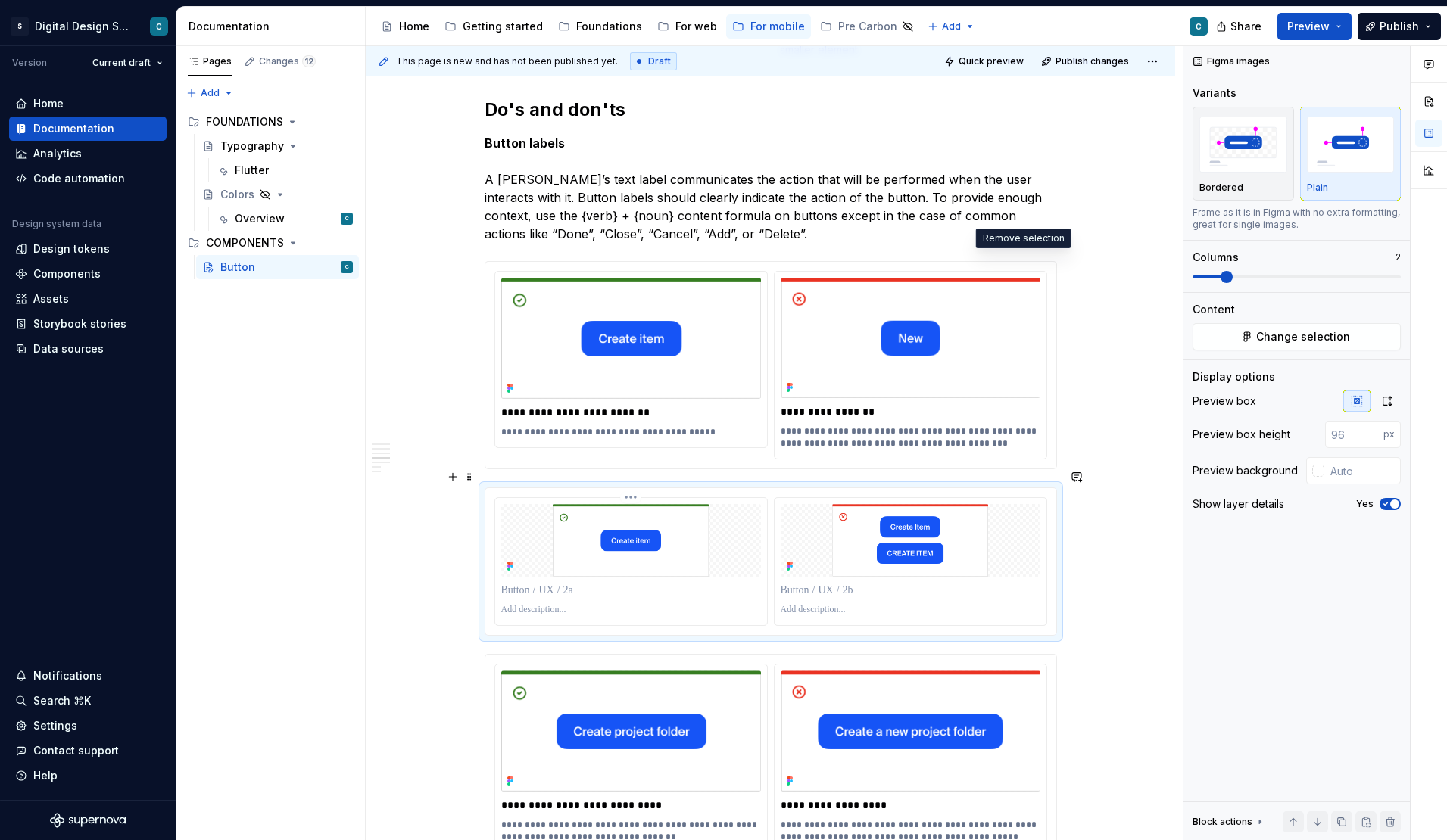
scroll to position [2017, 0]
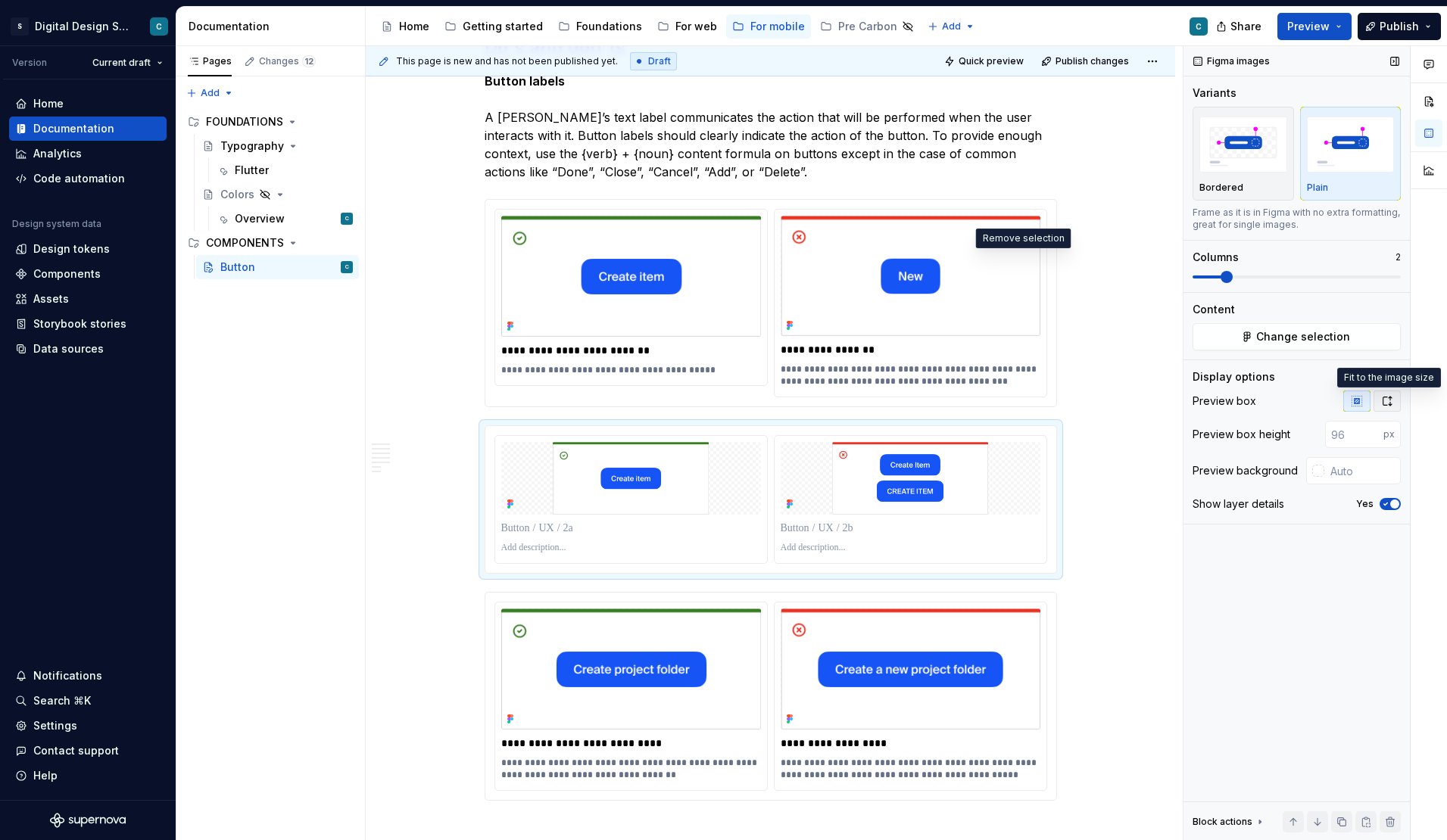
click at [1387, 405] on icon "button" at bounding box center [1386, 400] width 12 height 12
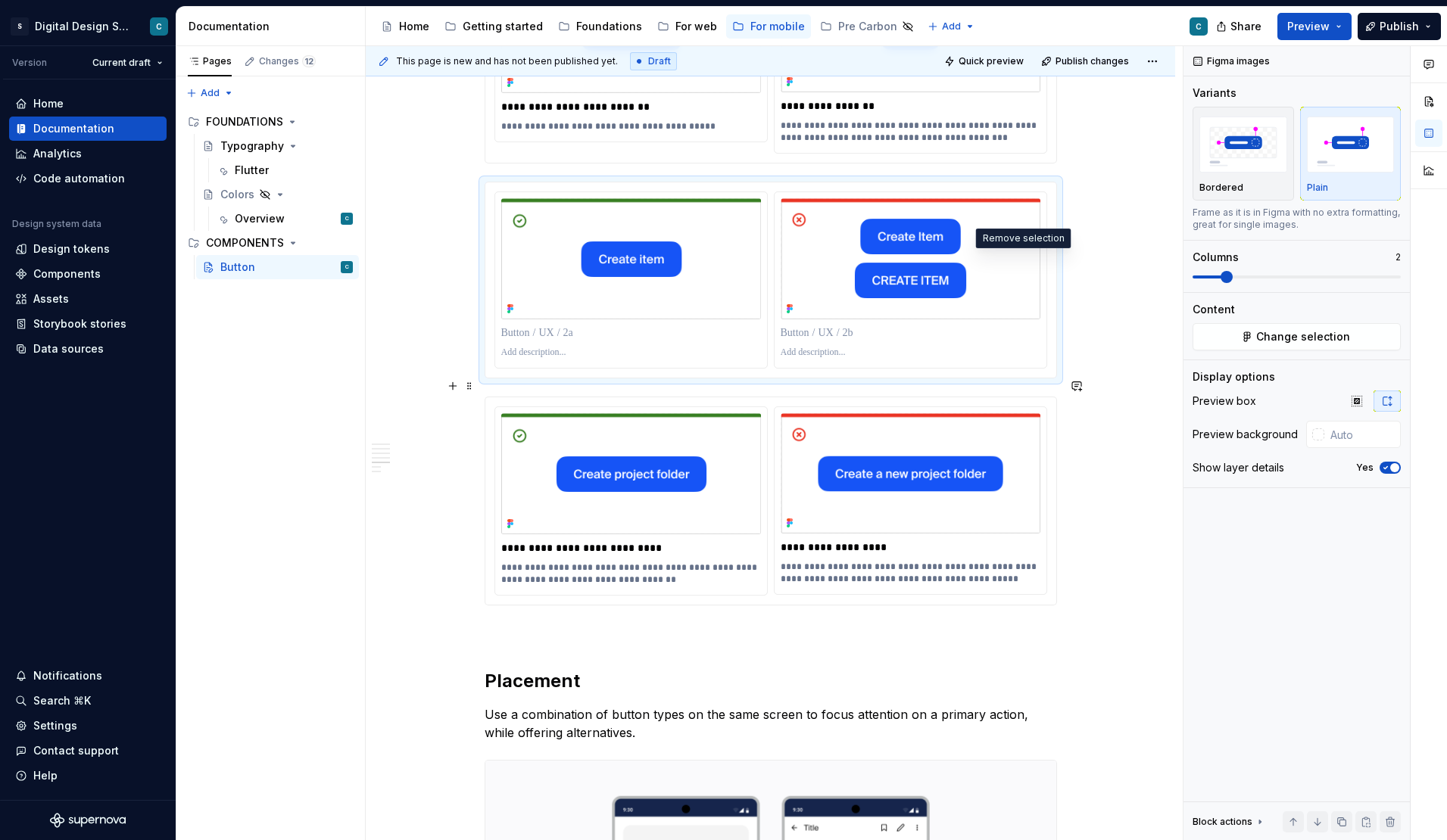
scroll to position [2265, 0]
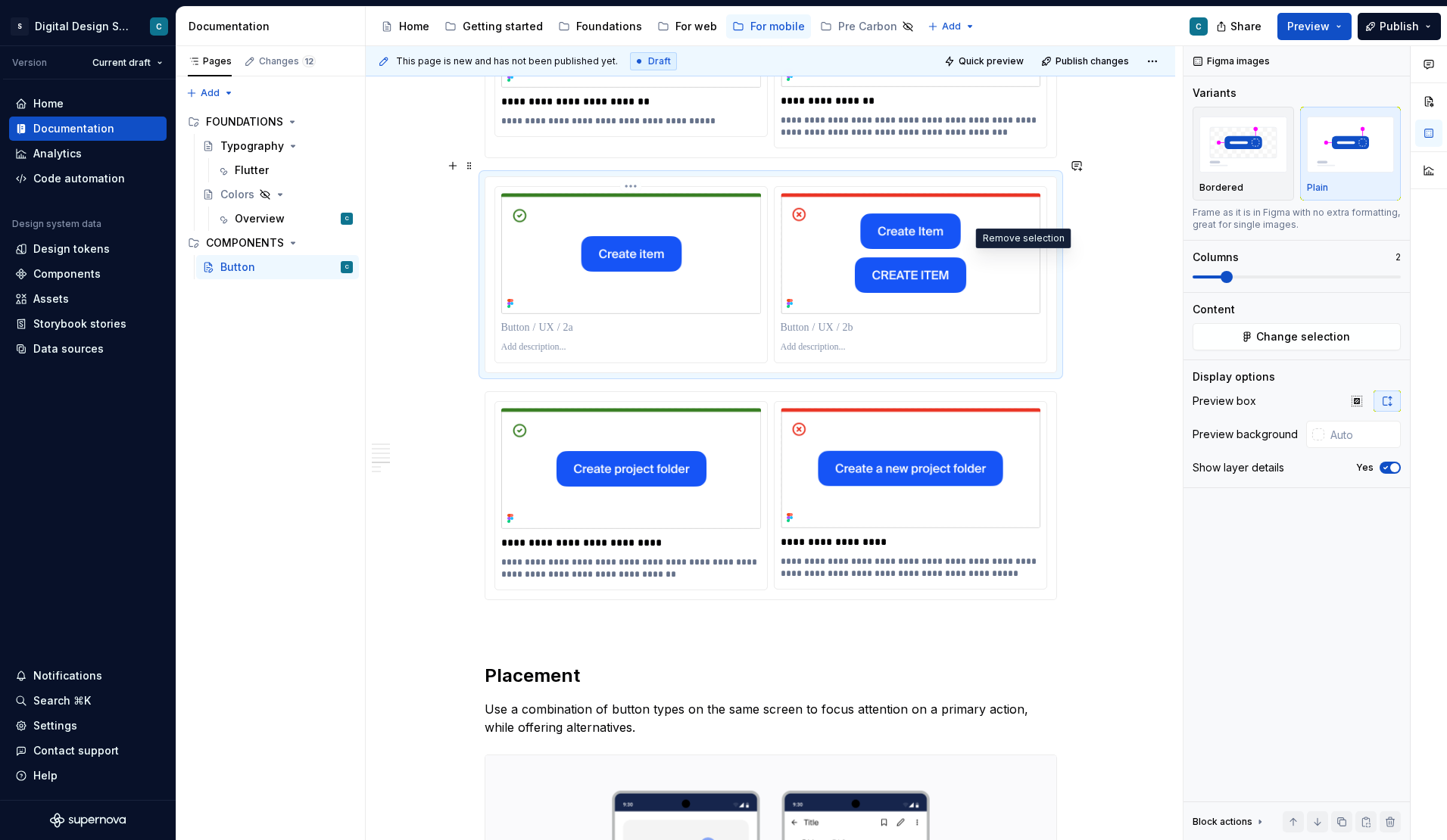
click at [550, 321] on p at bounding box center [630, 328] width 259 height 15
click at [532, 341] on p at bounding box center [630, 347] width 259 height 12
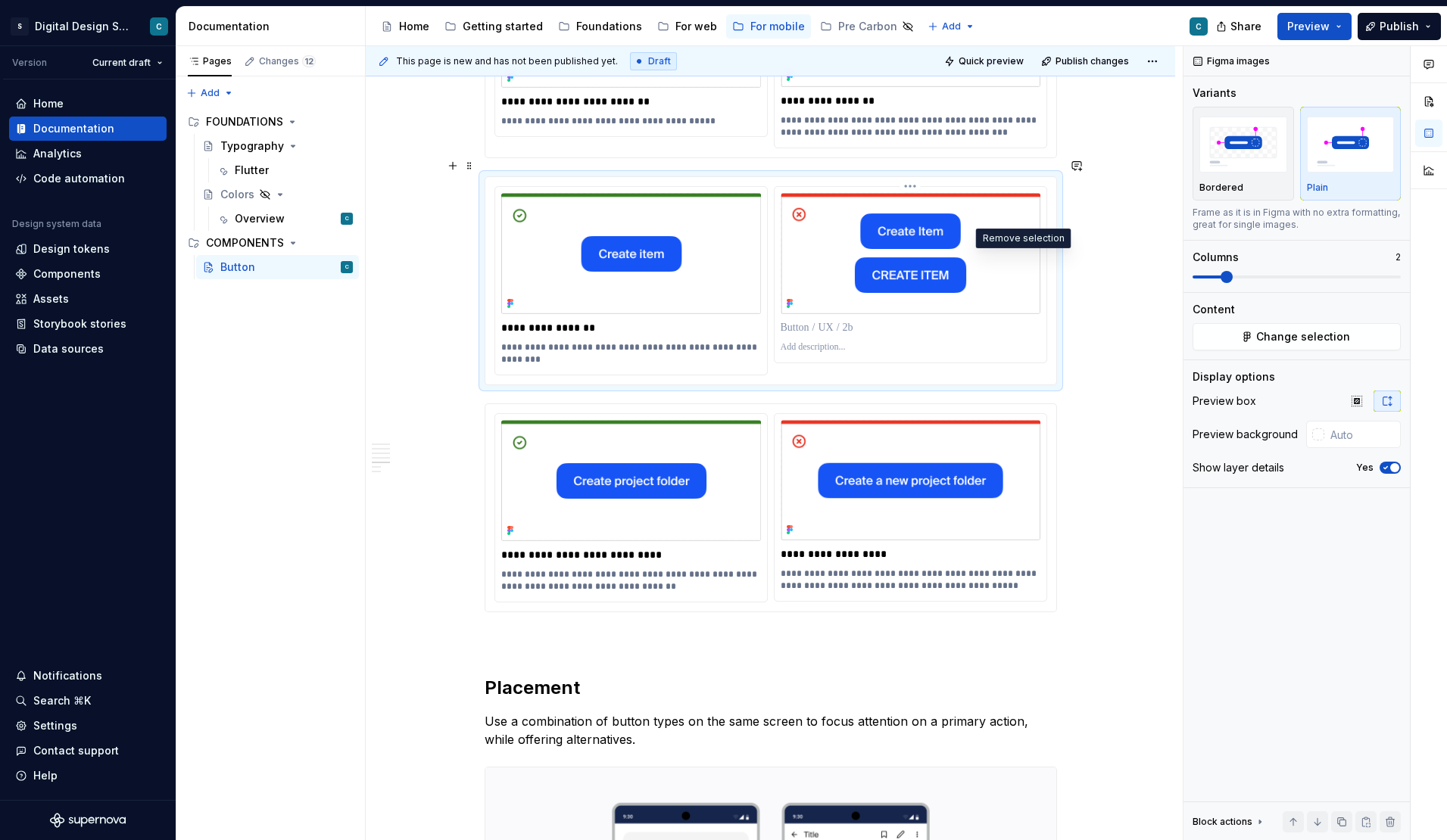
click at [803, 321] on p at bounding box center [910, 328] width 259 height 15
click at [809, 341] on p at bounding box center [910, 347] width 259 height 12
click at [1133, 385] on div "Buttons communicate calls to action to the user and allow users to interact wit…" at bounding box center [770, 154] width 809 height 4249
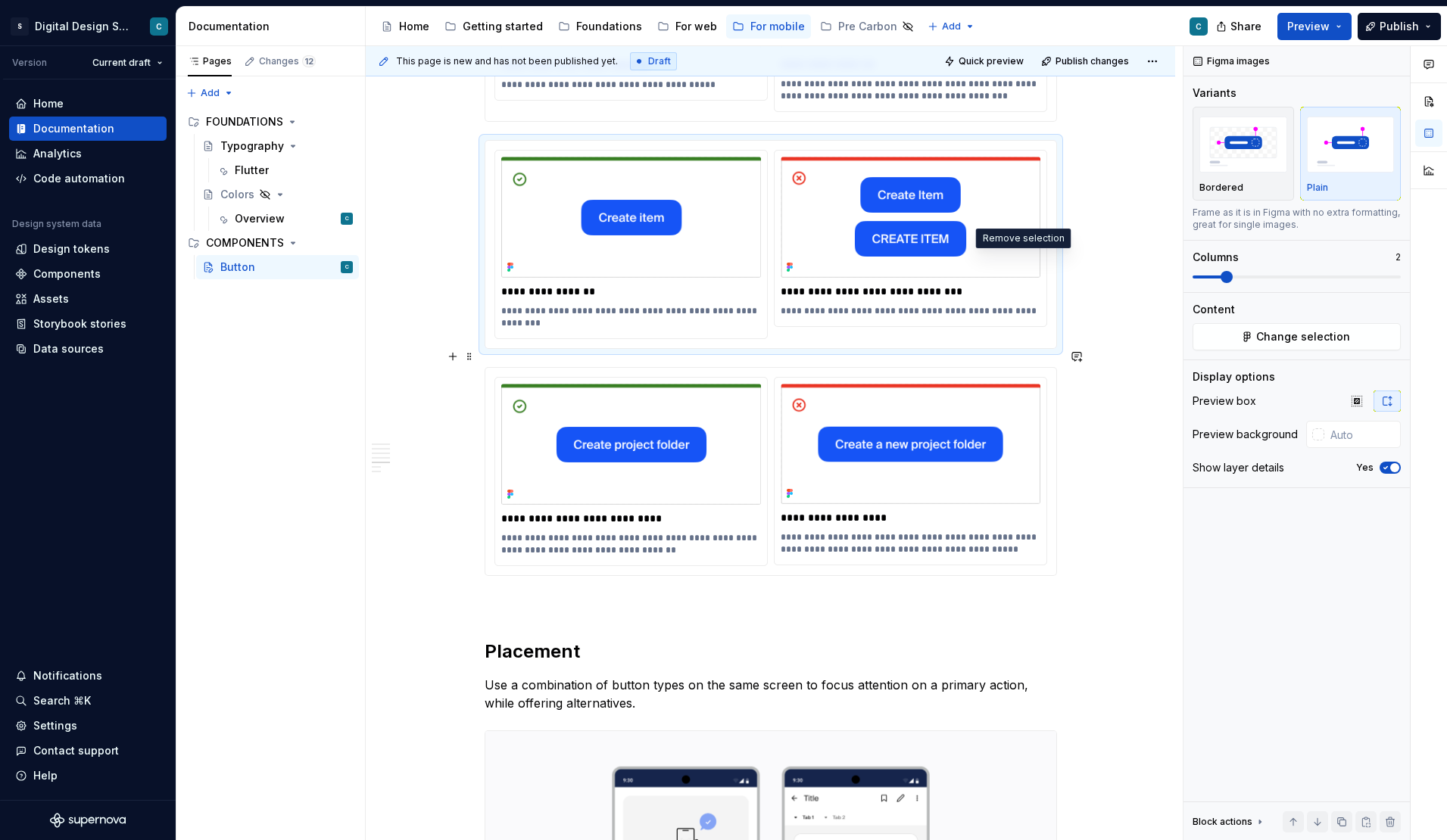
scroll to position [2303, 0]
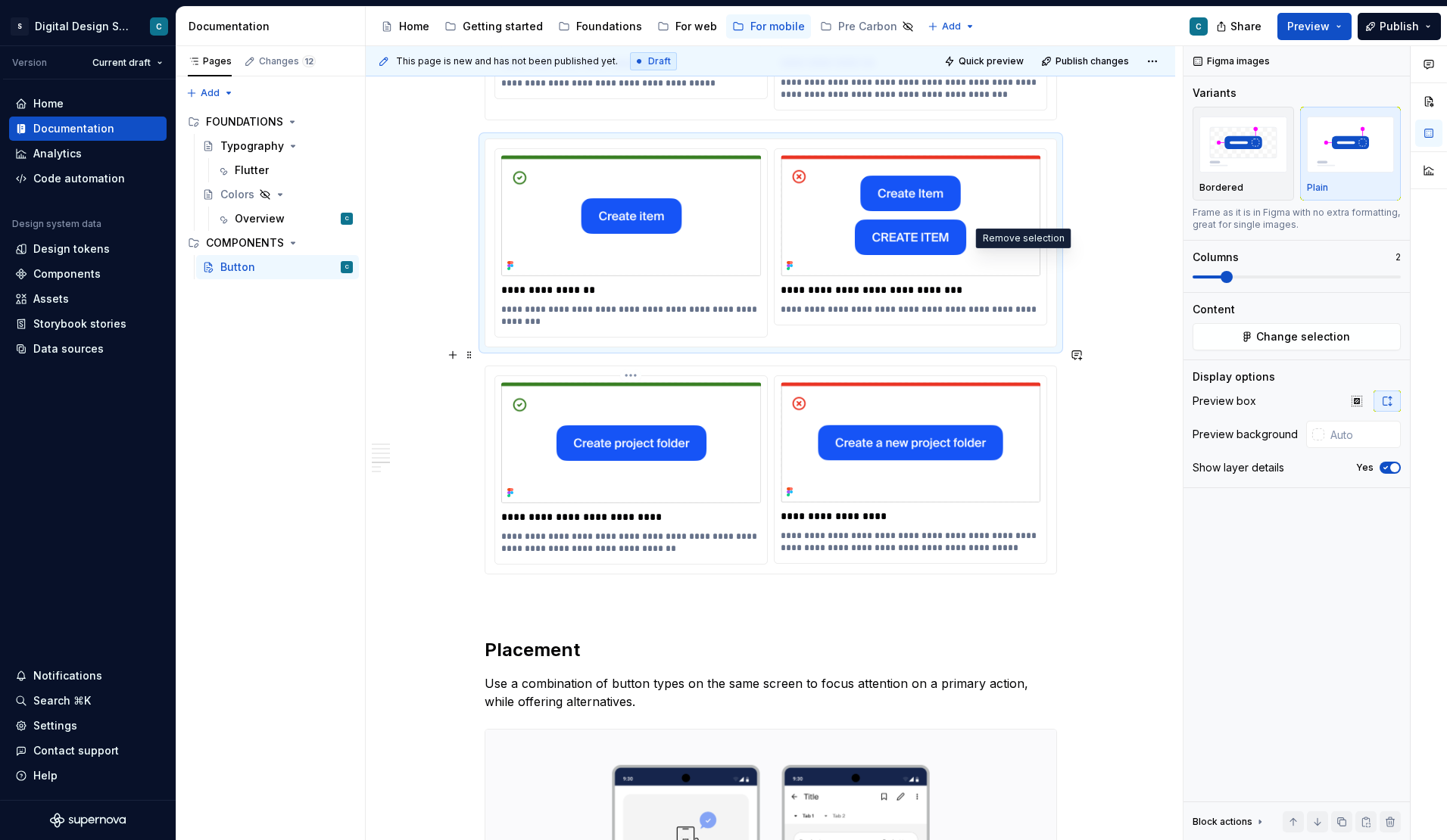
click at [643, 386] on img at bounding box center [630, 443] width 259 height 121
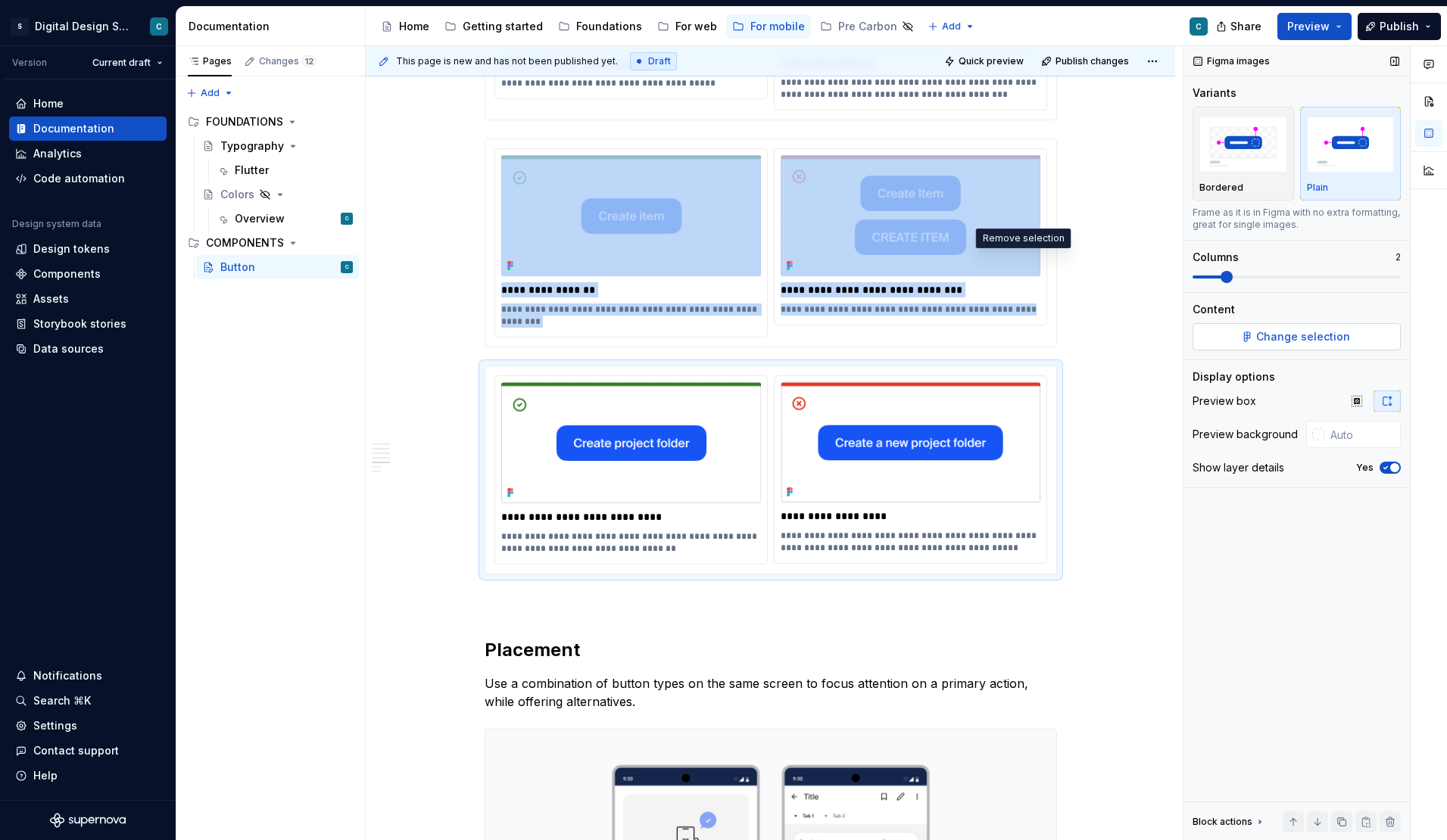
click at [1316, 334] on span "Change selection" at bounding box center [1302, 337] width 94 height 15
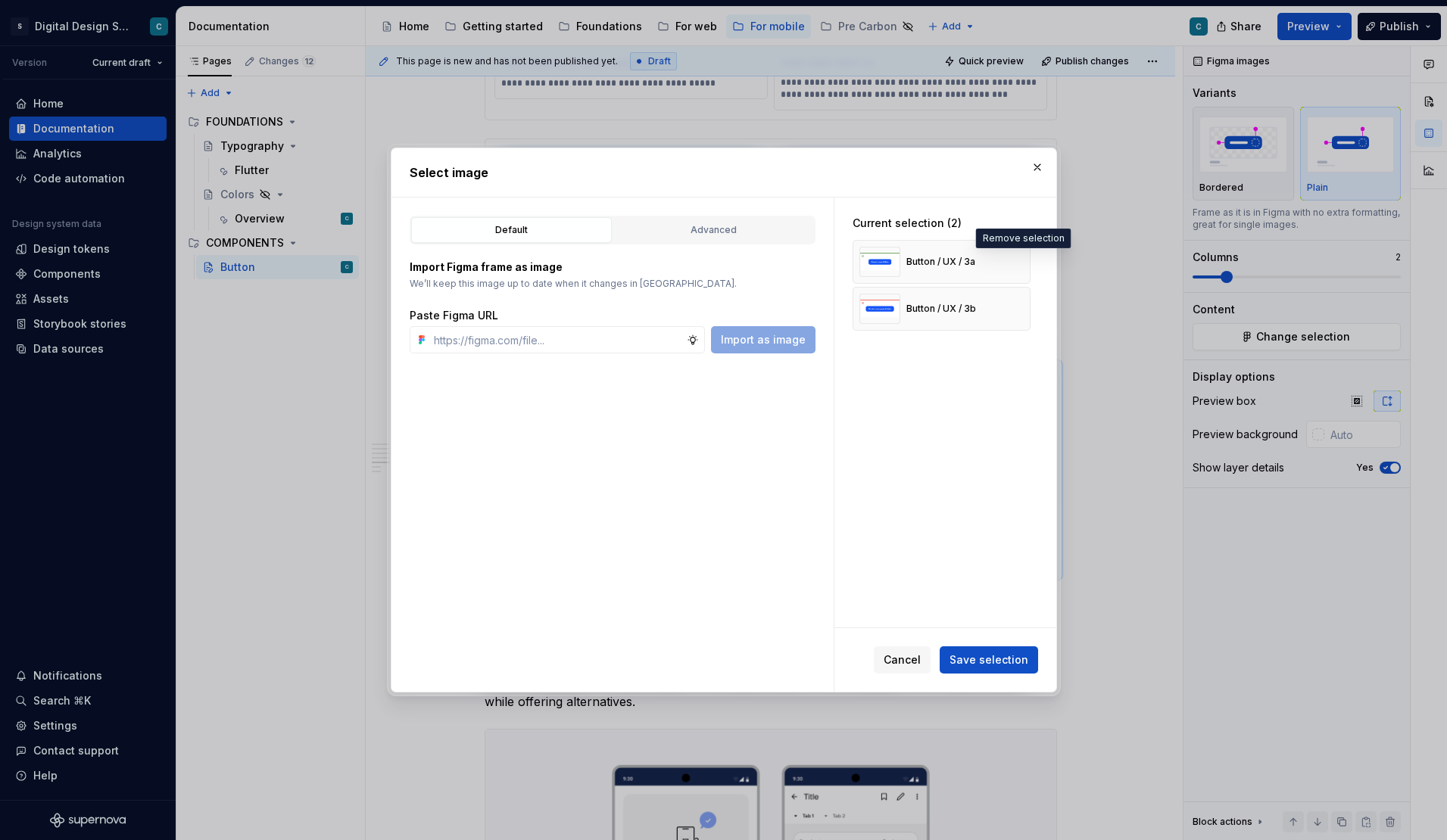
type textarea "*"
click at [1020, 313] on button "button" at bounding box center [1013, 308] width 21 height 21
click at [1022, 259] on button "button" at bounding box center [1013, 261] width 21 height 21
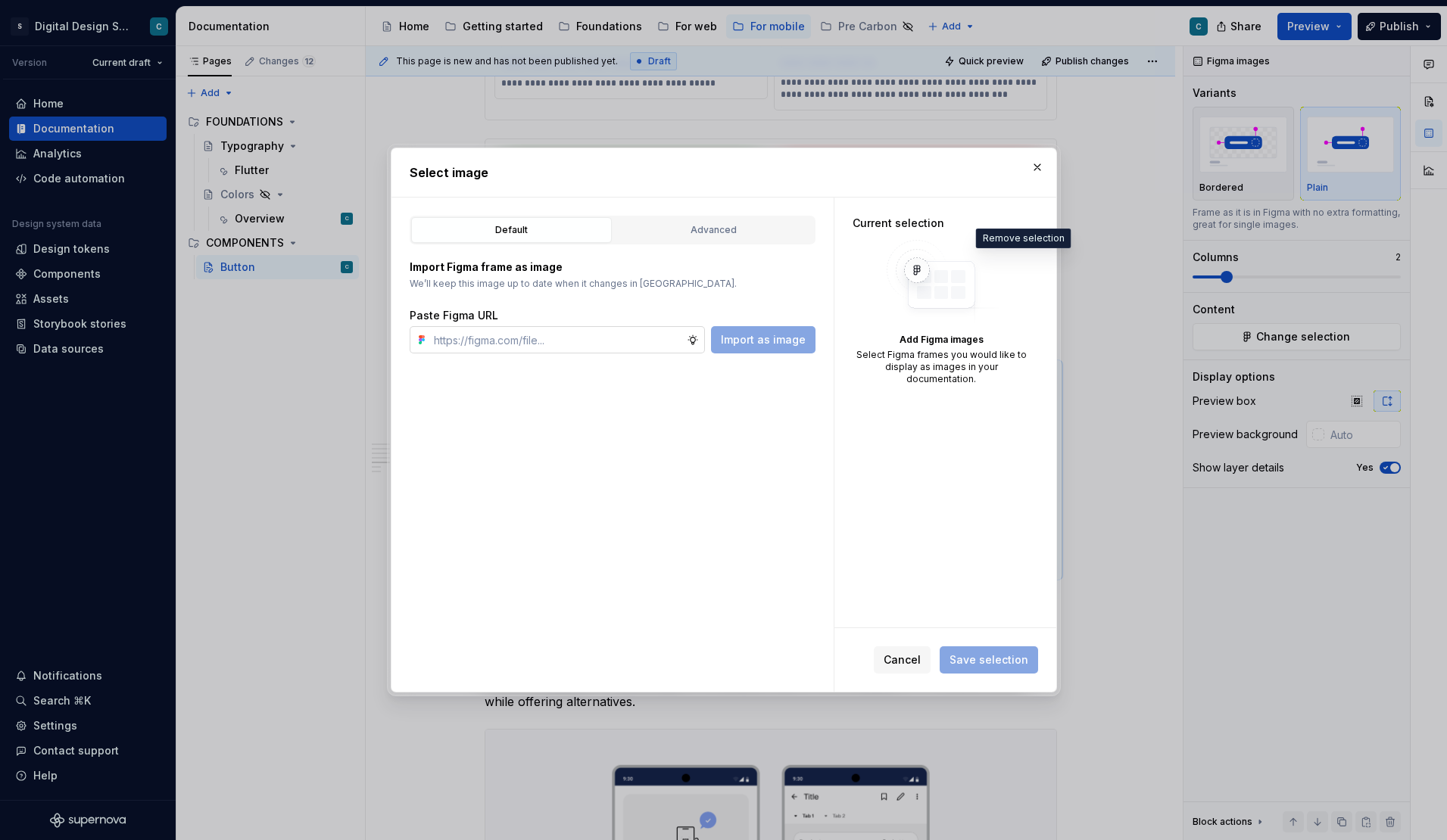
click at [493, 334] on input "text" at bounding box center [557, 340] width 259 height 27
paste input "https://www.figma.com/design/lYZybnRfpO0vyQ22B9yKEa/SDS-UI-Kit---Mobile?m=auto&…"
type input "https://www.figma.com/design/lYZybnRfpO0vyQ22B9yKEa/SDS-UI-Kit---Mobile?m=auto&…"
click at [775, 344] on span "Import as image" at bounding box center [763, 340] width 85 height 15
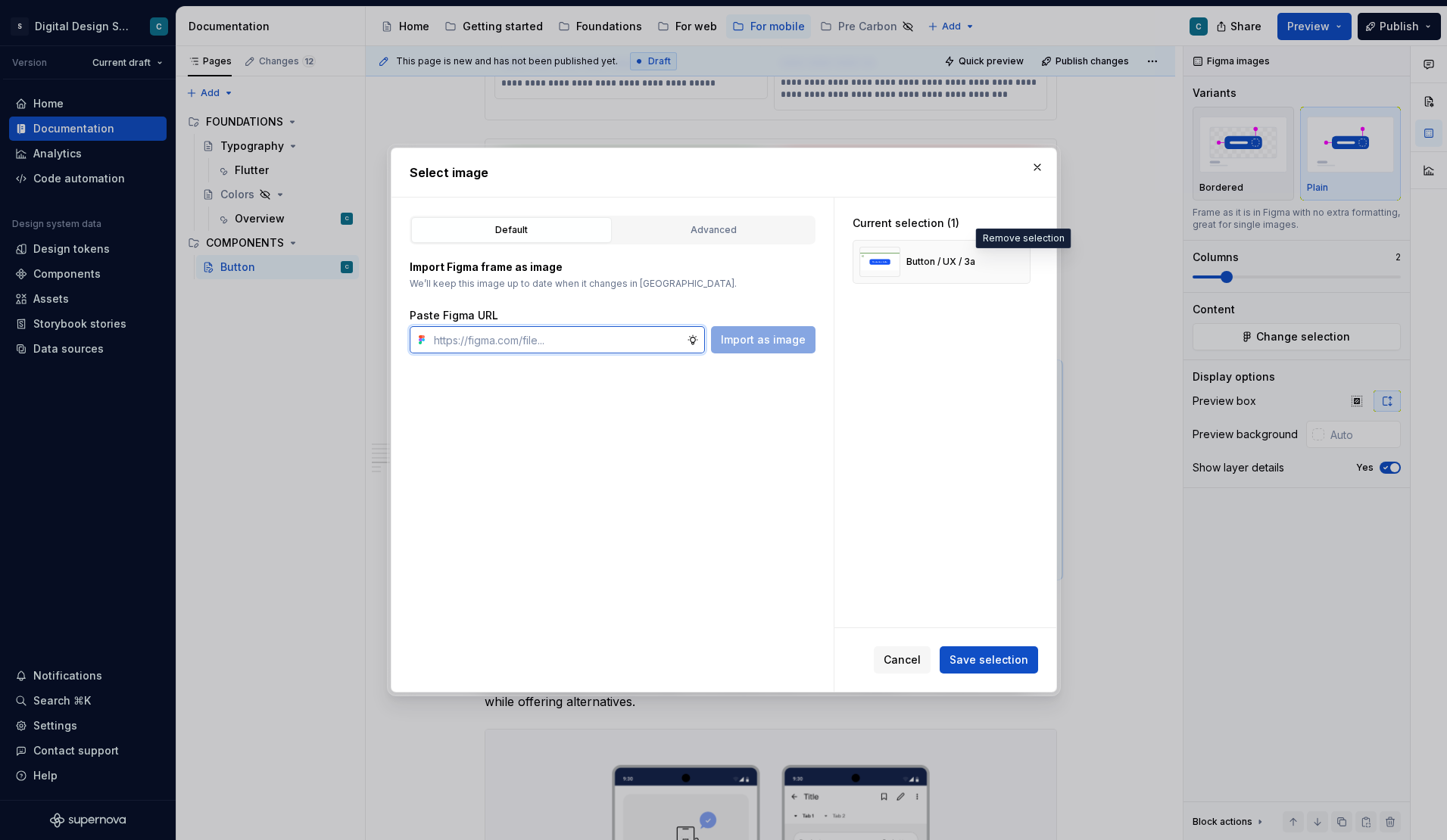
click at [466, 336] on input "text" at bounding box center [557, 340] width 259 height 27
paste input "https://www.figma.com/design/lYZybnRfpO0vyQ22B9yKEa/SDS-UI-Kit---Mobile?m=auto&…"
type input "https://www.figma.com/design/lYZybnRfpO0vyQ22B9yKEa/SDS-UI-Kit---Mobile?m=auto&…"
click at [774, 338] on span "Import as image" at bounding box center [763, 340] width 85 height 15
click at [989, 657] on span "Save selection" at bounding box center [988, 659] width 79 height 15
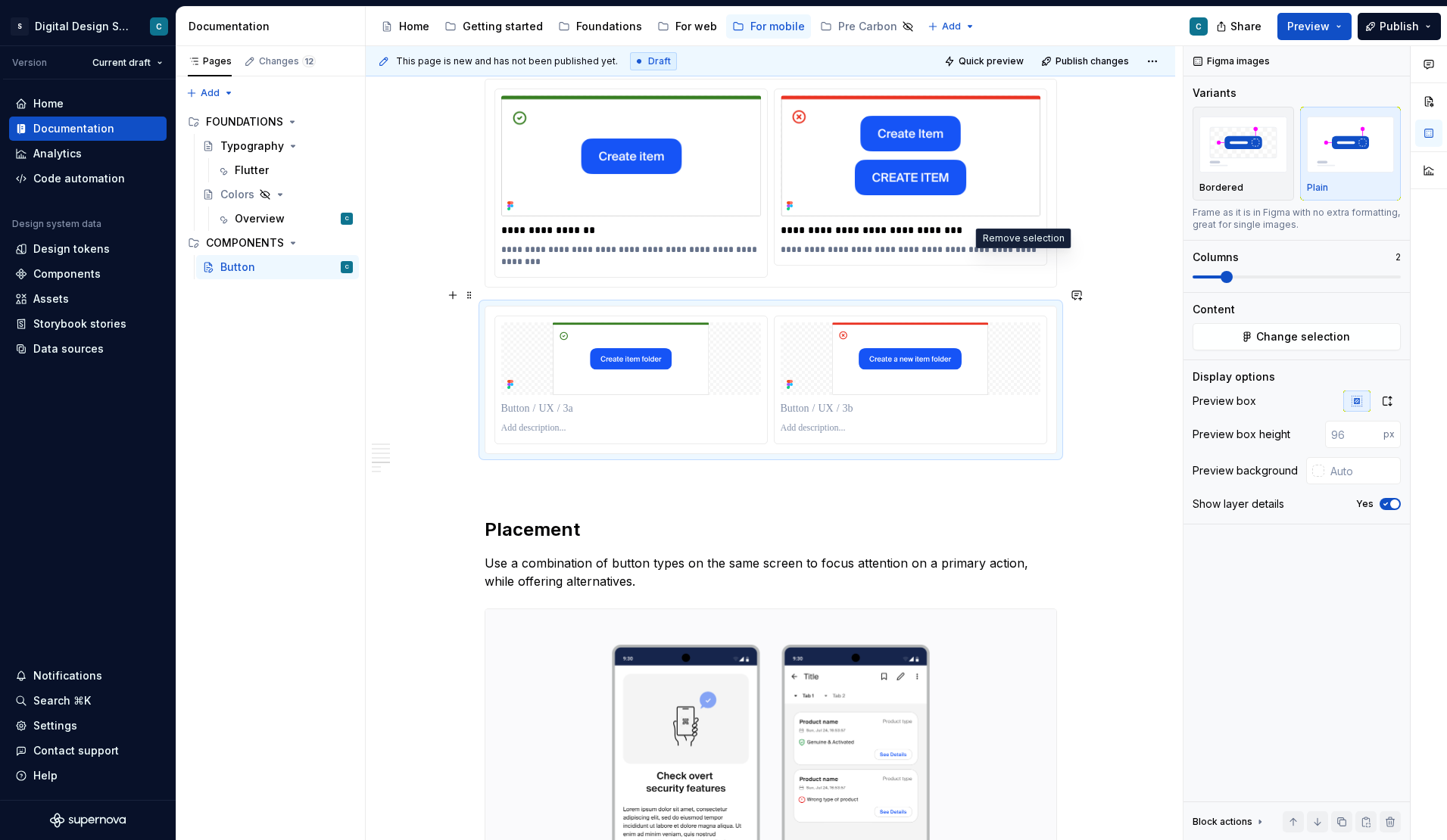
scroll to position [2275, 0]
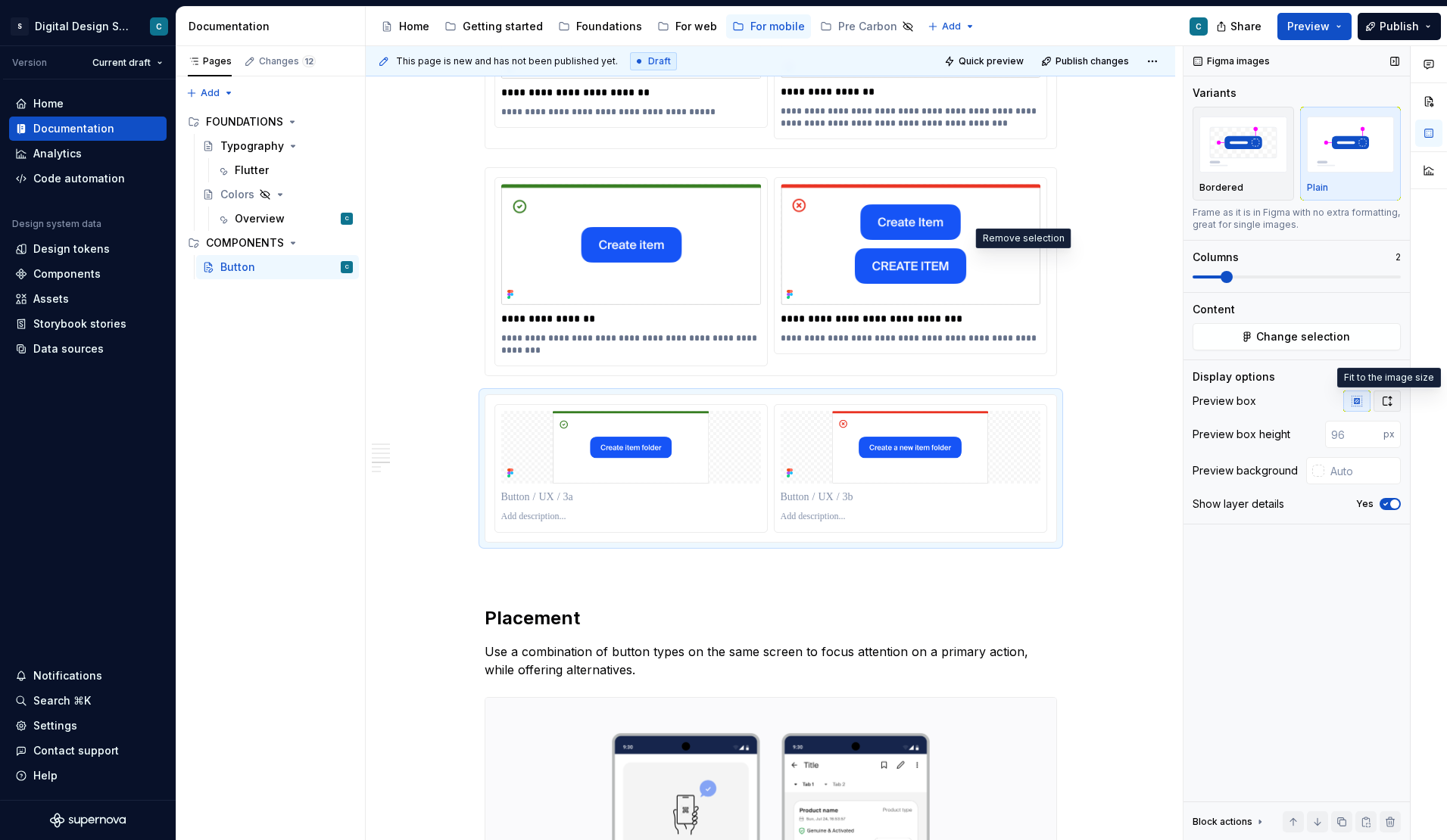
click at [1388, 406] on icon "button" at bounding box center [1386, 400] width 12 height 12
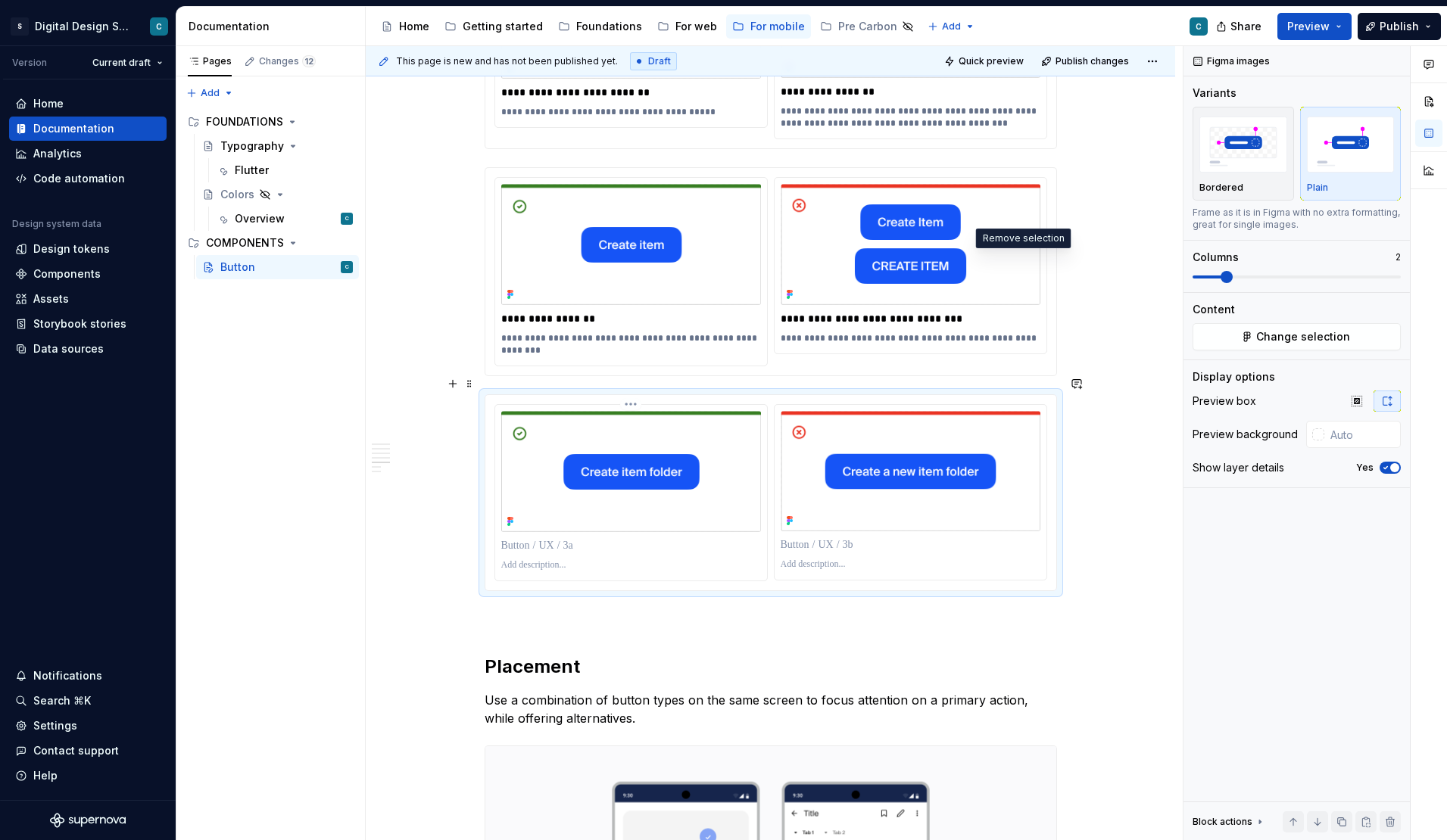
click at [551, 538] on p at bounding box center [630, 546] width 259 height 15
click at [817, 537] on p at bounding box center [910, 545] width 259 height 15
click at [533, 559] on p at bounding box center [630, 565] width 259 height 12
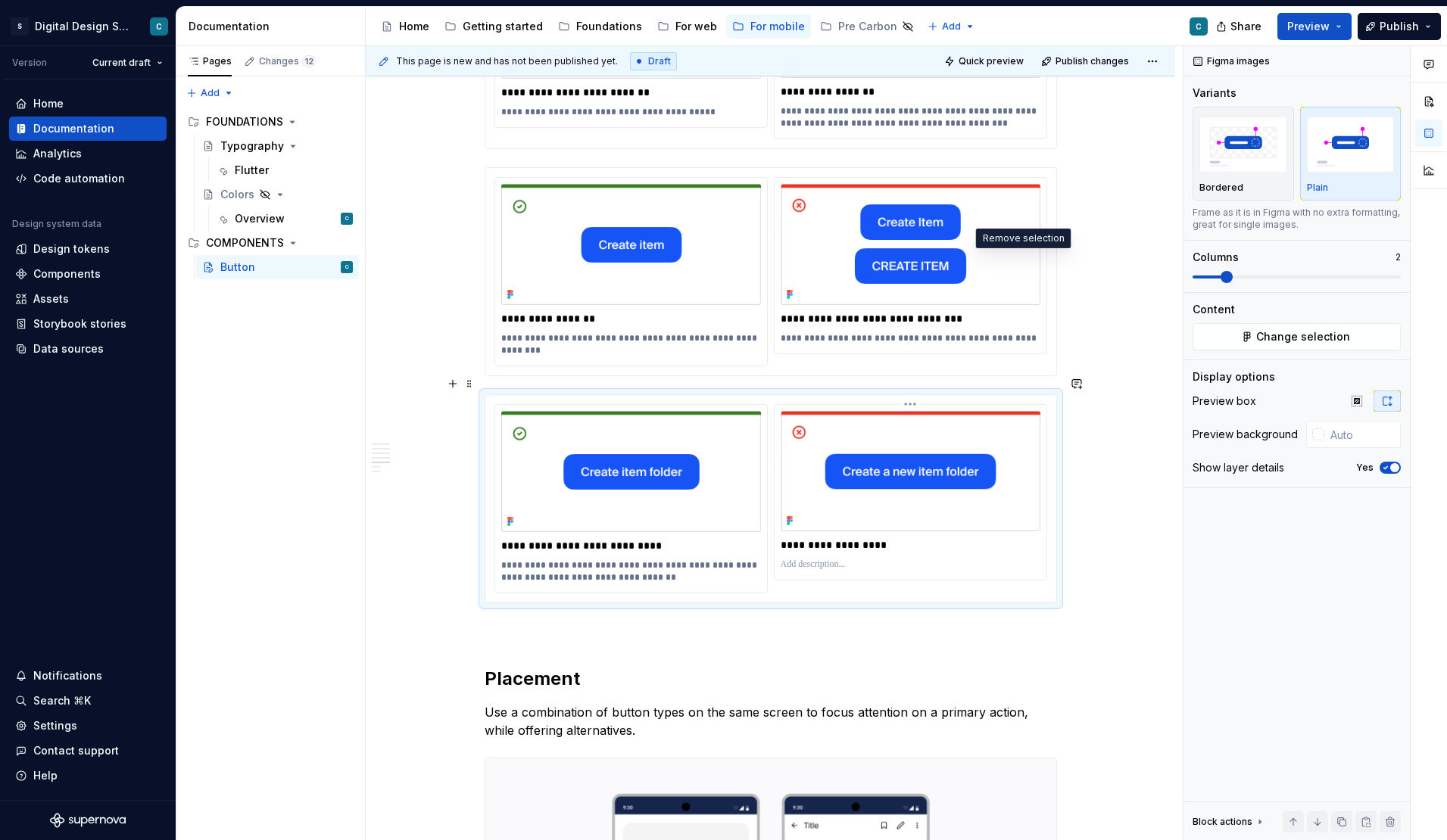
click at [810, 559] on p at bounding box center [910, 565] width 259 height 12
click at [1149, 601] on div "Buttons communicate calls to action to the user and allow users to interact wit…" at bounding box center [770, 145] width 809 height 4249
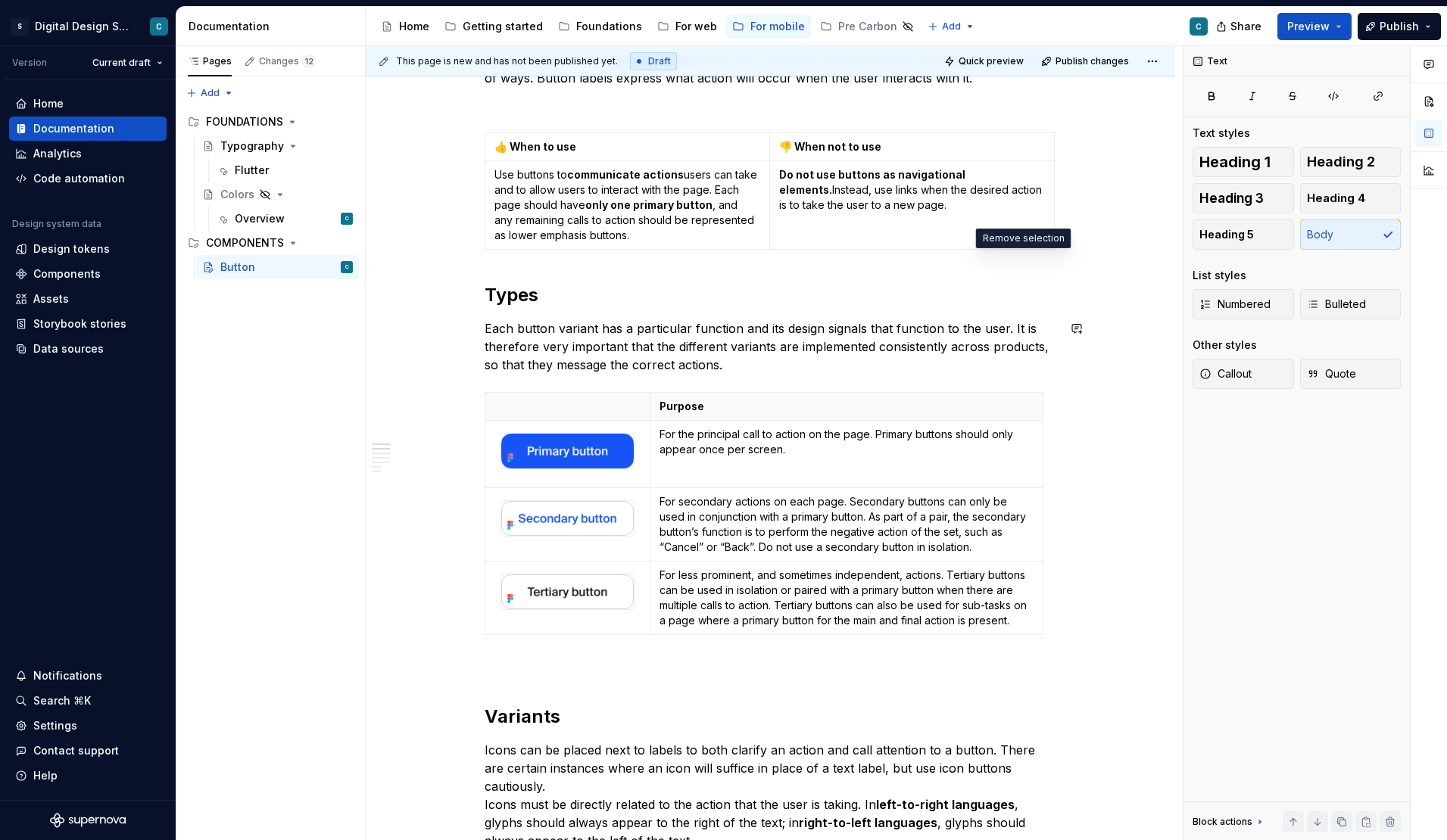
scroll to position [573, 0]
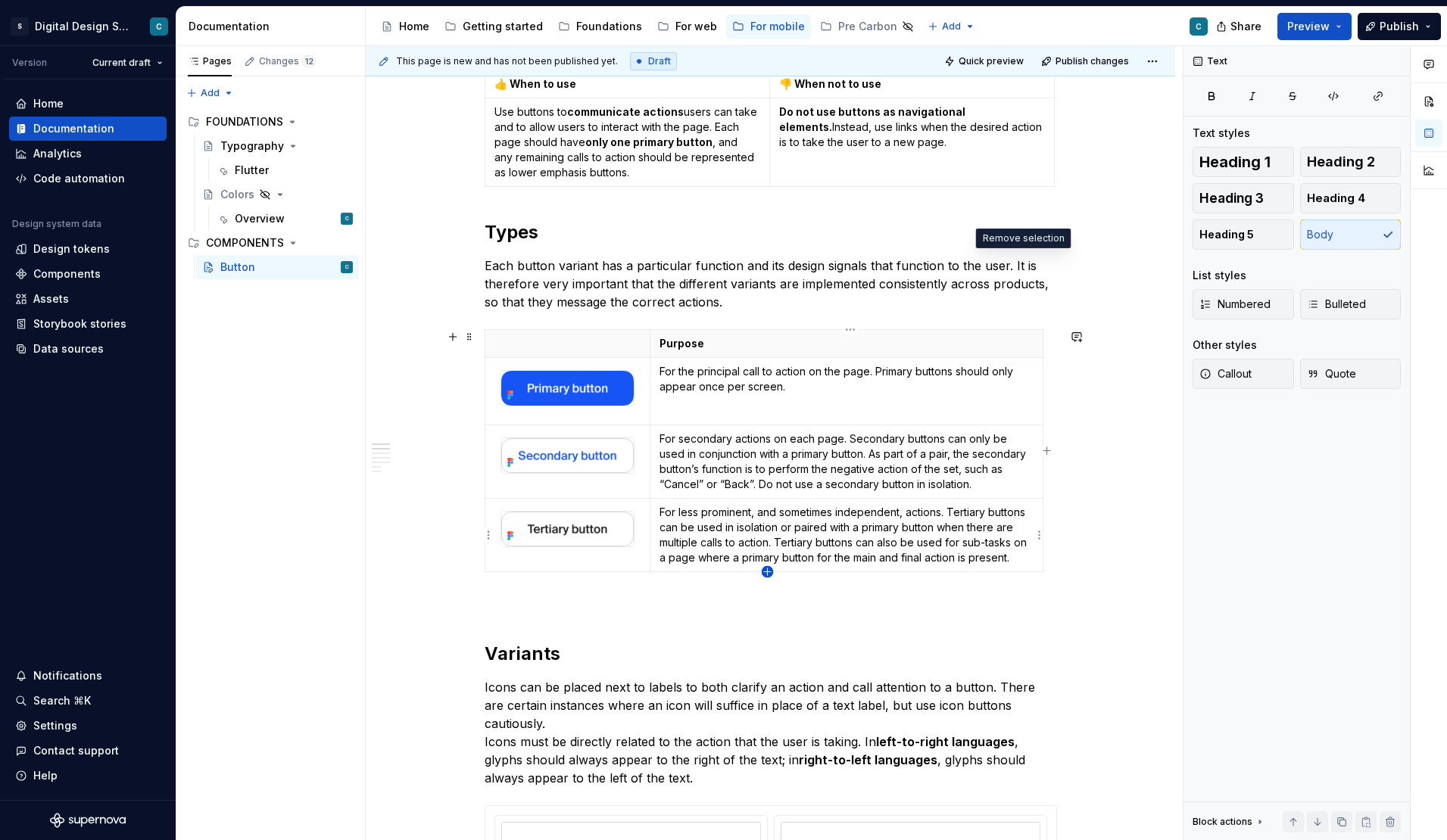
click at [767, 568] on icon "button" at bounding box center [767, 572] width 12 height 12
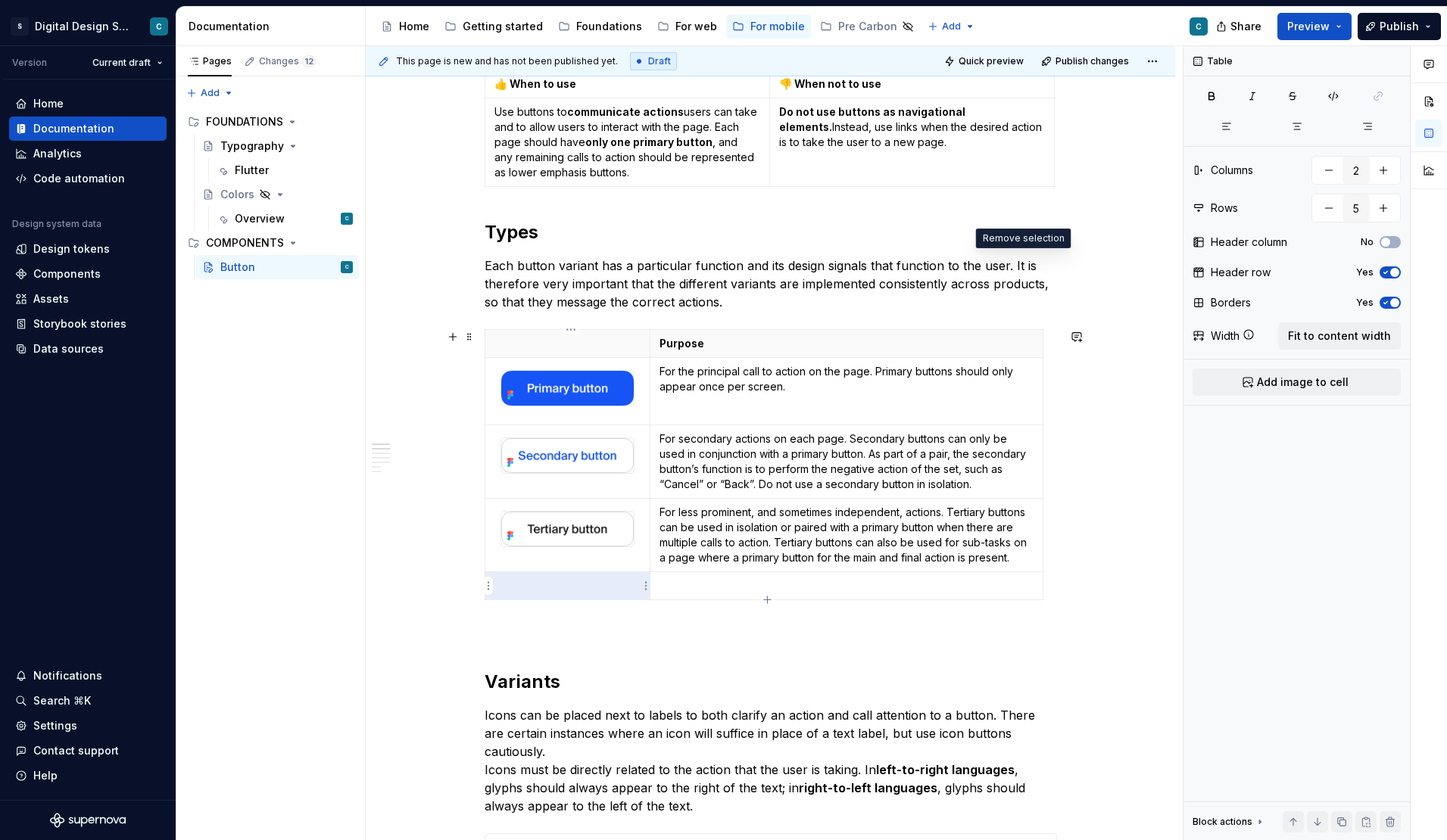
click at [540, 587] on p at bounding box center [567, 585] width 146 height 15
click at [646, 586] on html "S Digital Design System C Version Current draft Home Documentation Analytics Co…" at bounding box center [724, 420] width 1447 height 840
click at [678, 615] on div "Add image" at bounding box center [718, 613] width 98 height 15
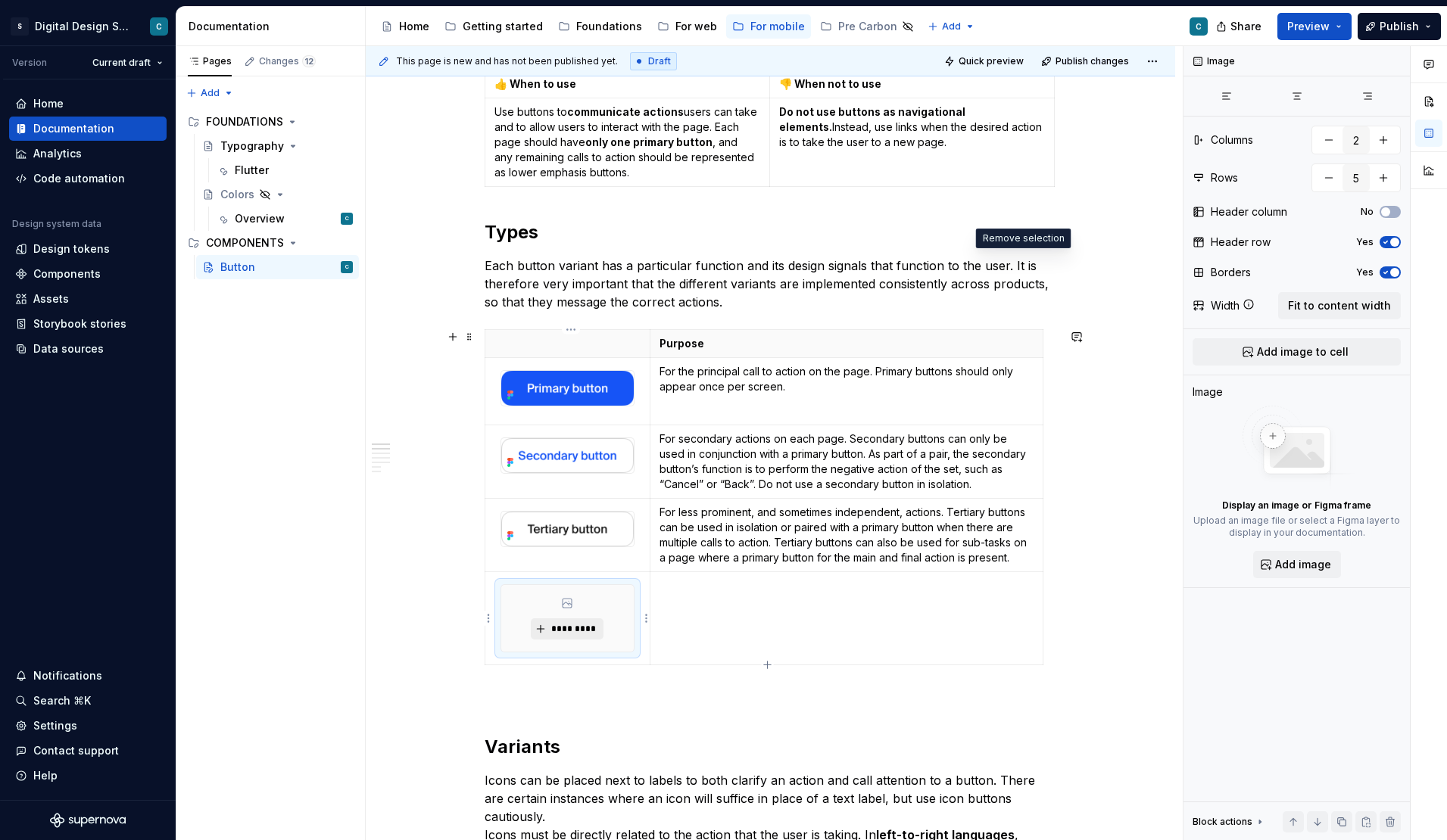
click at [564, 630] on span "*********" at bounding box center [572, 629] width 46 height 12
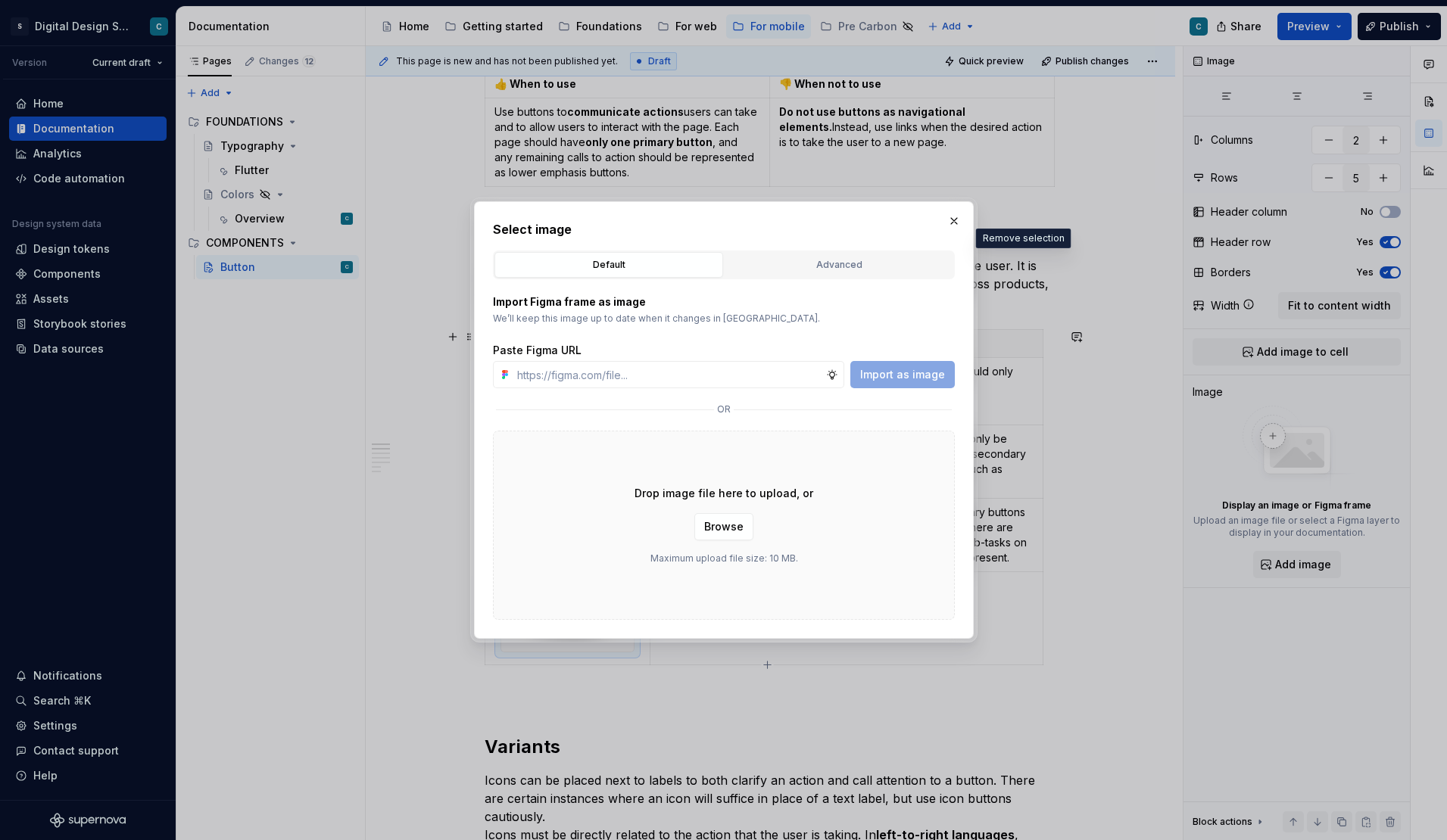
type textarea "*"
type input "https://www.figma.com/design/lYZybnRfpO0vyQ22B9yKEa/SDS-UI-Kit---Mobile?m=auto&…"
click at [883, 379] on span "Import as image" at bounding box center [902, 374] width 85 height 15
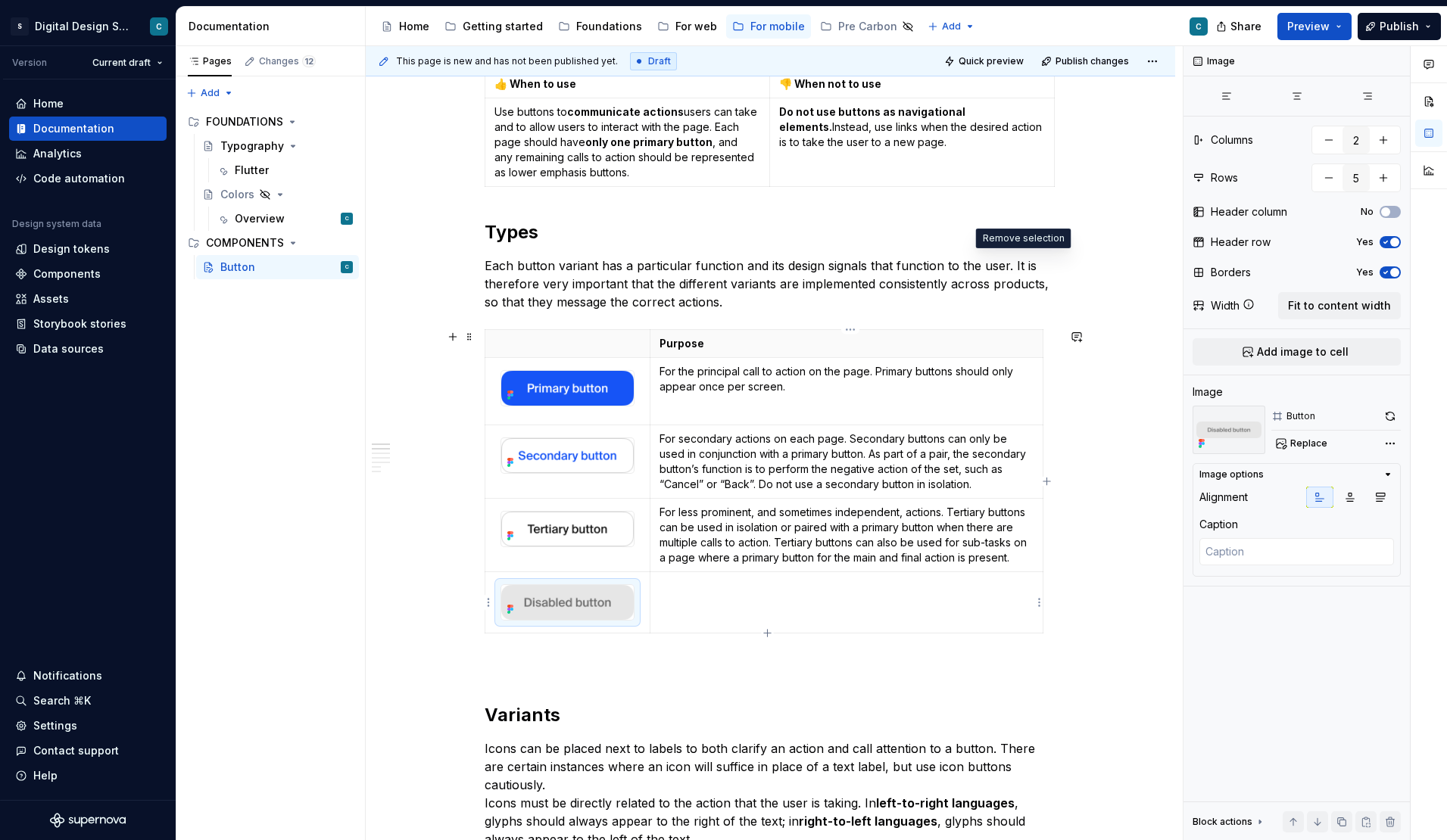
click at [704, 597] on td at bounding box center [845, 602] width 393 height 61
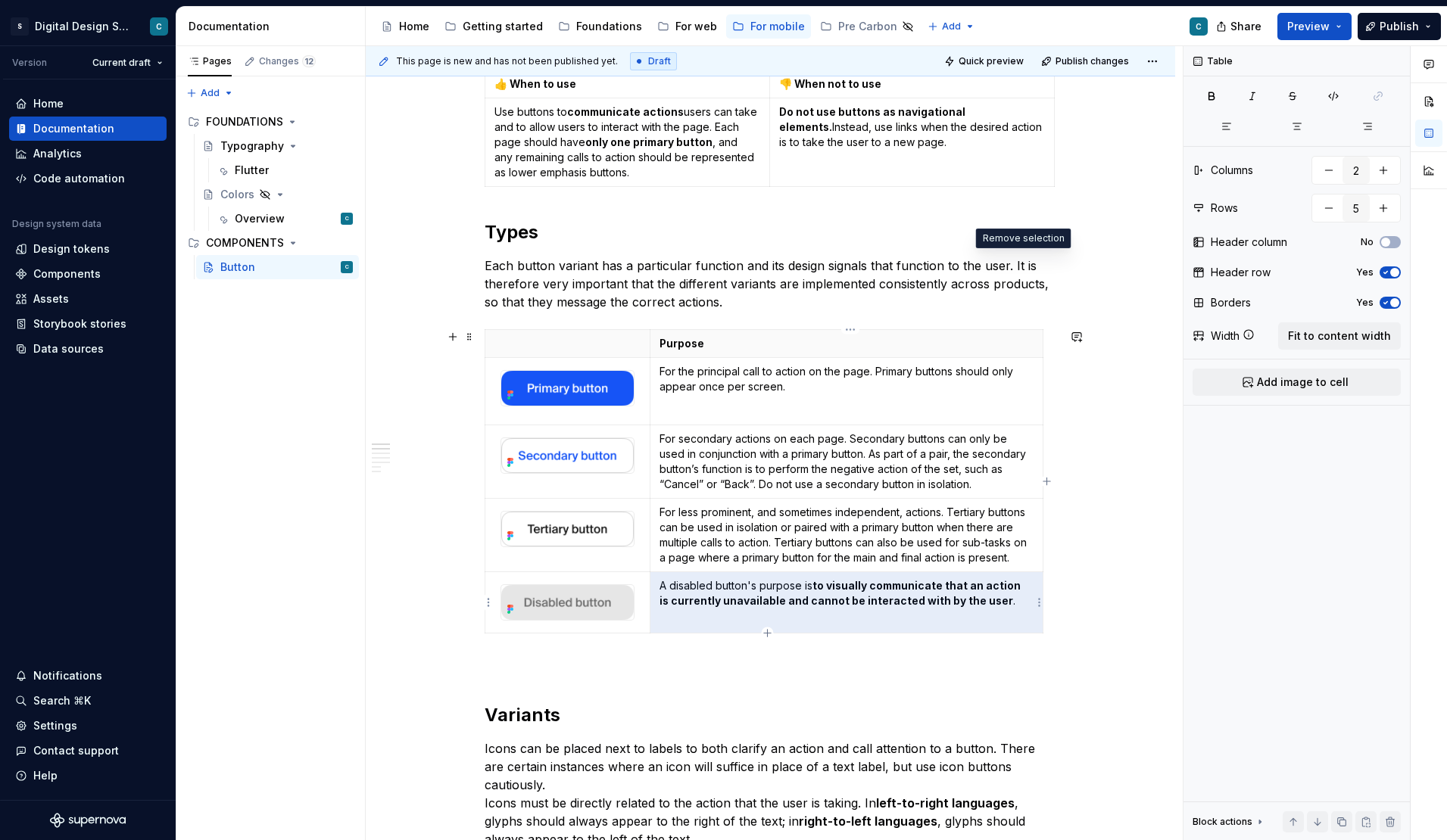
drag, startPoint x: 994, startPoint y: 603, endPoint x: 676, endPoint y: 584, distance: 318.6
click at [676, 584] on p "A disabled button's purpose is to visually communicate that an action is curren…" at bounding box center [846, 593] width 374 height 31
click at [666, 590] on p "A disabled button's purpose is to visually communicate that an action is curren…" at bounding box center [846, 593] width 374 height 31
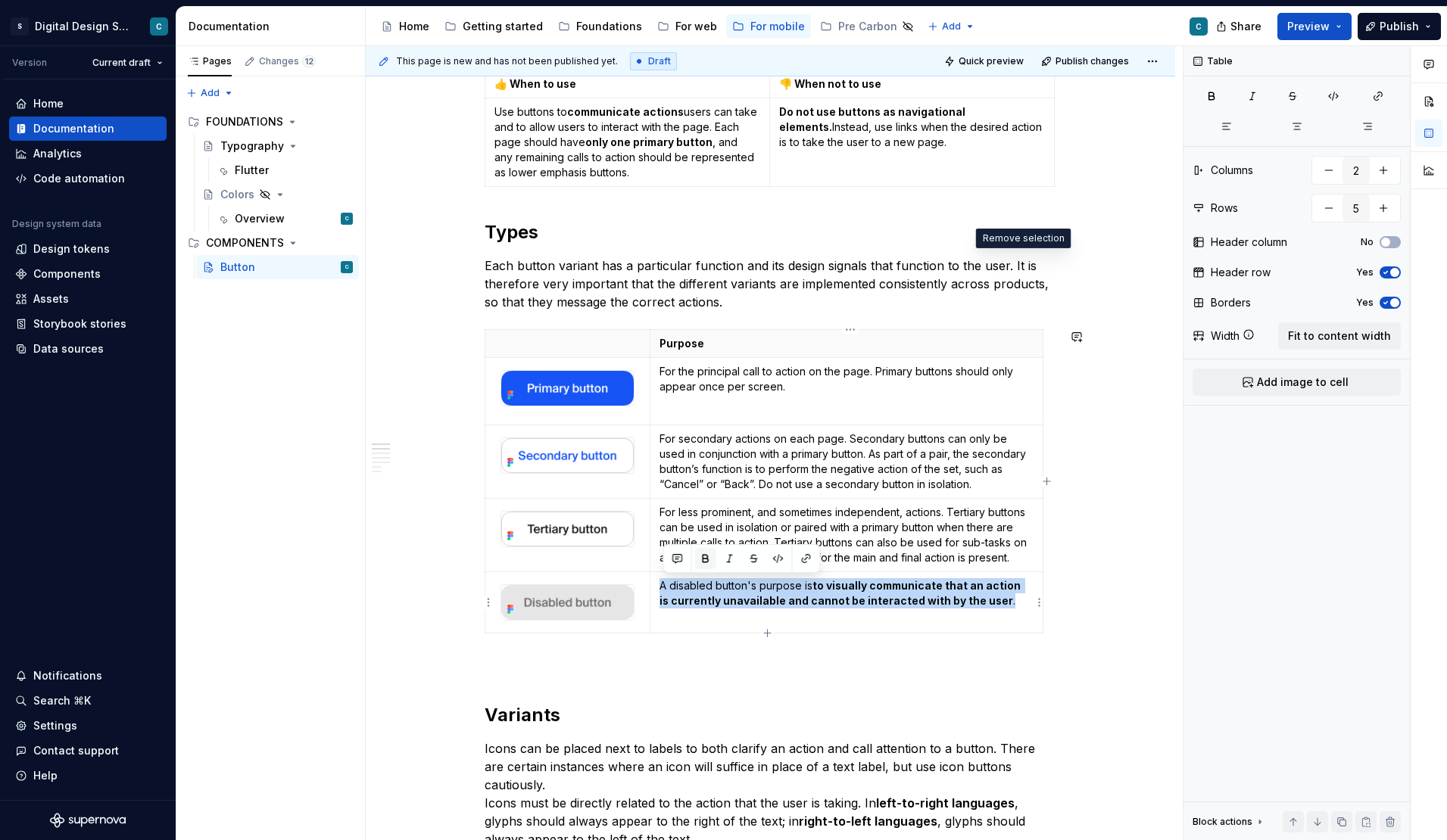
click at [703, 561] on button "button" at bounding box center [705, 558] width 21 height 21
click at [705, 558] on button "button" at bounding box center [705, 558] width 21 height 21
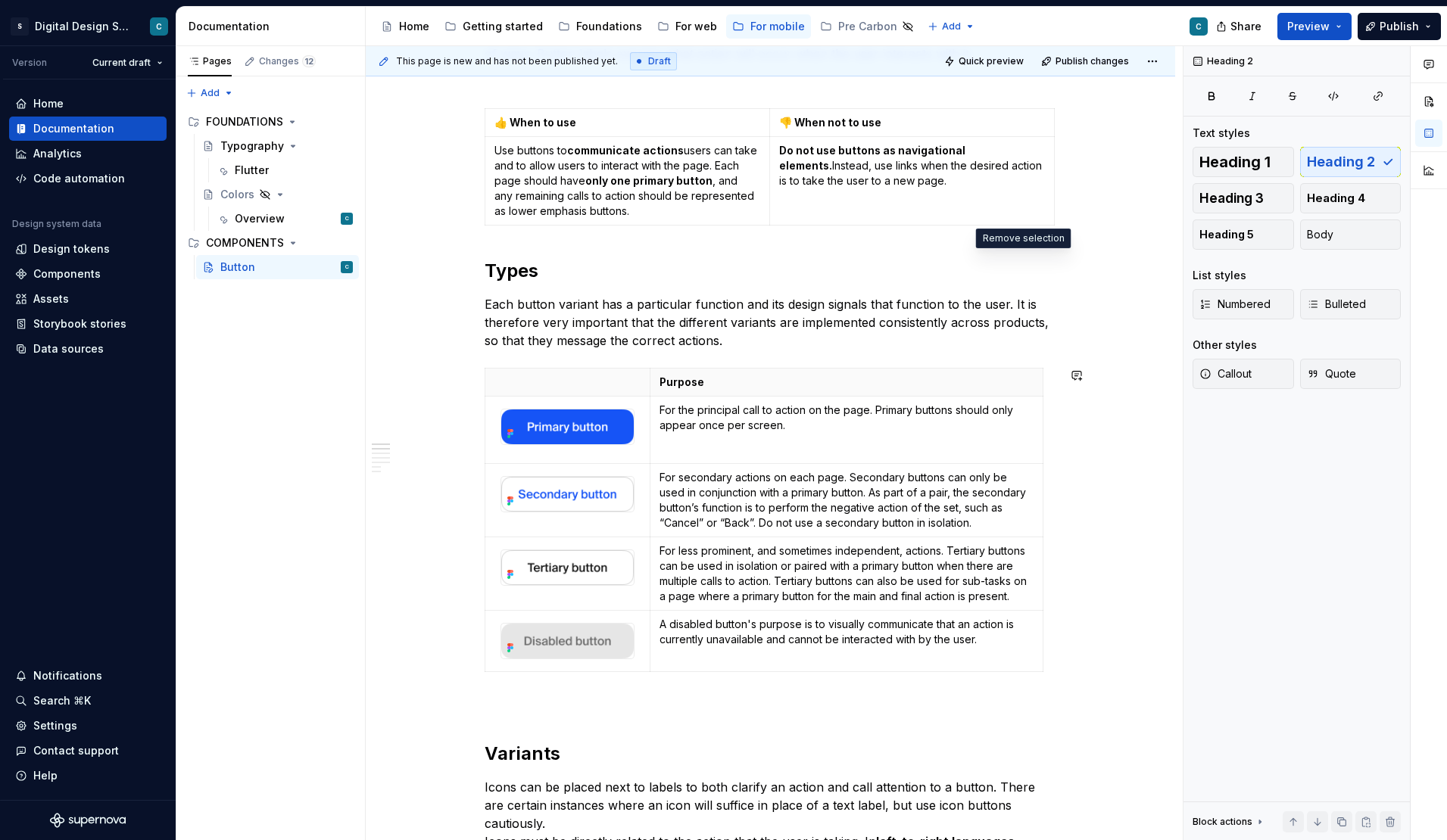
scroll to position [536, 0]
click at [1013, 639] on p "A disabled button's purpose is to visually communicate that an action is curren…" at bounding box center [846, 630] width 374 height 31
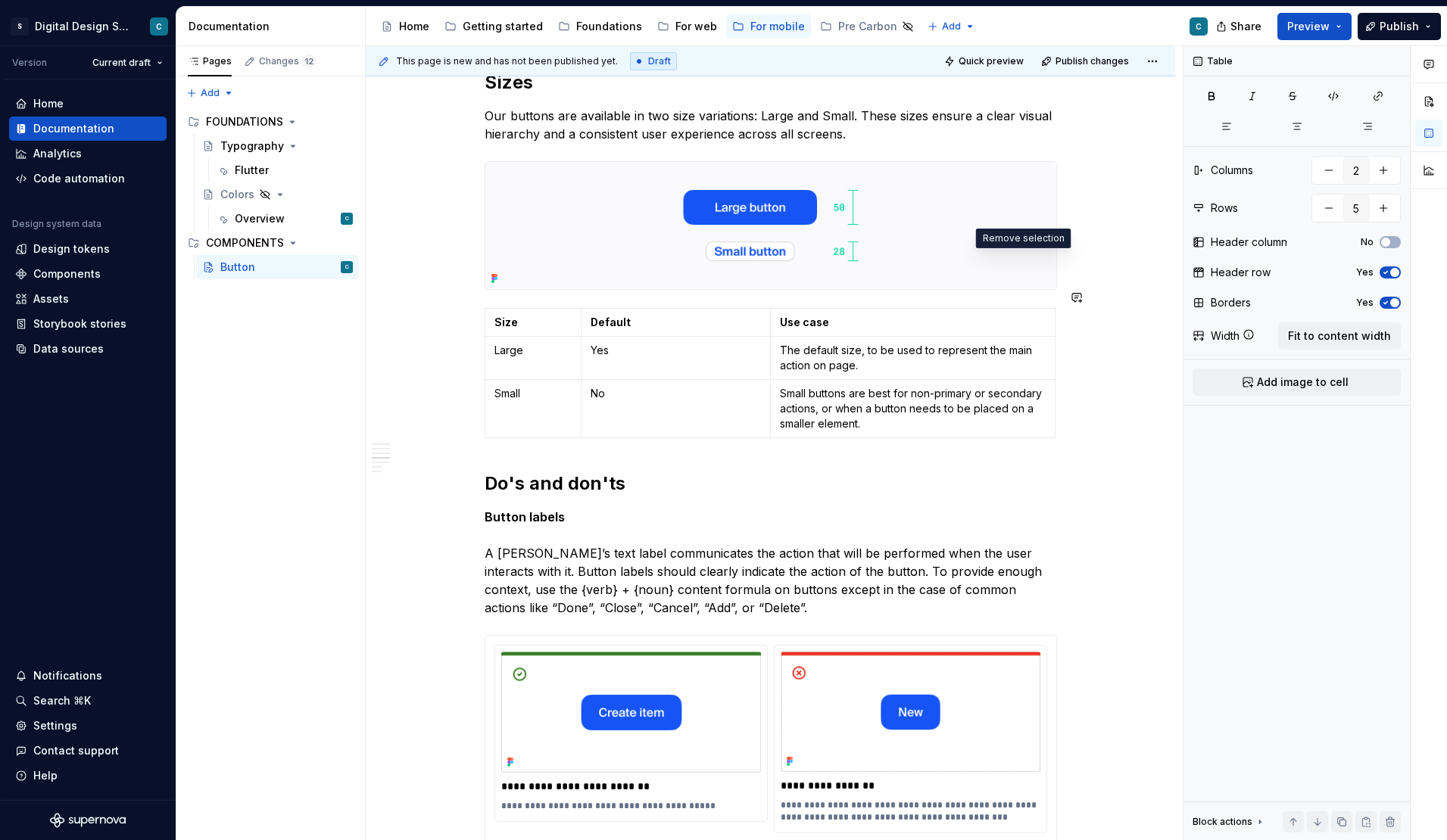
scroll to position [1747, 0]
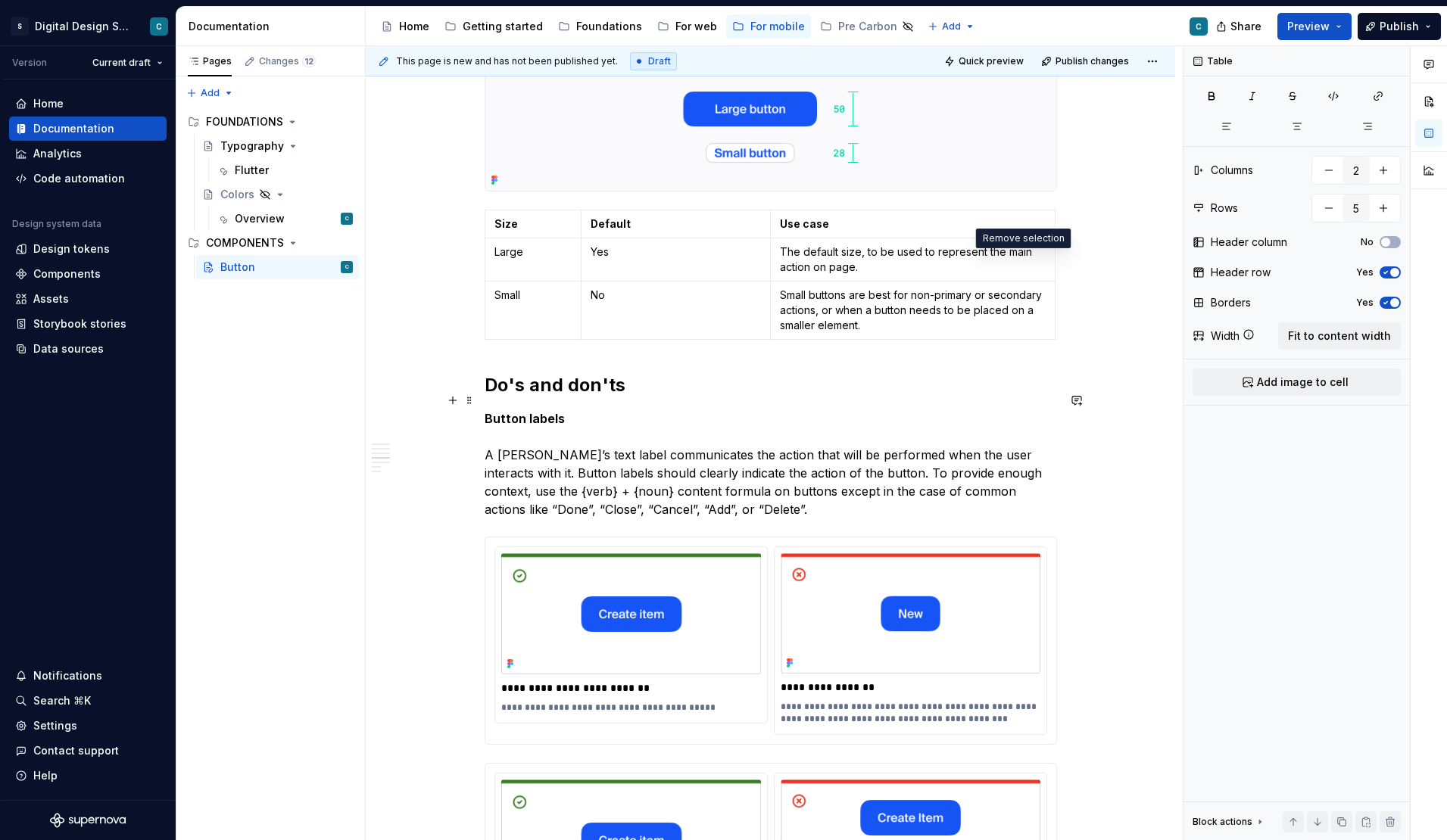
click at [545, 411] on strong "Button labels" at bounding box center [524, 418] width 80 height 15
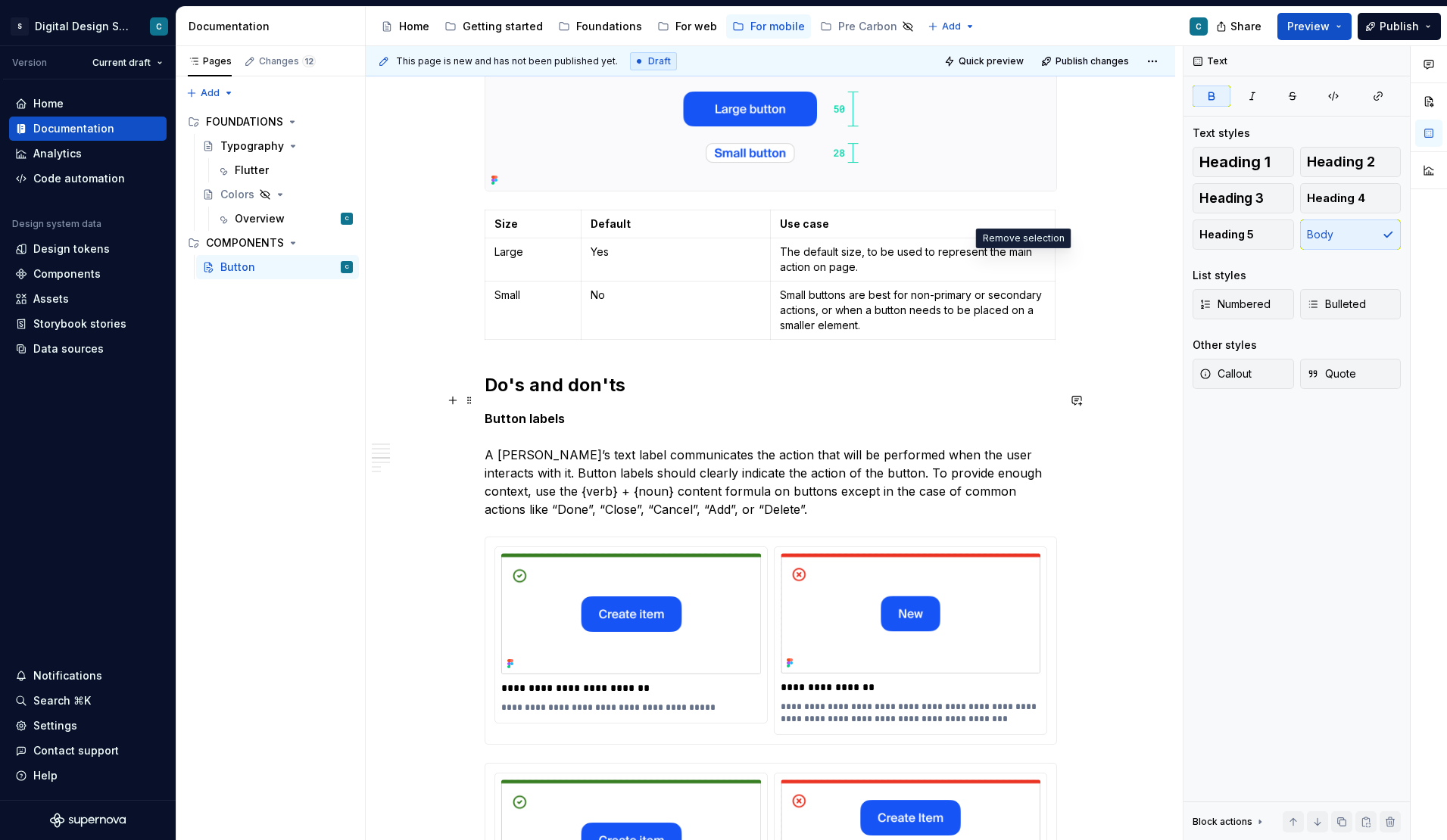
click at [519, 411] on strong "Button labels" at bounding box center [524, 418] width 80 height 15
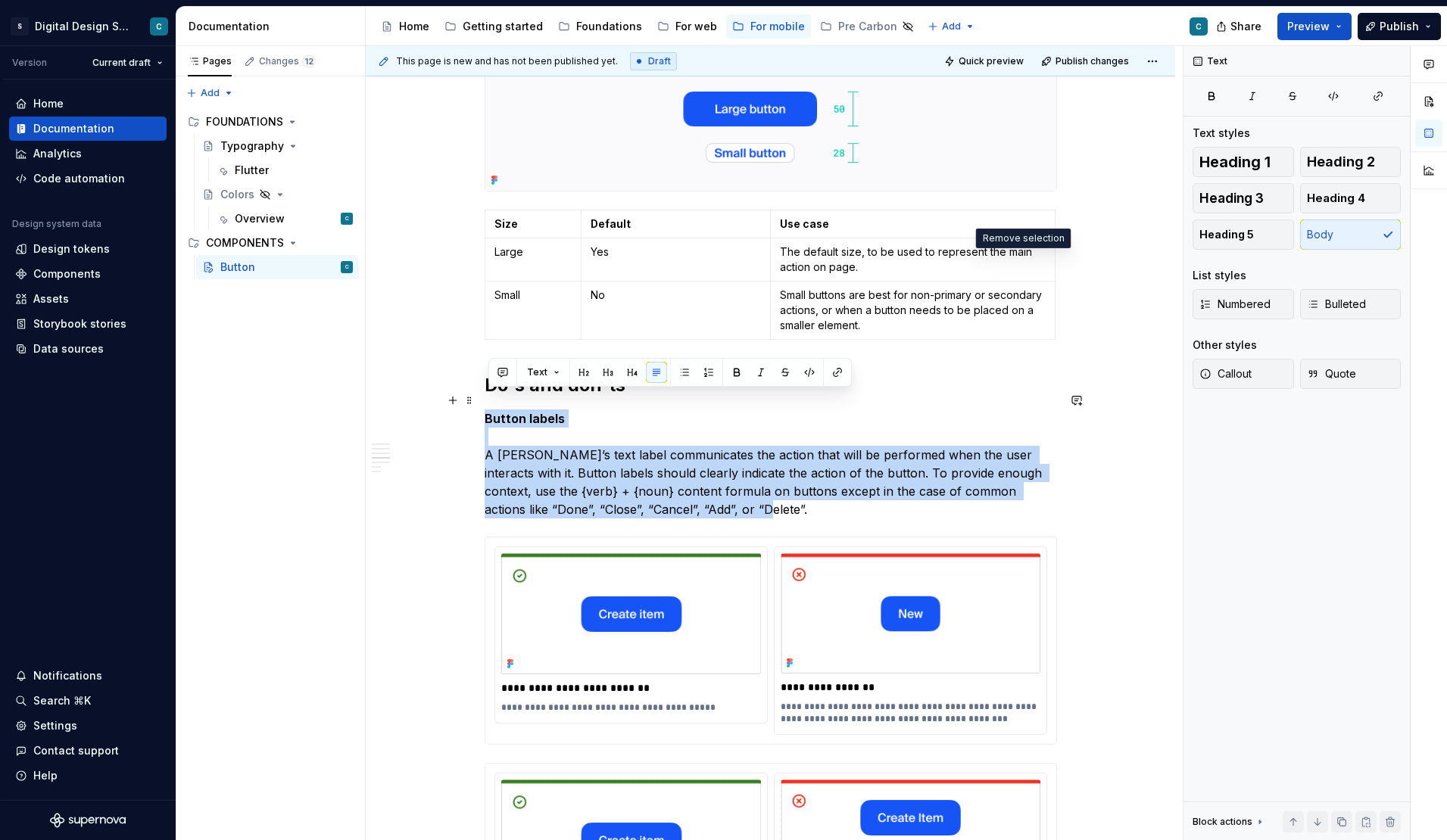
click at [519, 411] on strong "Button labels" at bounding box center [524, 418] width 80 height 15
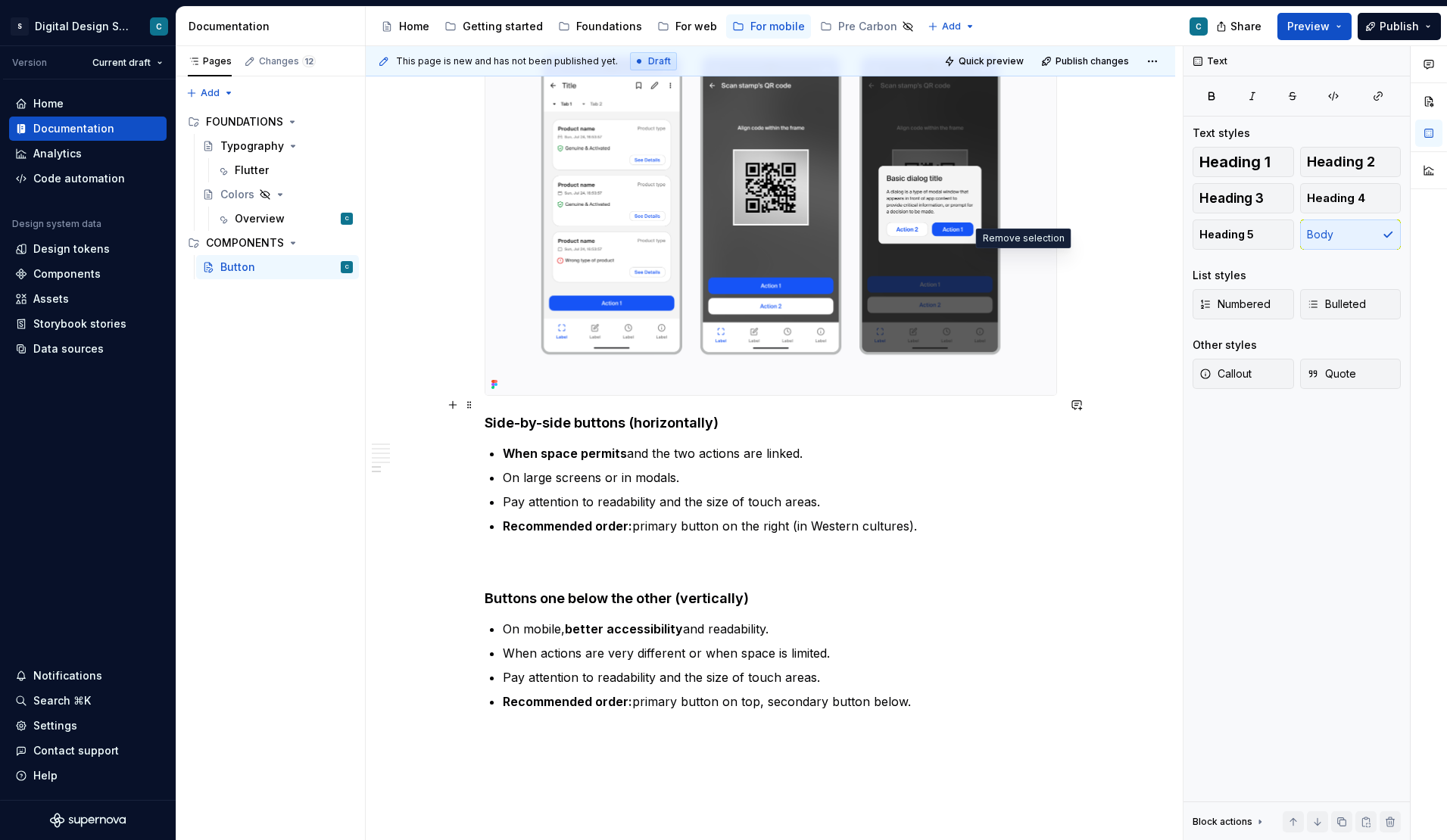
scroll to position [3702, 0]
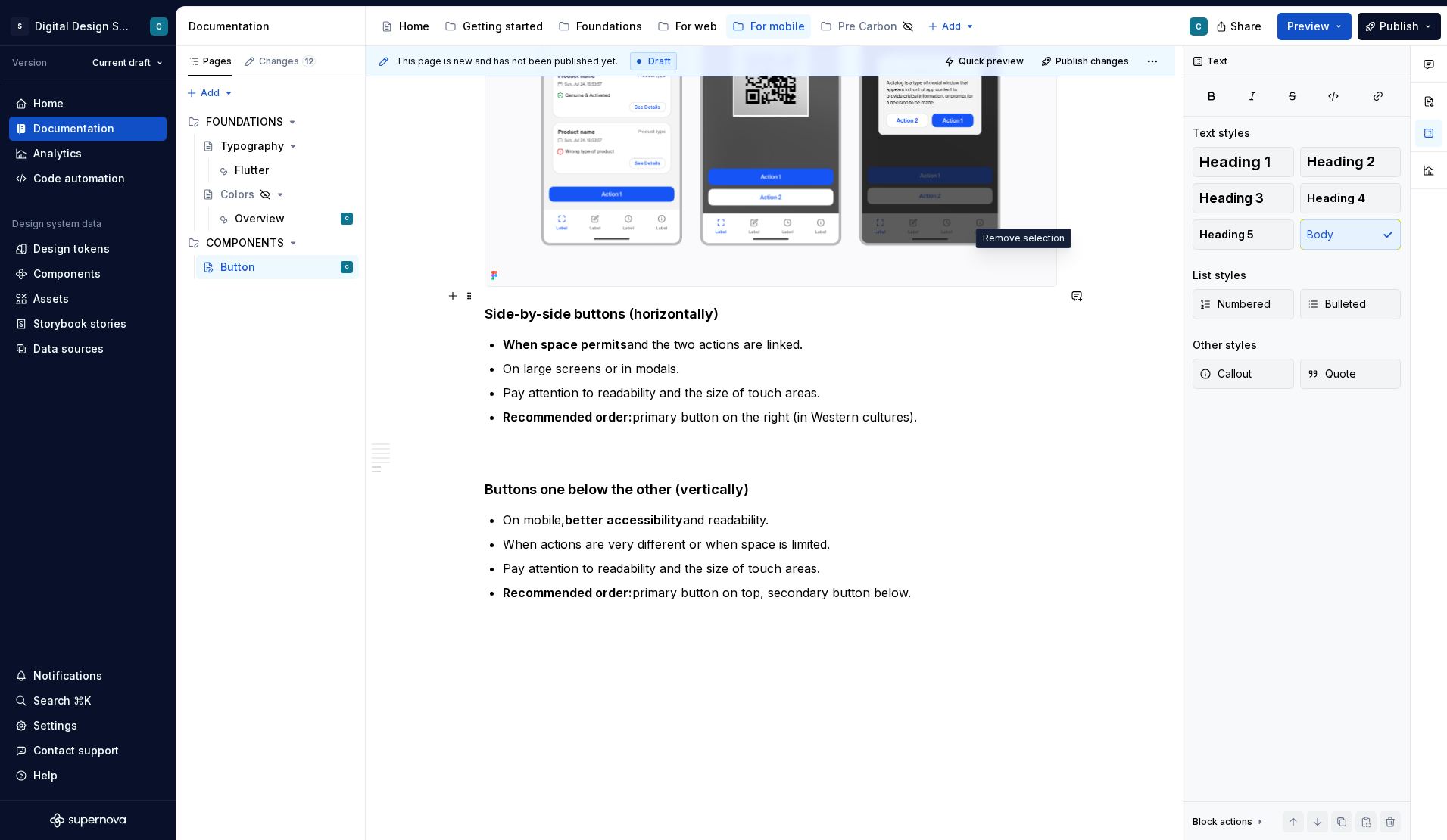
click at [596, 306] on strong "Side-by-side buttons (horizontally)" at bounding box center [601, 314] width 234 height 16
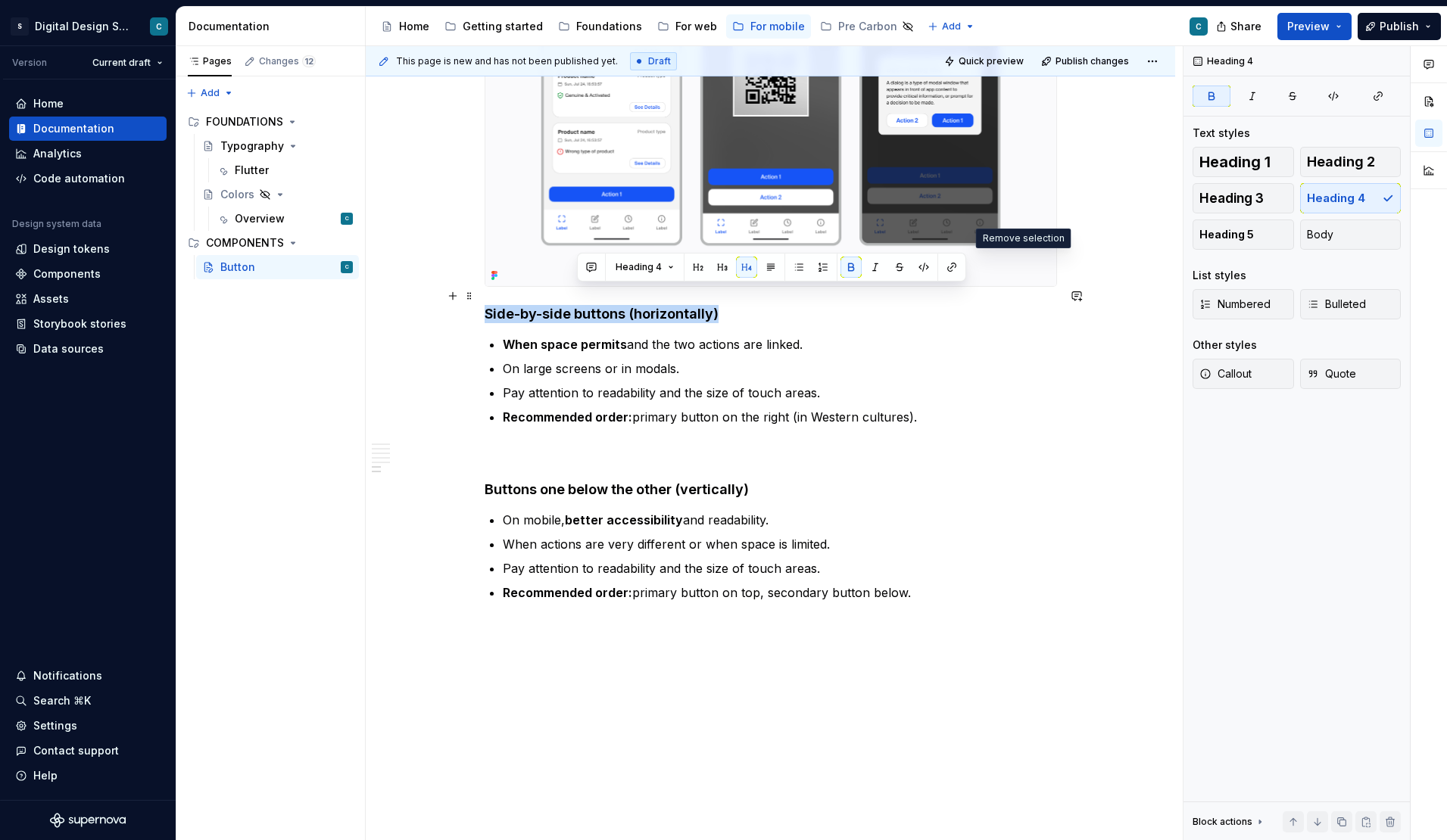
click at [596, 306] on strong "Side-by-side buttons (horizontally)" at bounding box center [601, 314] width 234 height 16
click at [634, 269] on button "button" at bounding box center [633, 266] width 21 height 21
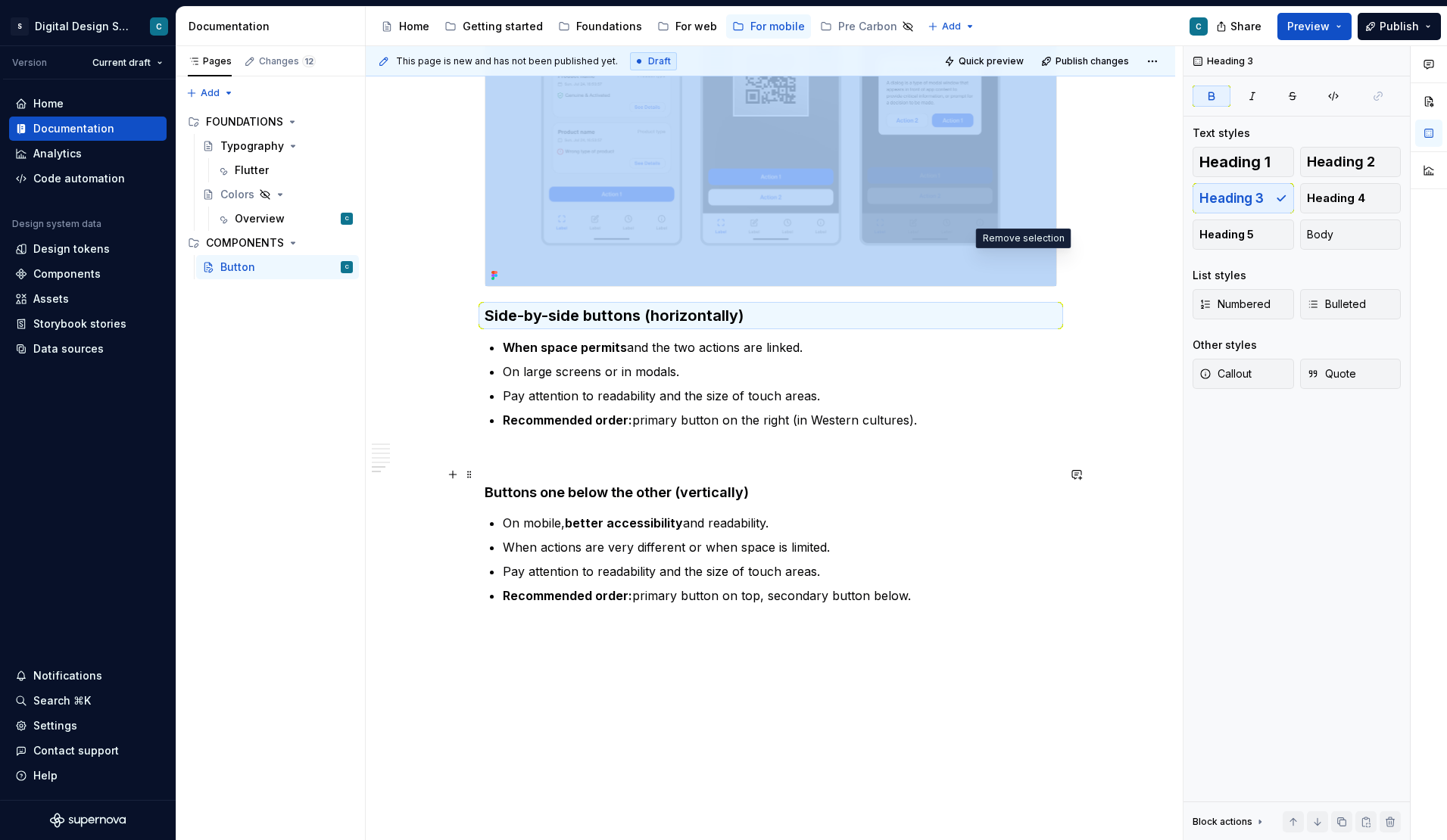
click at [578, 484] on h4 "Buttons one below the other (vertically)" at bounding box center [770, 493] width 573 height 18
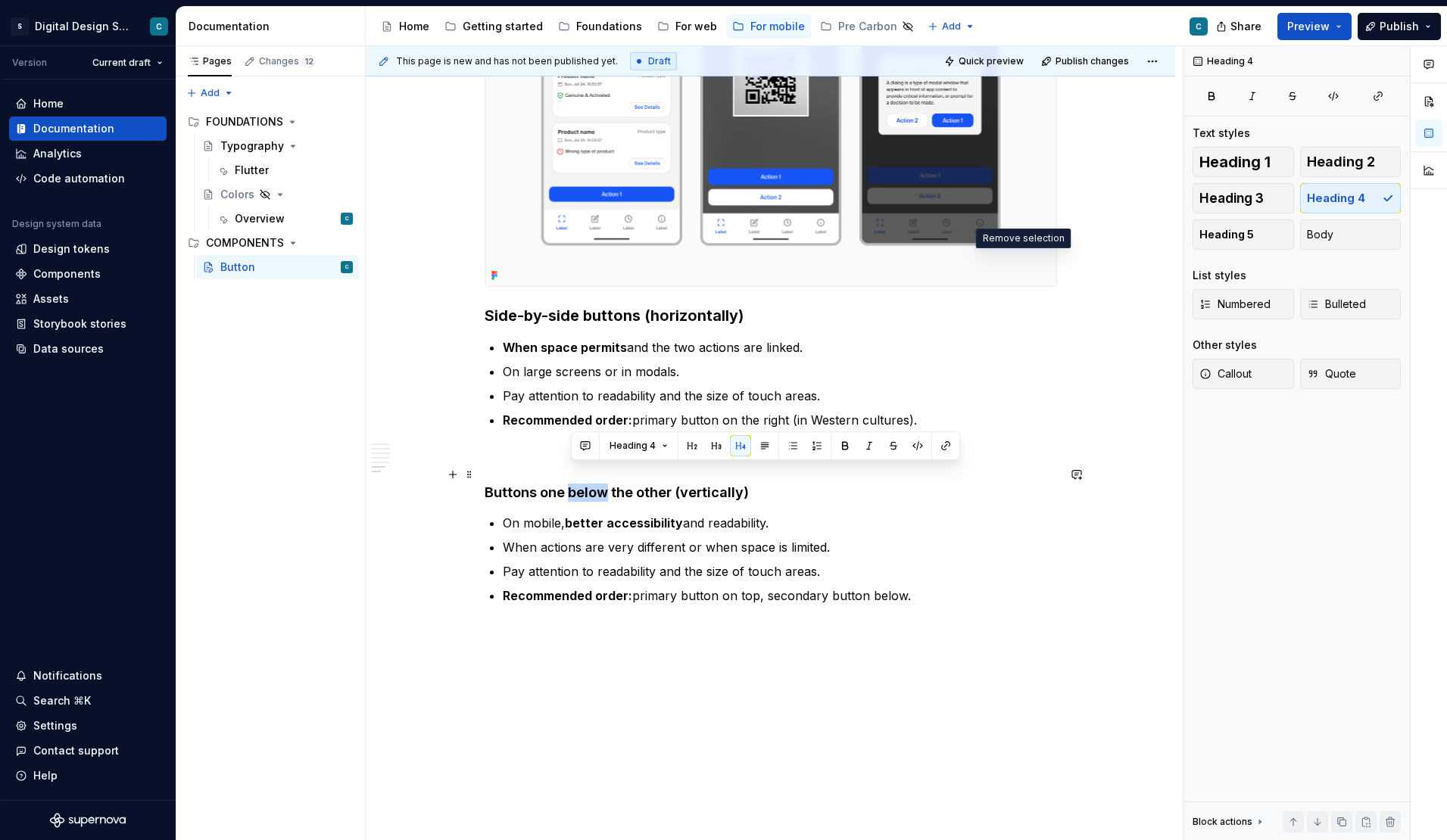
click at [578, 484] on h4 "Buttons one below the other (vertically)" at bounding box center [770, 493] width 573 height 18
click at [632, 446] on button "button" at bounding box center [633, 445] width 21 height 21
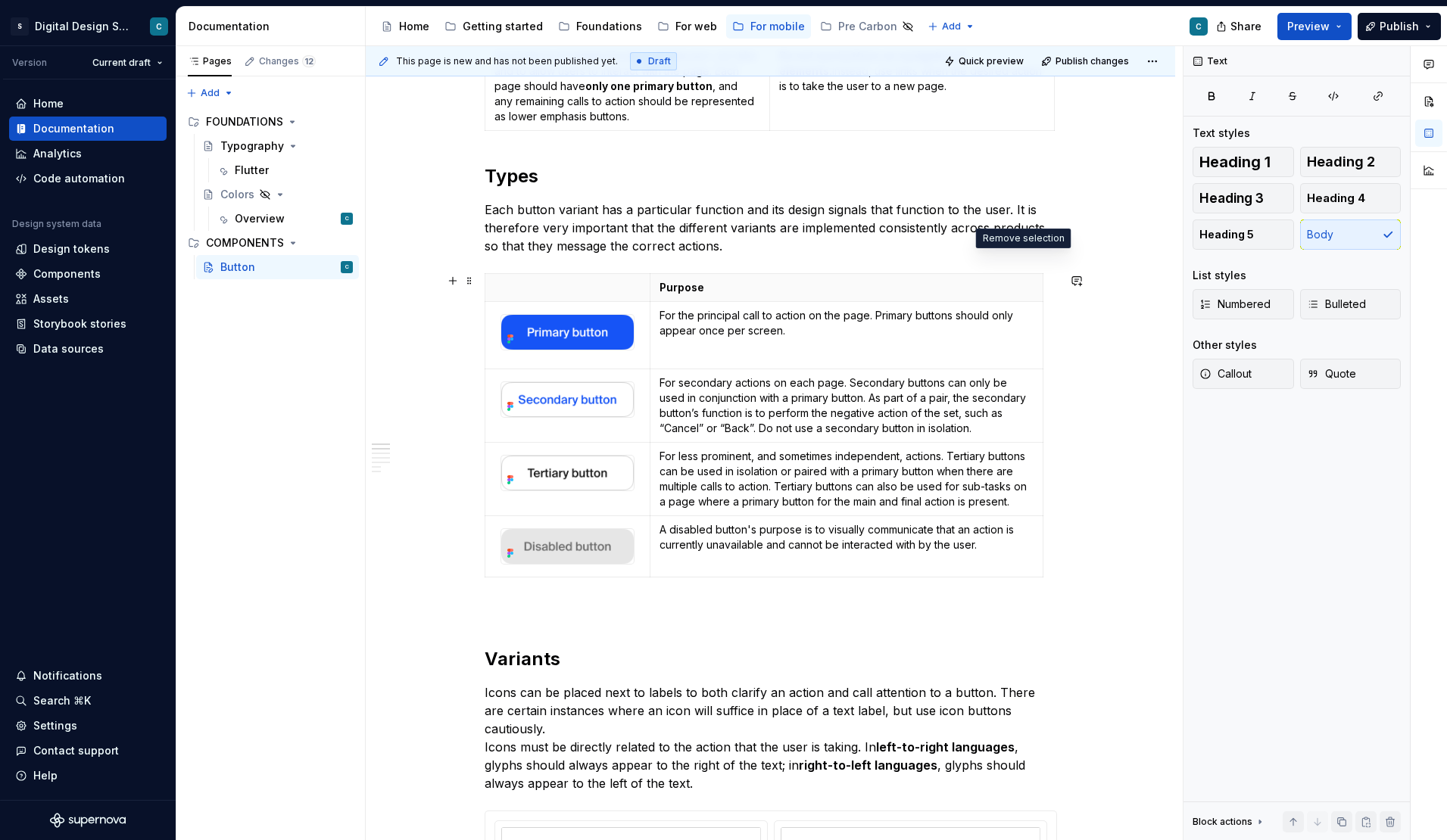
scroll to position [687, 0]
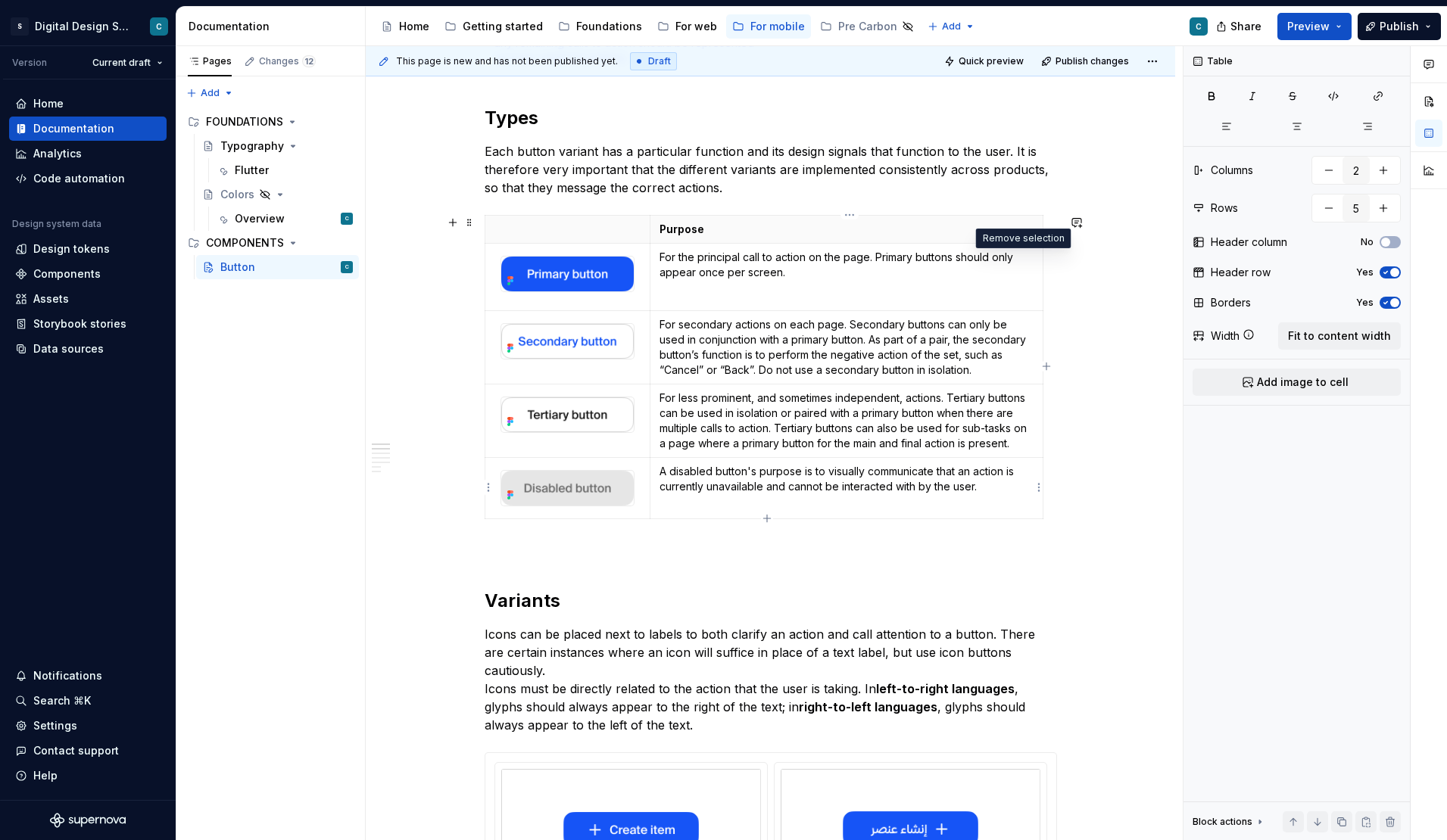
click at [994, 492] on p "A disabled button's purpose is to visually communicate that an action is curren…" at bounding box center [846, 480] width 374 height 31
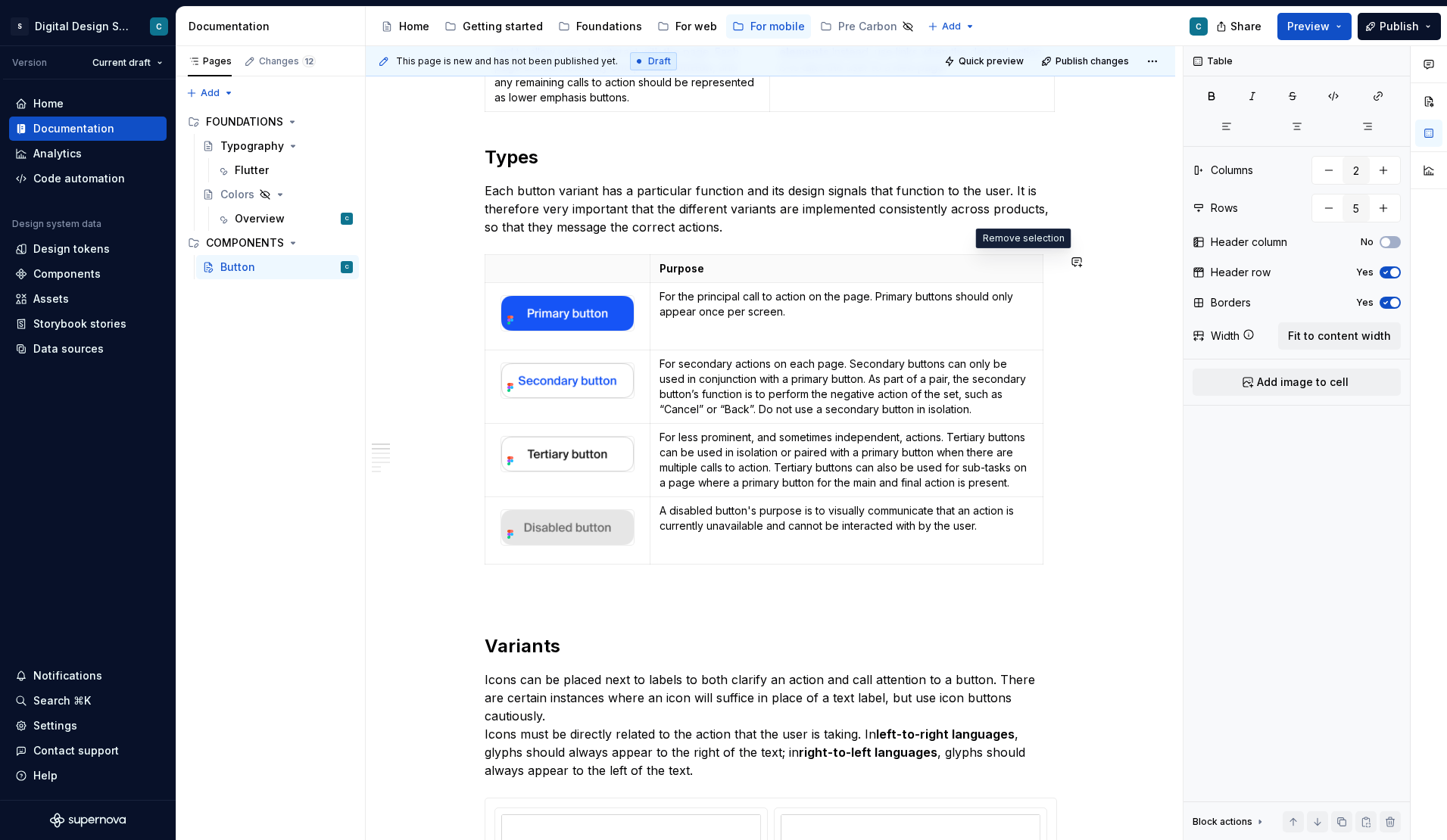
scroll to position [638, 0]
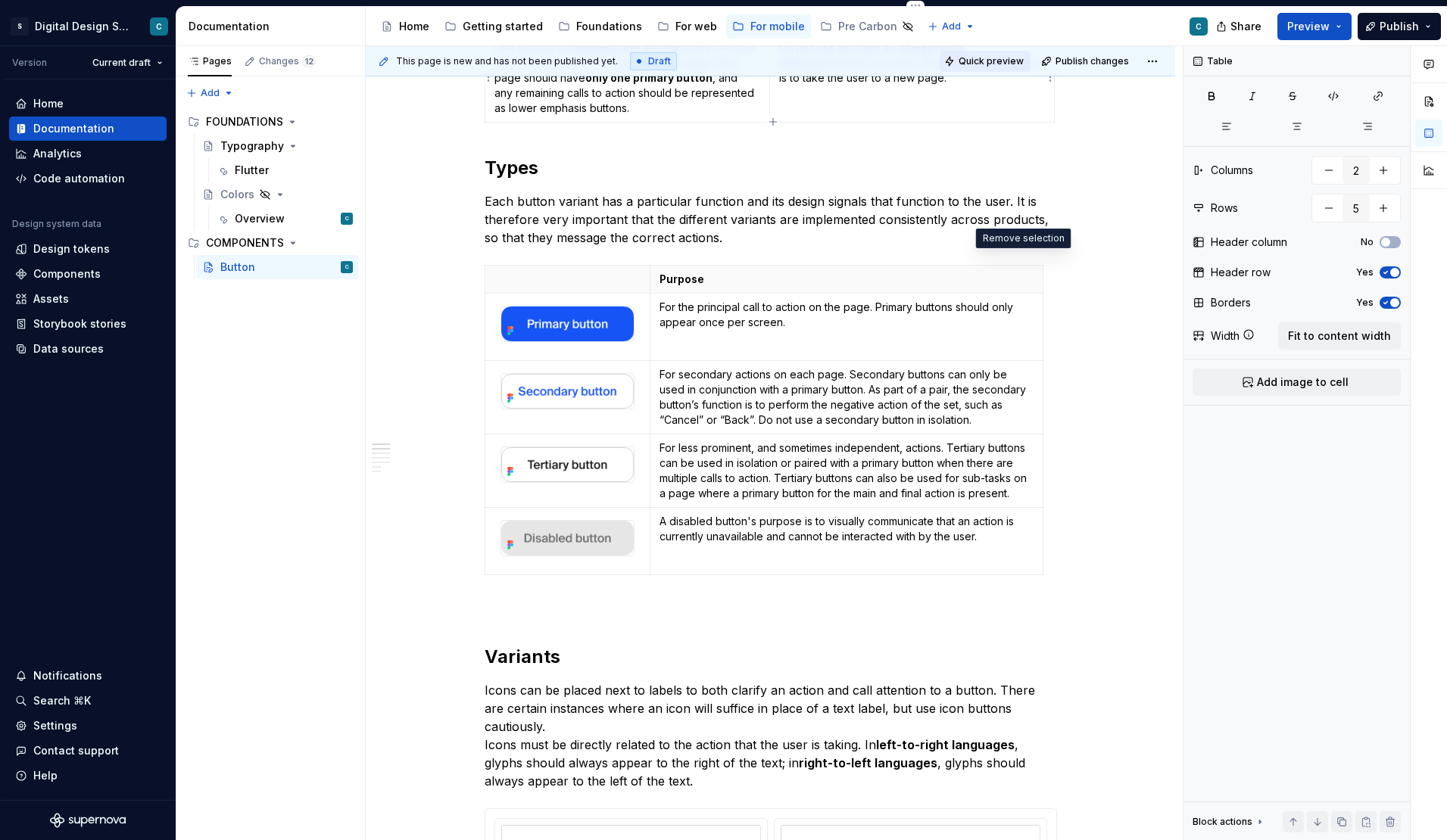
click at [998, 61] on span "Quick preview" at bounding box center [991, 61] width 65 height 12
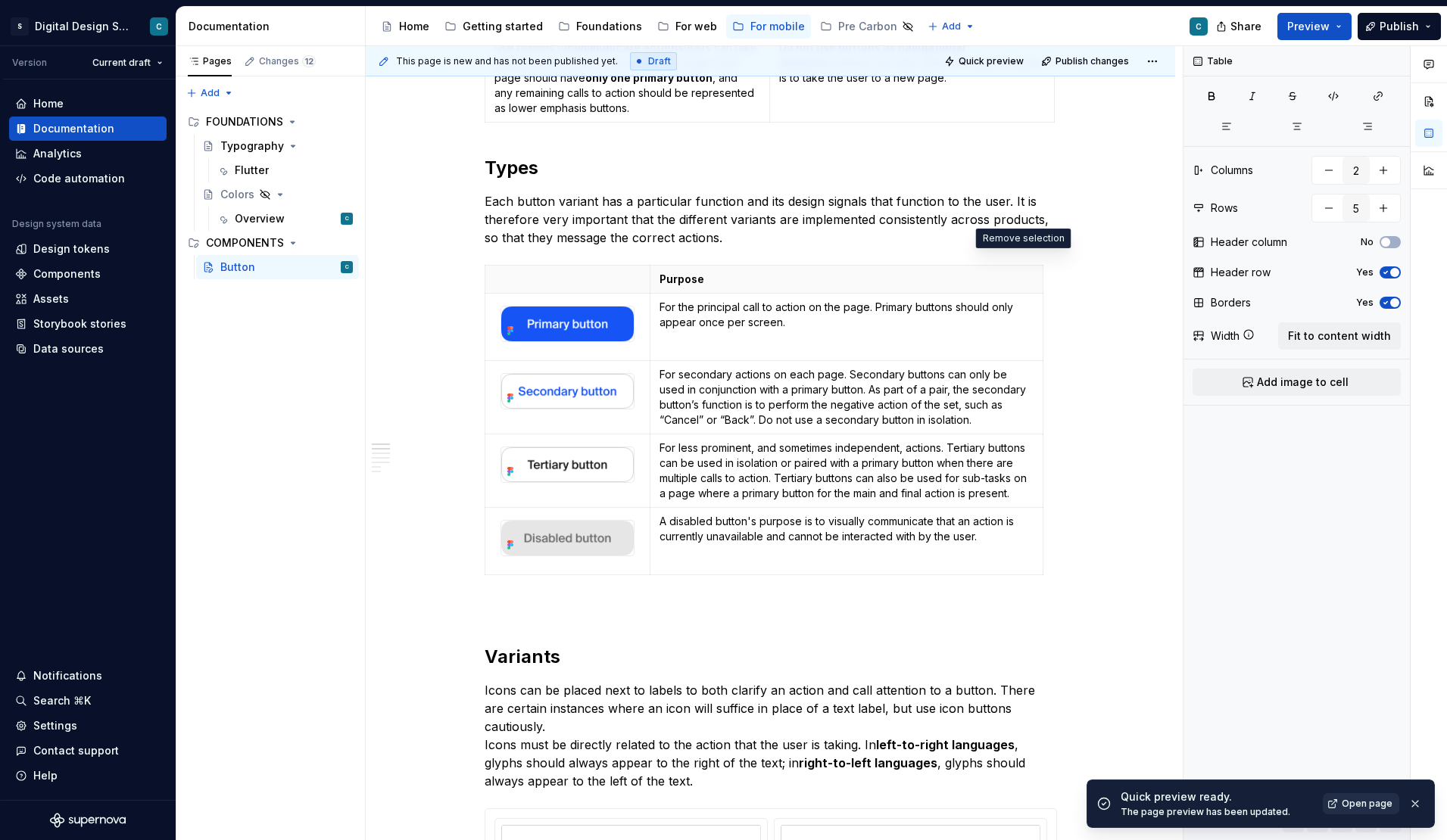
click at [1367, 806] on span "Open page" at bounding box center [1367, 803] width 51 height 12
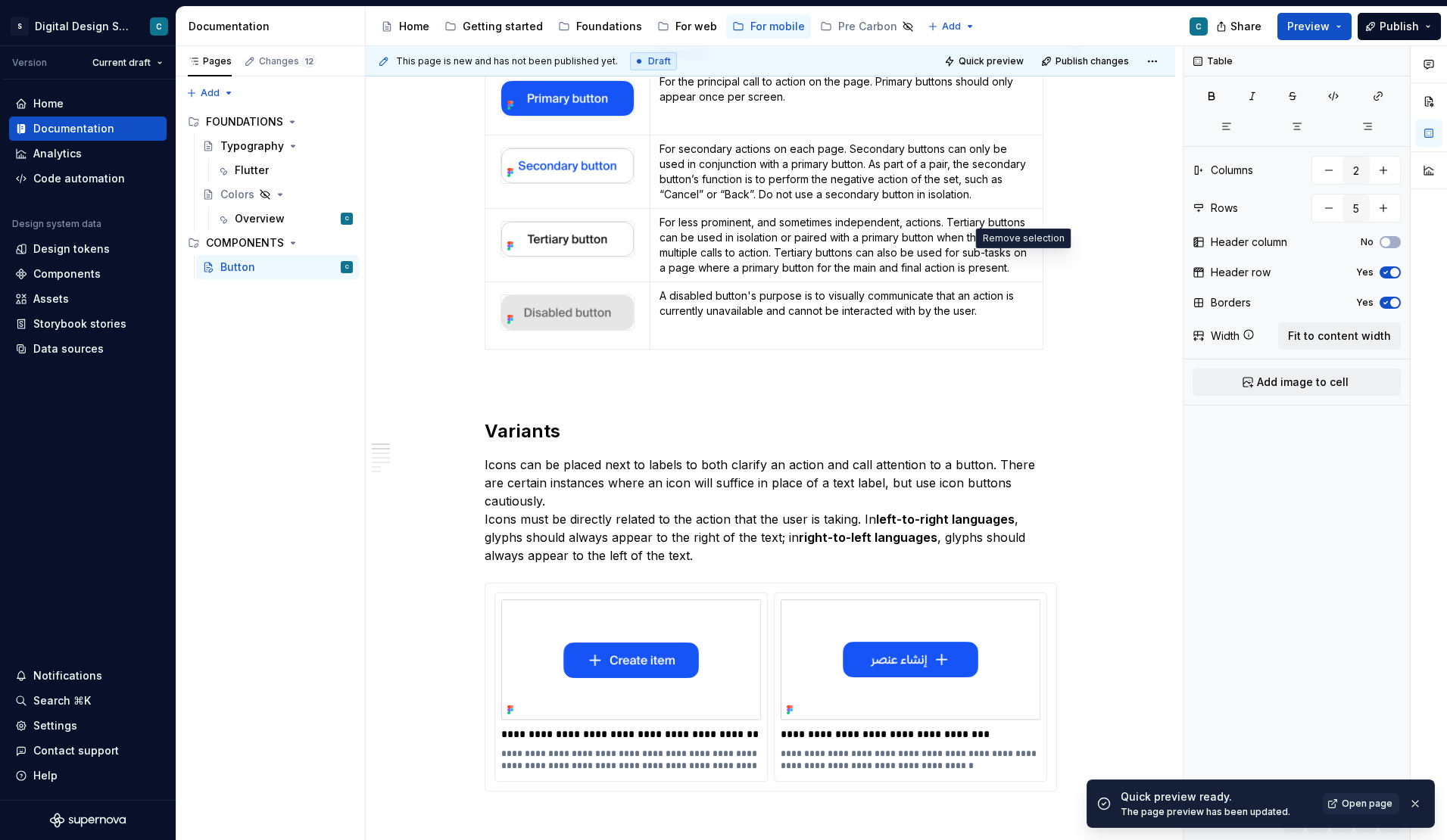
scroll to position [1040, 0]
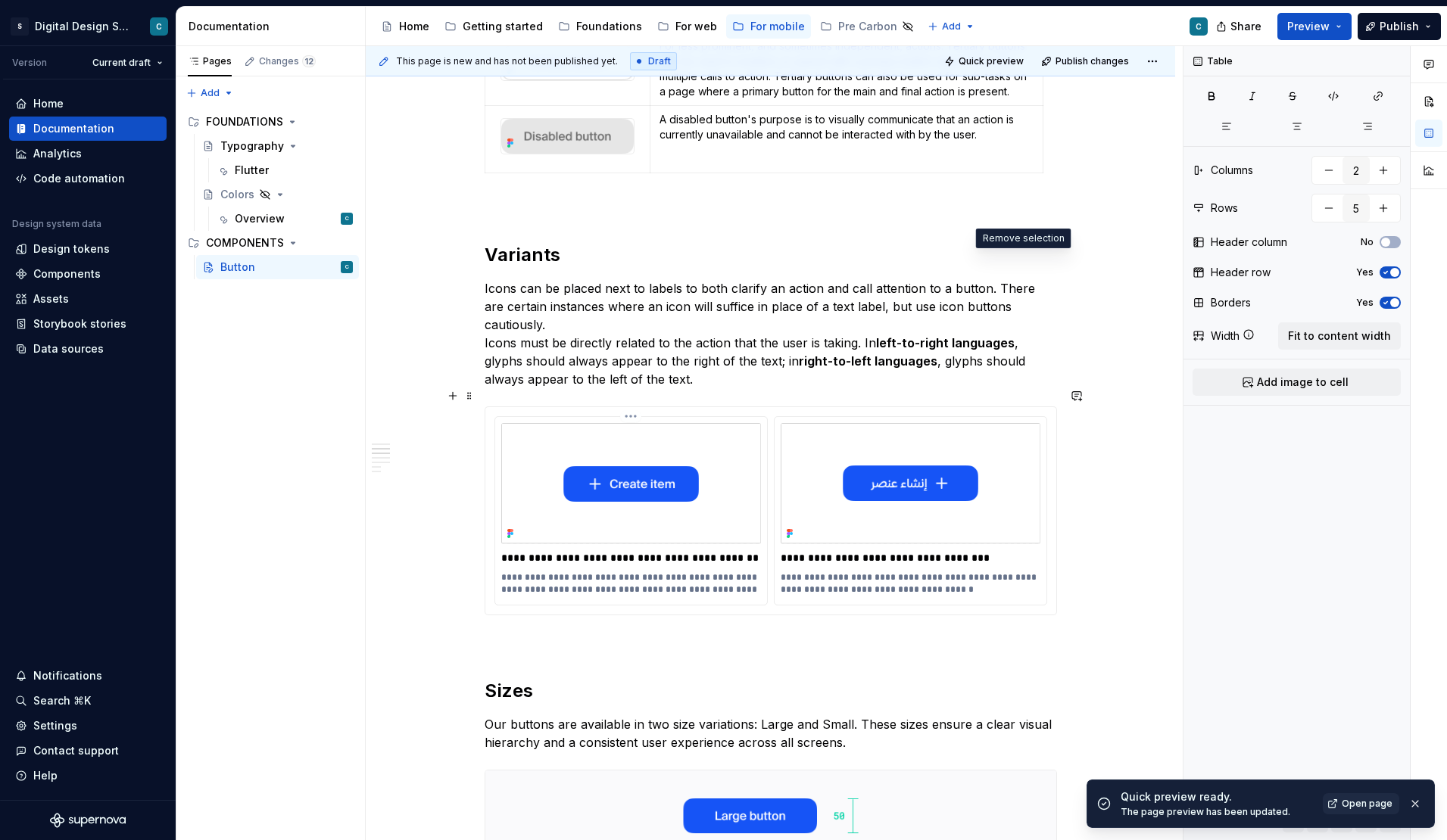
click at [751, 470] on img at bounding box center [630, 484] width 259 height 121
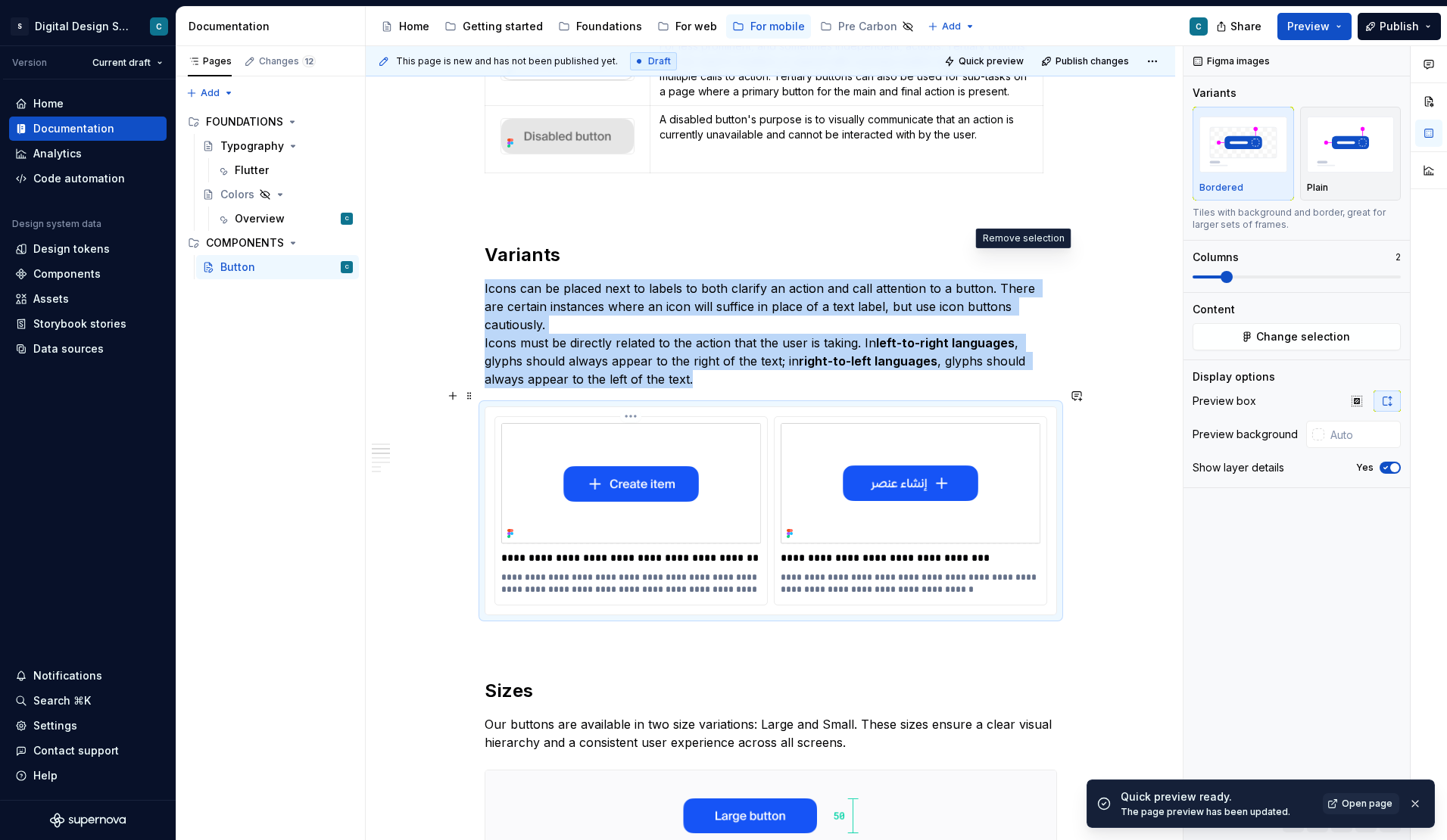
scroll to position [1045, 0]
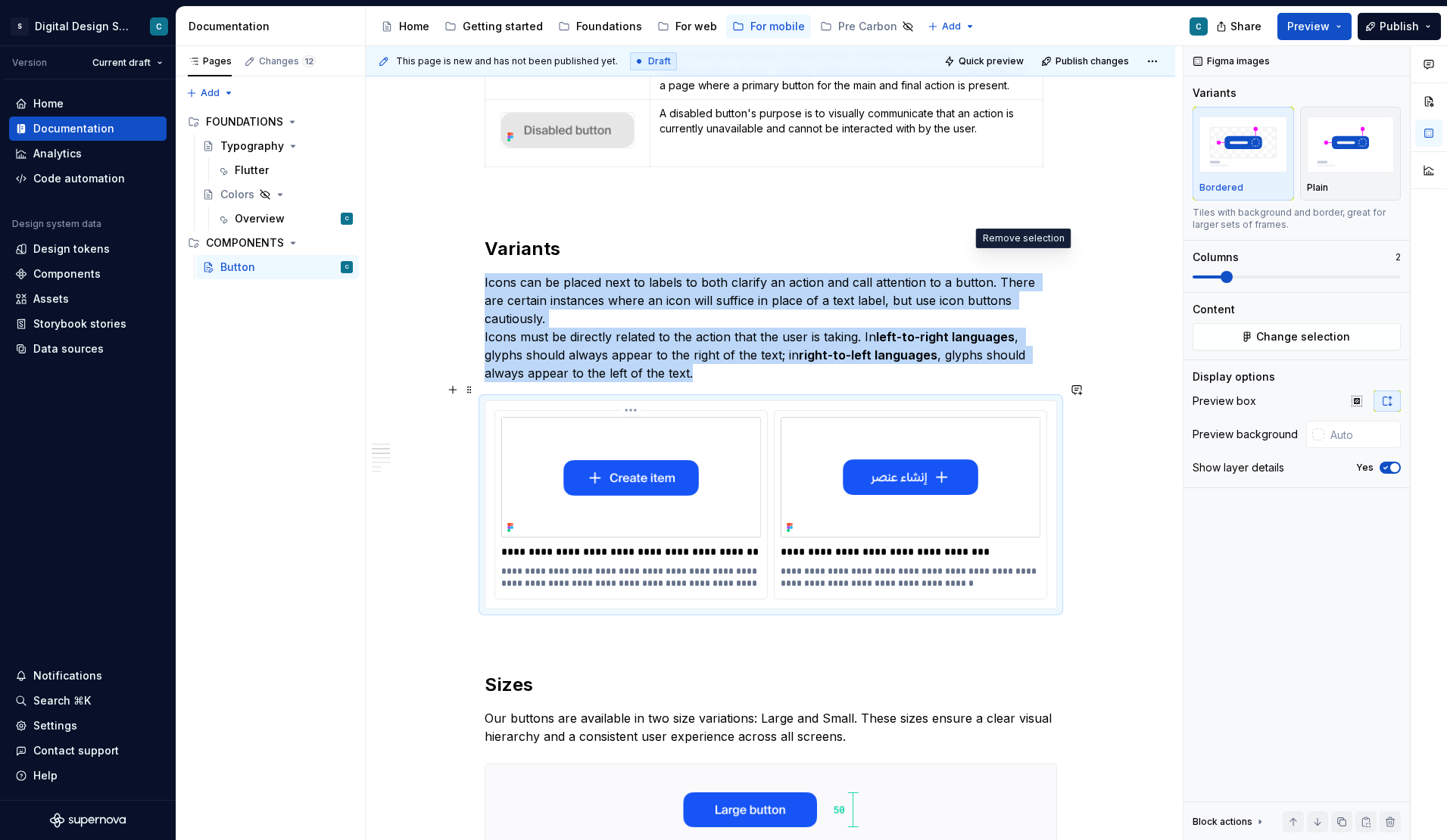
click at [586, 493] on img at bounding box center [630, 478] width 259 height 121
click at [1358, 404] on icon "button" at bounding box center [1356, 400] width 10 height 10
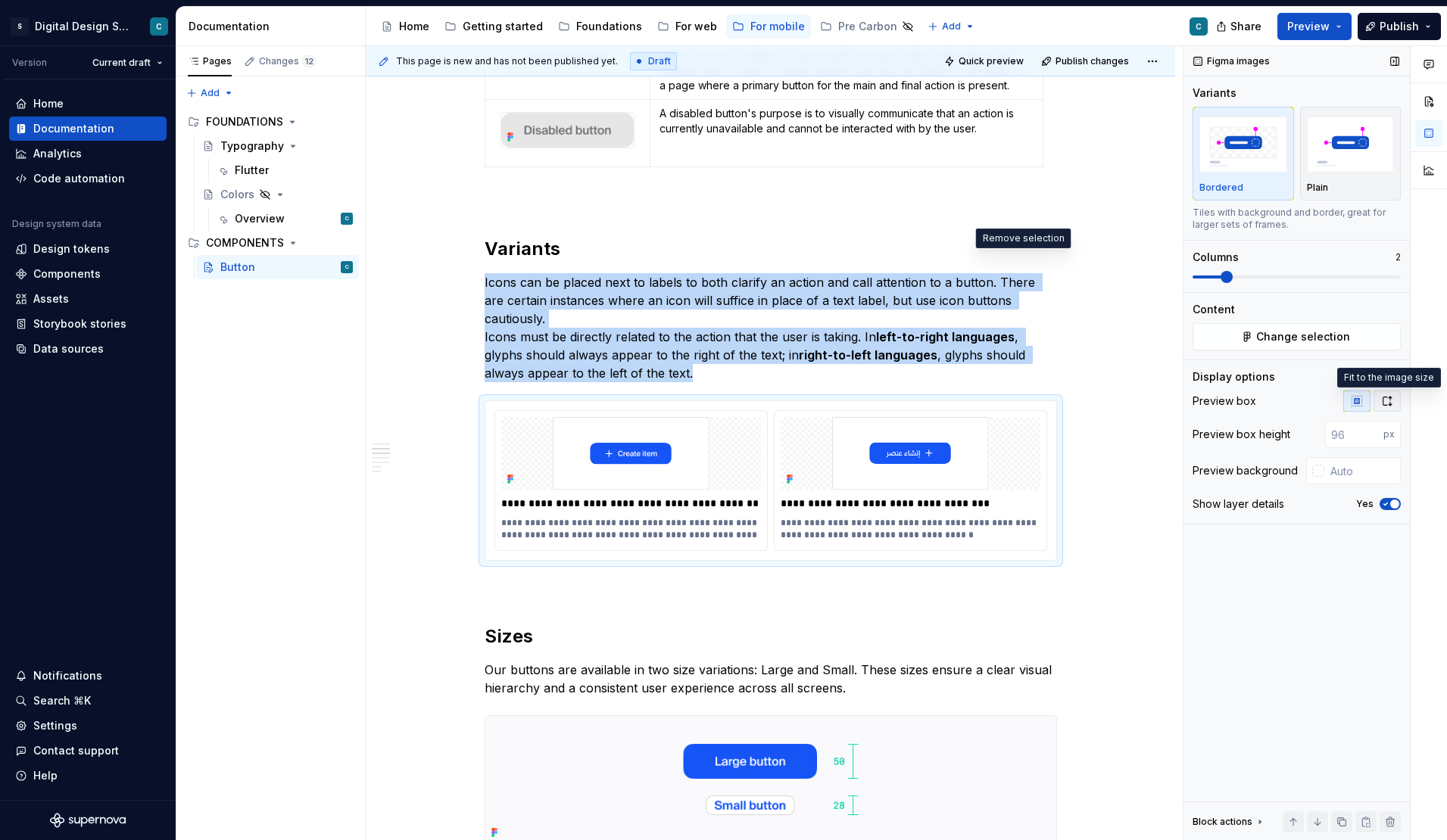
click at [1387, 406] on icon "button" at bounding box center [1386, 400] width 12 height 12
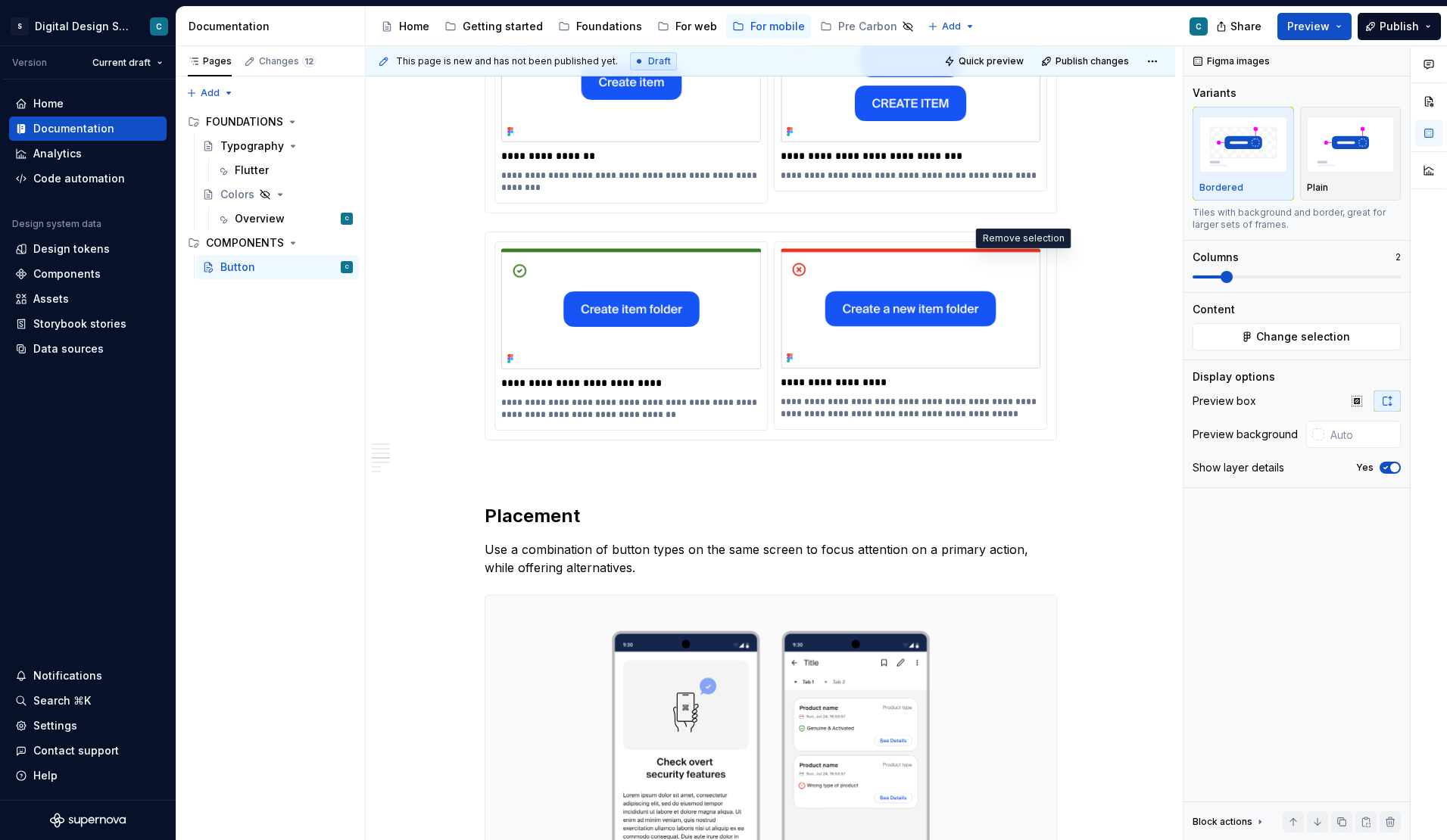
scroll to position [2647, 0]
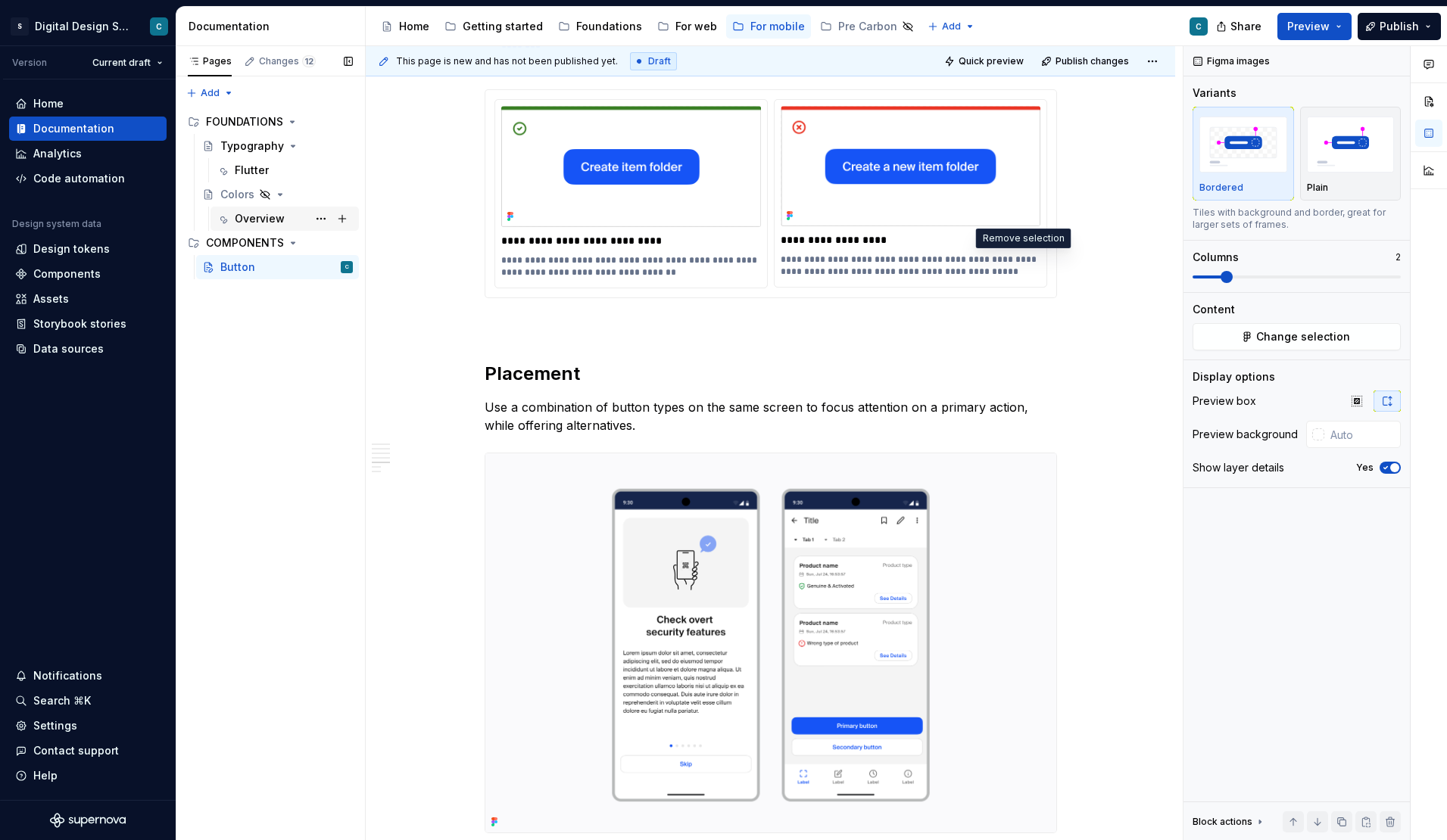
click at [254, 218] on div "Overview" at bounding box center [259, 219] width 50 height 15
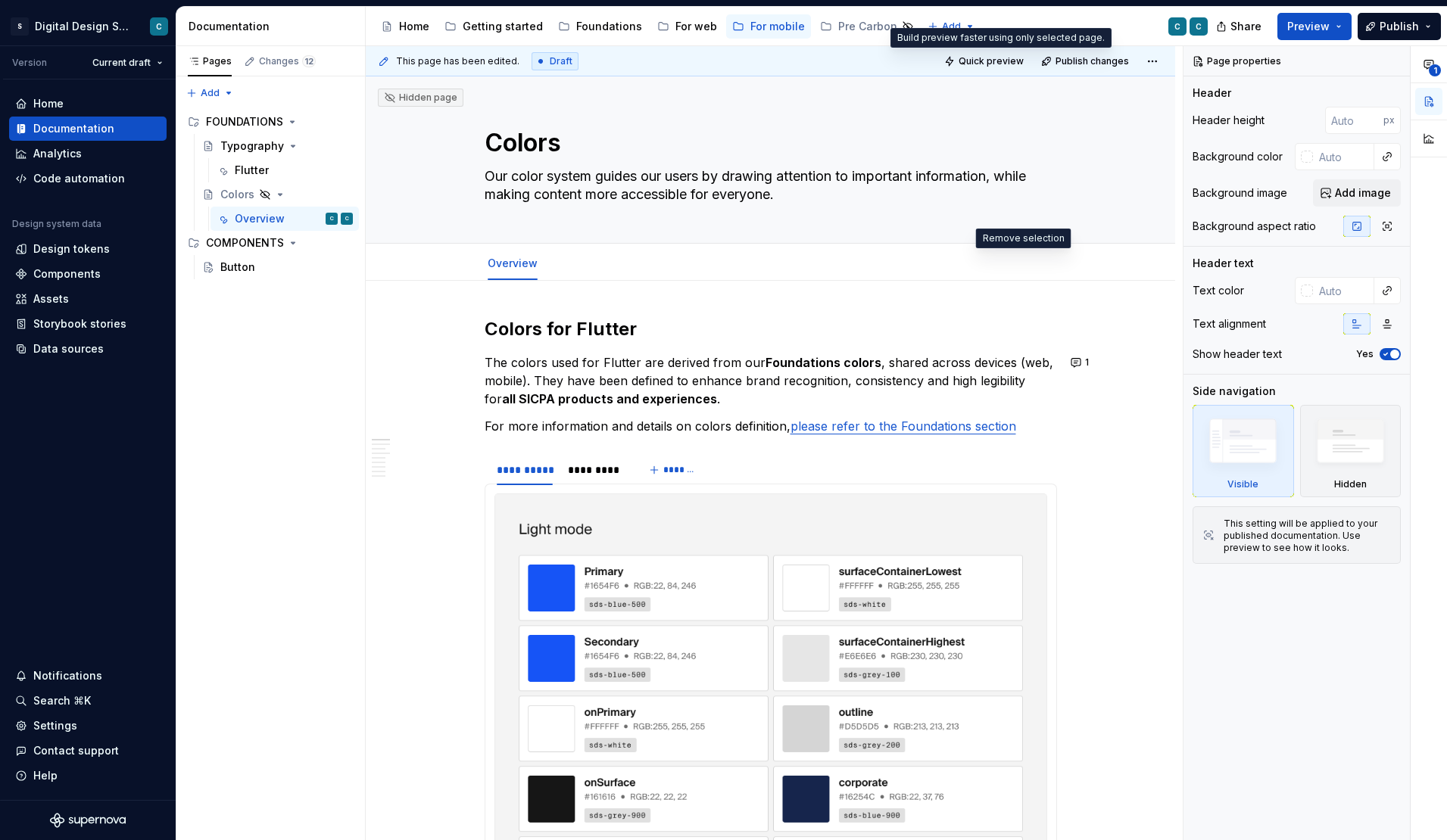
click at [1008, 60] on span "Quick preview" at bounding box center [991, 61] width 65 height 12
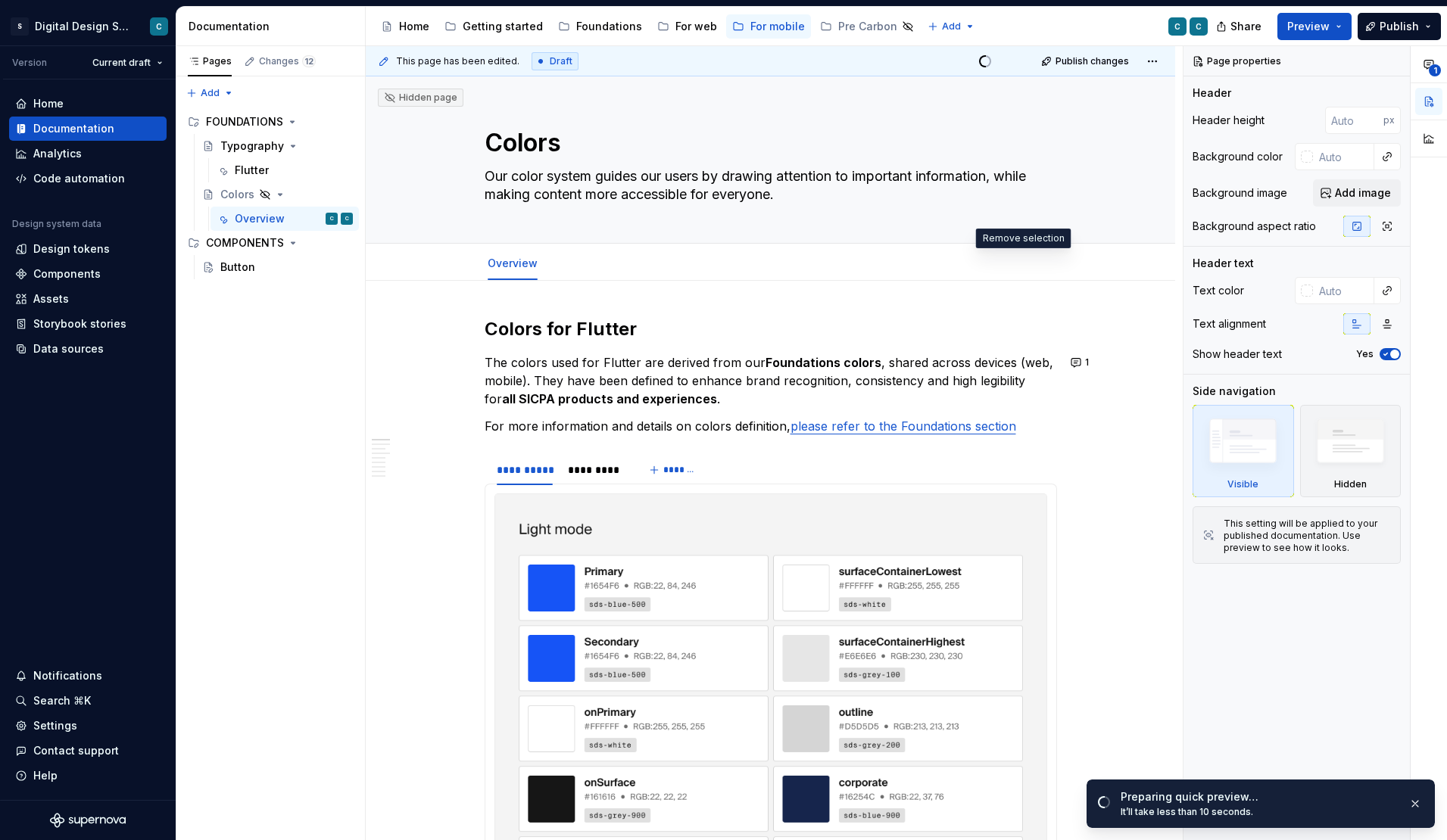
scroll to position [1, 0]
click at [1356, 805] on span "Open page" at bounding box center [1367, 803] width 51 height 12
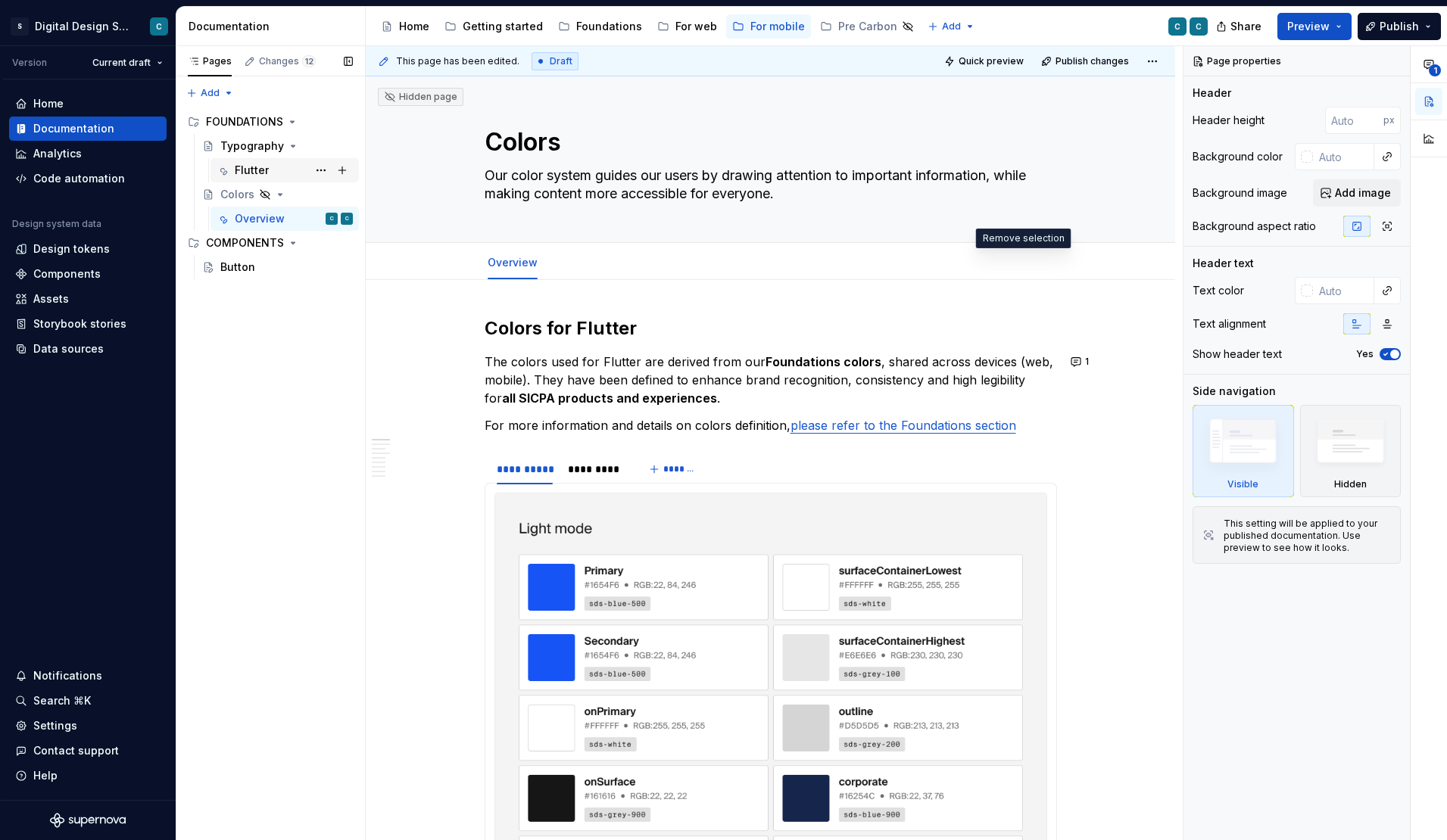
click at [277, 172] on div "Flutter" at bounding box center [294, 170] width 118 height 21
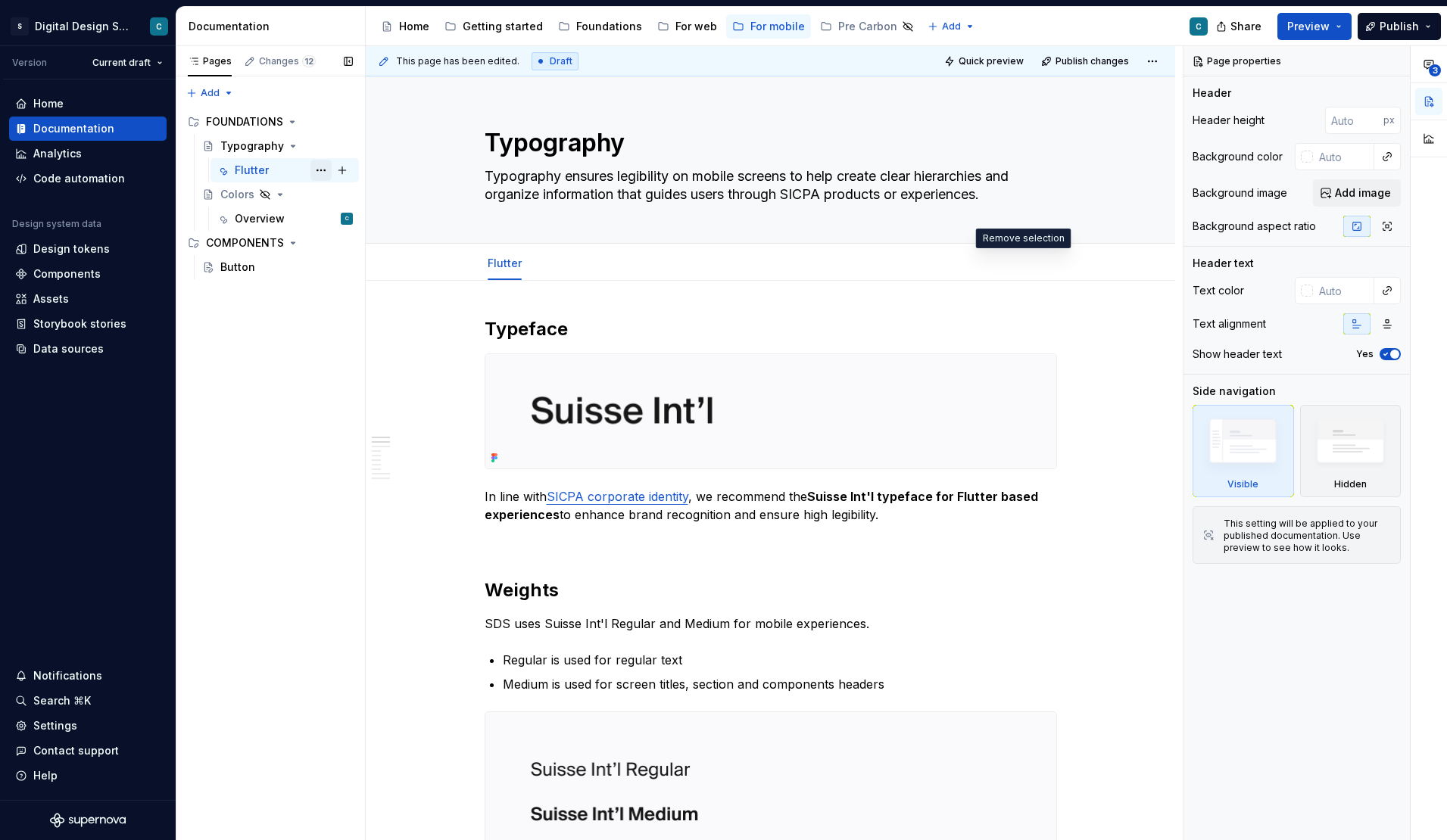
click at [325, 171] on button "Page tree" at bounding box center [321, 170] width 21 height 21
click at [248, 397] on div "Pages Changes 12 Add Accessibility guide for tree Page tree. Navigate the tree …" at bounding box center [270, 443] width 190 height 795
click at [317, 193] on button "Page tree" at bounding box center [321, 194] width 21 height 21
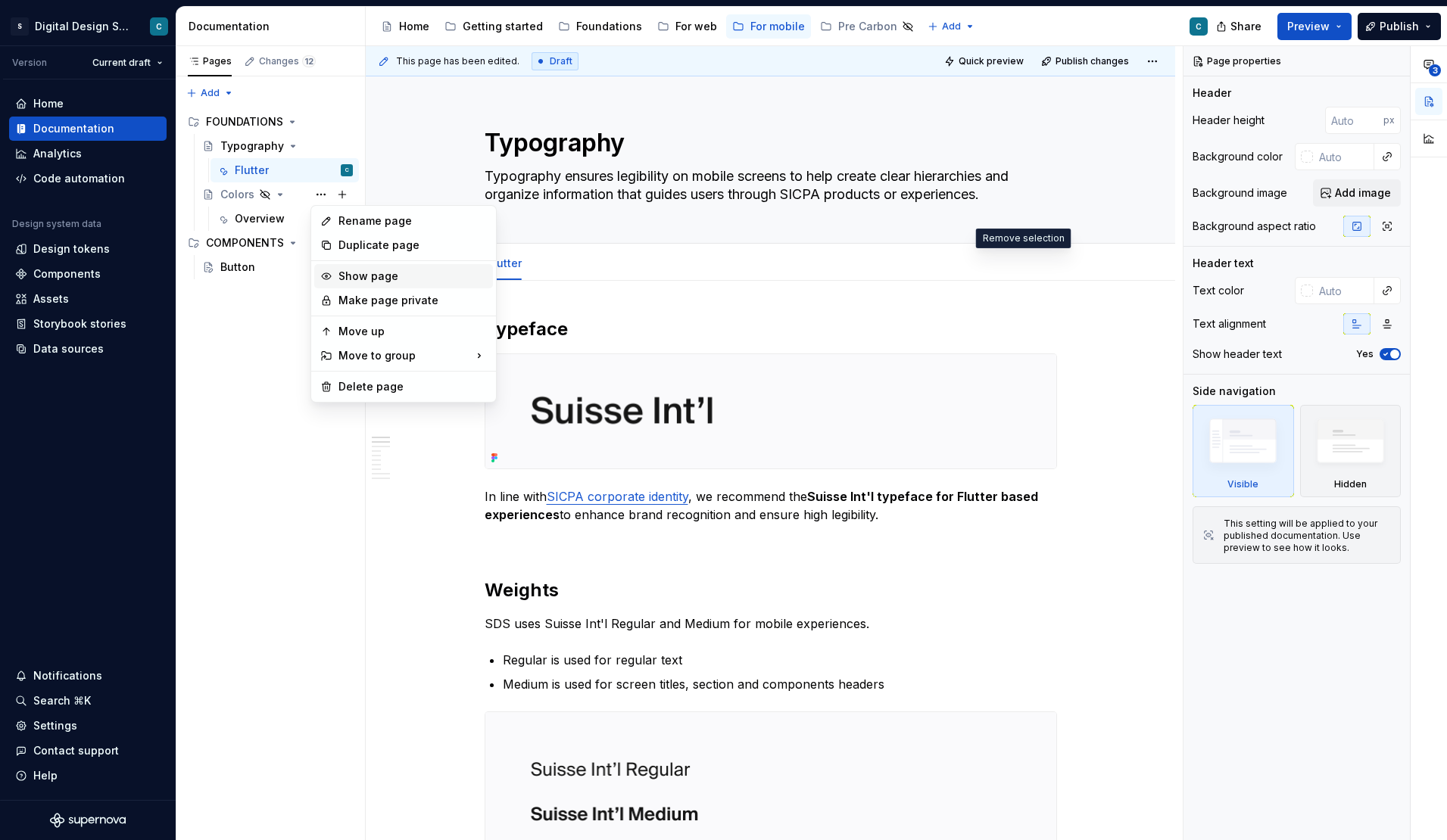
click at [406, 278] on div "Show page" at bounding box center [413, 276] width 148 height 15
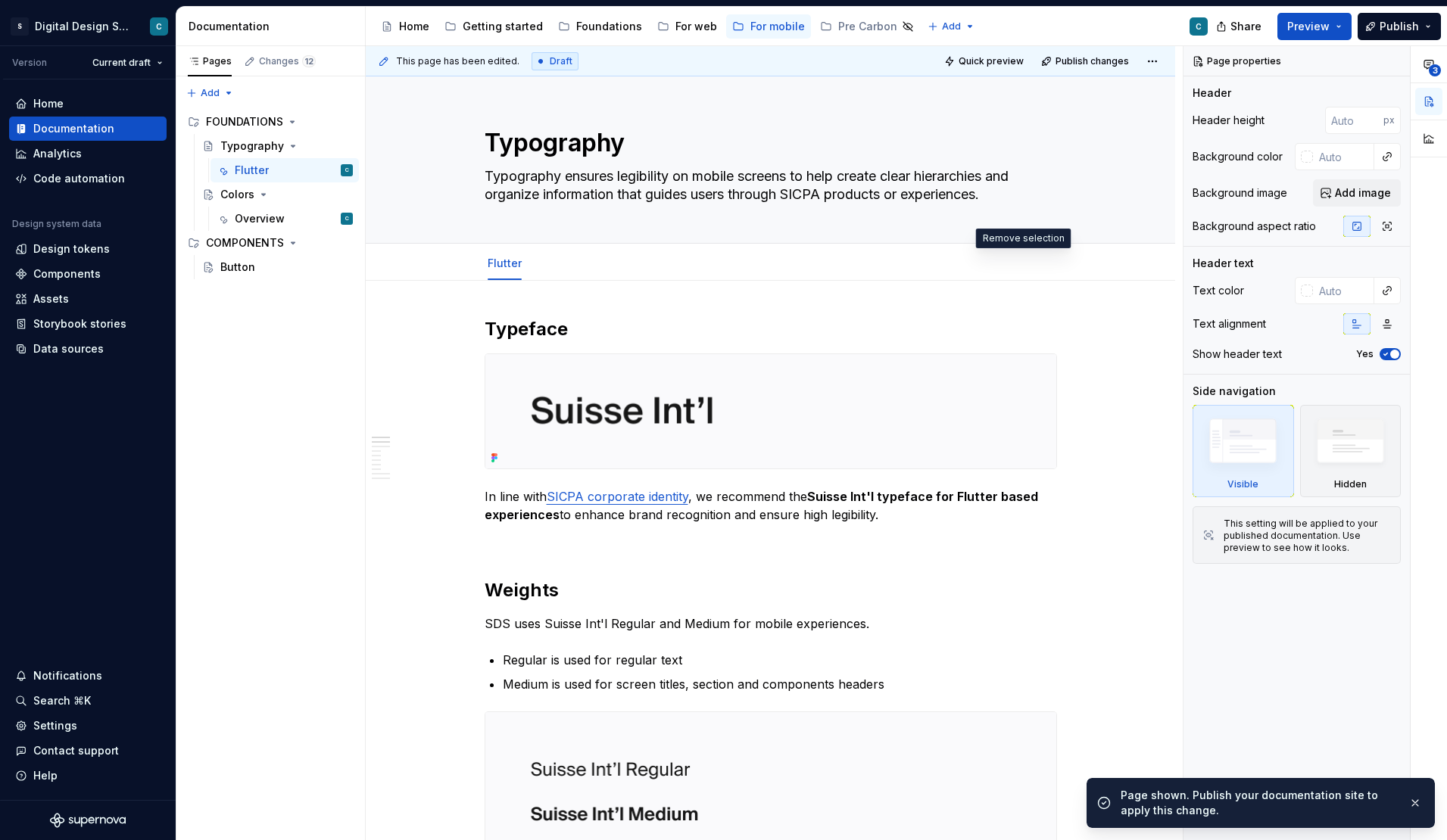
scroll to position [2, 0]
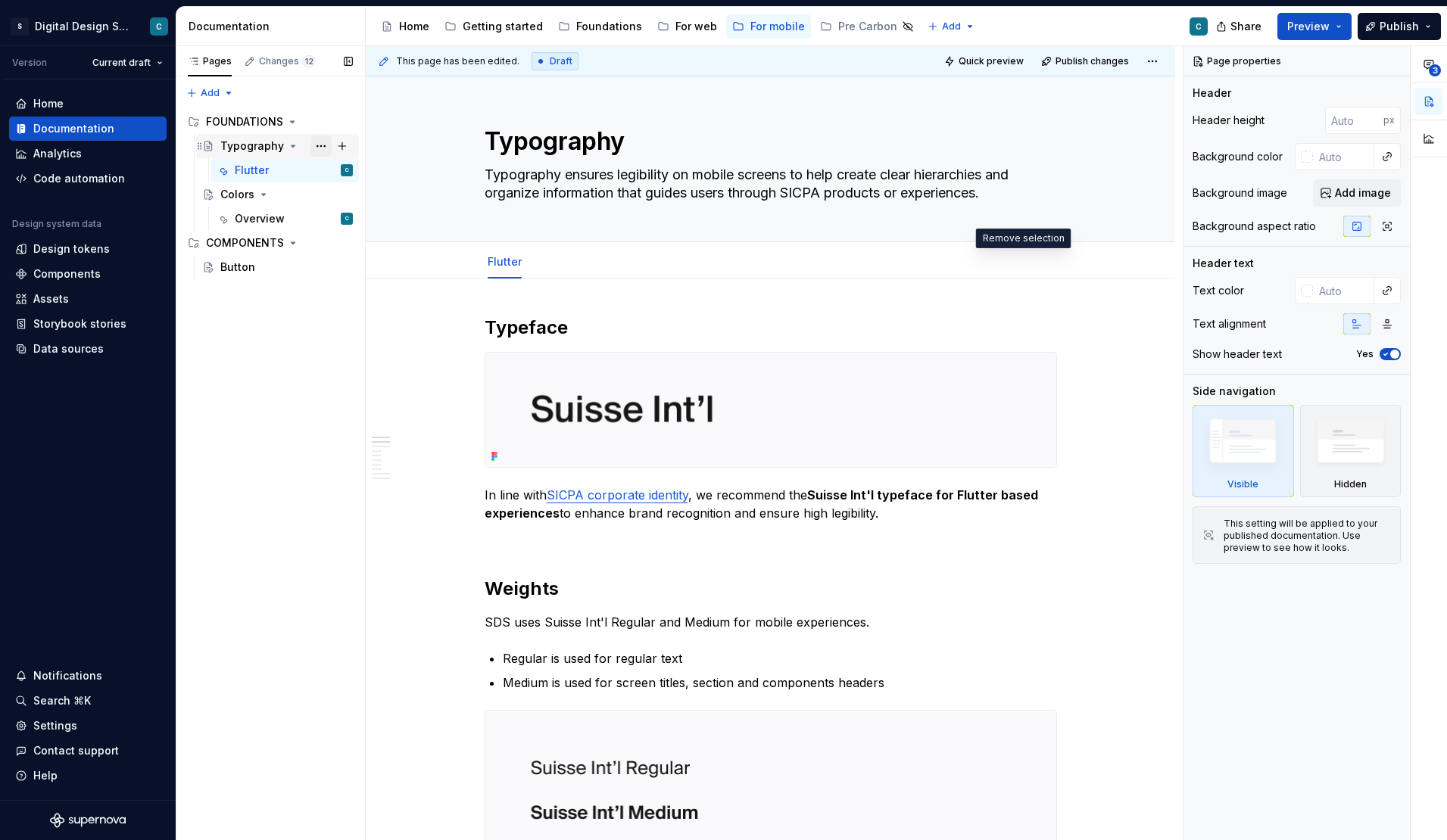
click at [321, 145] on button "Page tree" at bounding box center [321, 145] width 21 height 21
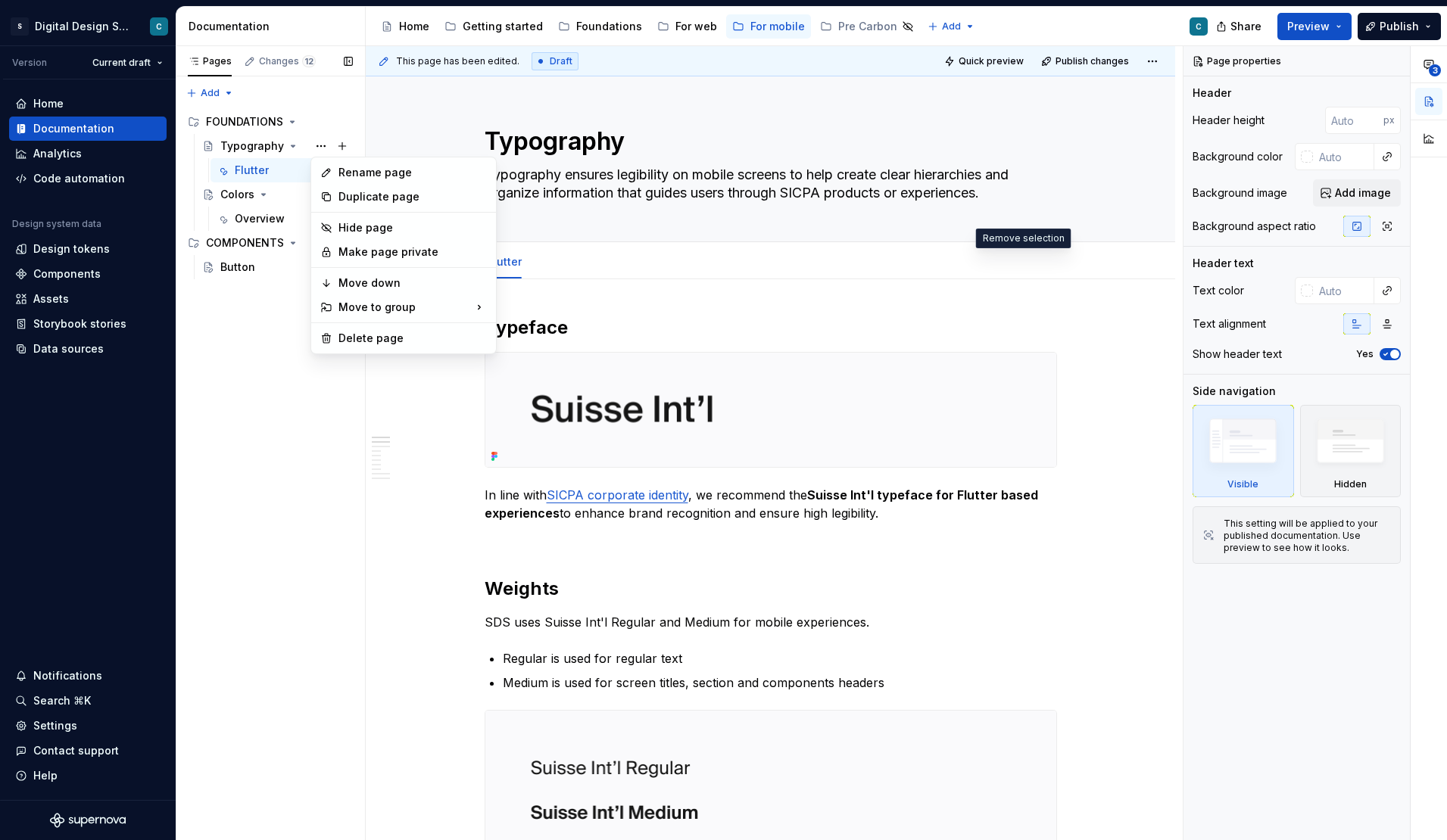
click at [236, 429] on div "Pages Changes 12 Add Accessibility guide for tree Page tree. Navigate the tree …" at bounding box center [270, 443] width 190 height 795
click at [269, 219] on div "Overview" at bounding box center [259, 219] width 50 height 15
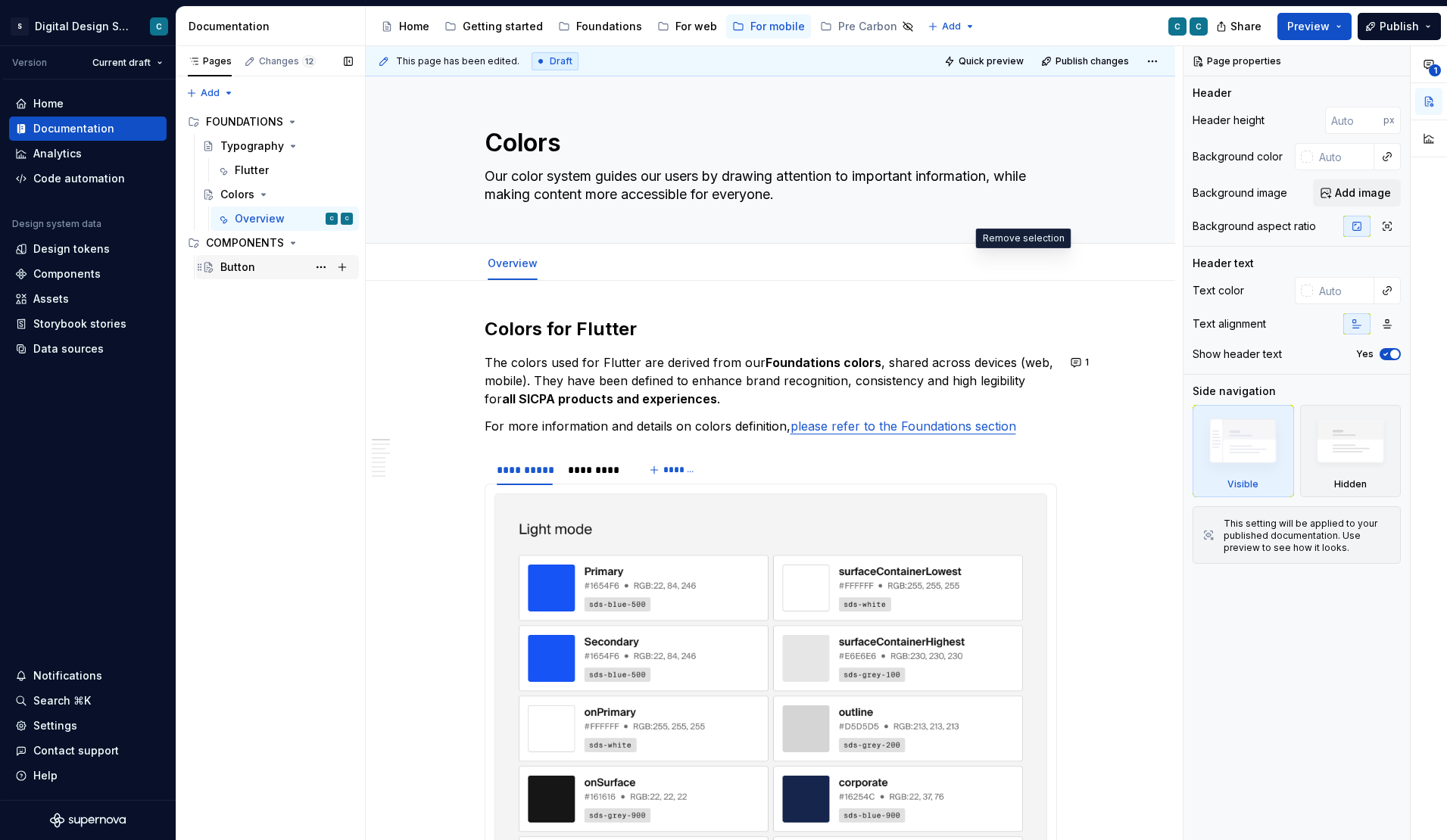
click at [258, 267] on div "Button" at bounding box center [286, 266] width 133 height 21
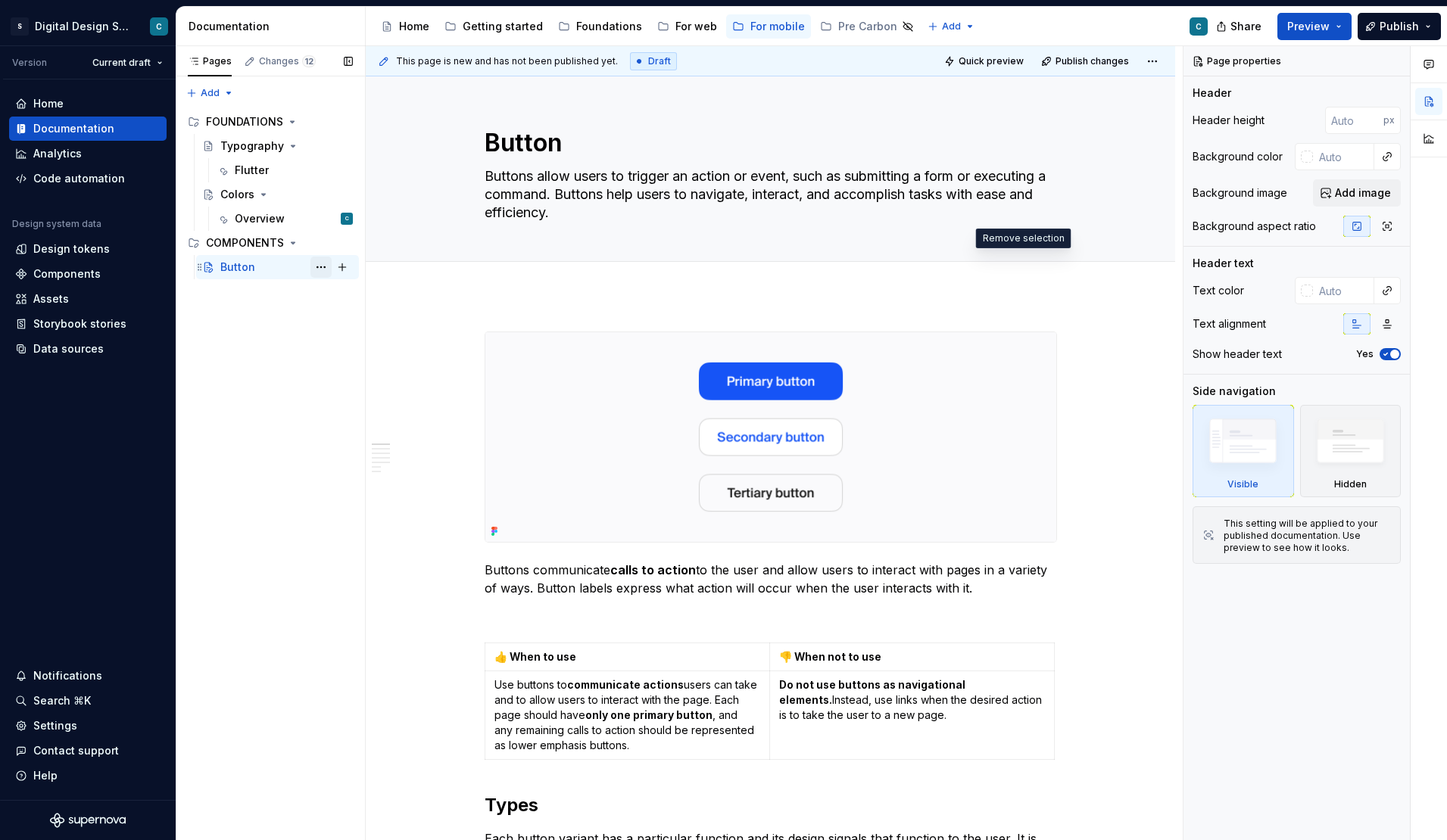
click at [316, 266] on button "Page tree" at bounding box center [321, 266] width 21 height 21
click at [257, 343] on div "Pages Changes 12 Add Accessibility guide for tree Page tree. Navigate the tree …" at bounding box center [270, 443] width 190 height 795
click at [316, 169] on button "Page tree" at bounding box center [321, 170] width 21 height 21
click at [224, 447] on div "Pages Changes 12 Add Accessibility guide for tree Page tree. Navigate the tree …" at bounding box center [270, 443] width 190 height 795
click at [1102, 64] on span "Publish changes" at bounding box center [1091, 61] width 73 height 12
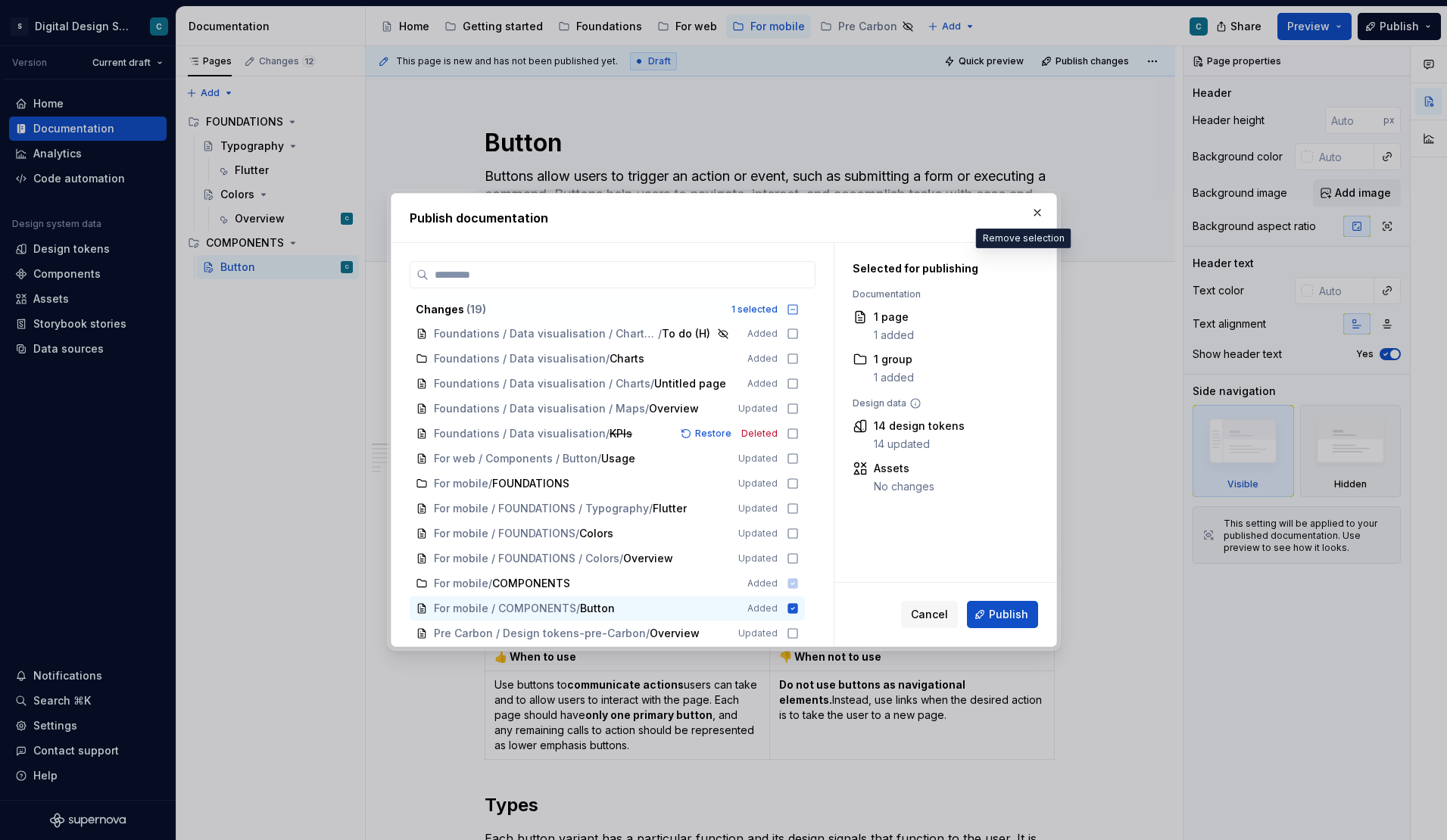
scroll to position [153, 0]
click at [798, 484] on icon at bounding box center [792, 483] width 12 height 12
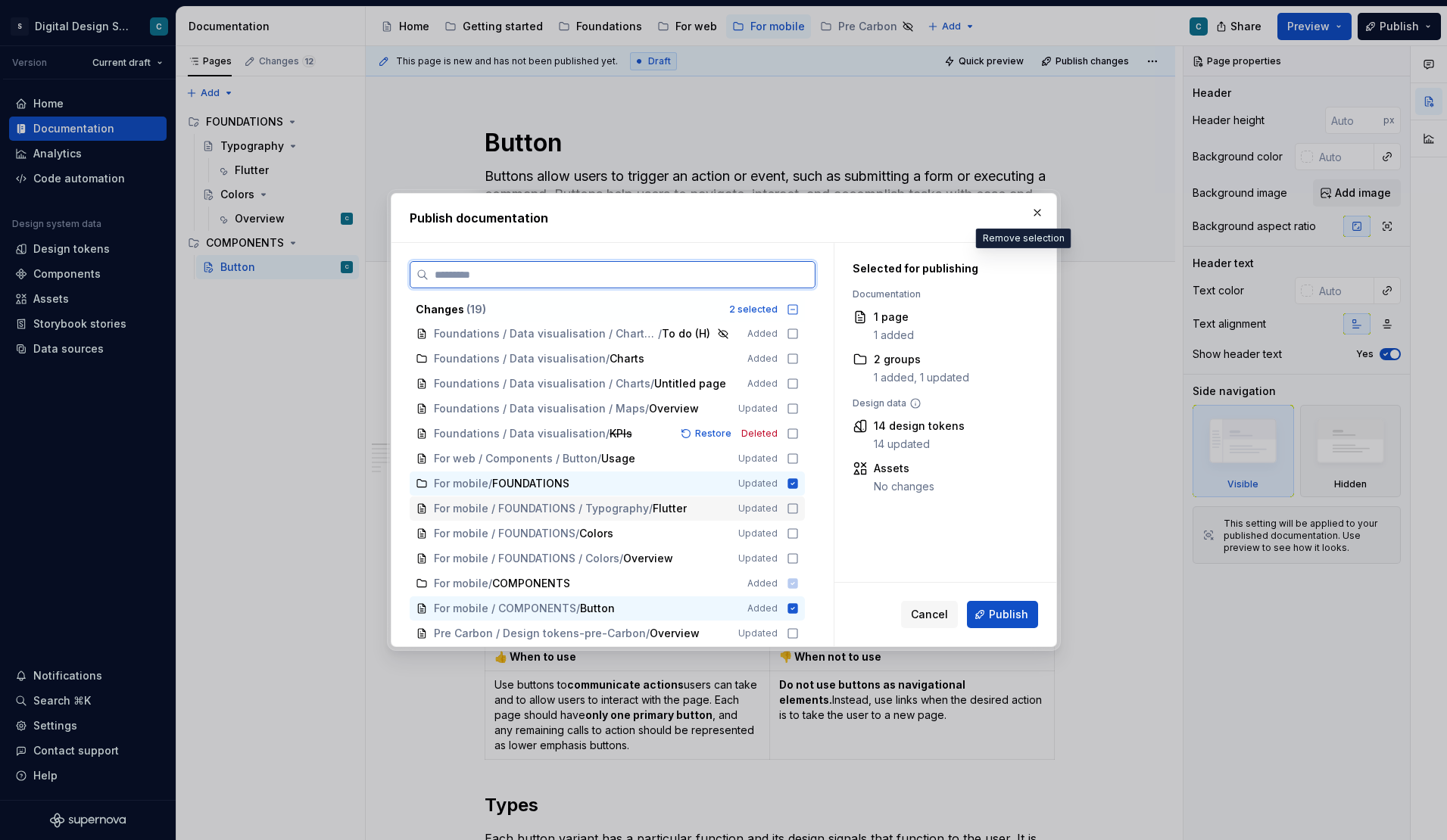
click at [805, 508] on div "For mobile / FOUNDATIONS / Typography / Flutter Updated" at bounding box center [606, 509] width 395 height 24
click at [798, 534] on icon at bounding box center [792, 533] width 12 height 12
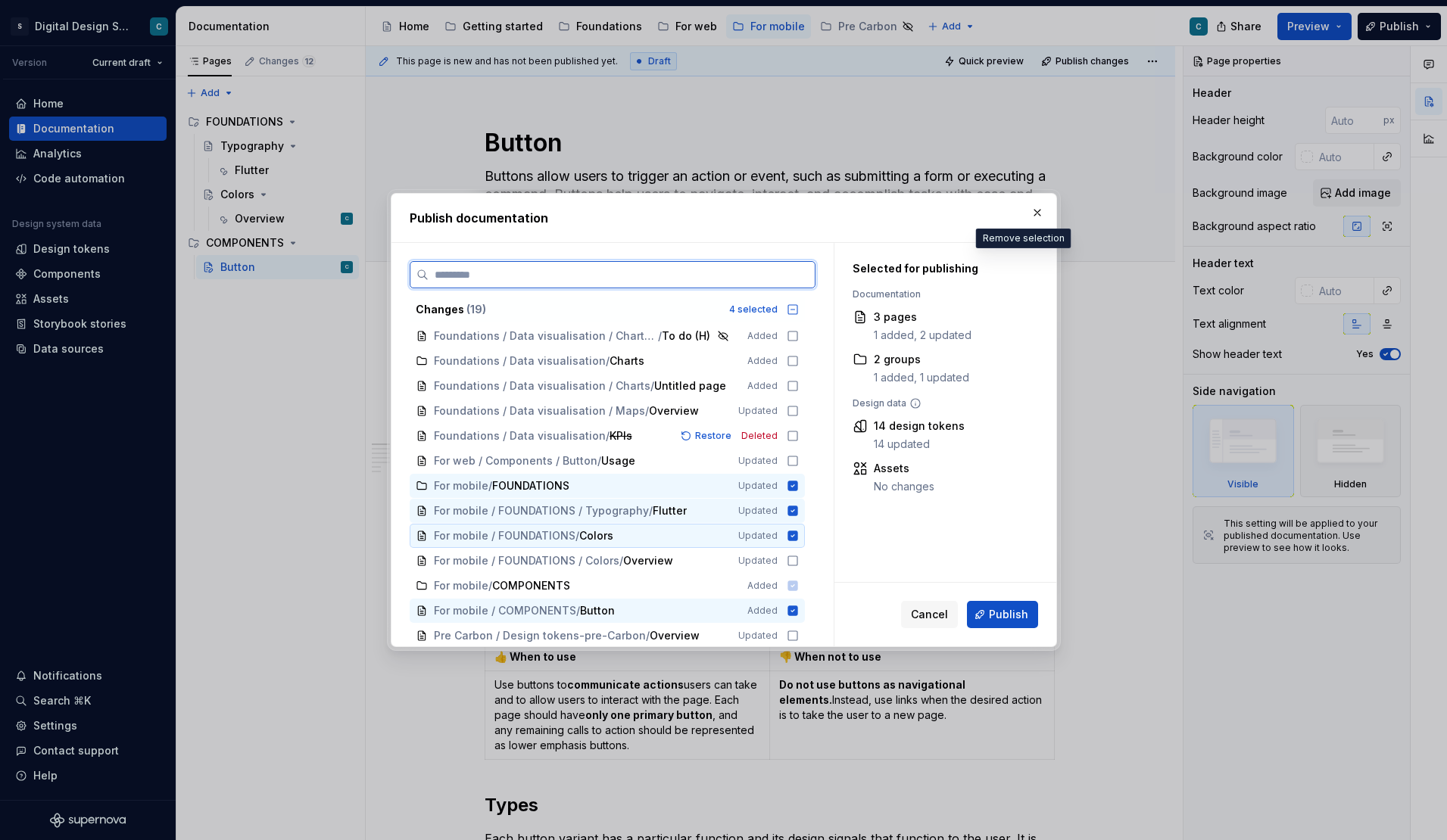
scroll to position [154, 0]
click at [798, 559] on icon at bounding box center [792, 558] width 12 height 12
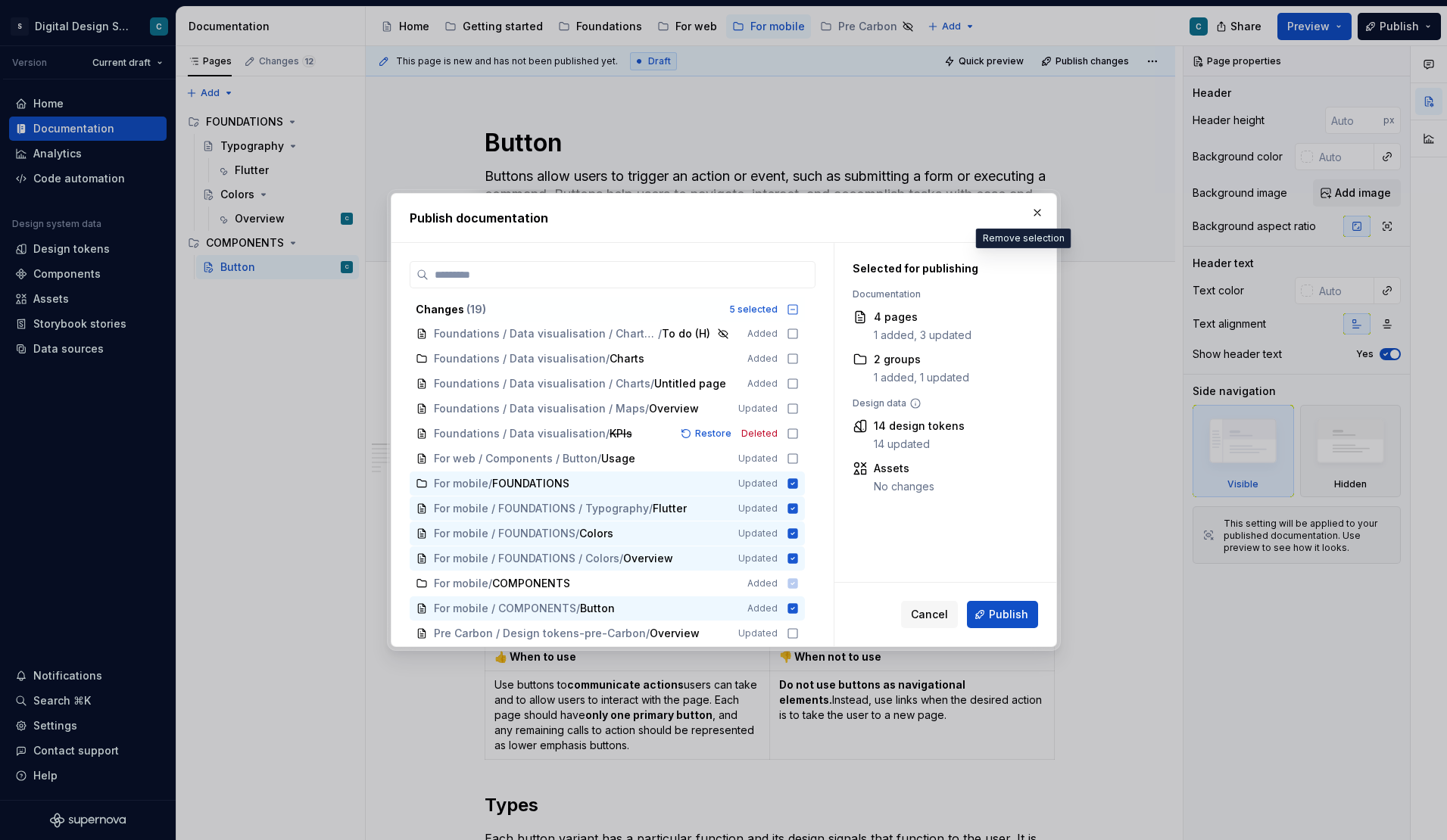
scroll to position [153, 0]
click at [1007, 615] on span "Publish" at bounding box center [1009, 614] width 40 height 15
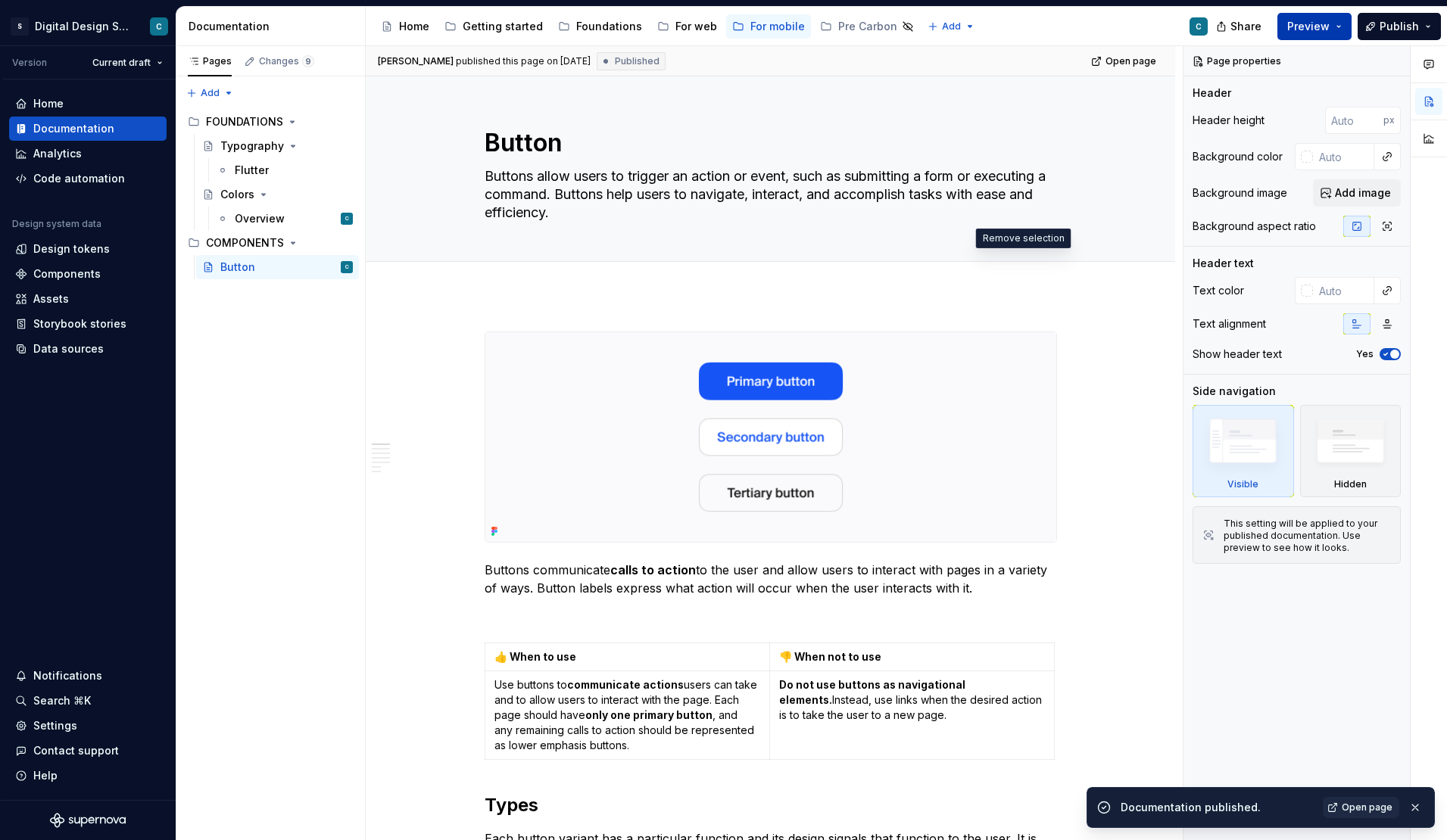
click at [1342, 25] on button "Preview" at bounding box center [1314, 26] width 74 height 27
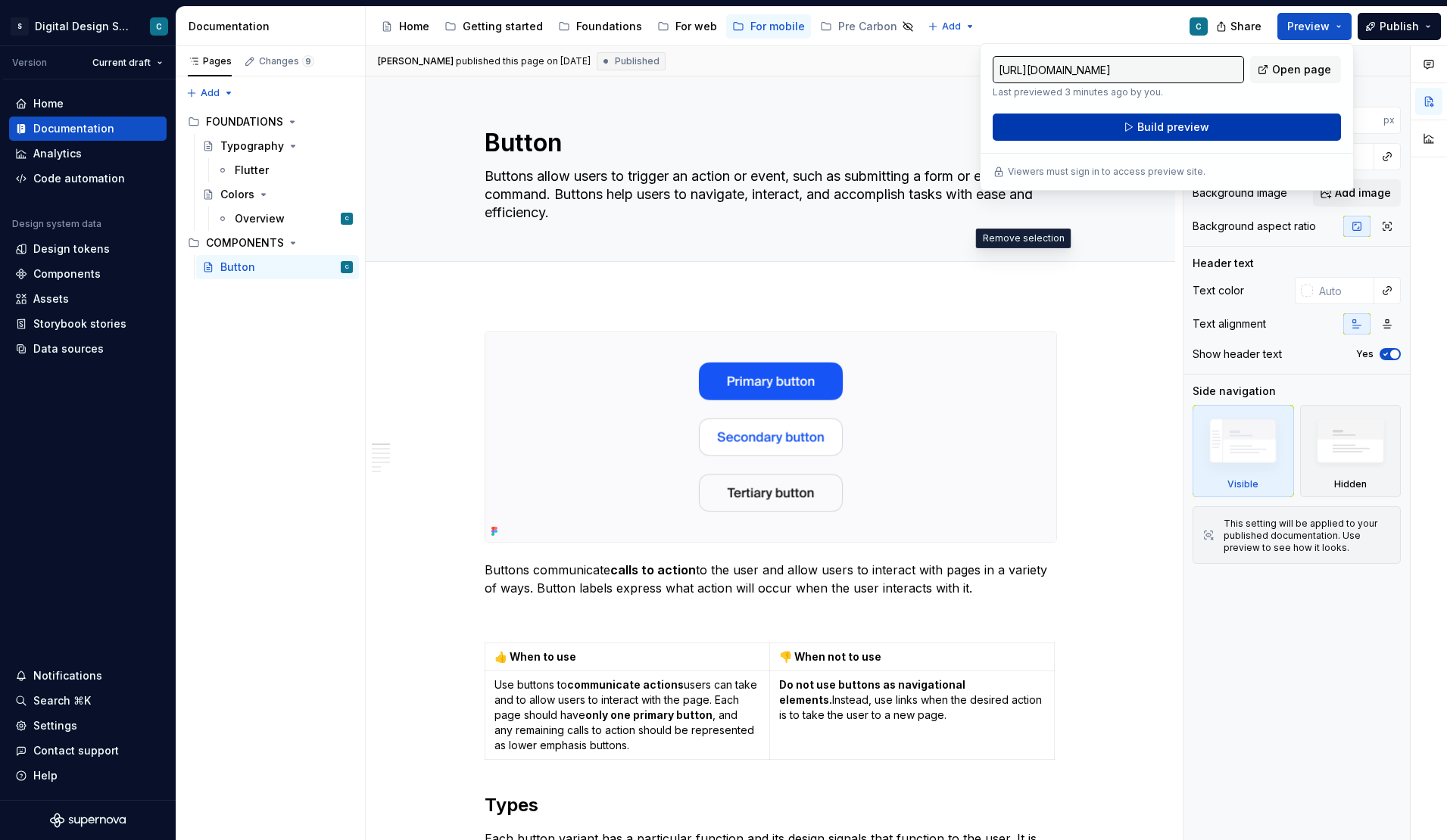
click at [1187, 124] on span "Build preview" at bounding box center [1173, 126] width 72 height 15
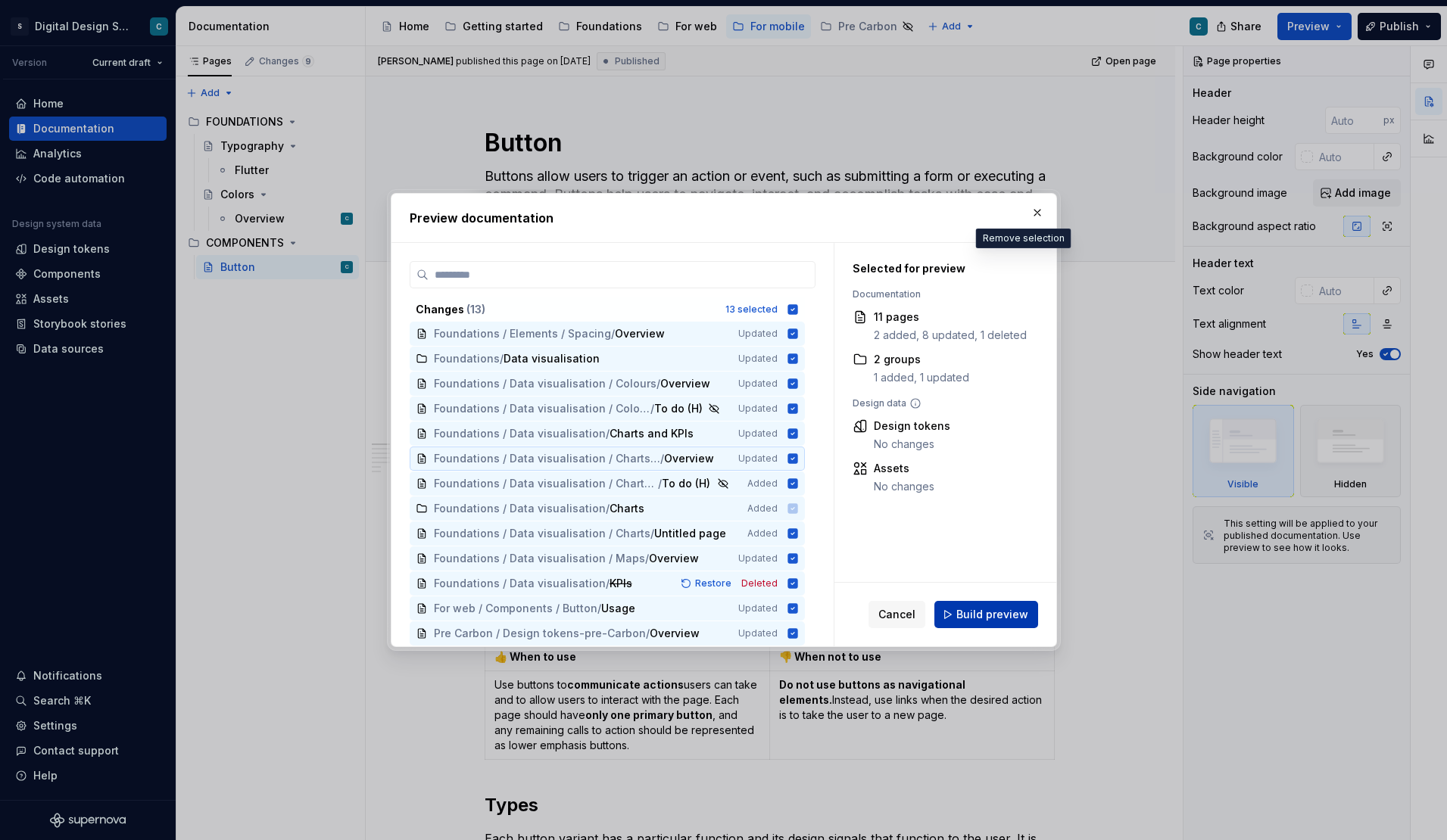
scroll to position [3, 0]
click at [998, 615] on span "Build preview" at bounding box center [993, 614] width 72 height 15
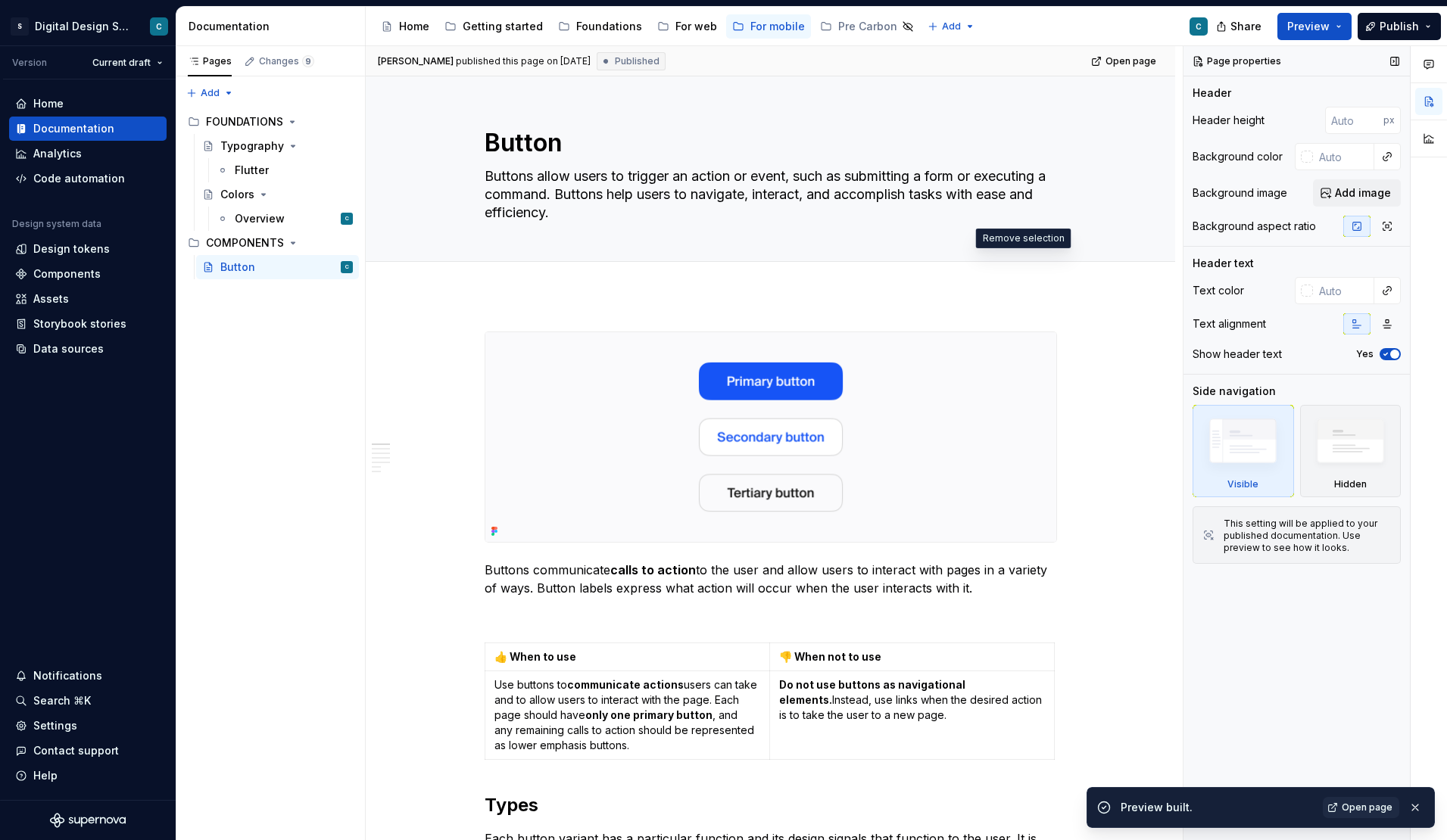
click at [1363, 807] on span "Open page" at bounding box center [1367, 807] width 51 height 12
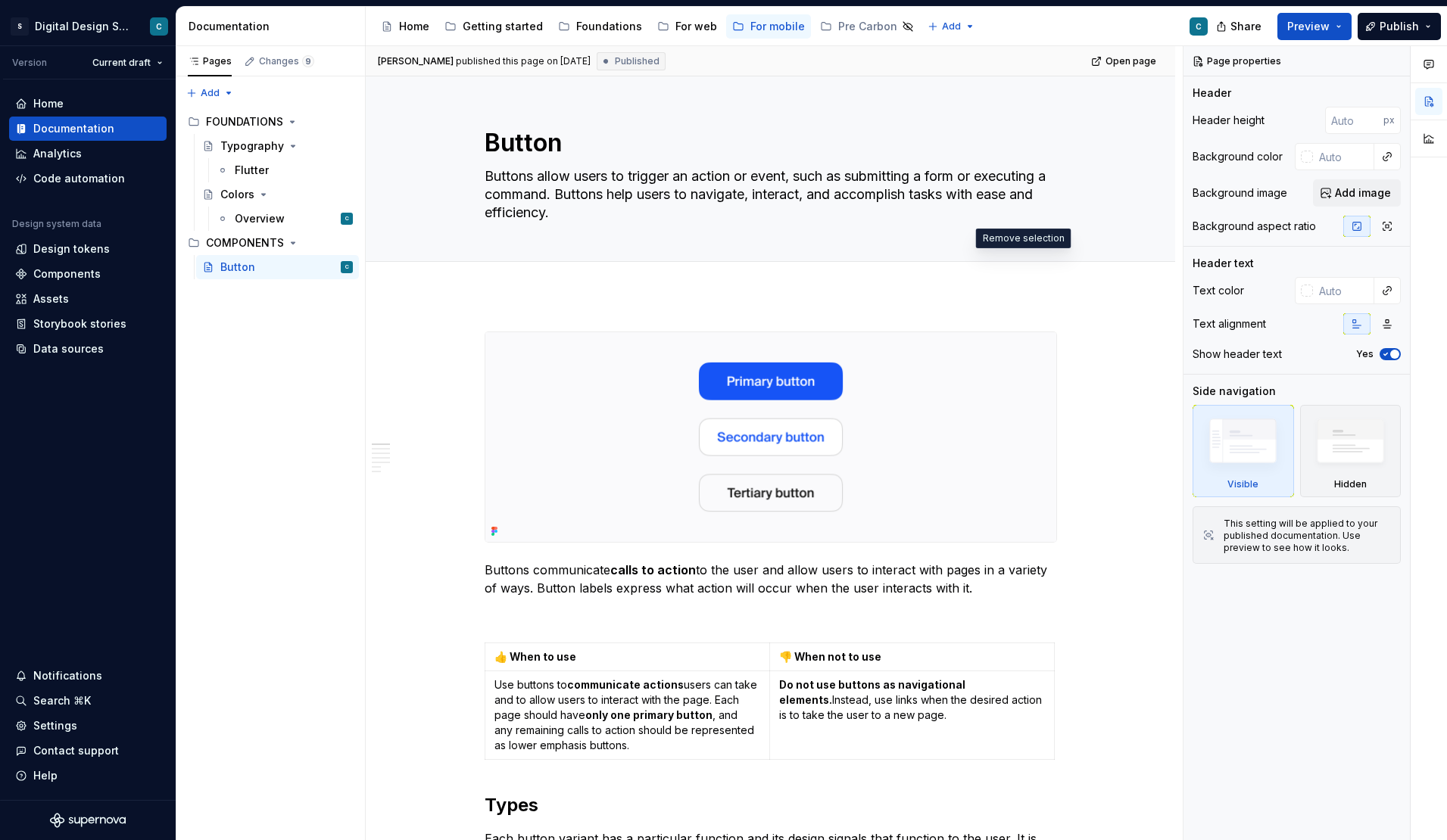
type textarea "*"
